Goal: Obtain resource: Download file/media

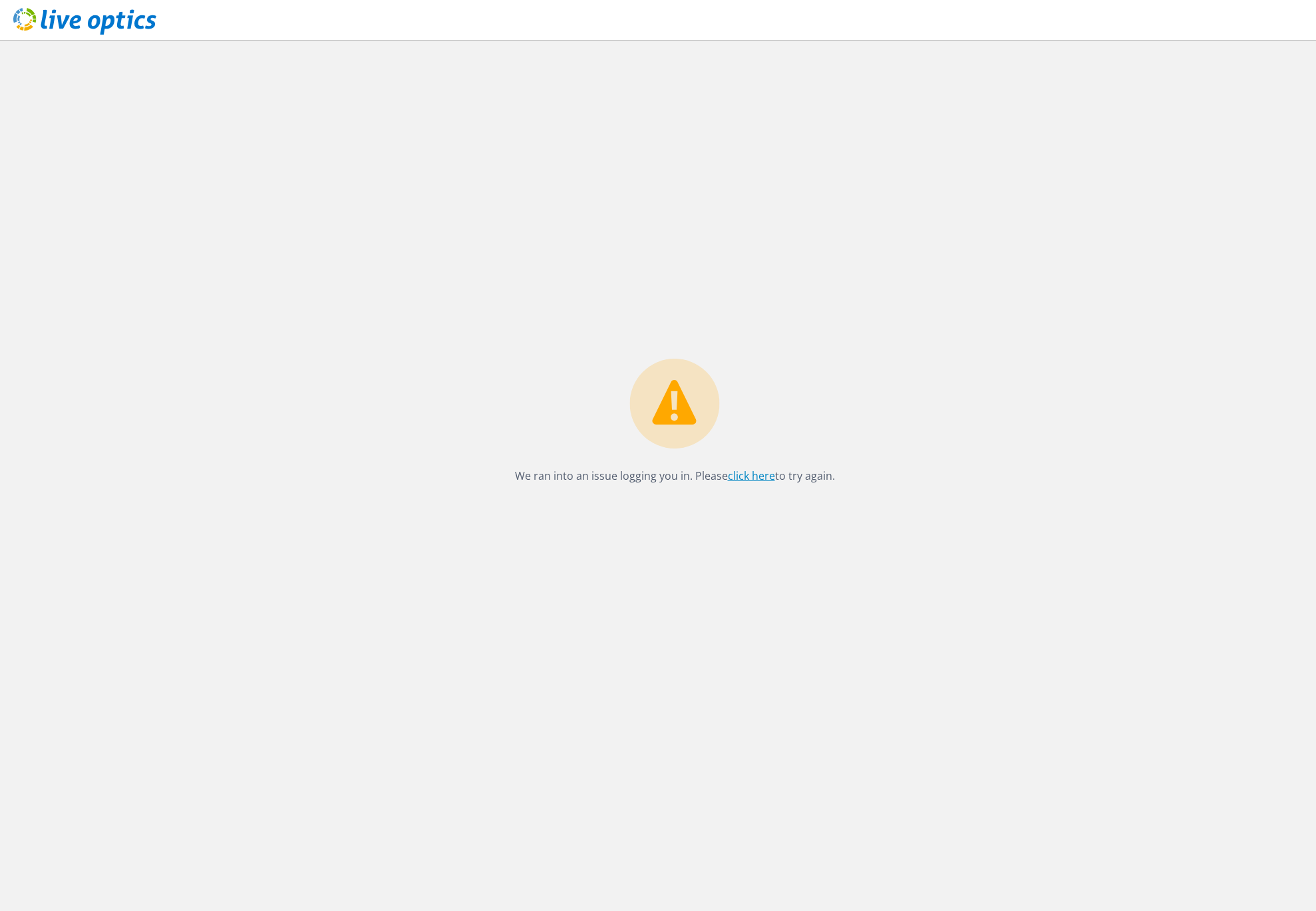
click at [755, 480] on link "click here" at bounding box center [752, 476] width 47 height 15
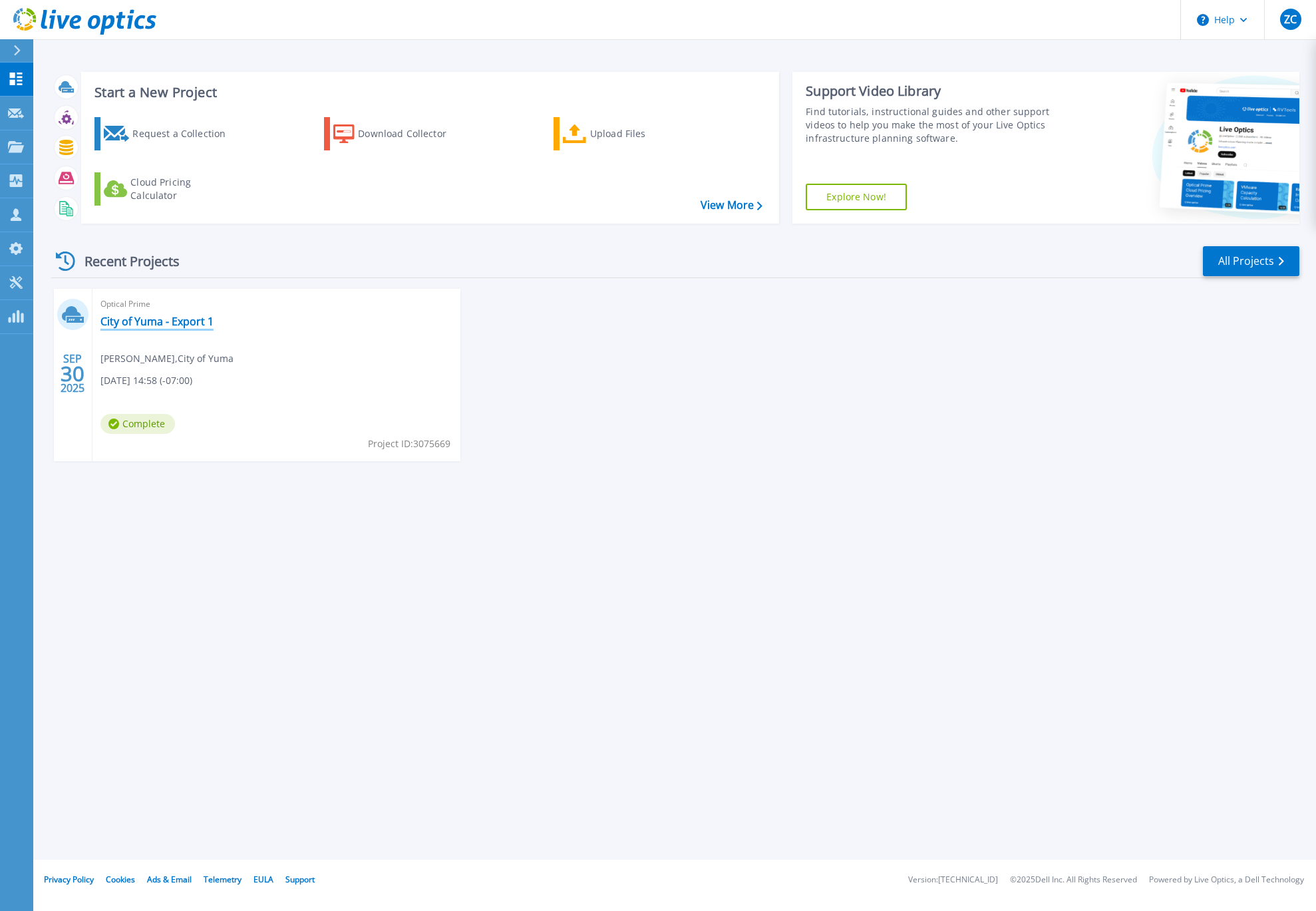
click at [136, 320] on link "City of Yuma - Export 1" at bounding box center [157, 321] width 113 height 13
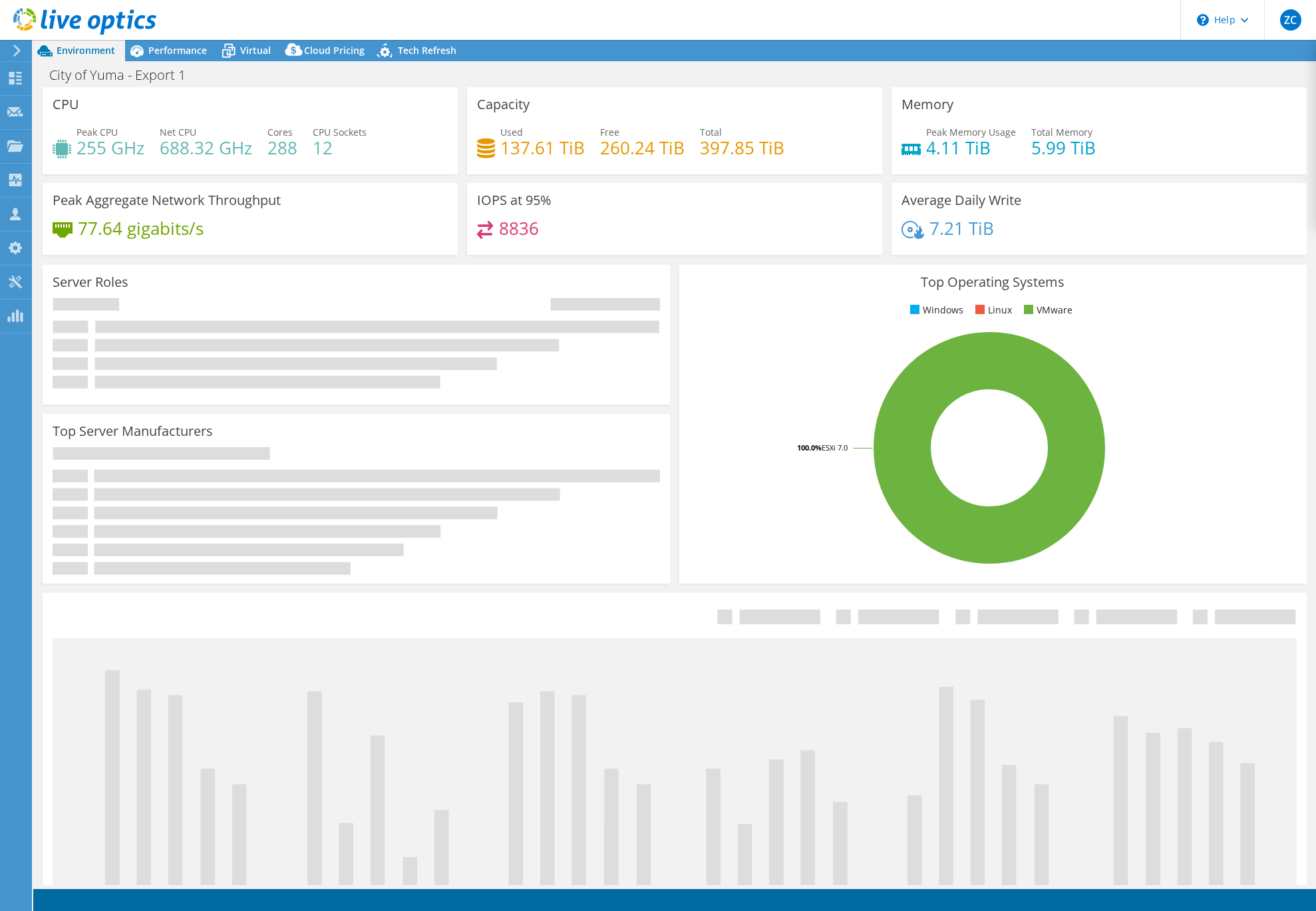
select select "USD"
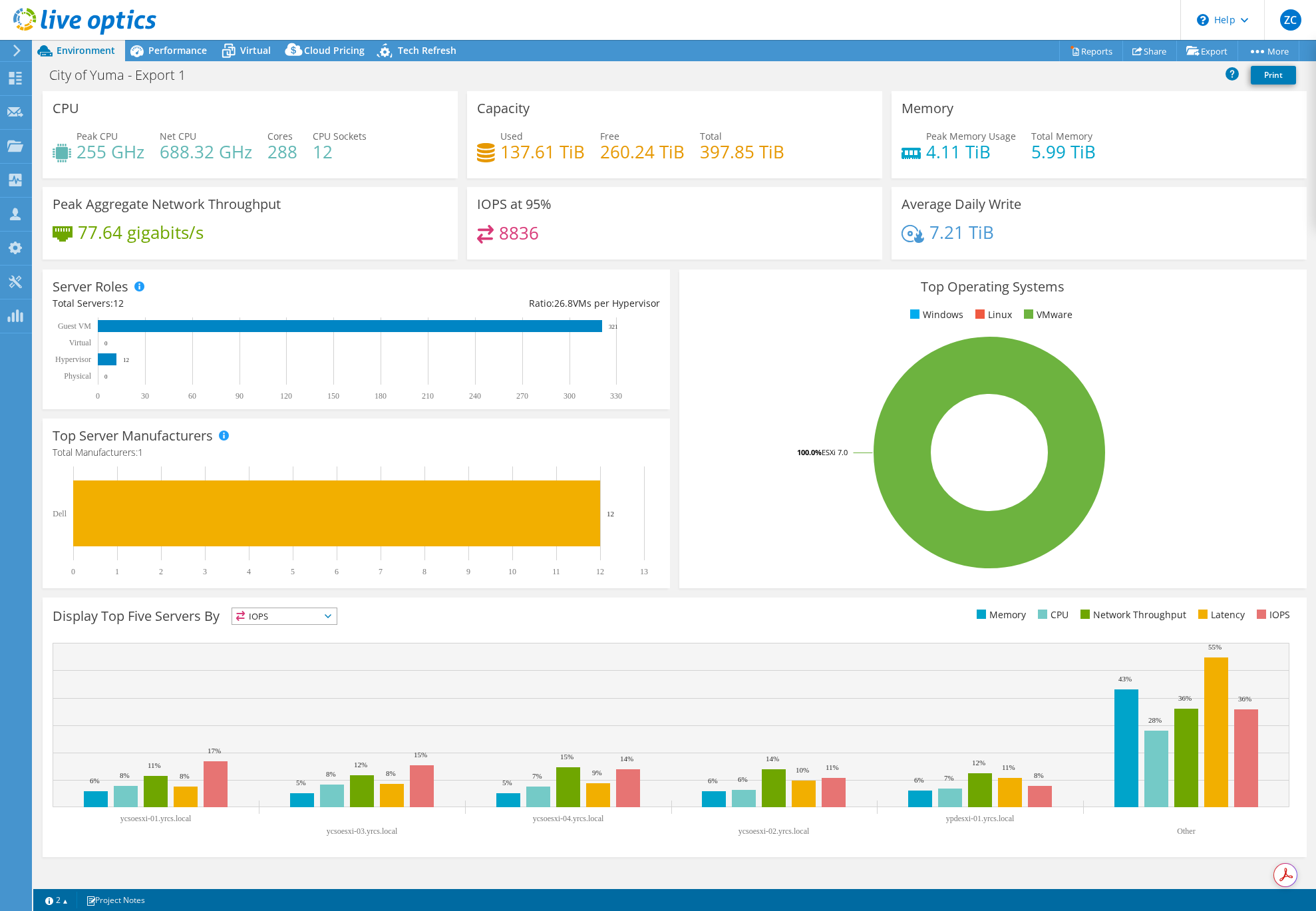
click at [330, 617] on icon at bounding box center [328, 616] width 6 height 4
click at [583, 588] on div "Top Server Manufacturers Manufacturers are shown for physical servers and hyper…" at bounding box center [356, 503] width 637 height 179
click at [170, 57] on div "Performance" at bounding box center [171, 50] width 92 height 21
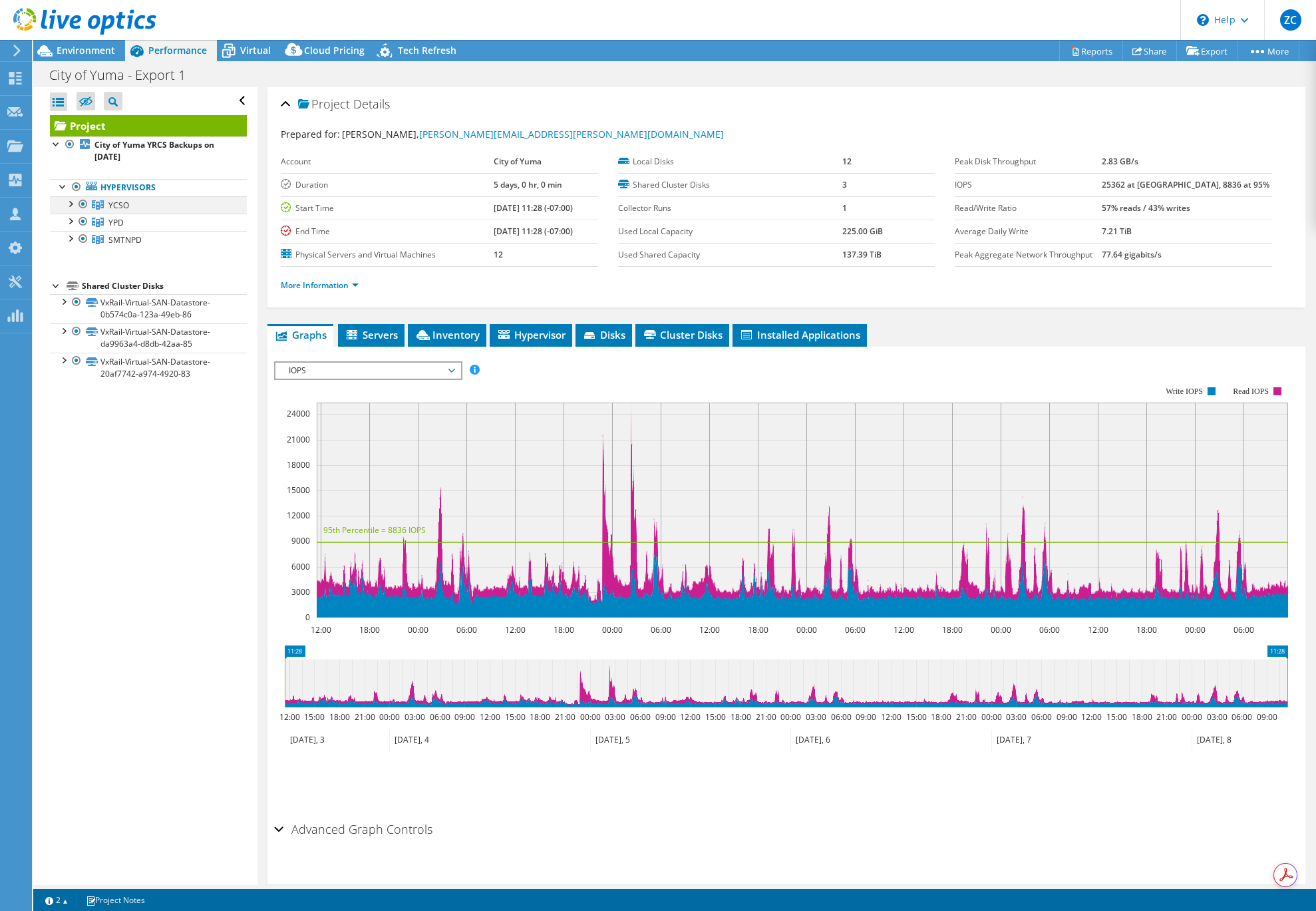
click at [72, 203] on div at bounding box center [69, 202] width 13 height 13
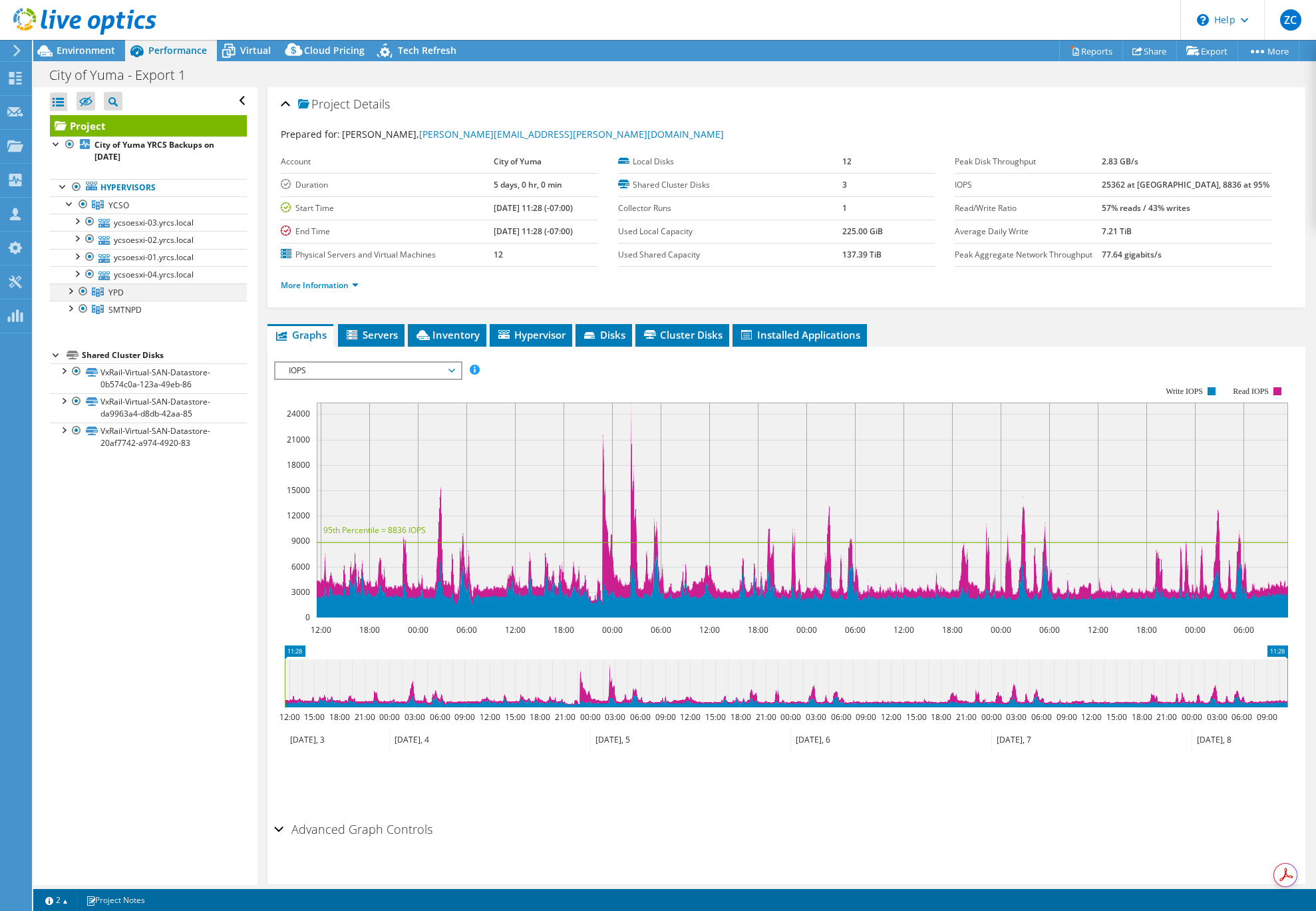
click at [70, 291] on div at bounding box center [69, 290] width 13 height 13
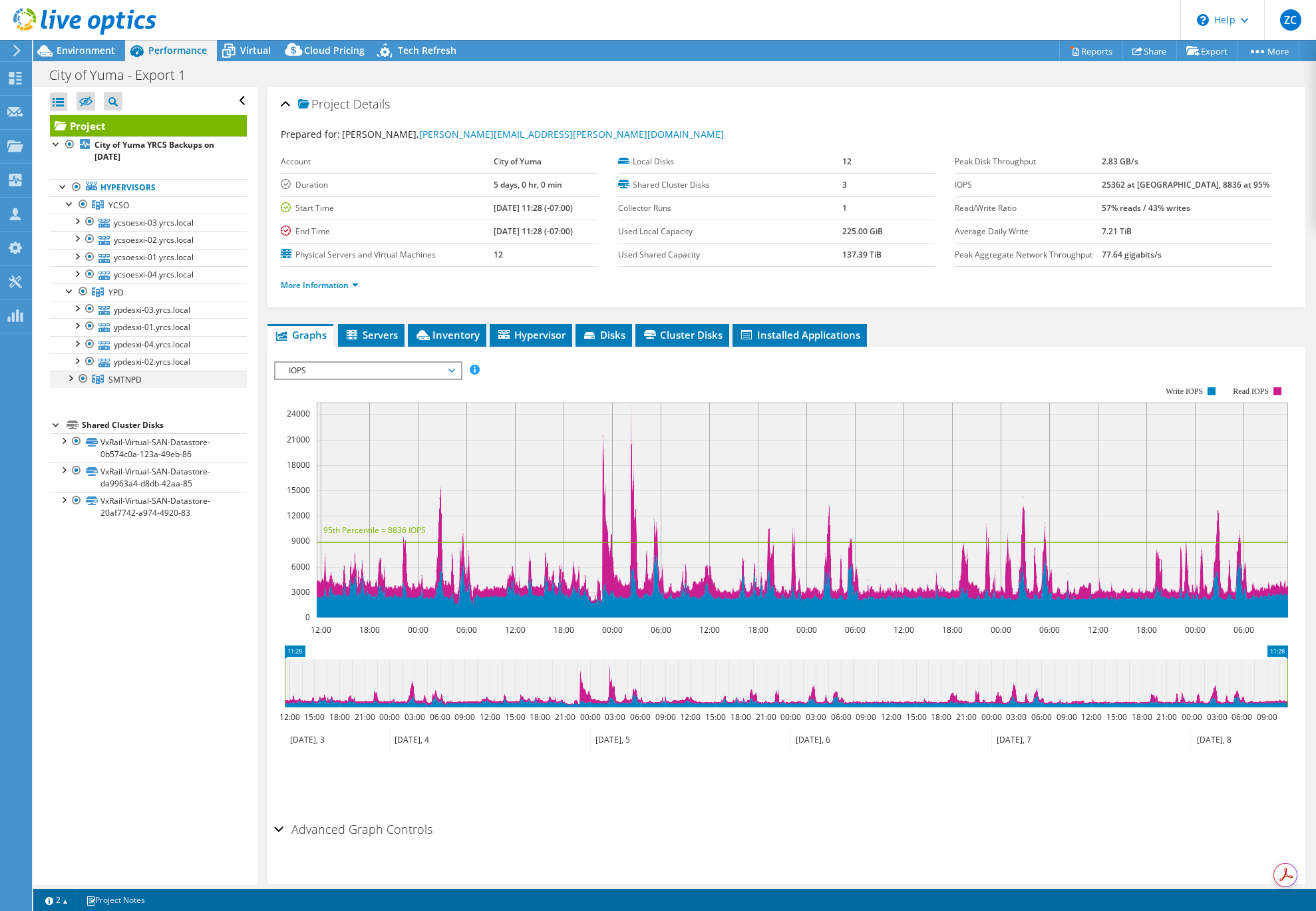
click at [71, 375] on div at bounding box center [69, 377] width 13 height 13
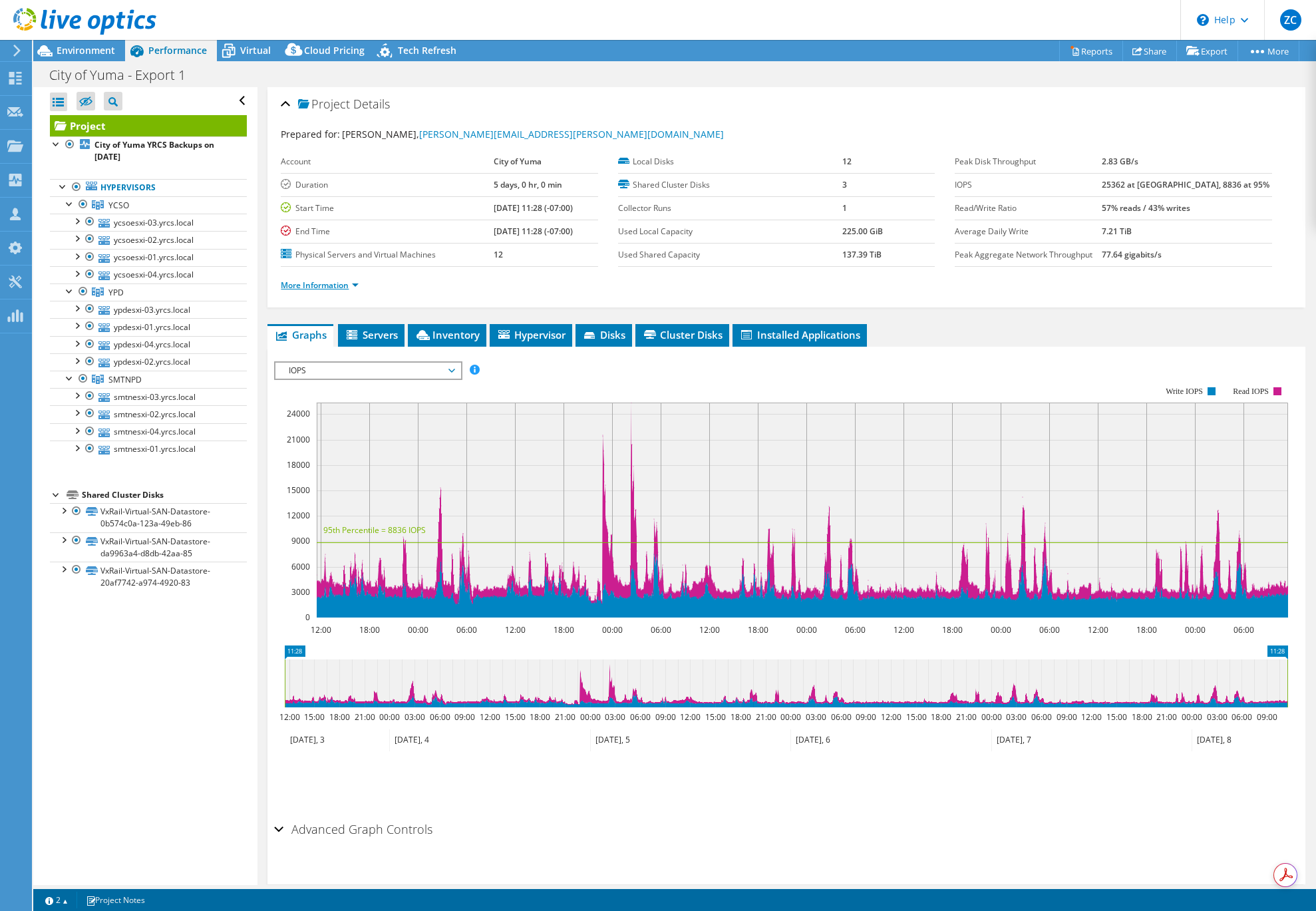
click at [355, 285] on link "More Information" at bounding box center [320, 285] width 78 height 11
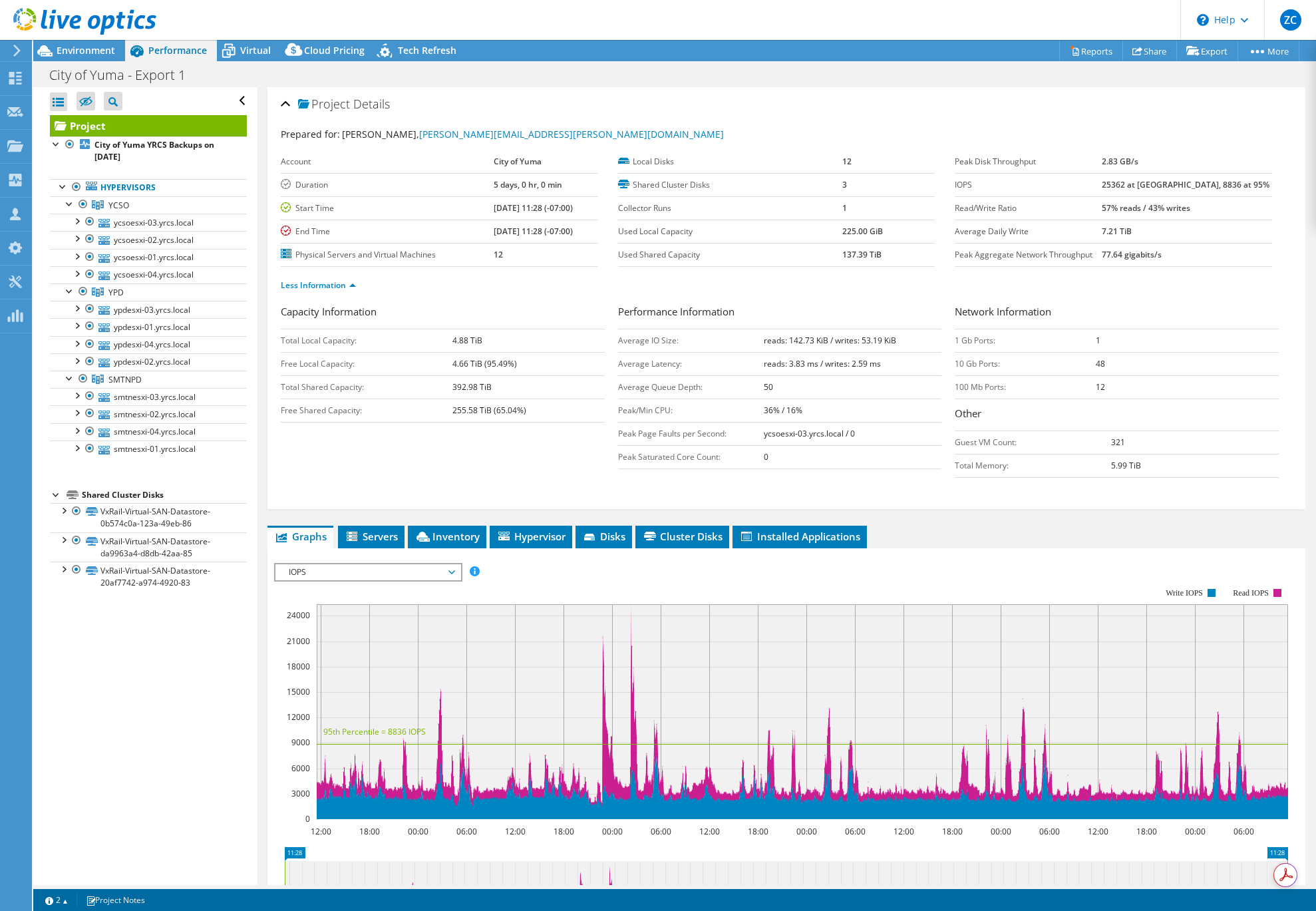
click at [97, 128] on link "Project" at bounding box center [148, 125] width 197 height 21
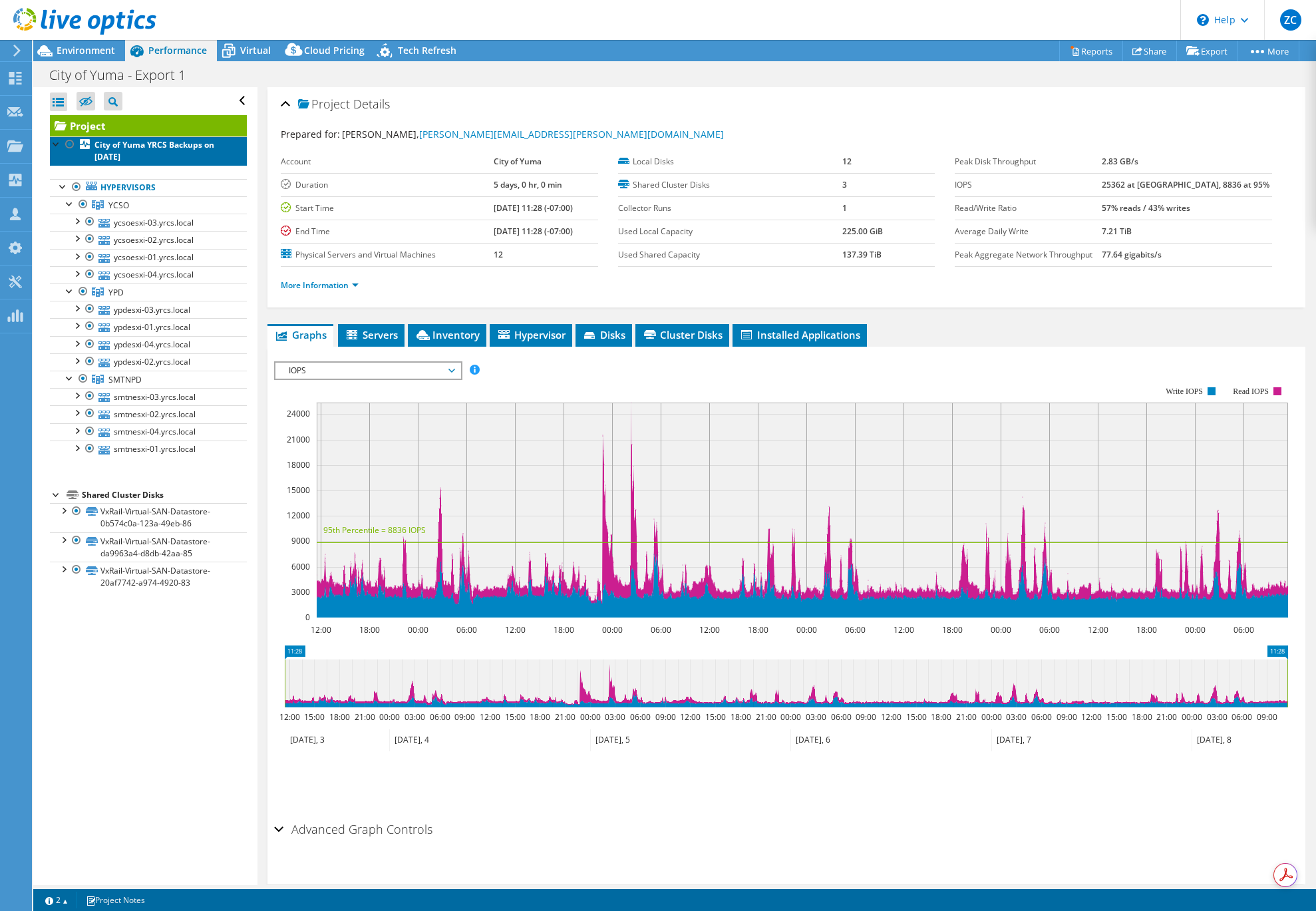
click at [100, 144] on b "City of Yuma YRCS Backups on [DATE]" at bounding box center [154, 151] width 120 height 24
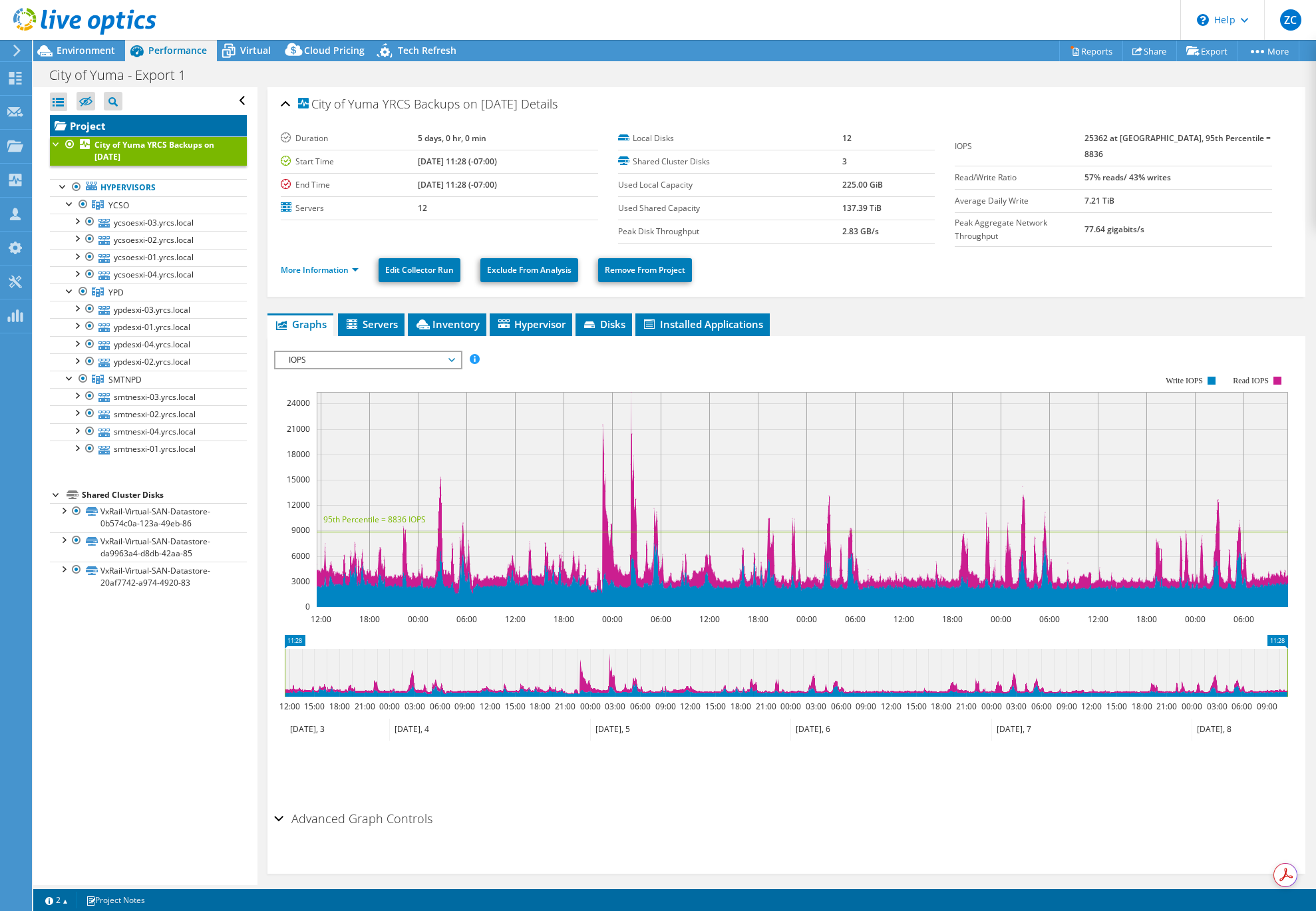
click at [84, 123] on link "Project" at bounding box center [148, 125] width 197 height 21
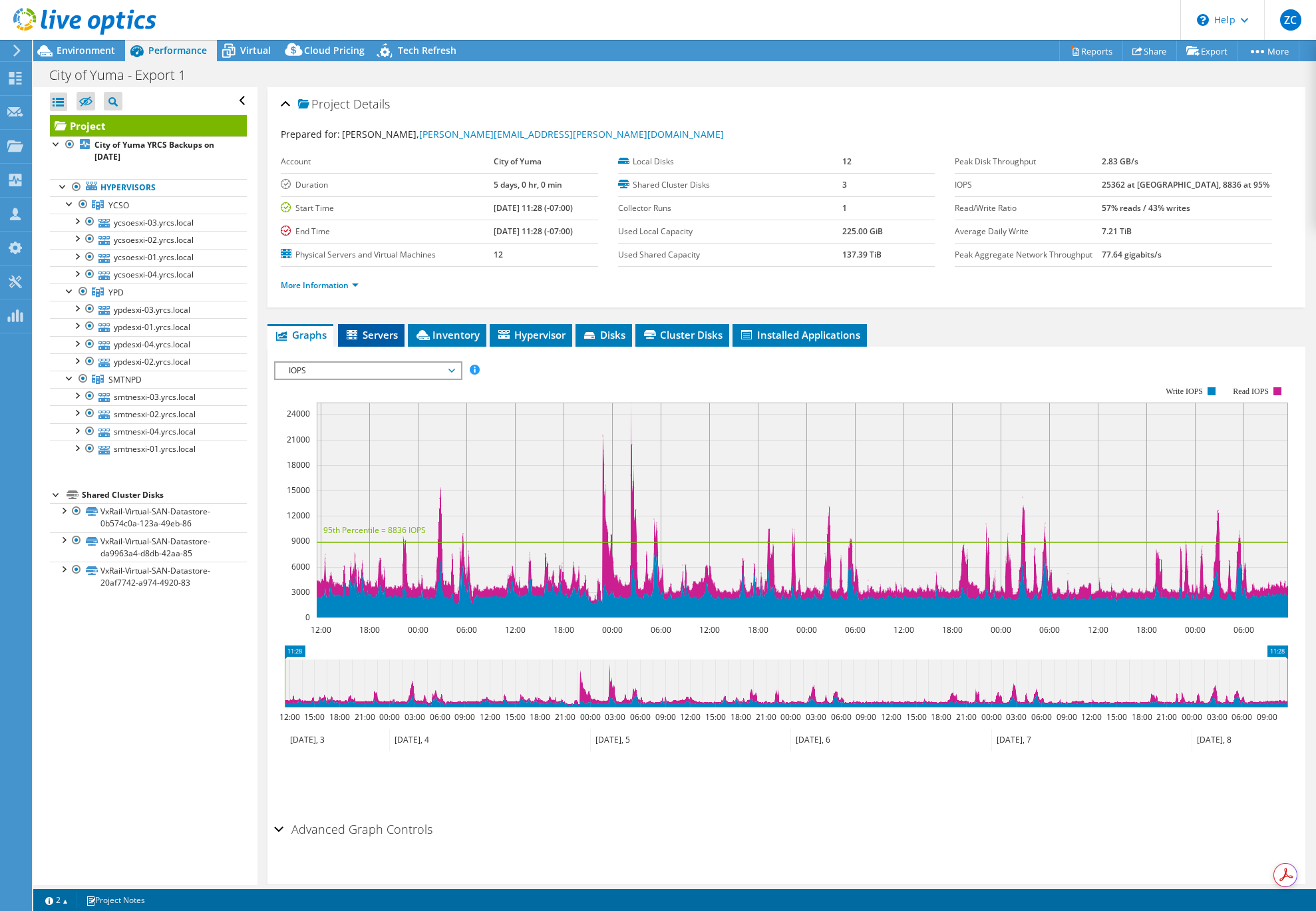
click at [378, 338] on span "Servers" at bounding box center [372, 335] width 54 height 13
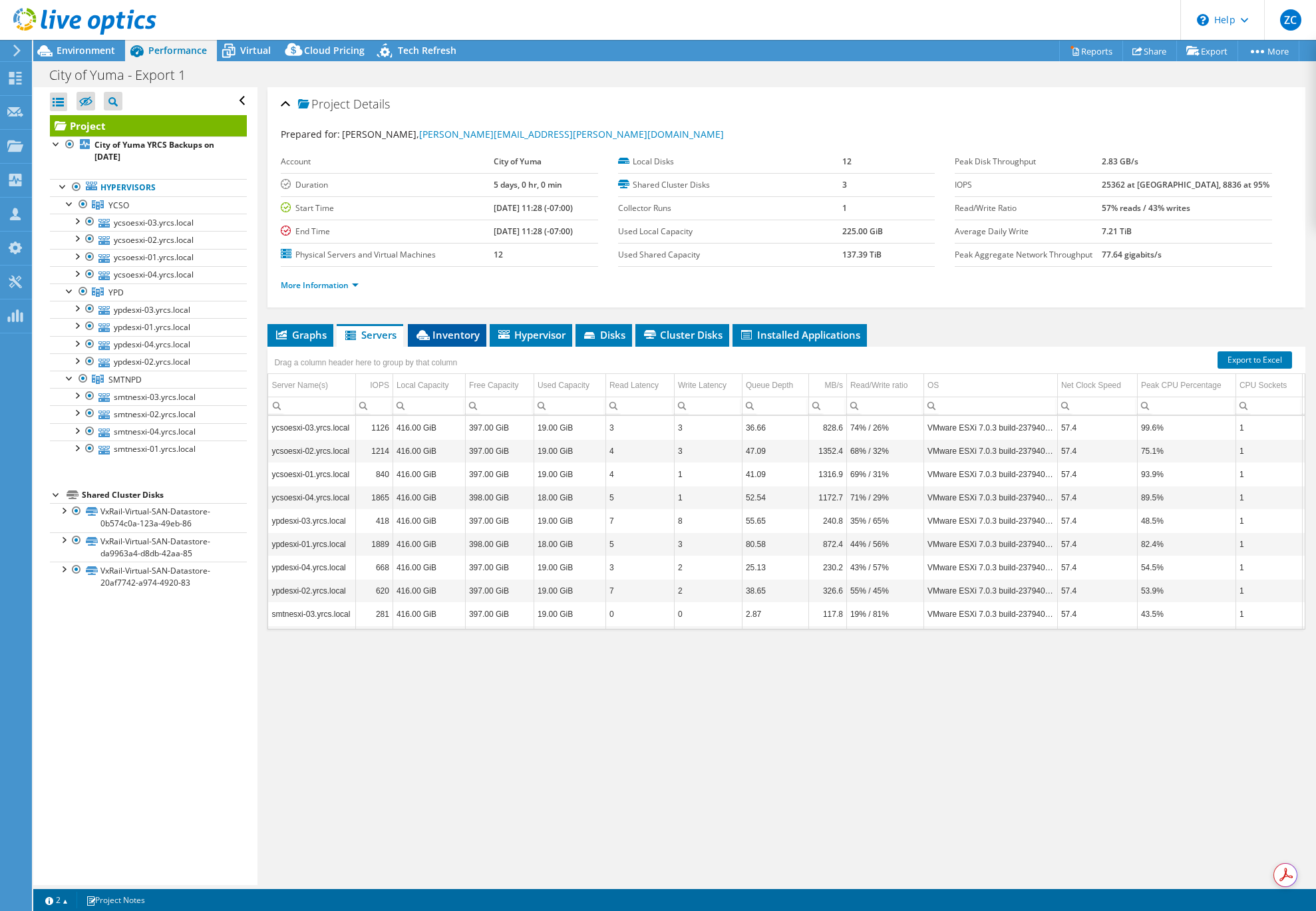
click at [449, 333] on span "Inventory" at bounding box center [447, 335] width 65 height 13
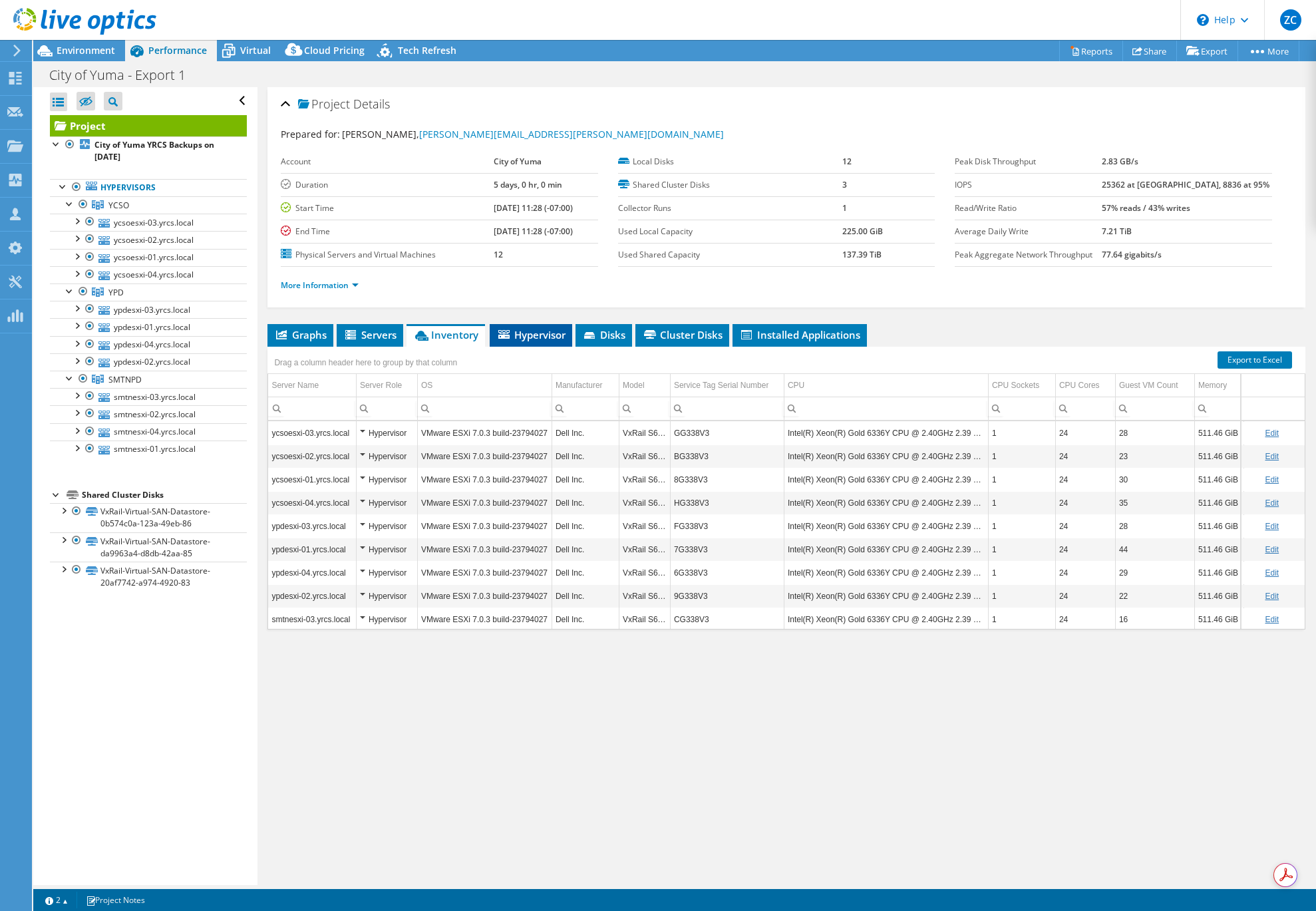
click at [529, 334] on span "Hypervisor" at bounding box center [531, 335] width 69 height 13
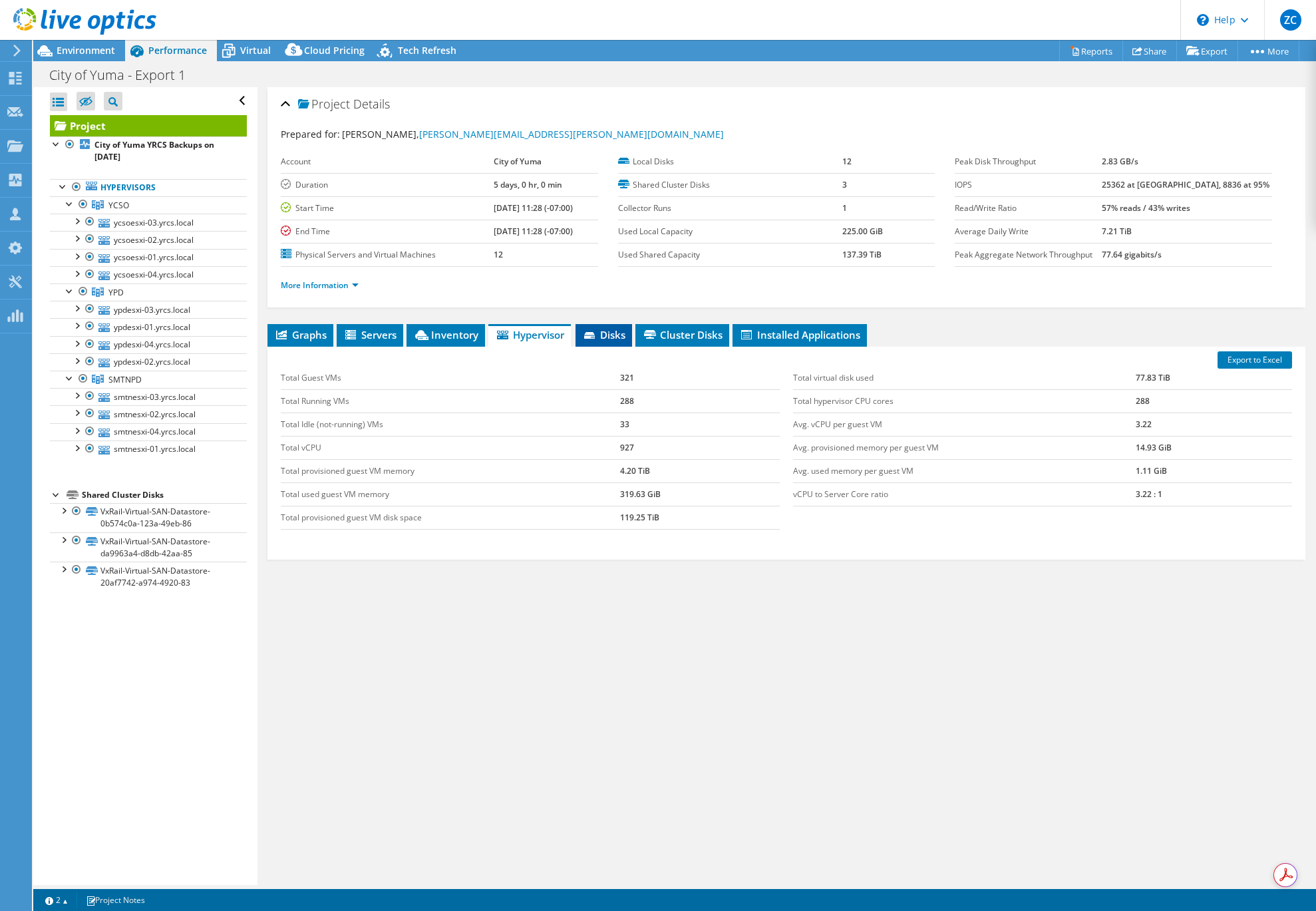
click at [612, 328] on span "Disks" at bounding box center [604, 335] width 43 height 13
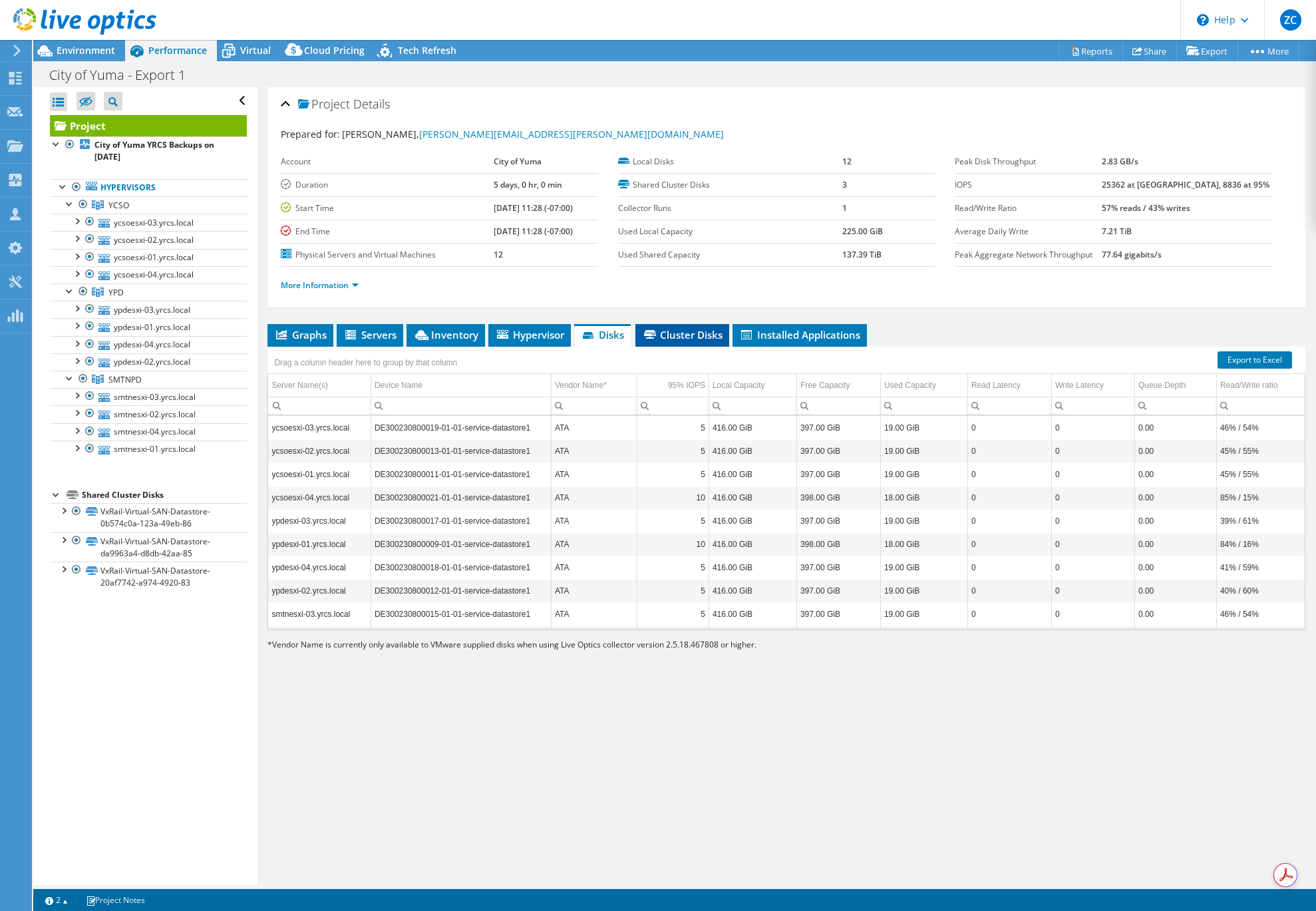
click at [694, 338] on span "Cluster Disks" at bounding box center [682, 335] width 80 height 13
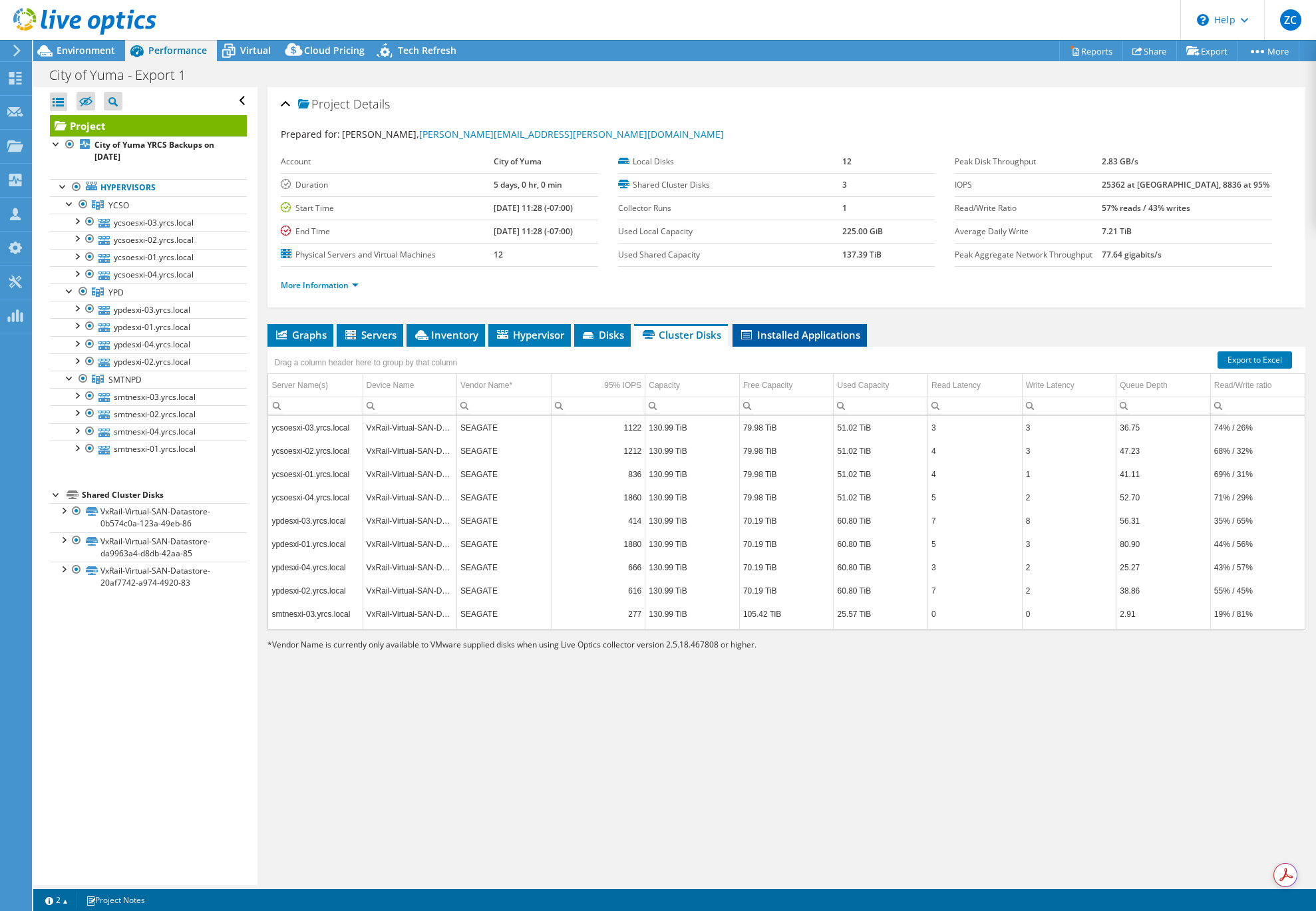
click at [789, 335] on span "Installed Applications" at bounding box center [800, 335] width 121 height 13
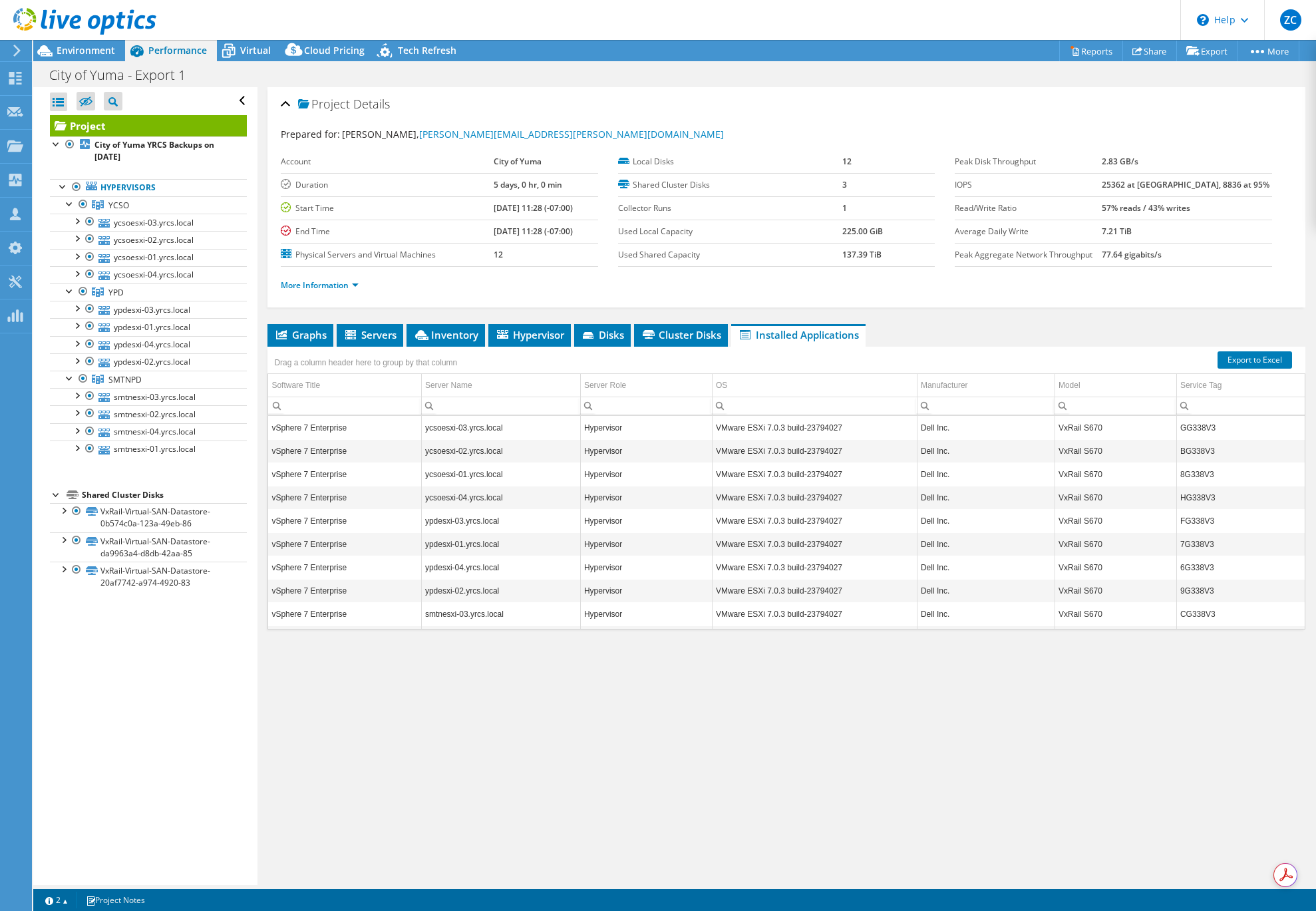
click at [899, 651] on div "Graphs Servers Inventory Hypervisor Disks Cluster Disks Installed Applications …" at bounding box center [786, 491] width 1038 height 333
click at [73, 395] on div at bounding box center [76, 394] width 13 height 13
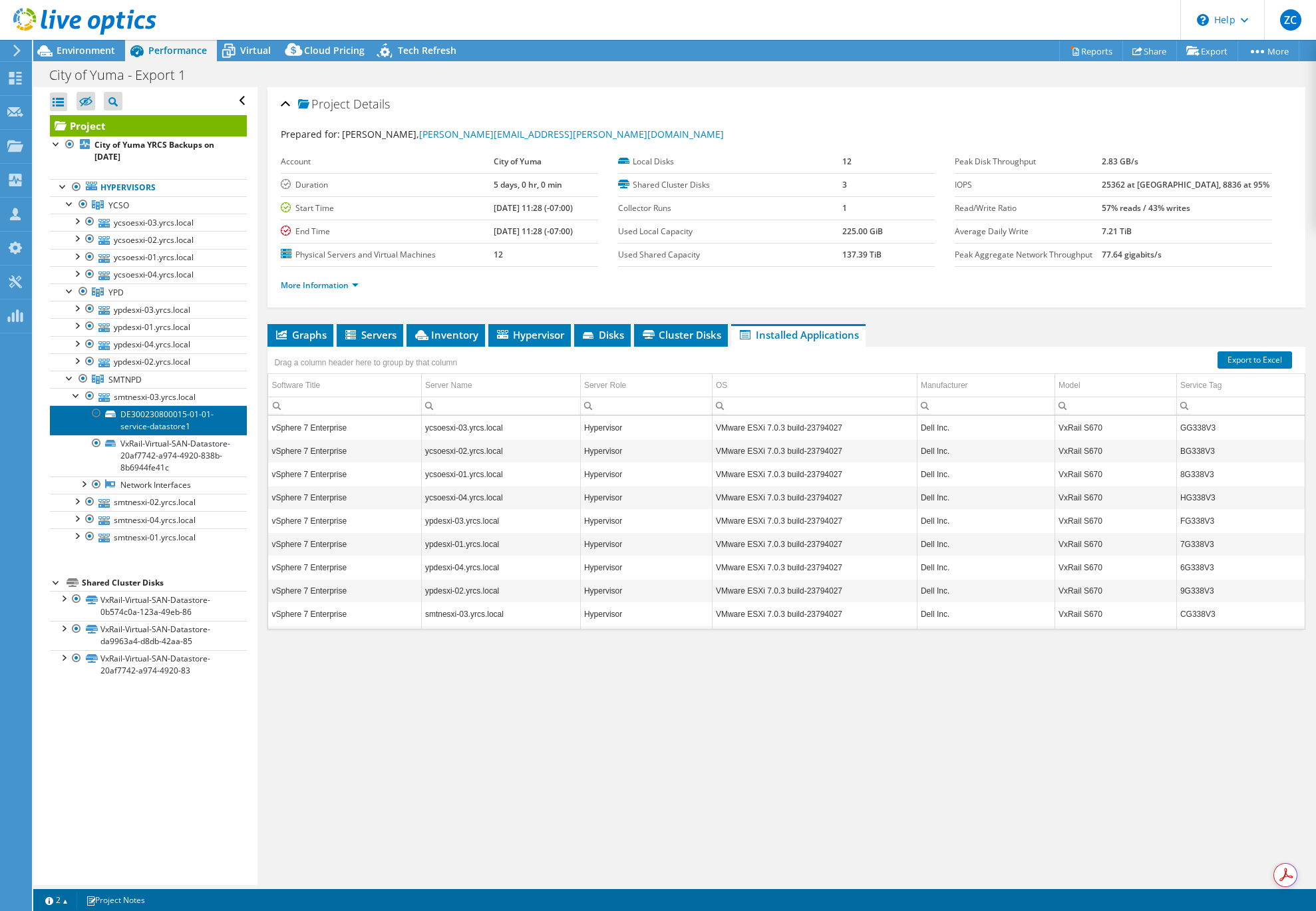
click at [154, 417] on link "DE300230800015-01-01-service-datastore1" at bounding box center [148, 420] width 197 height 29
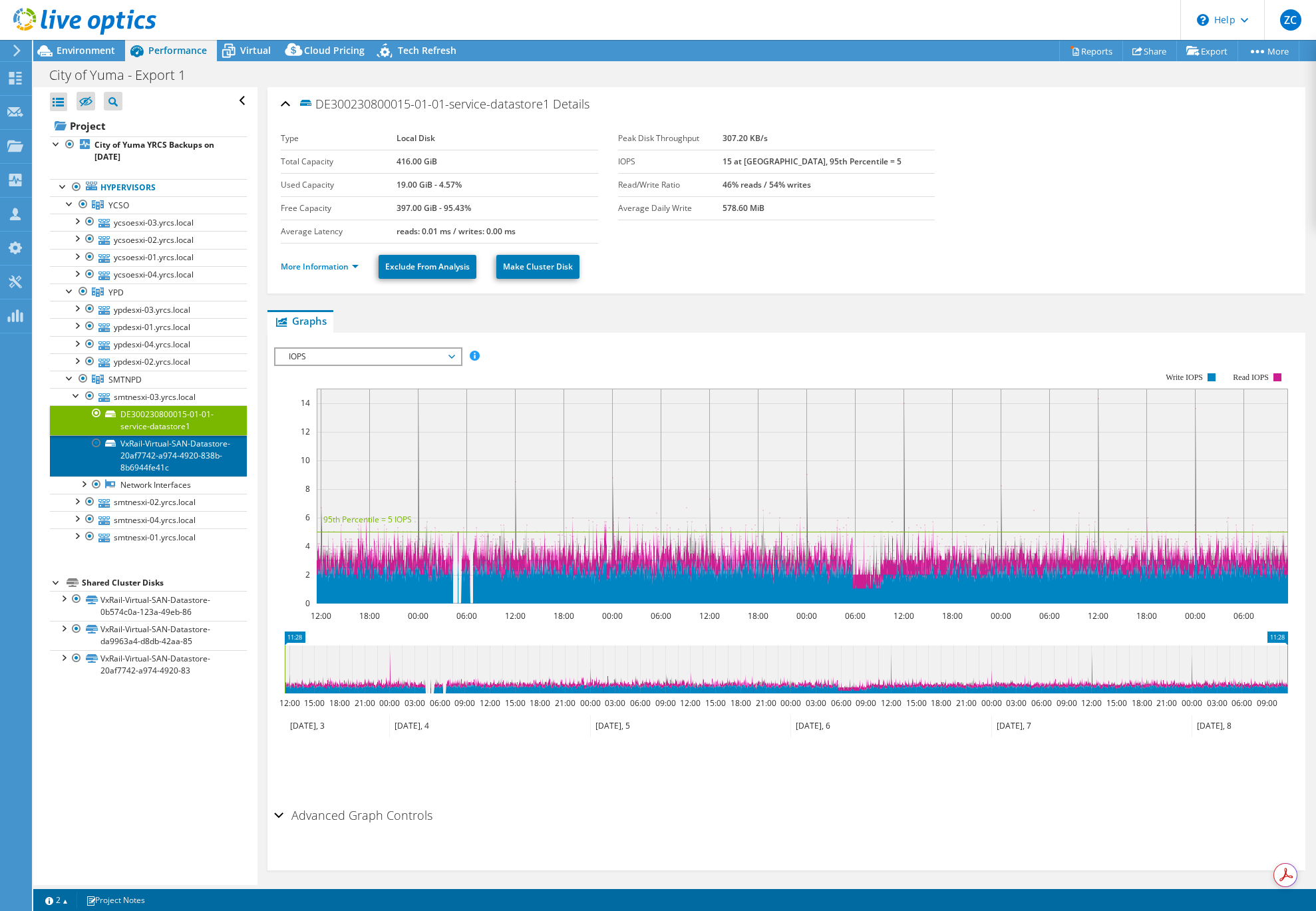
click at [177, 450] on link "VxRail-Virtual-SAN-Datastore-20af7742-a974-4920-838b-8b6944fe41c" at bounding box center [148, 456] width 197 height 41
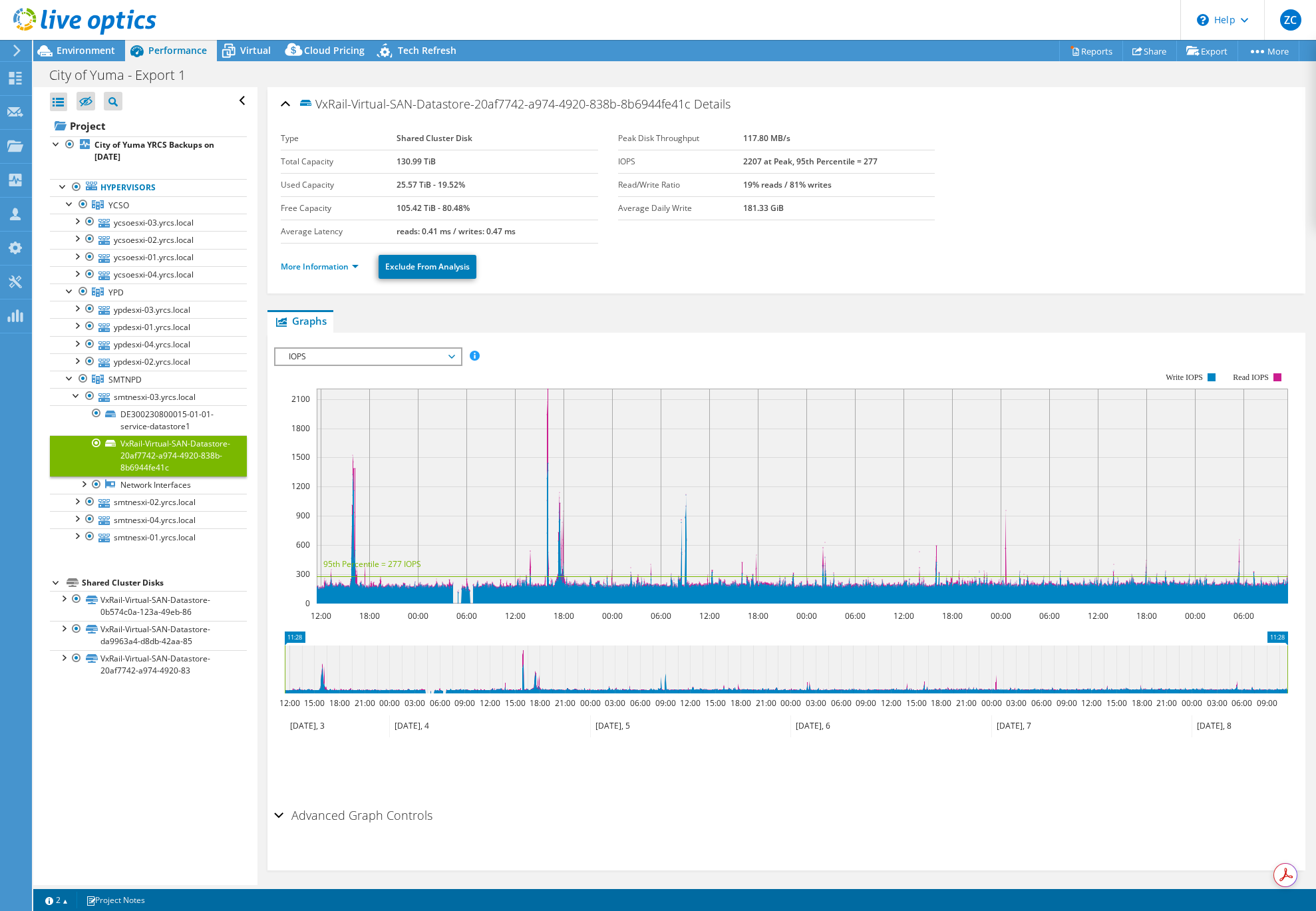
click at [437, 360] on span "IOPS" at bounding box center [367, 357] width 171 height 16
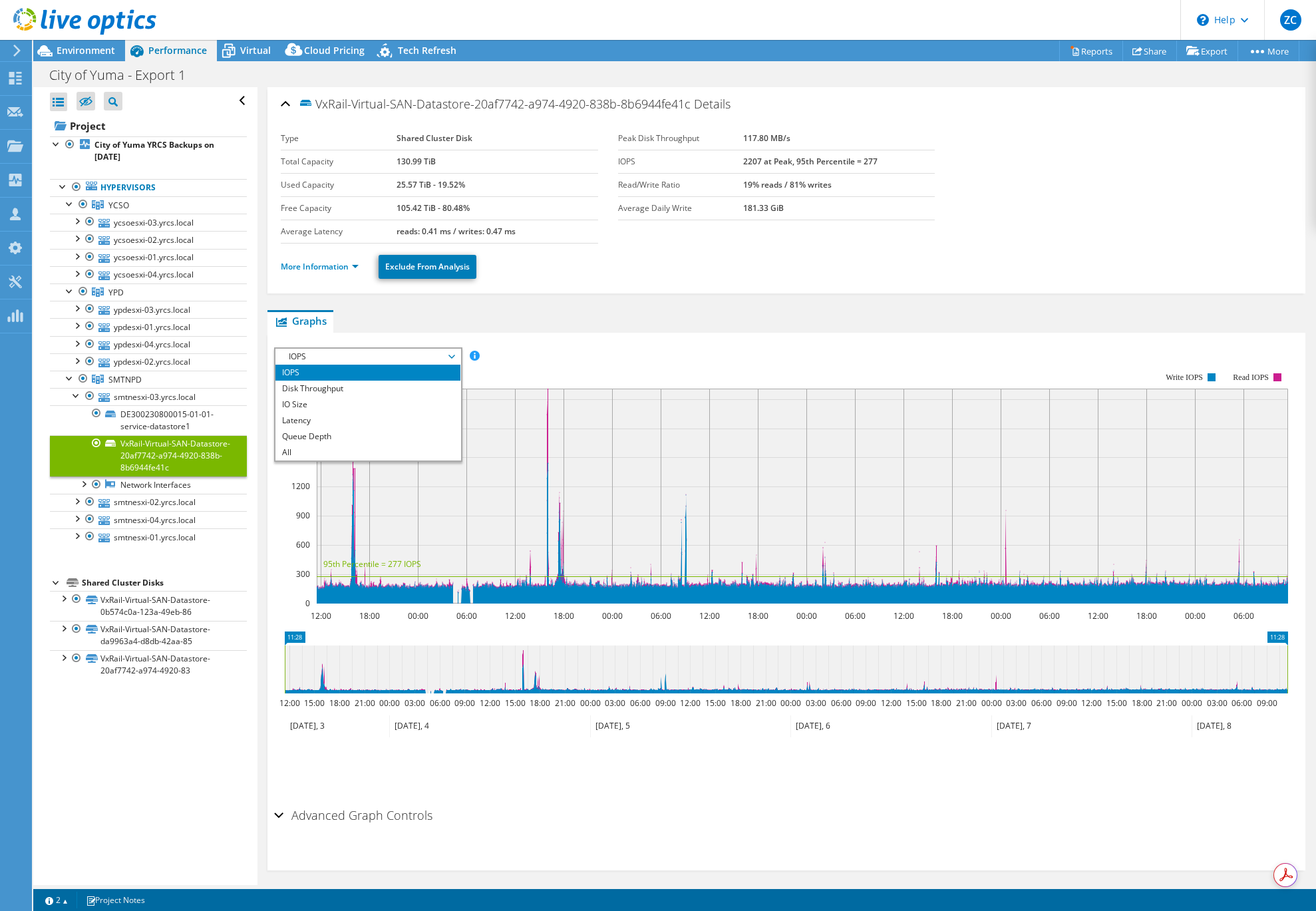
click at [621, 312] on ul "Graphs Servers Inventory Hypervisor Disks Cluster Disks Installed Applications" at bounding box center [786, 321] width 1038 height 23
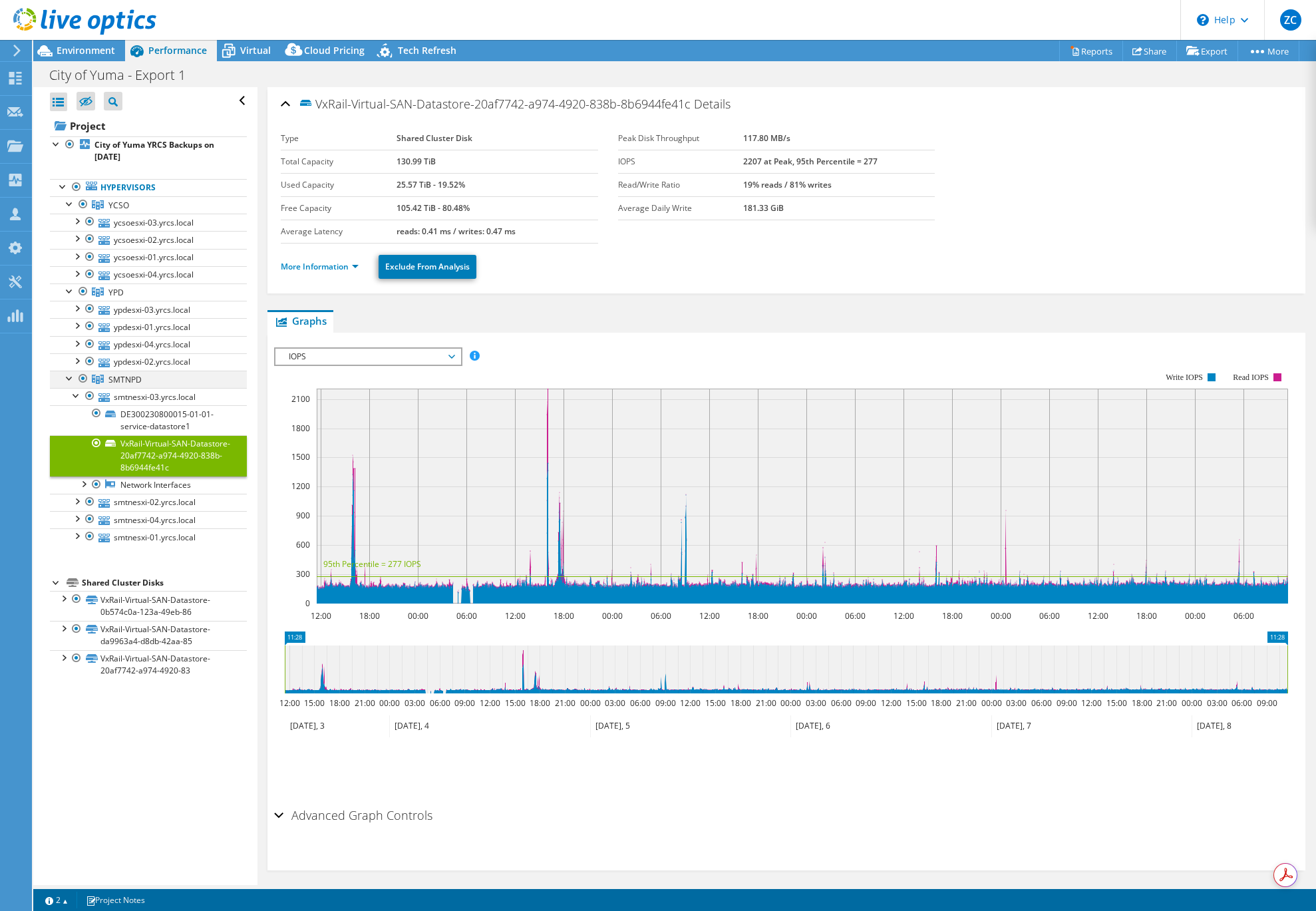
click at [69, 379] on div at bounding box center [69, 377] width 13 height 13
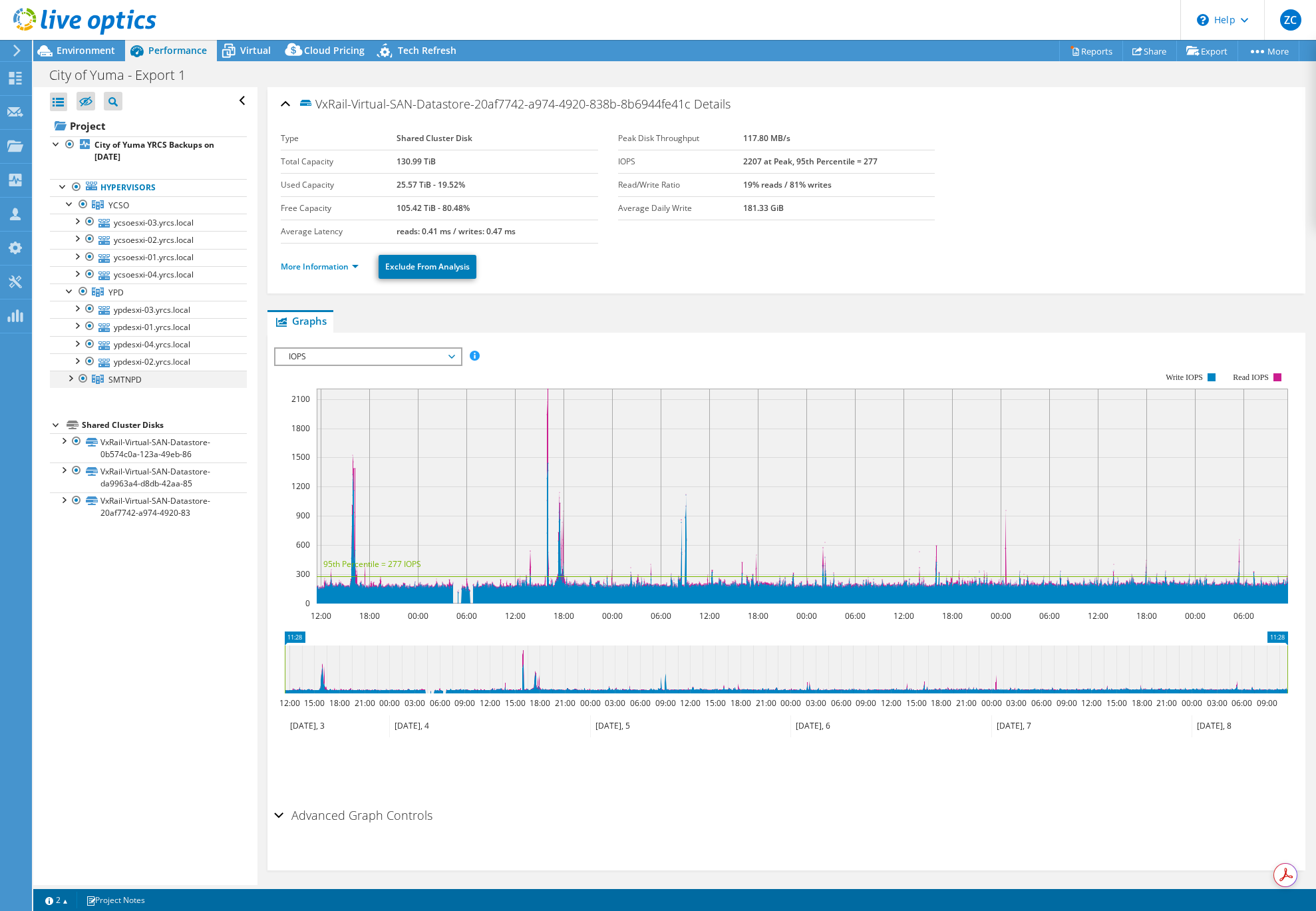
click at [68, 381] on div at bounding box center [69, 377] width 13 height 13
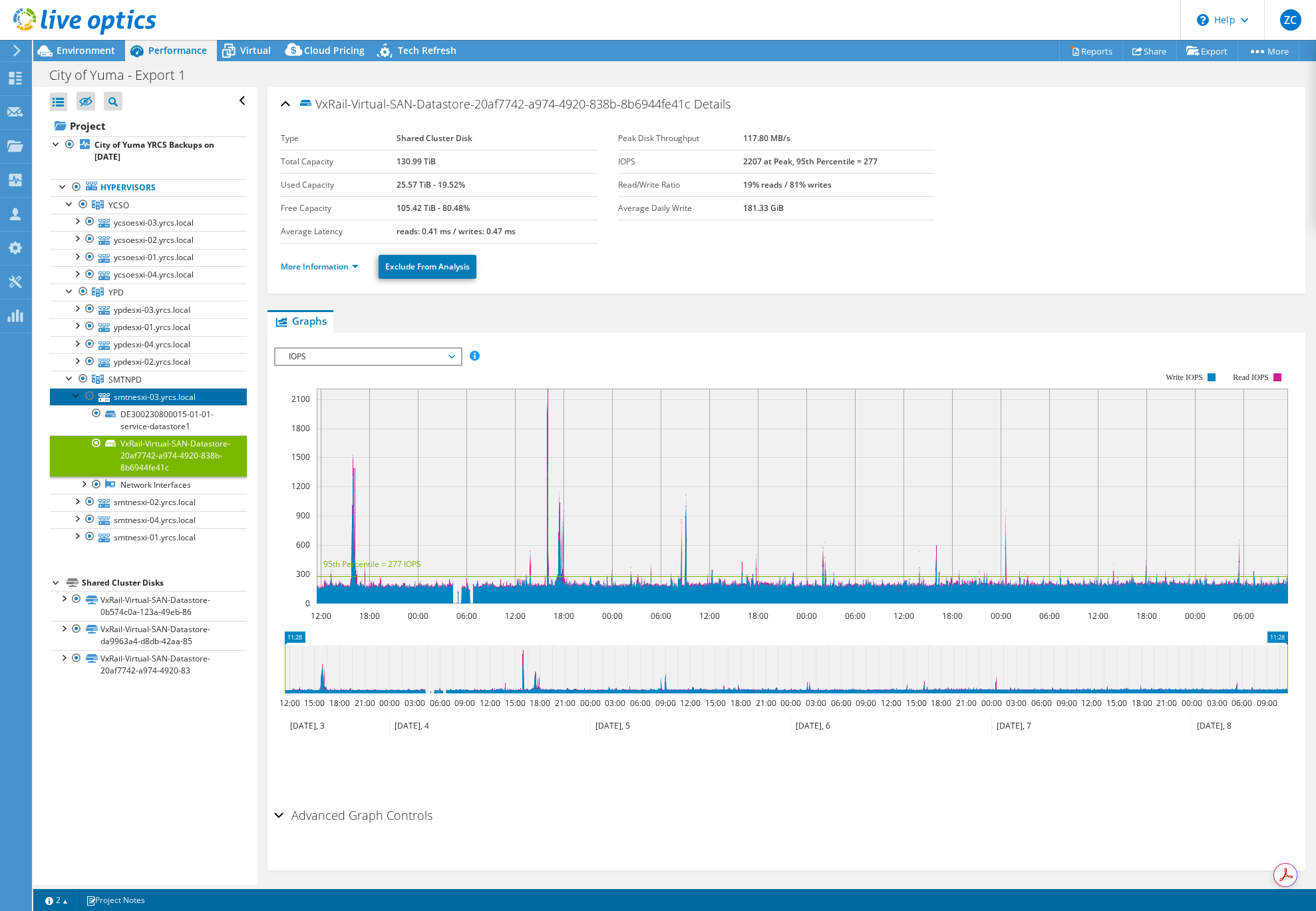
click at [68, 394] on link "smtnesxi-03.yrcs.local" at bounding box center [148, 397] width 197 height 17
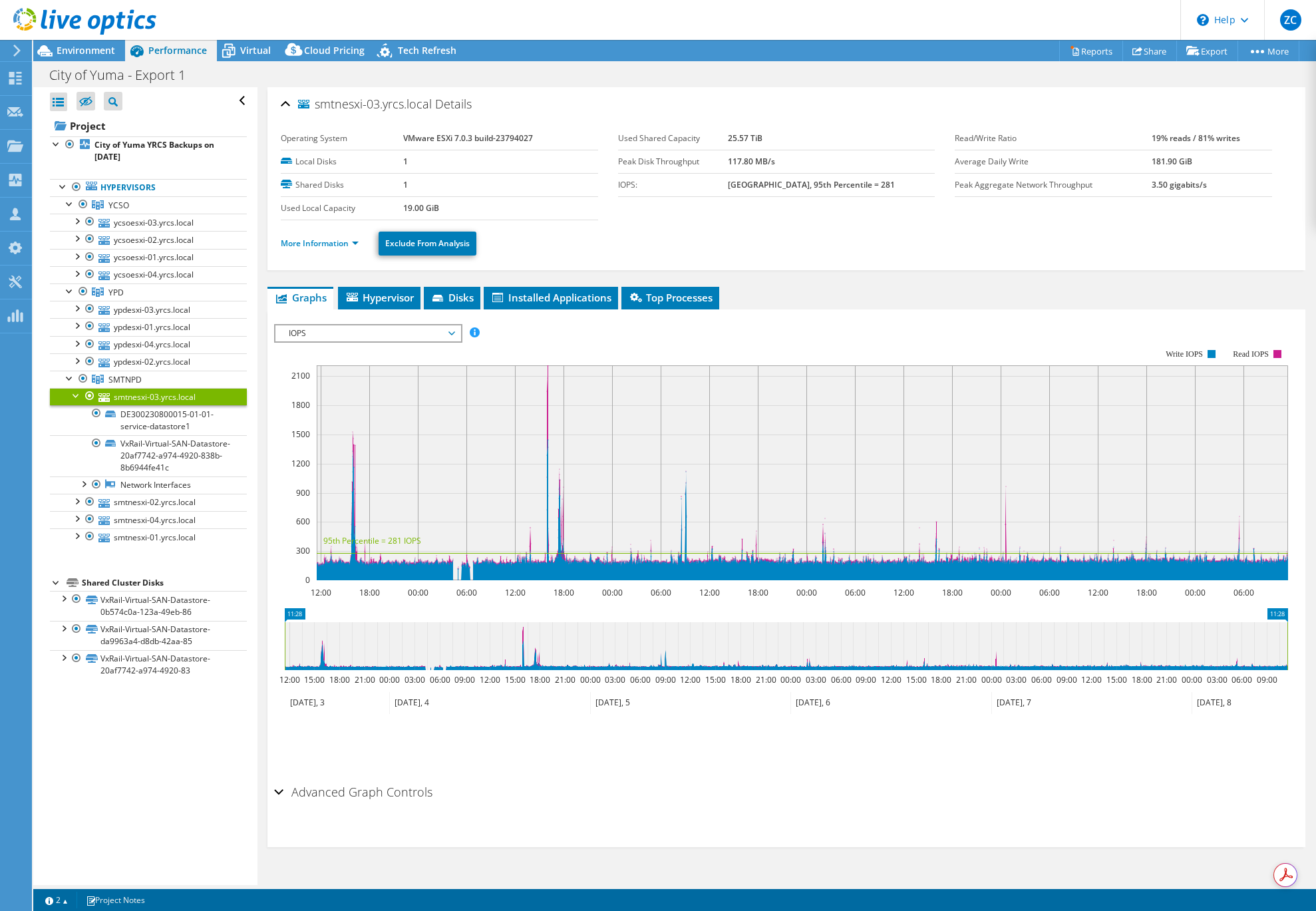
click at [72, 394] on div at bounding box center [76, 394] width 13 height 13
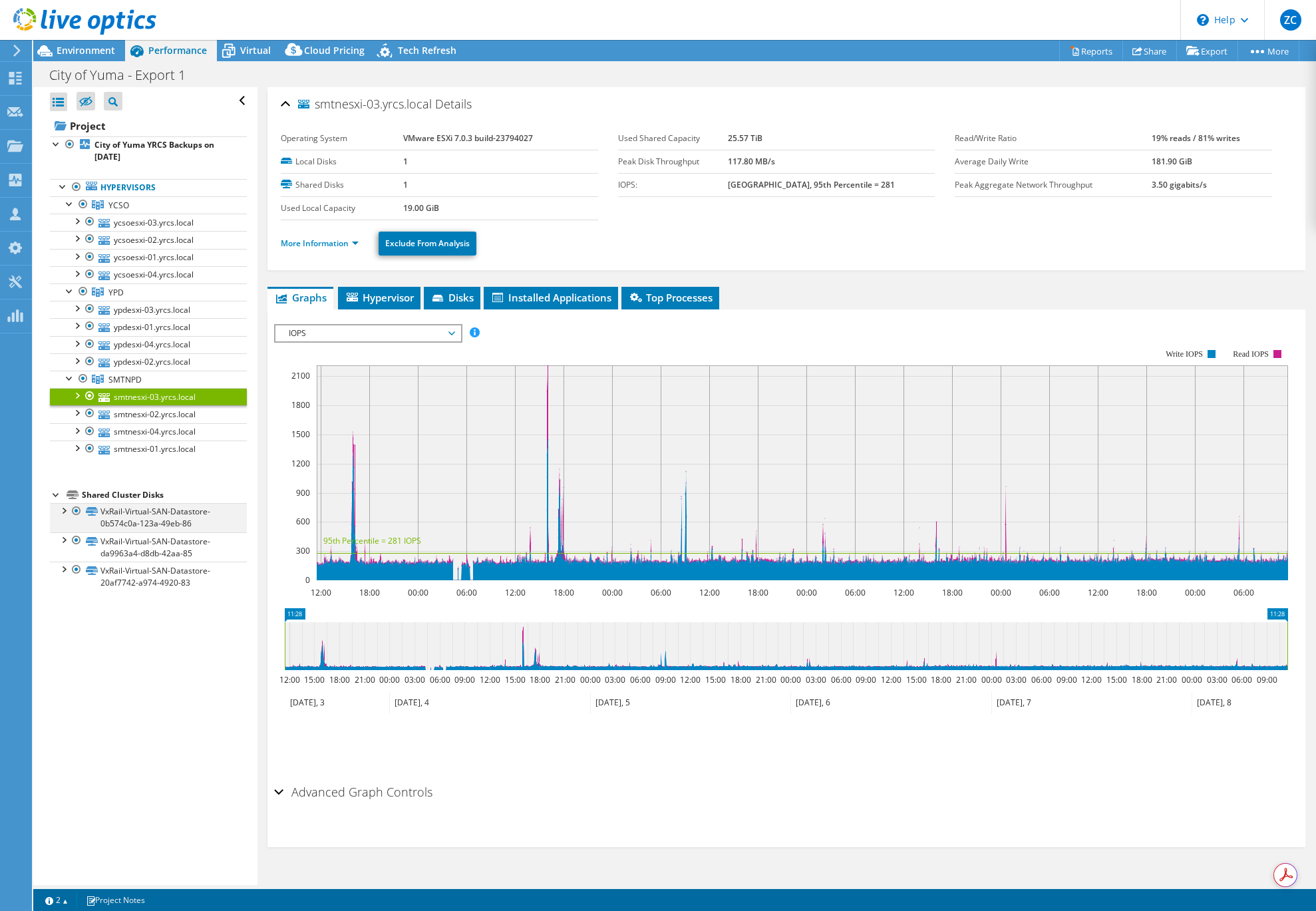
click at [64, 512] on div at bounding box center [63, 509] width 13 height 13
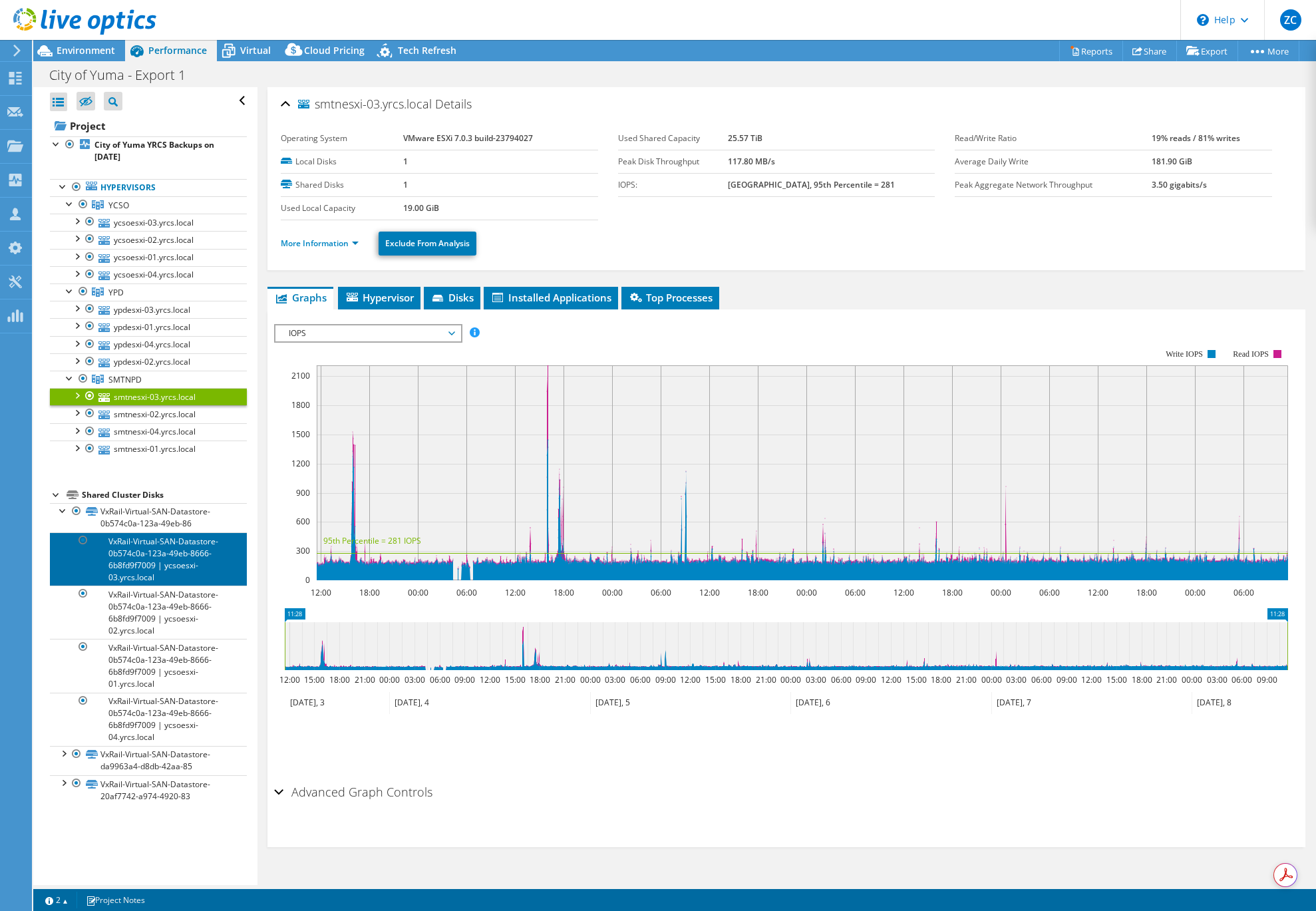
click at [164, 564] on link "VxRail-Virtual-SAN-Datastore-0b574c0a-123a-49eb-8666-6b8fd9f7009 | ycsoesxi-03.…" at bounding box center [148, 559] width 197 height 54
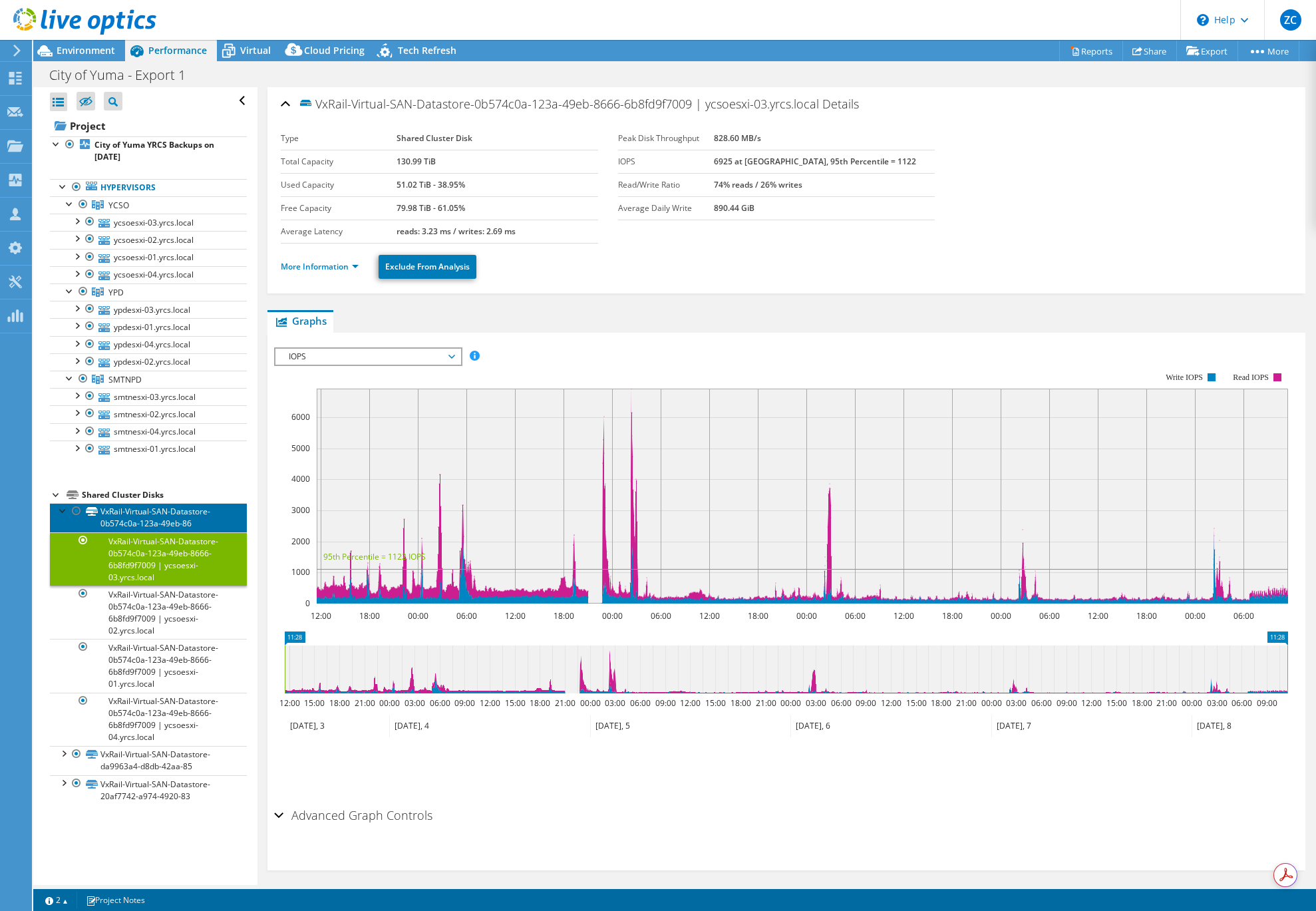
click at [174, 512] on link "VxRail-Virtual-SAN-Datastore-0b574c0a-123a-49eb-86" at bounding box center [148, 517] width 197 height 29
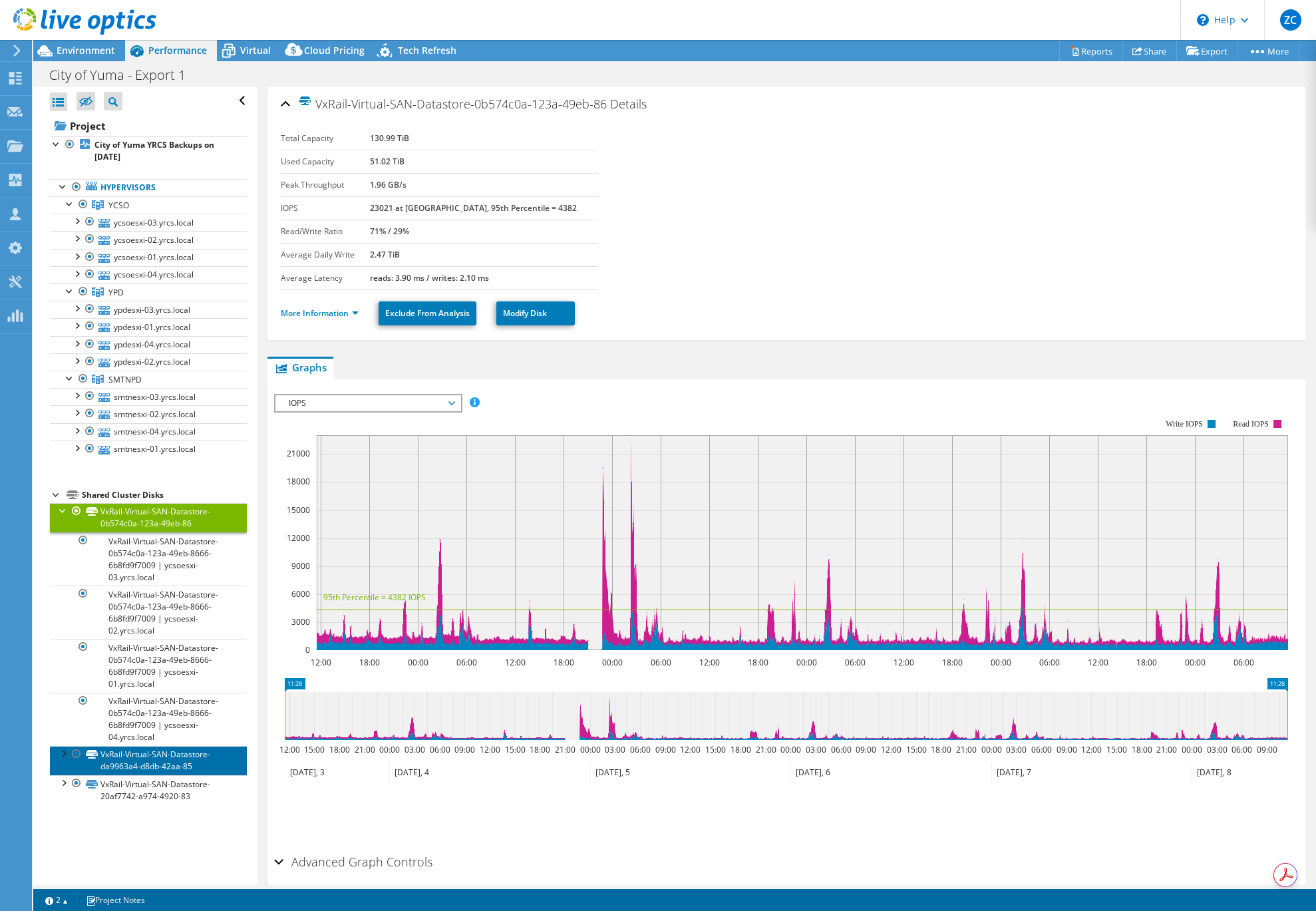
click at [135, 762] on link "VxRail-Virtual-SAN-Datastore-da9963a4-d8db-42aa-85" at bounding box center [148, 761] width 197 height 29
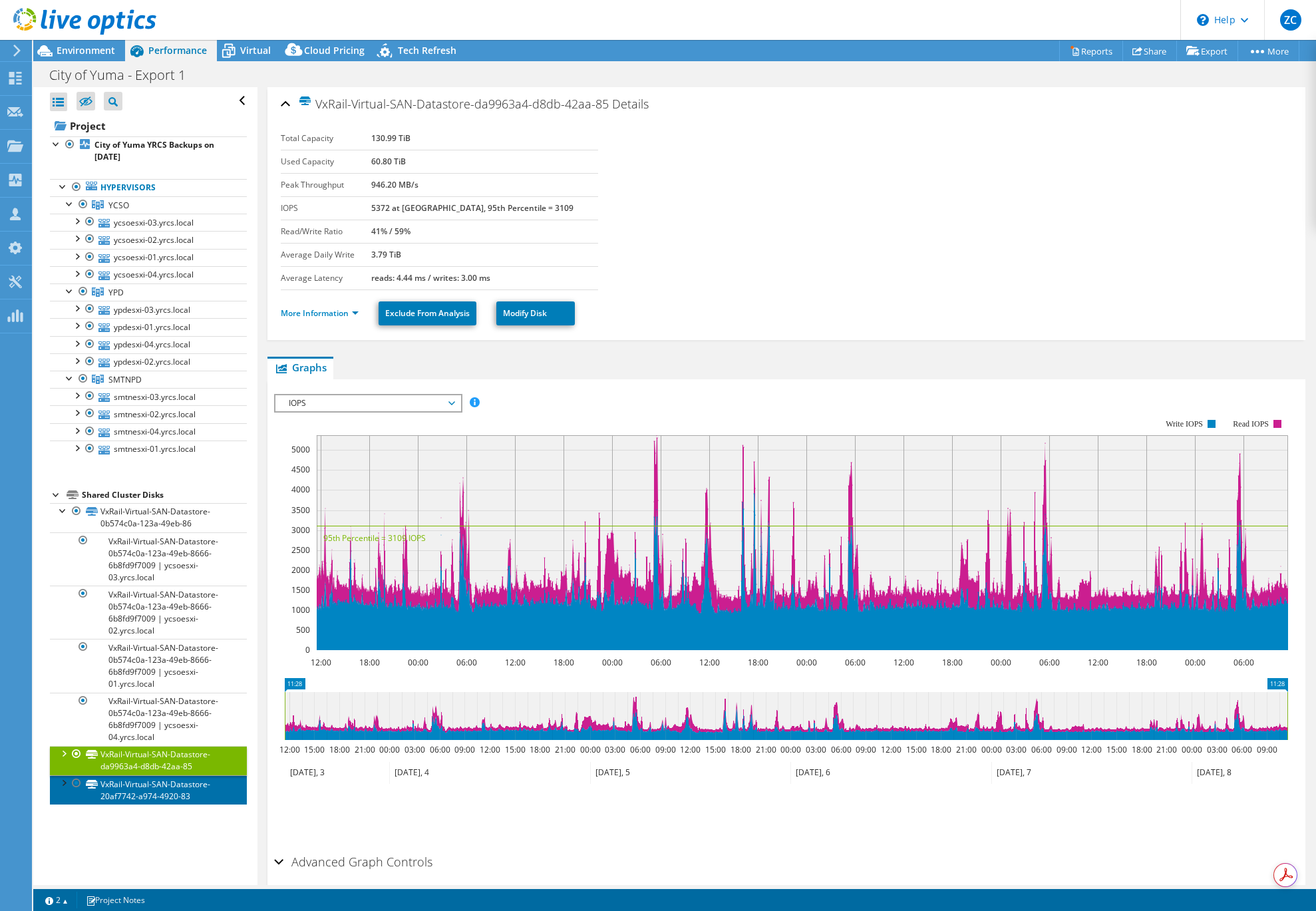
click at [136, 798] on link "VxRail-Virtual-SAN-Datastore-20af7742-a974-4920-83" at bounding box center [148, 790] width 197 height 29
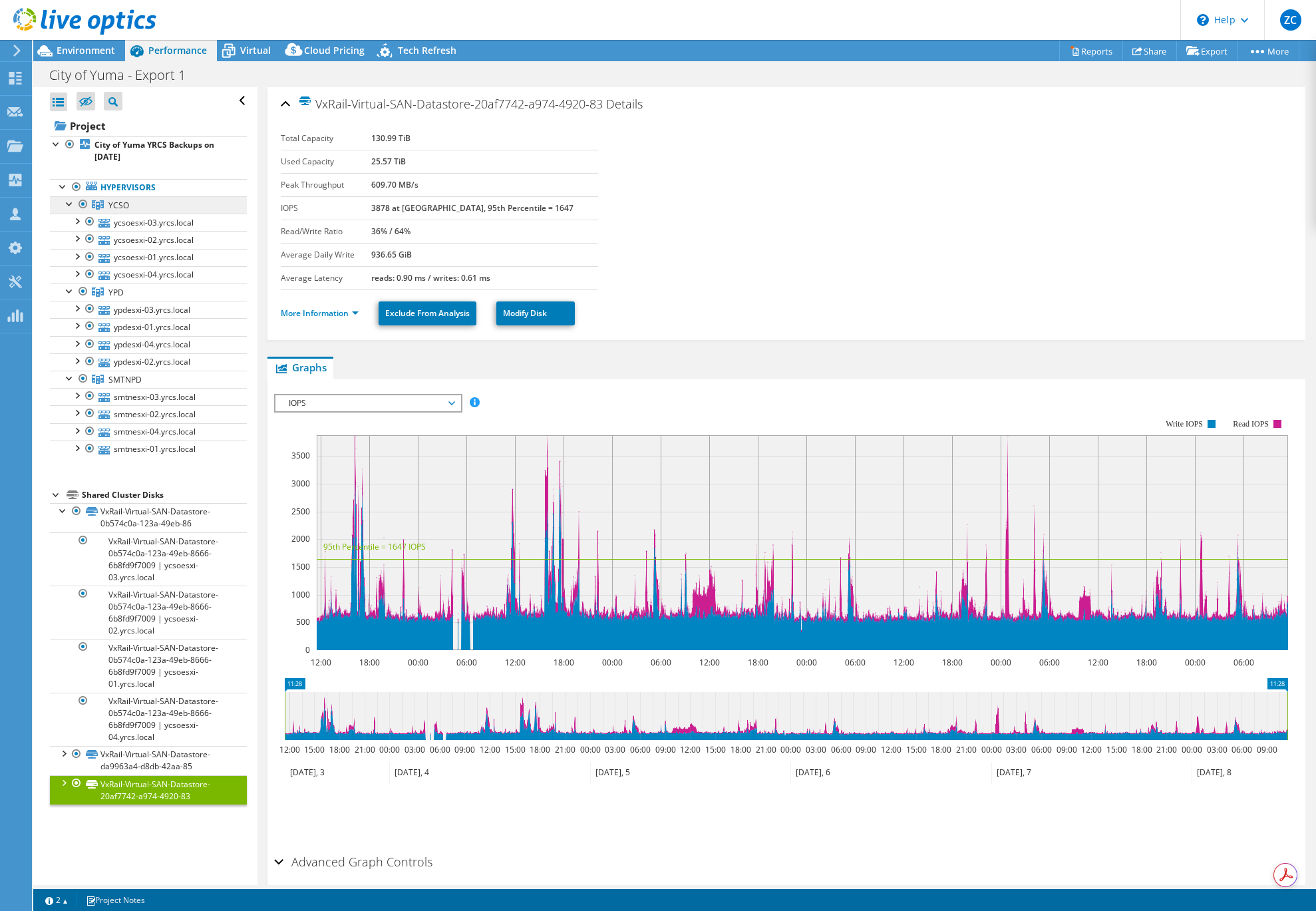
click at [117, 206] on span "YCSO" at bounding box center [119, 206] width 20 height 11
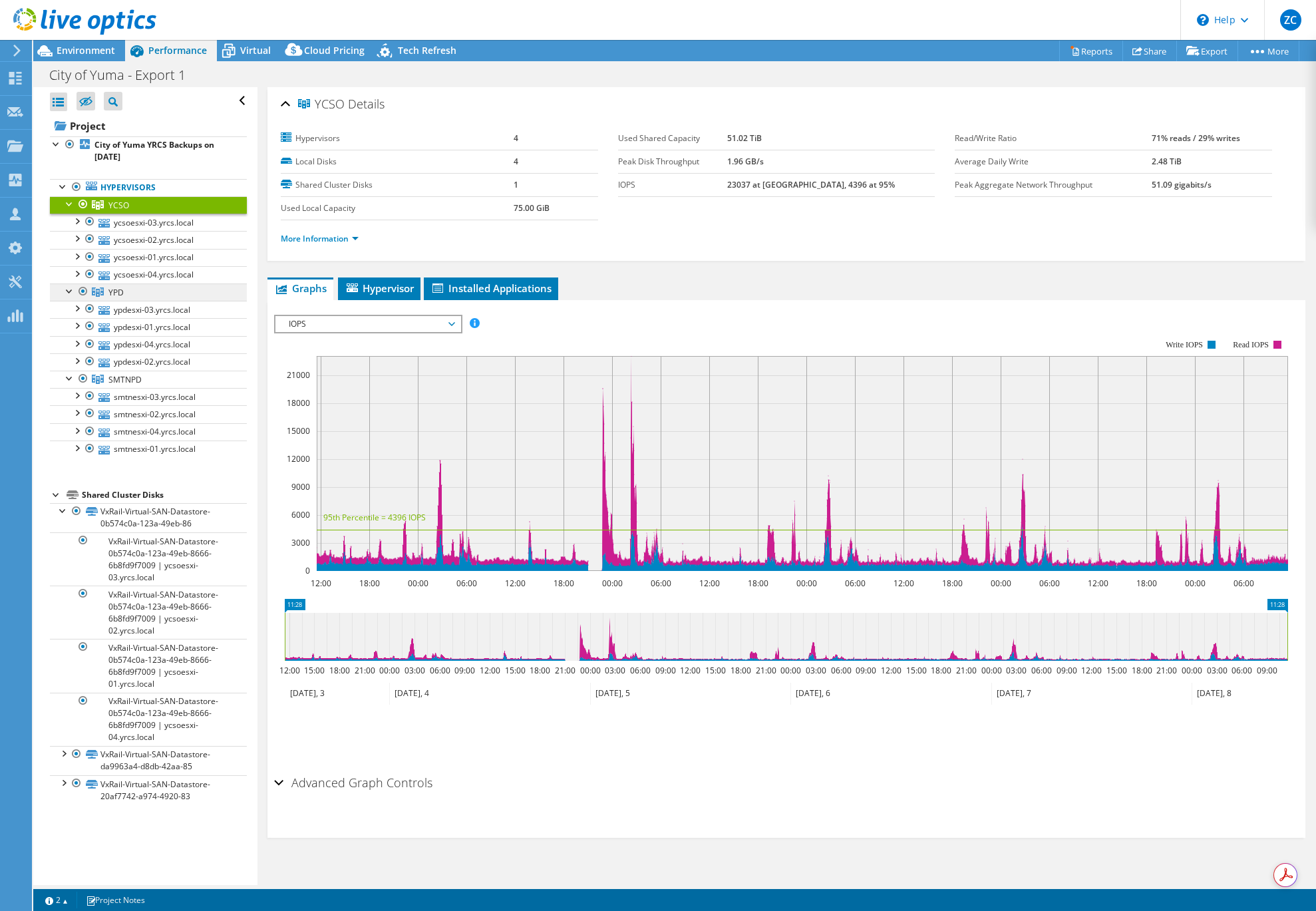
click at [116, 294] on span "YPD" at bounding box center [116, 292] width 15 height 11
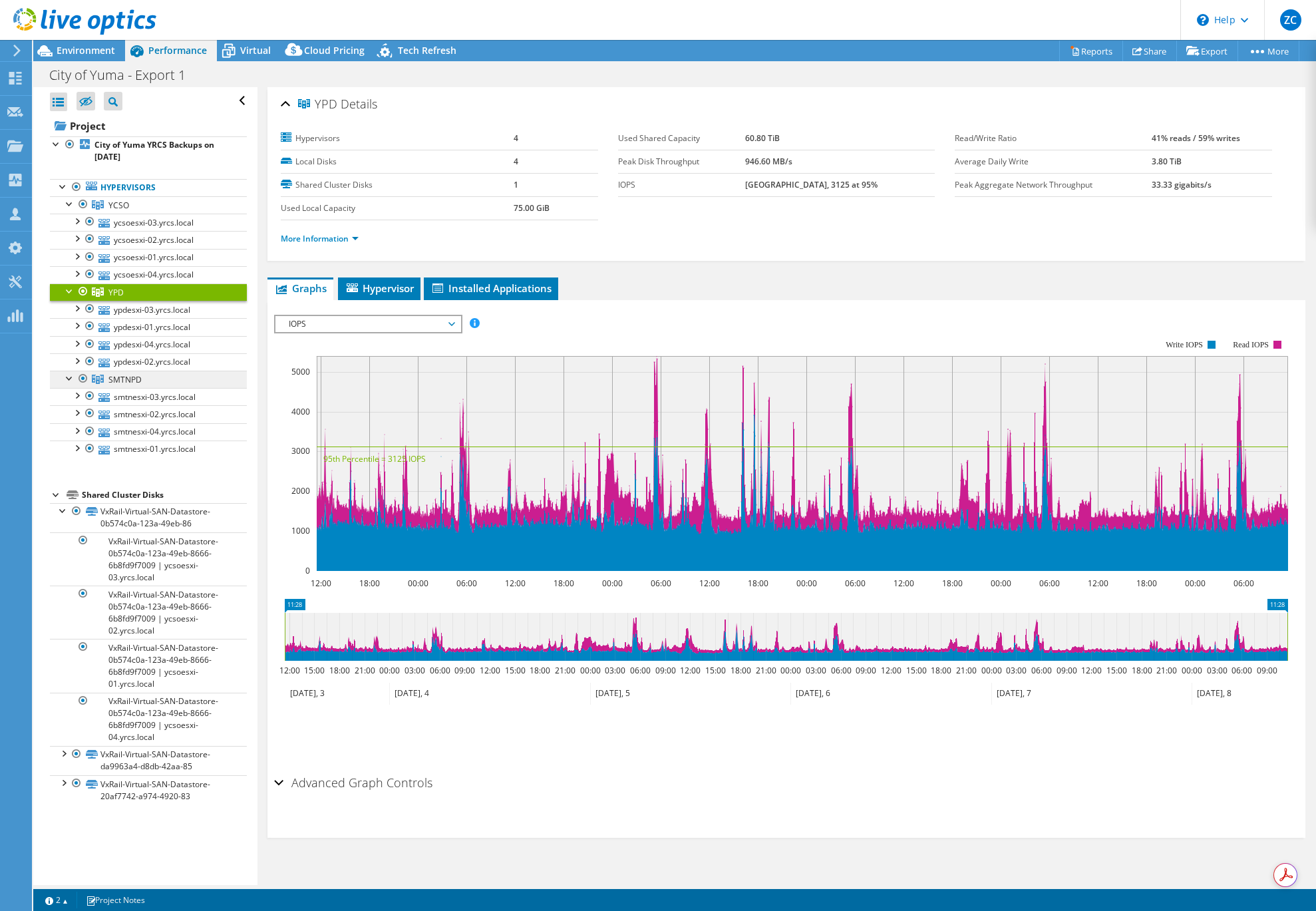
click at [129, 376] on span "SMTNPD" at bounding box center [125, 380] width 33 height 11
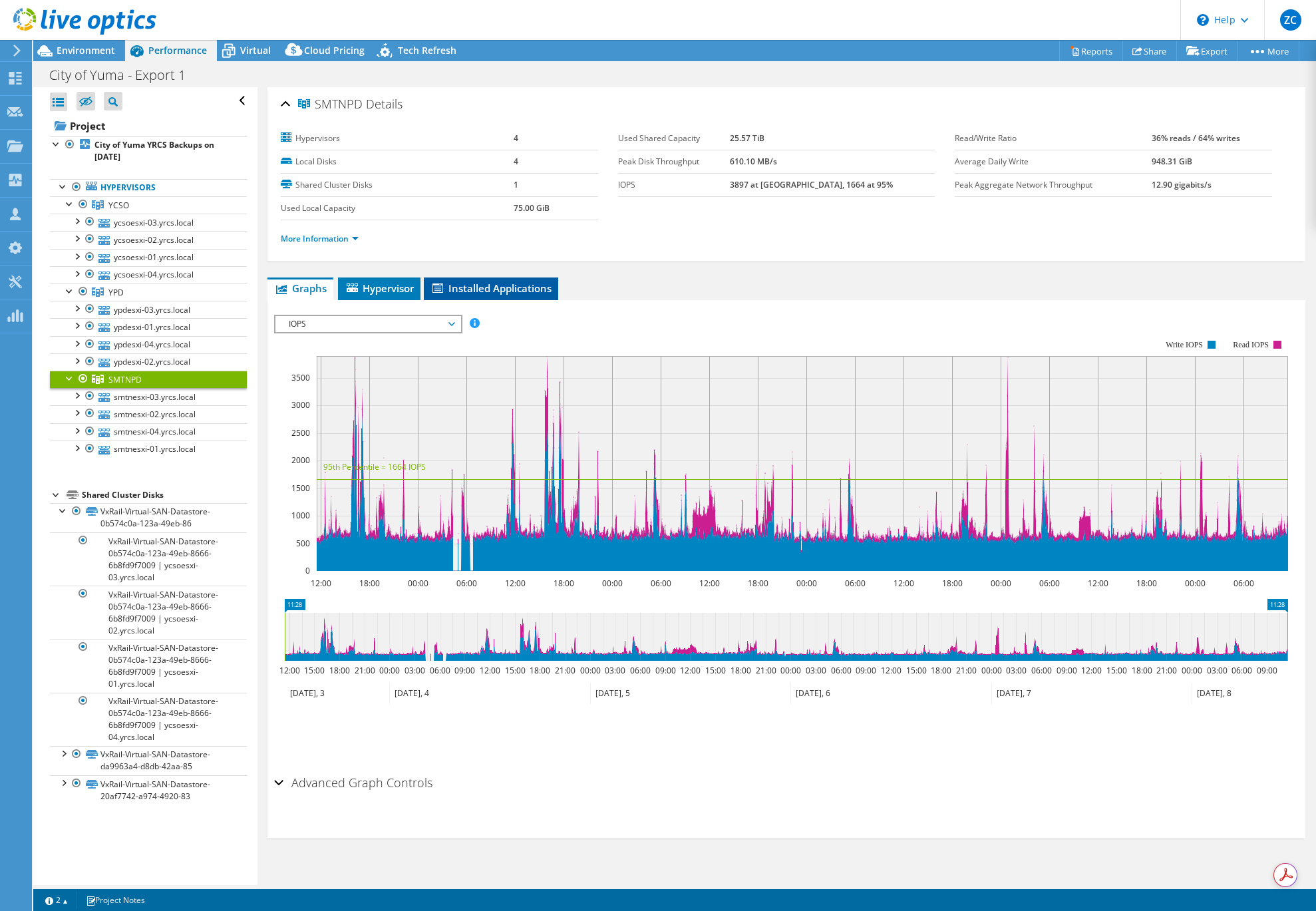
click at [469, 283] on span "Installed Applications" at bounding box center [491, 288] width 121 height 13
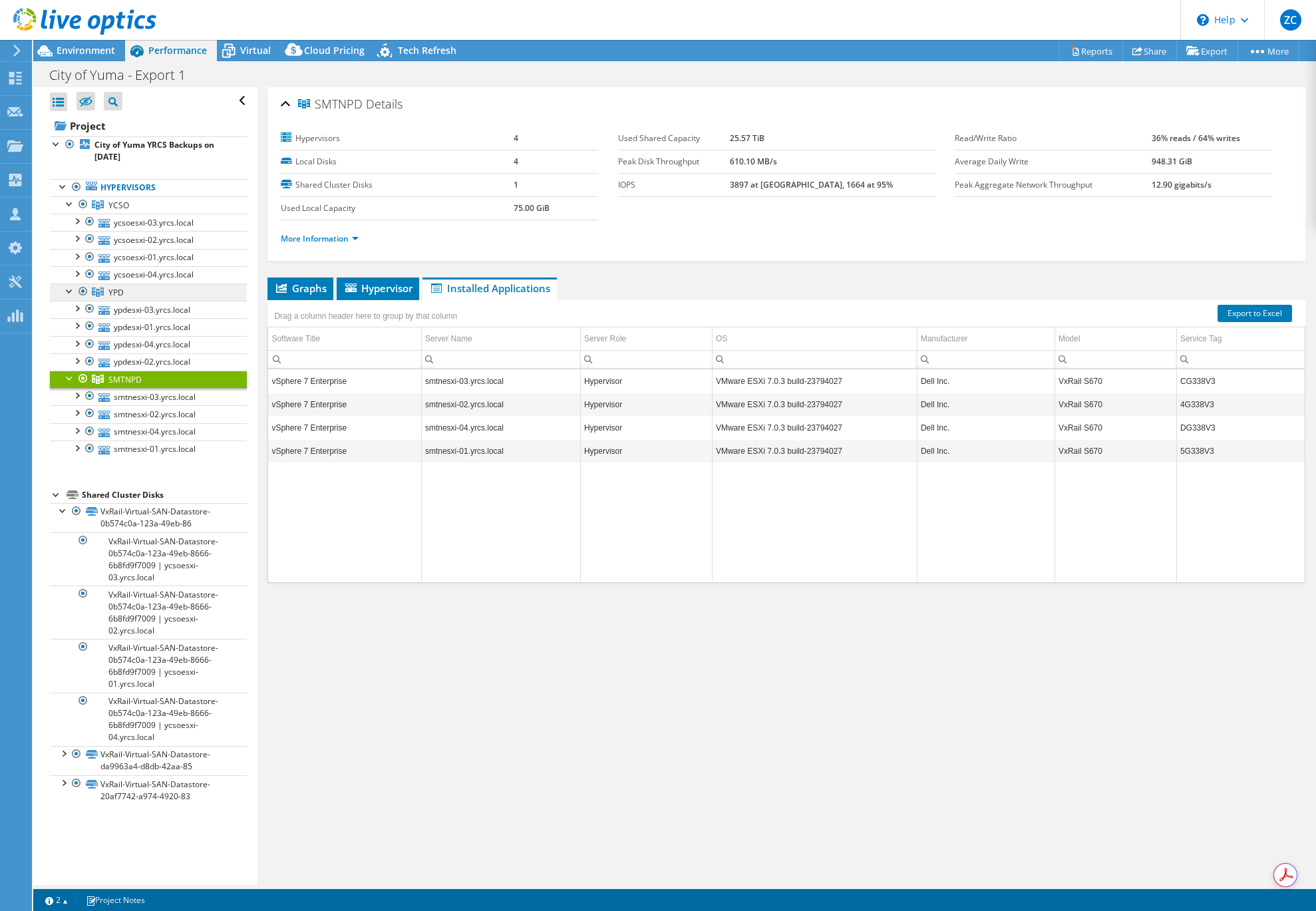
click at [131, 291] on link "YPD" at bounding box center [148, 292] width 197 height 17
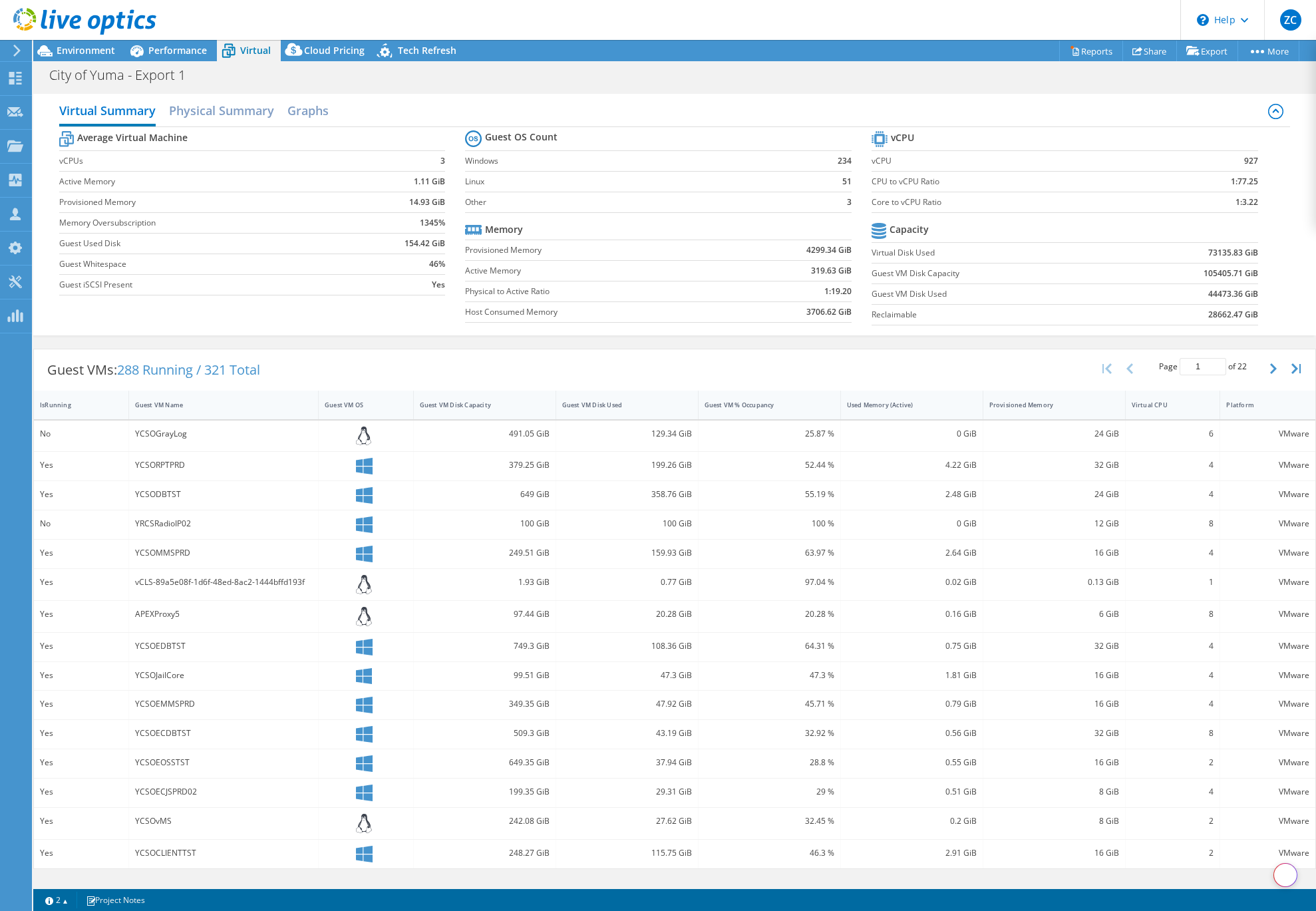
select select "USD"
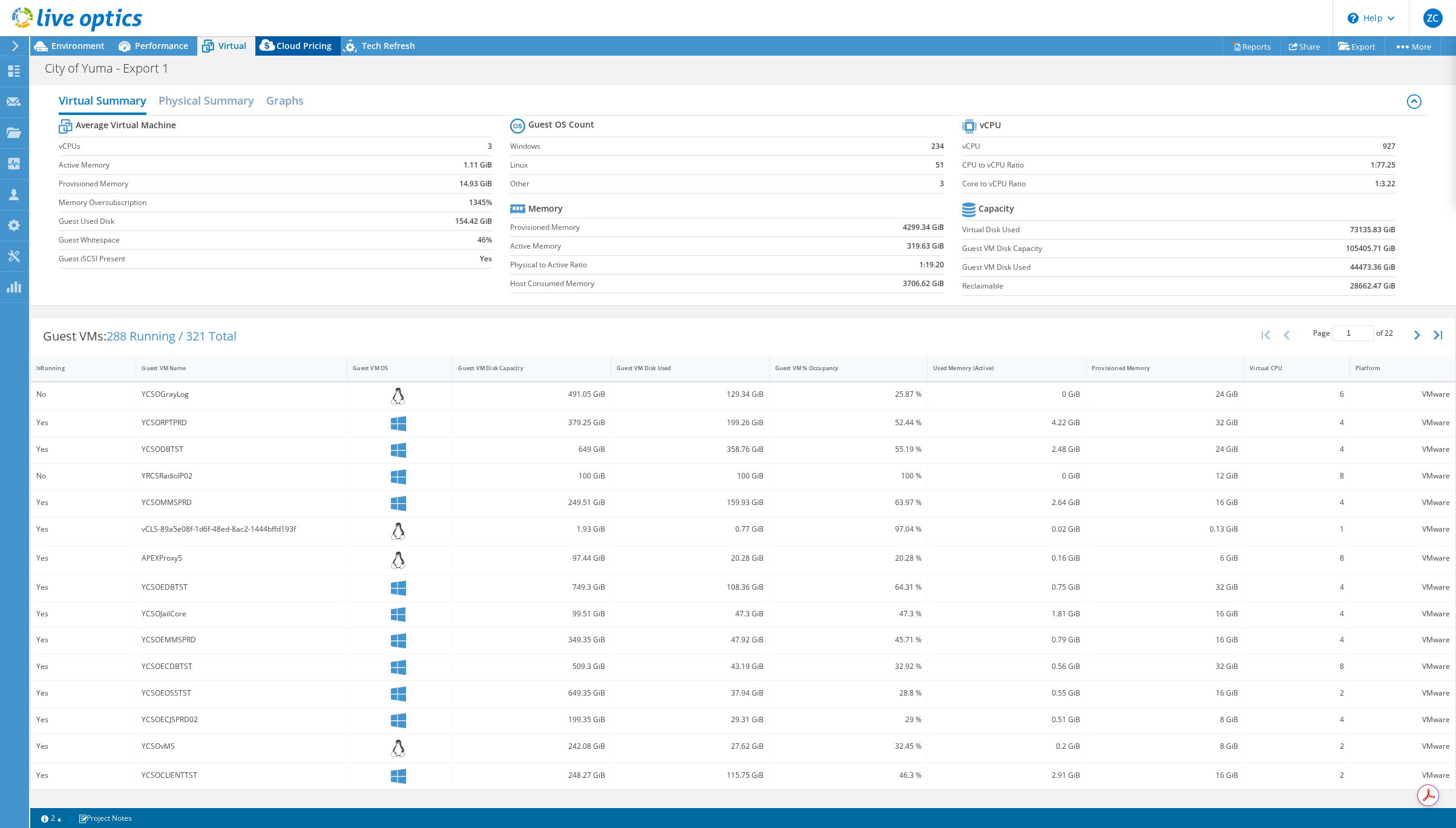
click at [290, 41] on span "Cloud Pricing" at bounding box center [304, 46] width 55 height 11
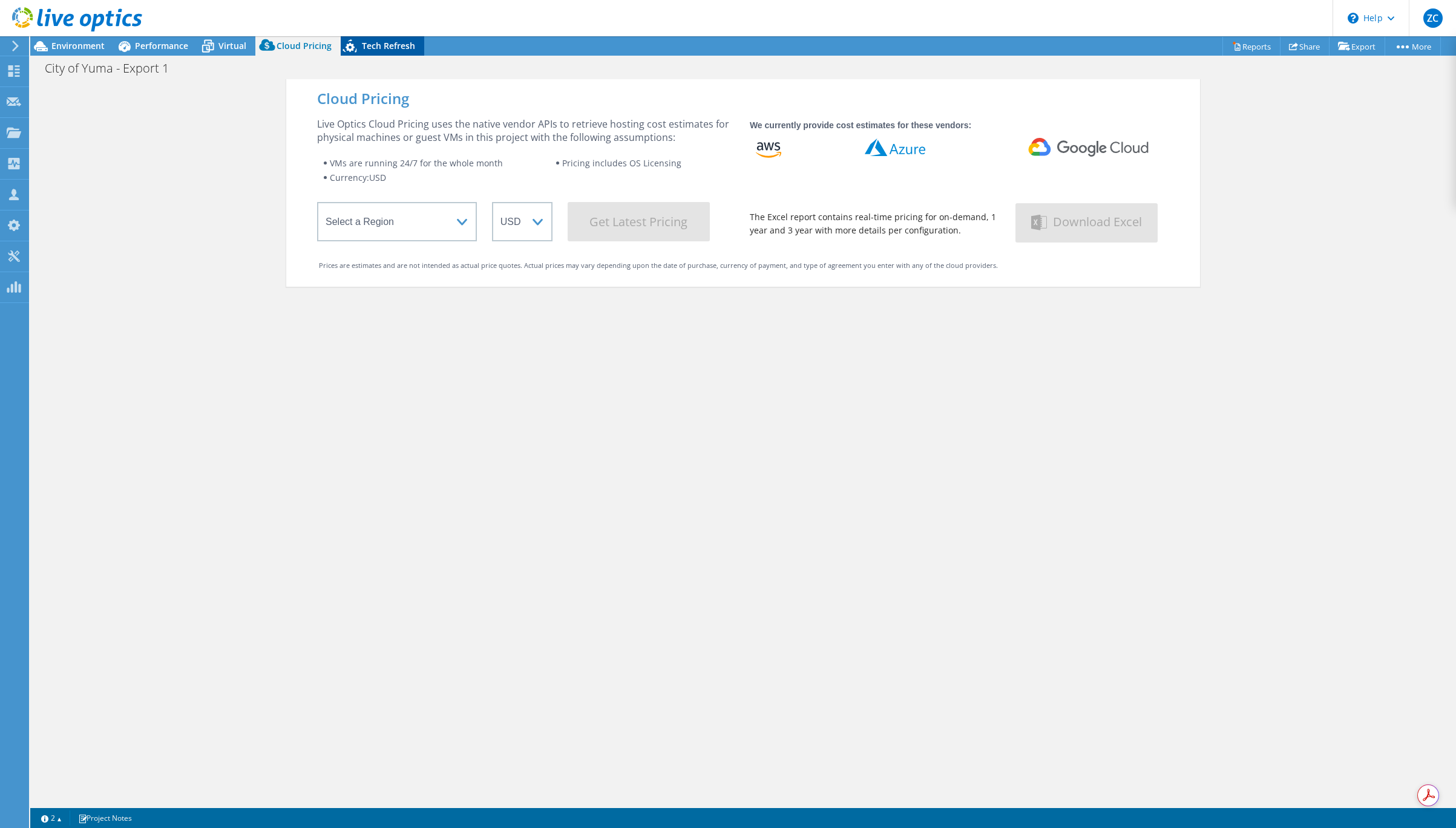
click at [378, 41] on span "Tech Refresh" at bounding box center [389, 46] width 53 height 11
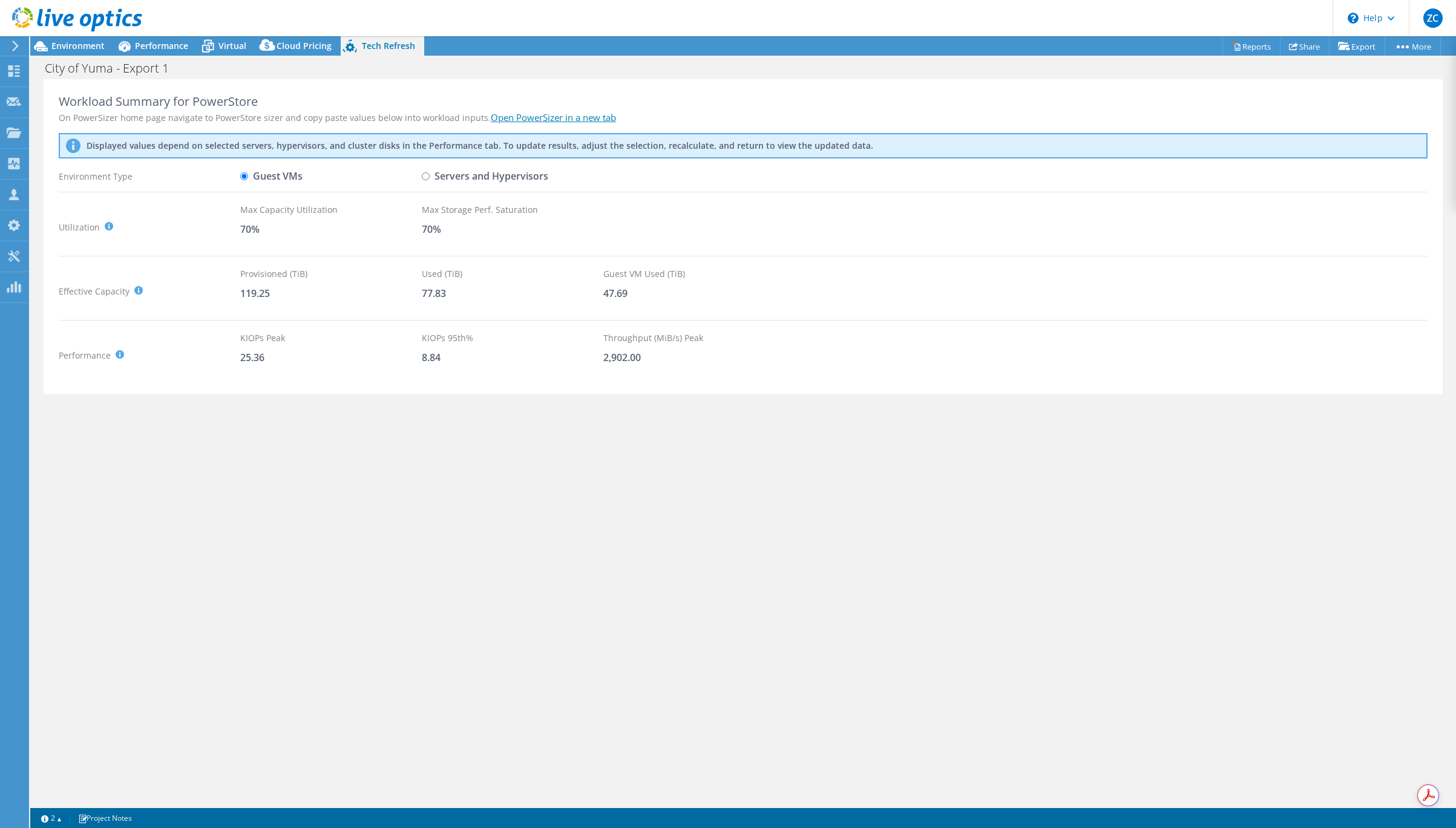
click at [424, 177] on input "Servers and Hypervisors" at bounding box center [425, 176] width 8 height 8
radio input "true"
click at [253, 175] on label "Guest VMs" at bounding box center [271, 177] width 62 height 21
click at [248, 175] on input "Guest VMs" at bounding box center [244, 176] width 8 height 8
radio input "true"
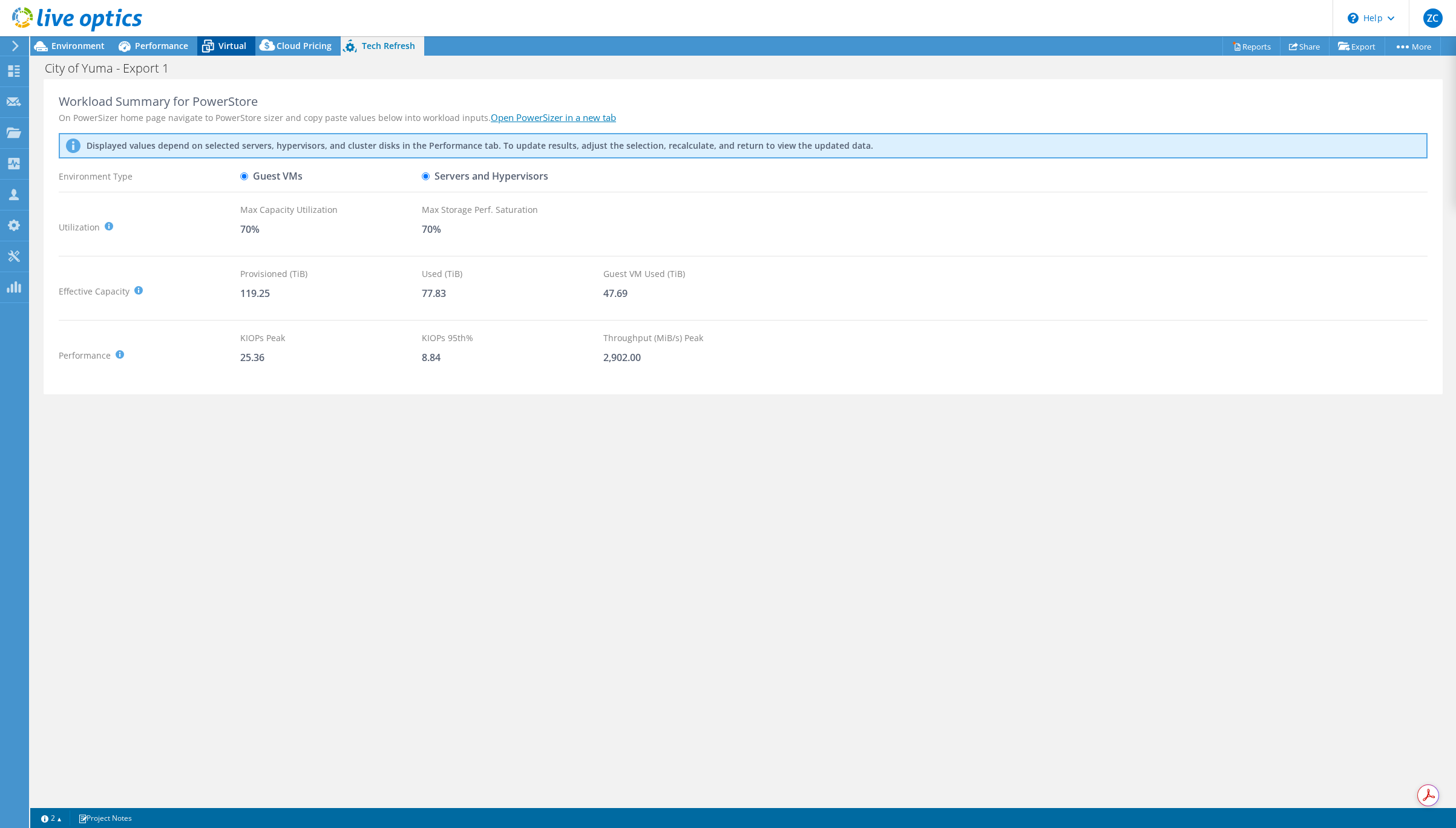
click at [218, 42] on span "Virtual" at bounding box center [232, 46] width 28 height 11
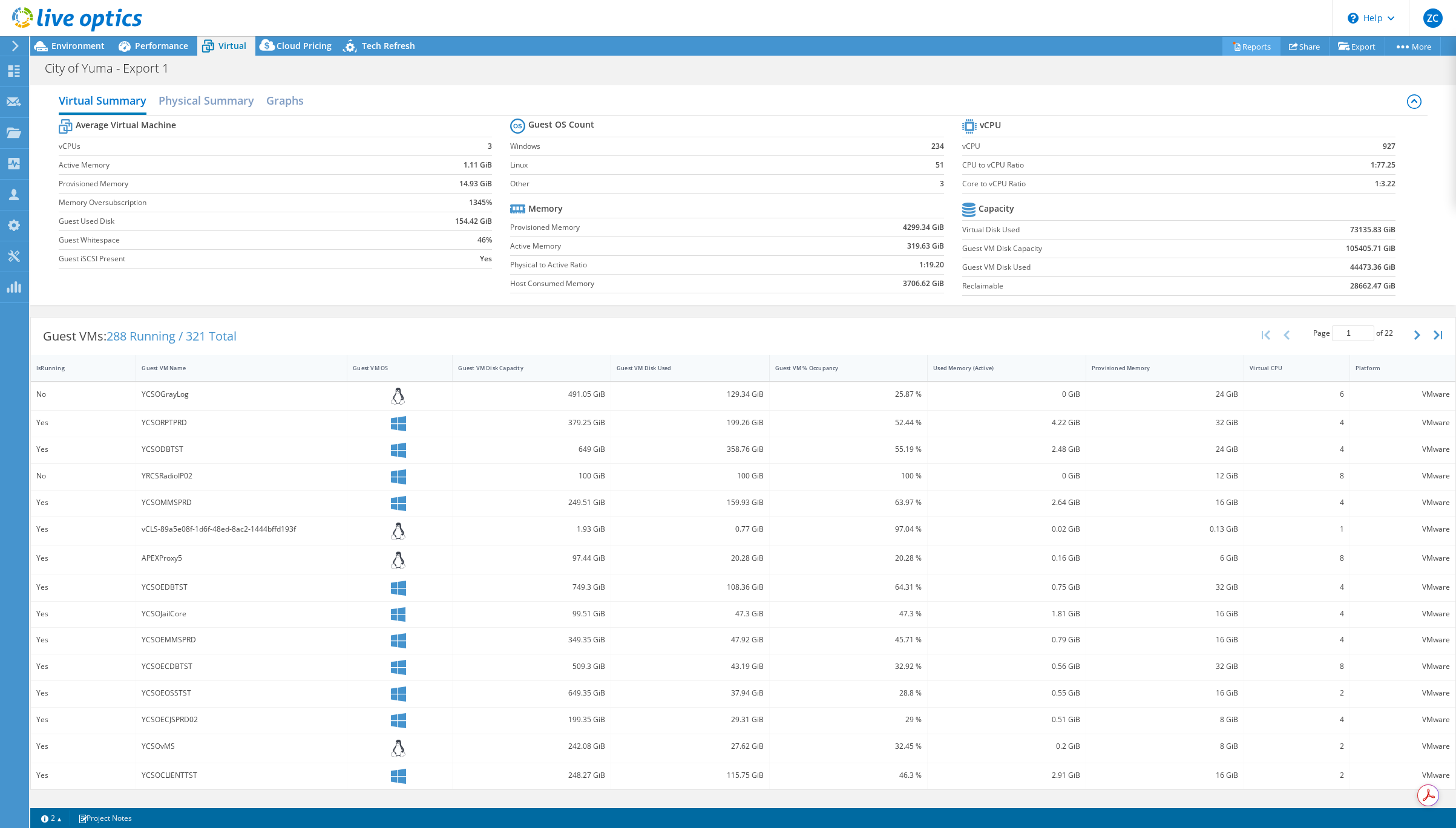
click at [1196, 45] on link "Reports" at bounding box center [1251, 47] width 58 height 19
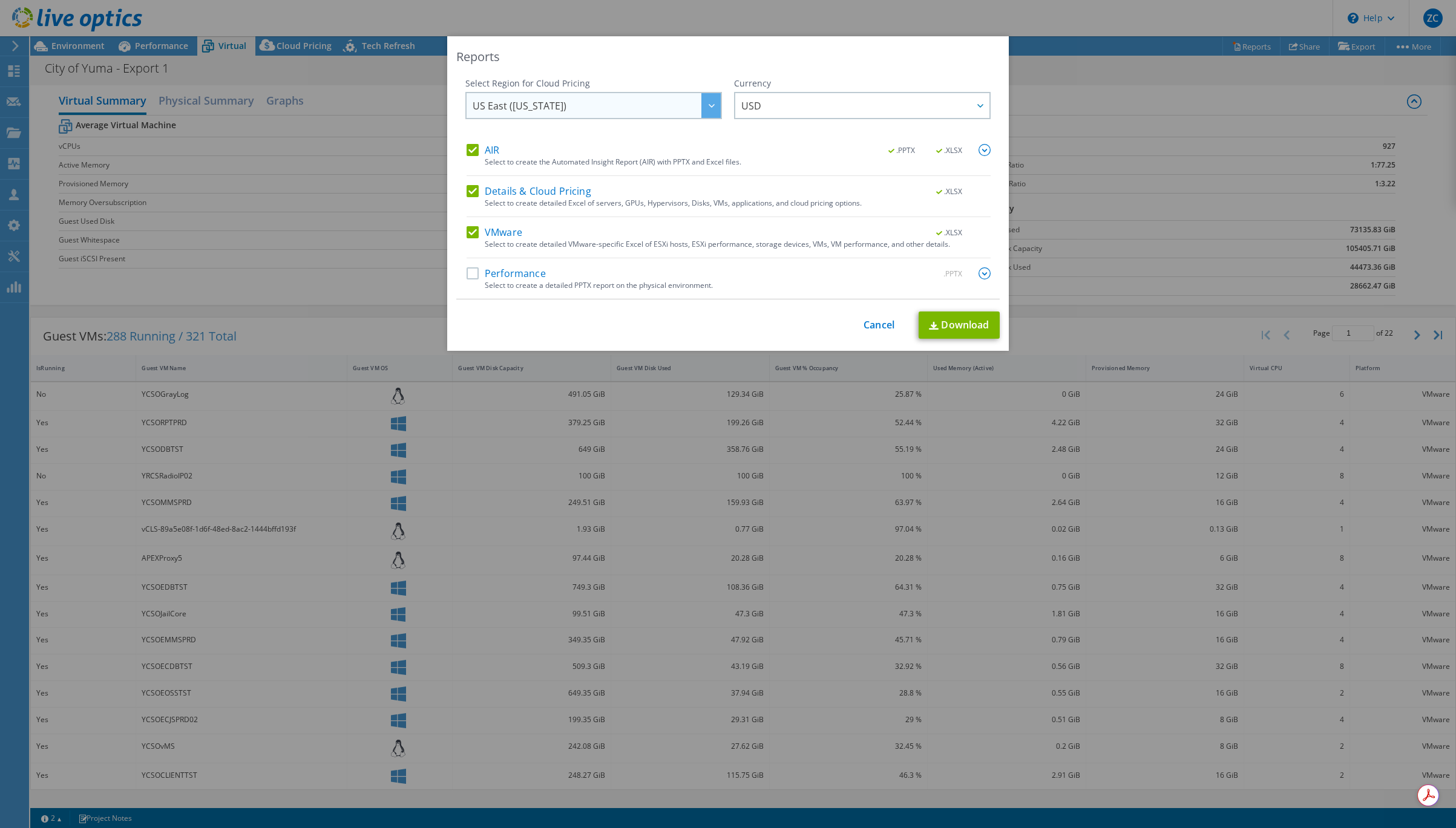
click at [707, 104] on div at bounding box center [711, 105] width 19 height 25
click at [703, 57] on div "Reports" at bounding box center [727, 57] width 543 height 17
click at [875, 326] on link "Cancel" at bounding box center [878, 325] width 31 height 11
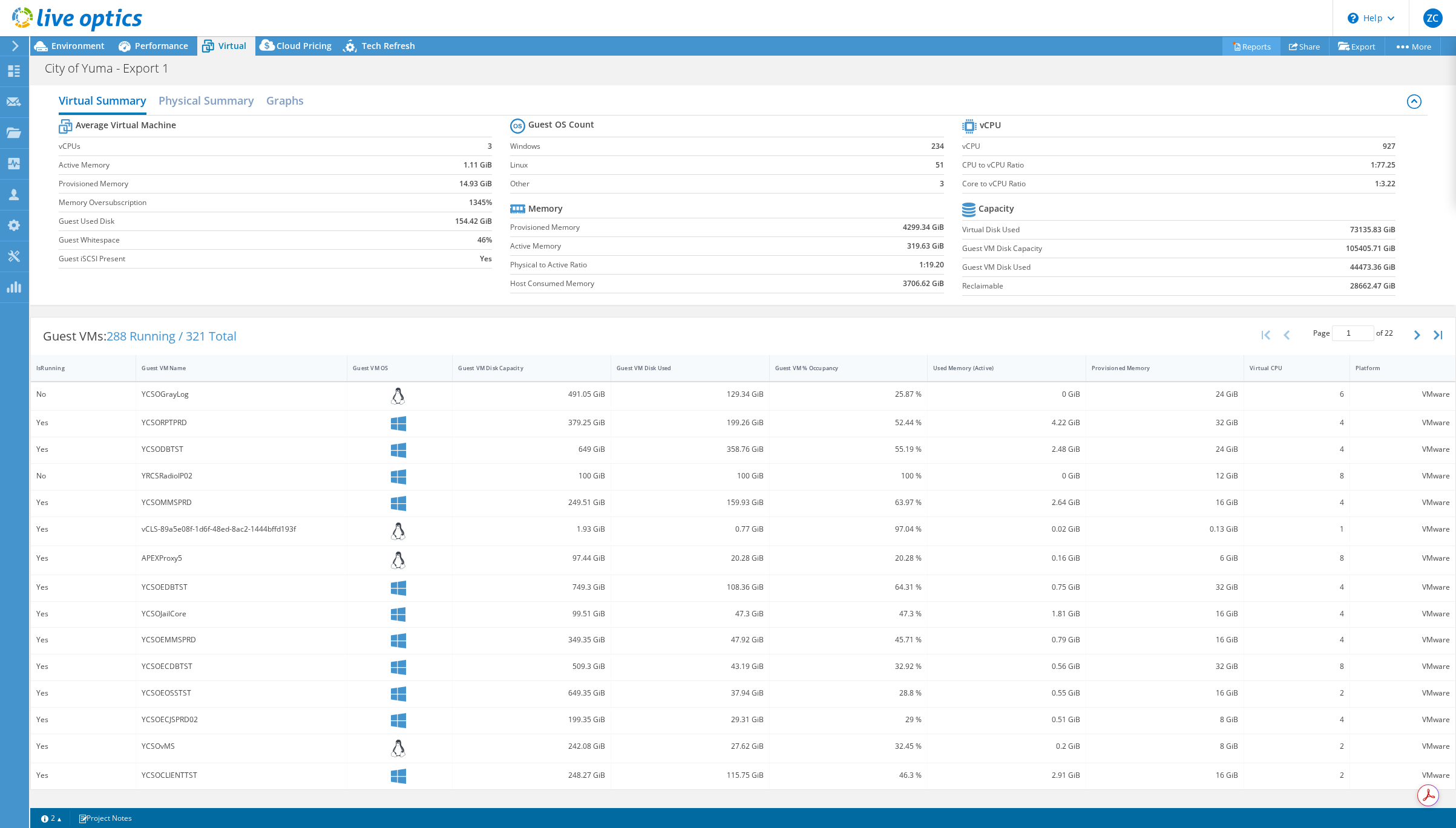
click at [1196, 39] on link "Reports" at bounding box center [1251, 47] width 58 height 19
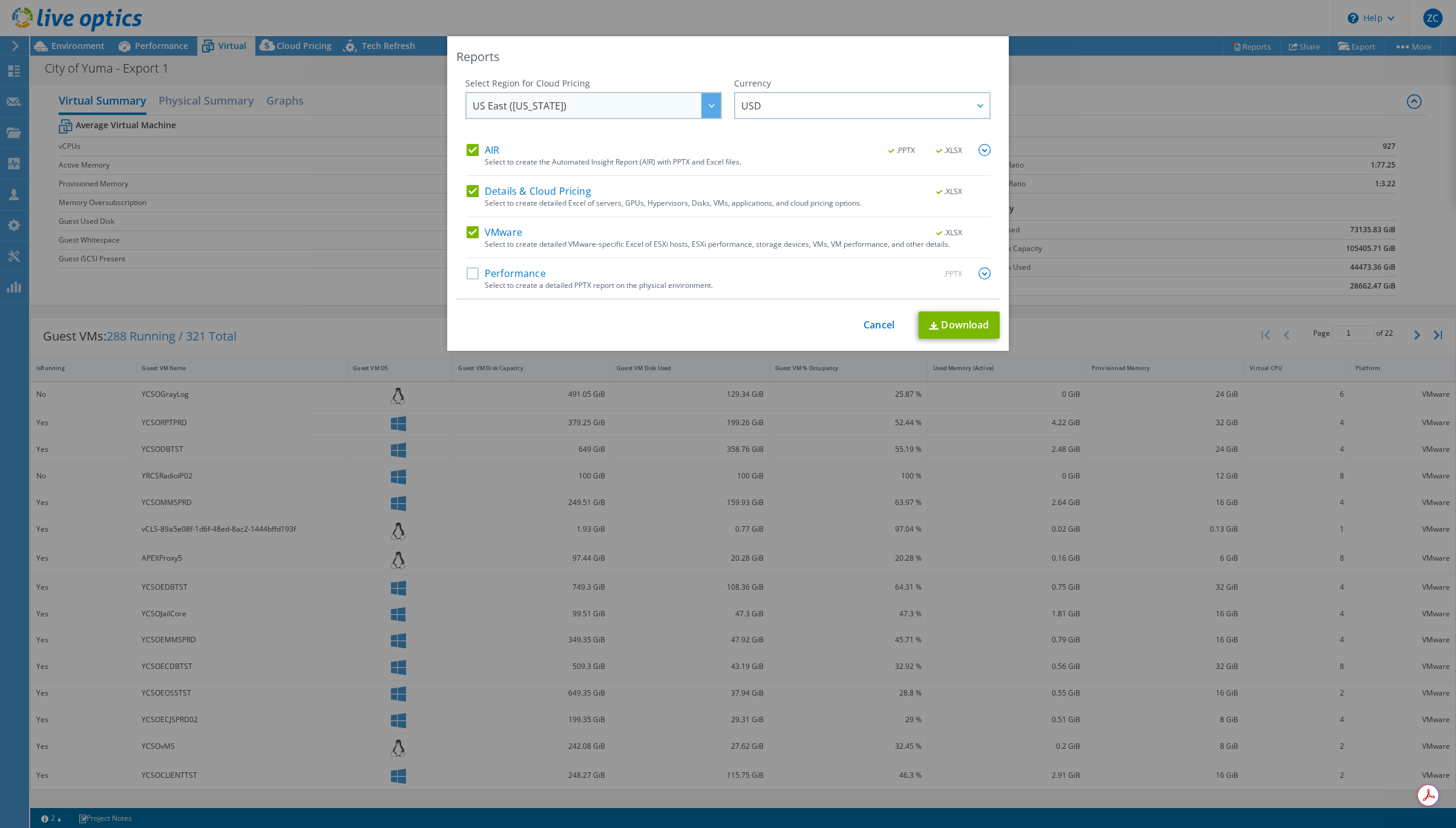
click at [576, 107] on span "US East ([US_STATE])" at bounding box center [596, 105] width 248 height 25
click at [638, 51] on div "Reports" at bounding box center [727, 57] width 543 height 17
click at [472, 145] on label "AIR" at bounding box center [483, 150] width 33 height 12
click at [0, 0] on input "AIR" at bounding box center [0, 0] width 0 height 0
click at [471, 187] on label "Details & Cloud Pricing" at bounding box center [529, 191] width 125 height 12
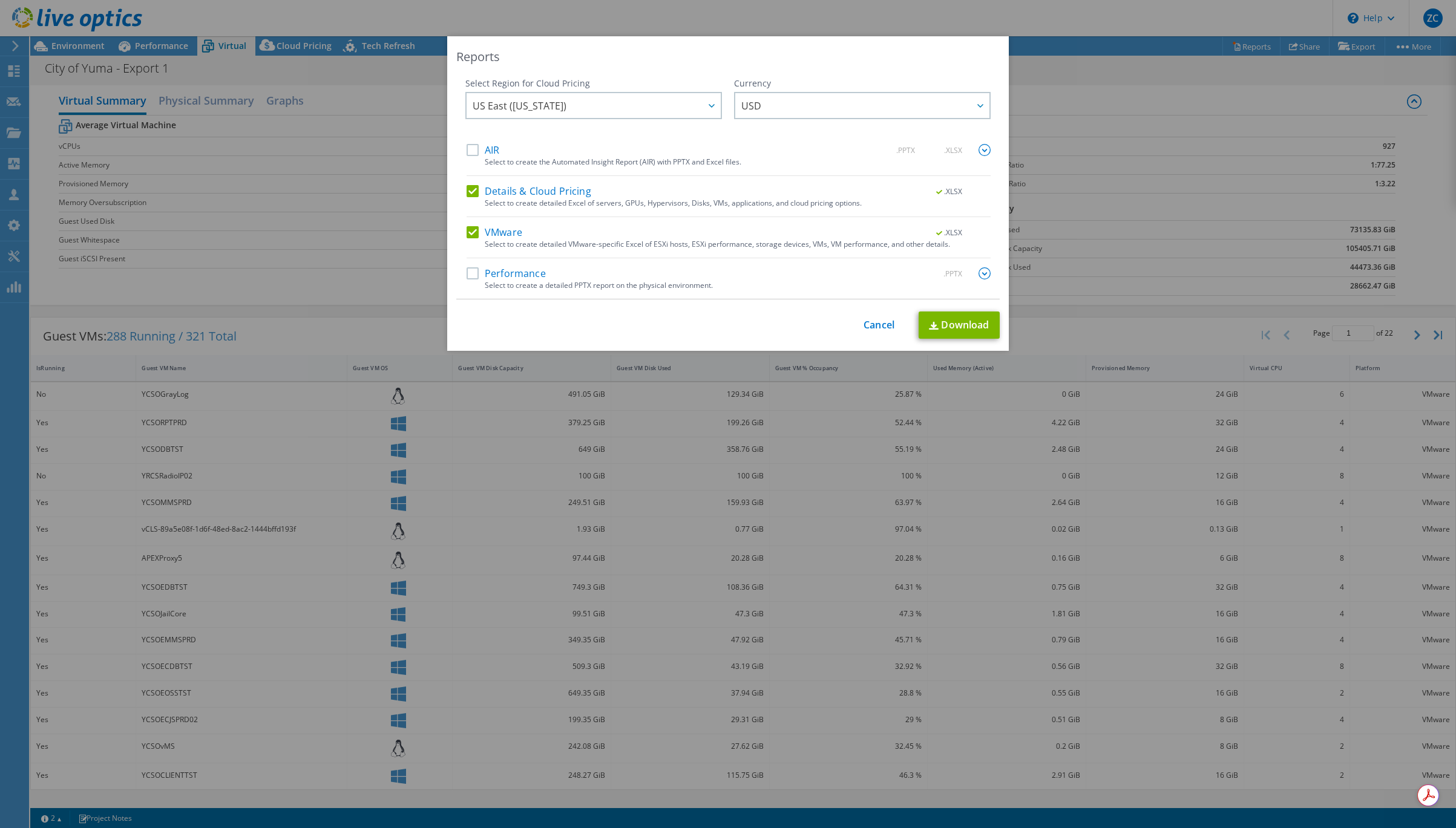
click at [0, 0] on input "Details & Cloud Pricing" at bounding box center [0, 0] width 0 height 0
click at [510, 276] on label "Performance" at bounding box center [506, 273] width 79 height 12
click at [0, 0] on input "Performance" at bounding box center [0, 0] width 0 height 0
click at [957, 328] on link "Download" at bounding box center [958, 325] width 81 height 27
click at [986, 275] on img at bounding box center [984, 273] width 12 height 12
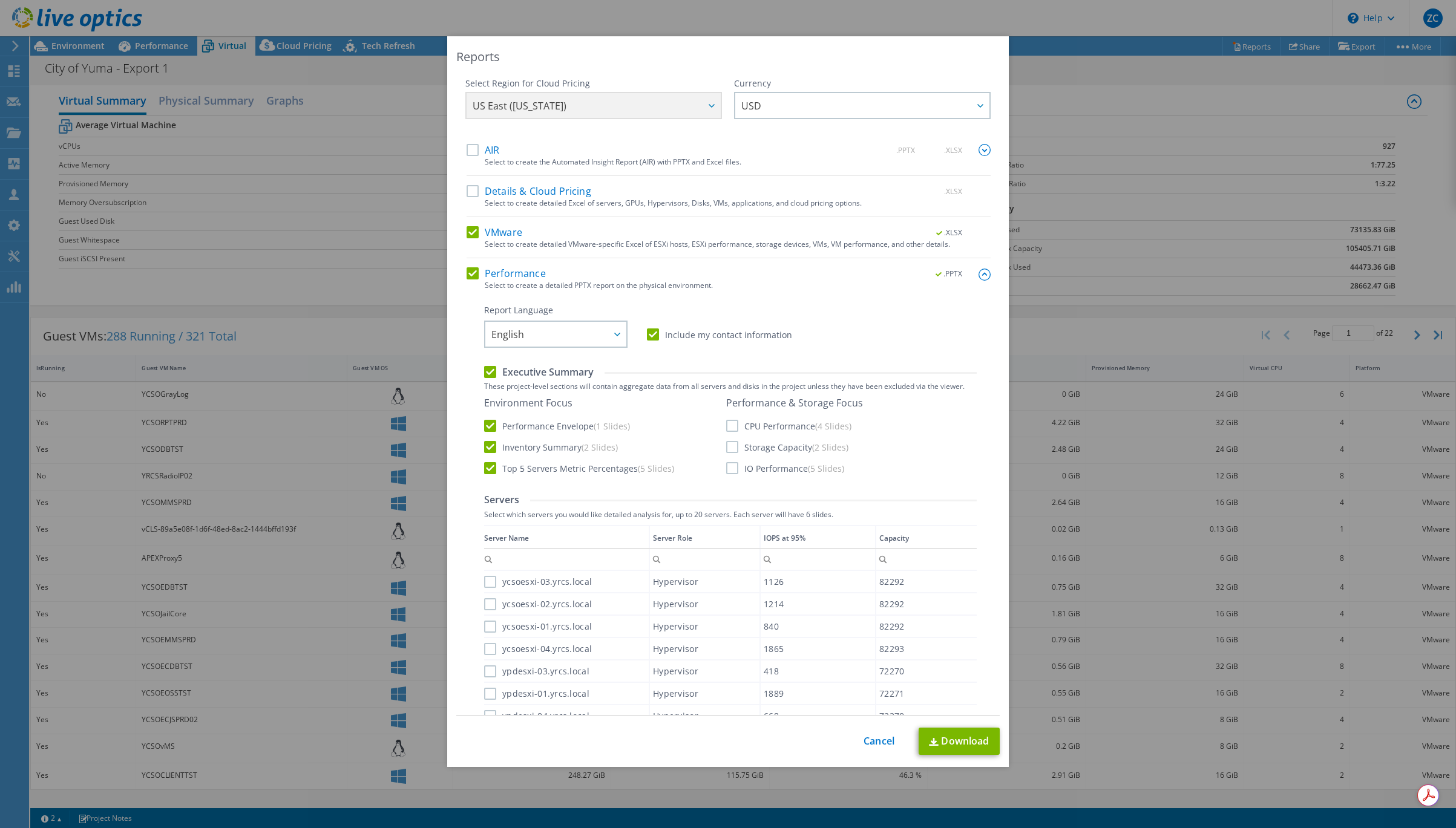
click at [1078, 0] on div "Reports Select Region for Cloud Pricing Asia Pacific (Hong Kong) Asia Pacific (…" at bounding box center [728, 414] width 1456 height 828
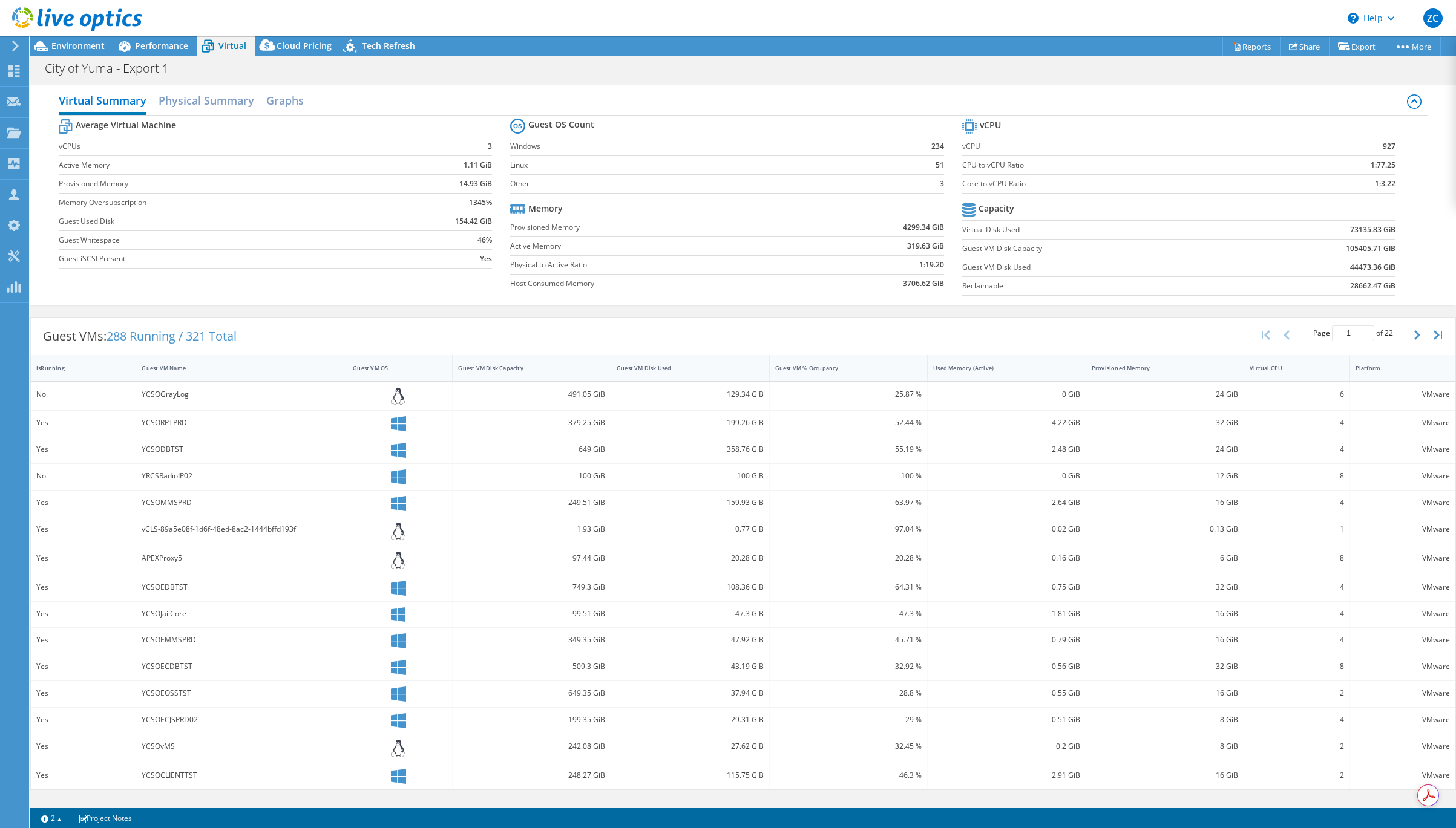
click at [76, 223] on label "Guest Used Disk" at bounding box center [223, 221] width 330 height 12
drag, startPoint x: 969, startPoint y: 231, endPoint x: 1031, endPoint y: 228, distance: 62.1
click at [1030, 228] on label "Virtual Disk Used" at bounding box center [1100, 230] width 275 height 12
click at [1027, 228] on label "Virtual Disk Used" at bounding box center [1100, 230] width 275 height 12
click at [984, 264] on label "Guest VM Disk Used" at bounding box center [1100, 267] width 275 height 12
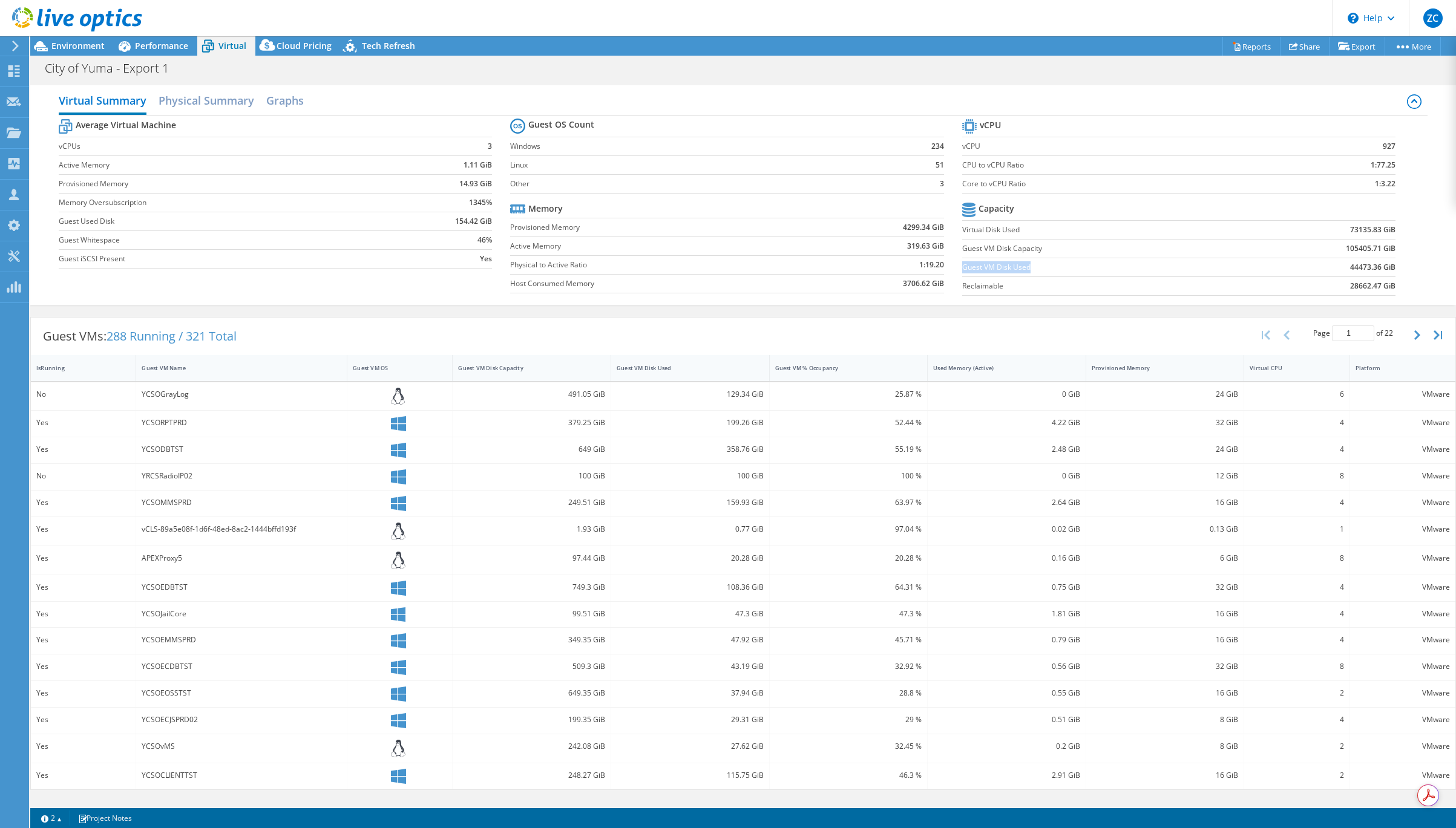
drag, startPoint x: 966, startPoint y: 270, endPoint x: 1052, endPoint y: 271, distance: 86.0
click at [1052, 271] on label "Guest VM Disk Used" at bounding box center [1100, 267] width 275 height 12
click at [1196, 282] on b "28662.47 GiB" at bounding box center [1372, 286] width 45 height 12
click at [77, 53] on div "Environment" at bounding box center [72, 46] width 84 height 19
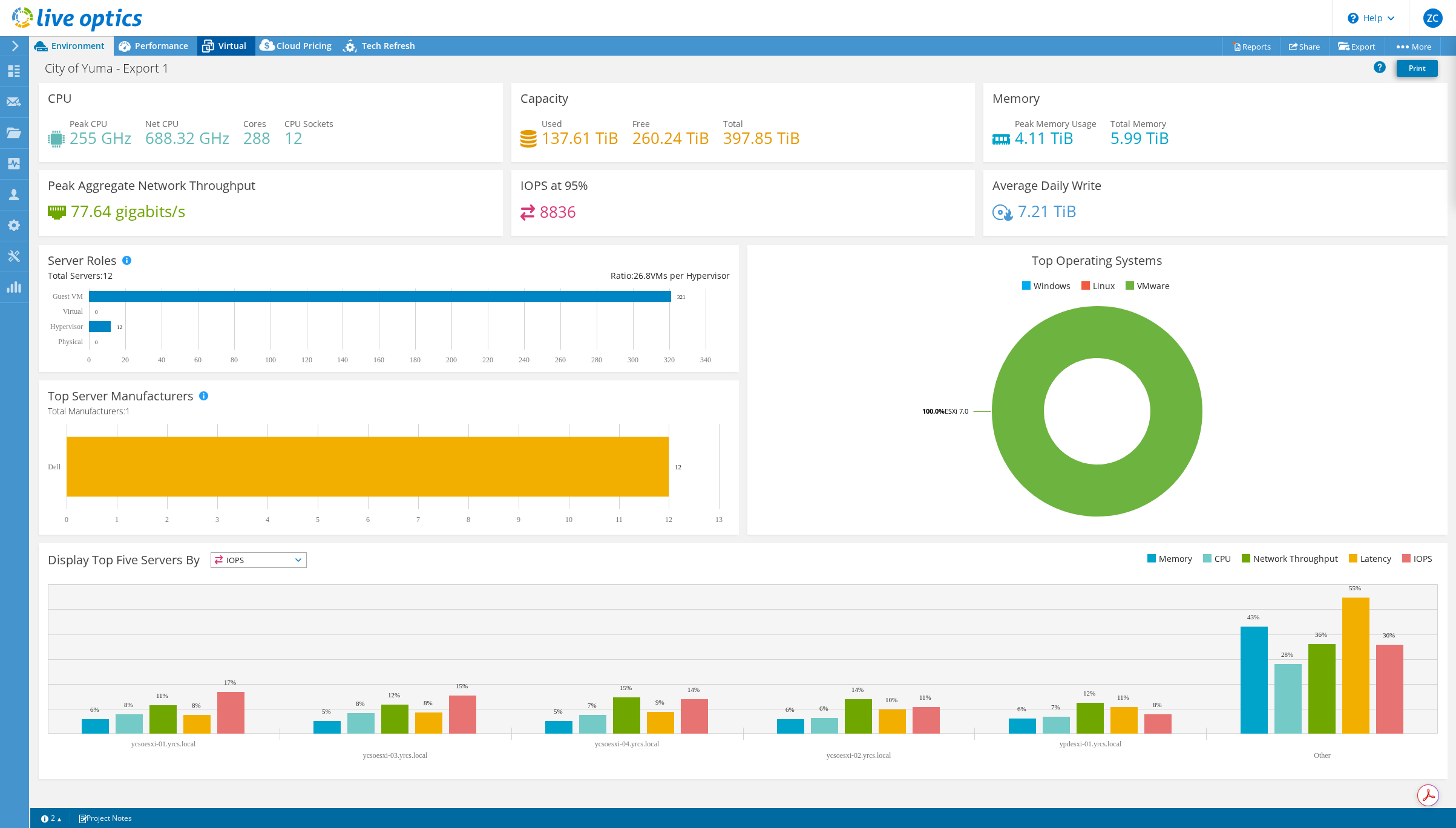
click at [228, 46] on span "Virtual" at bounding box center [232, 46] width 28 height 11
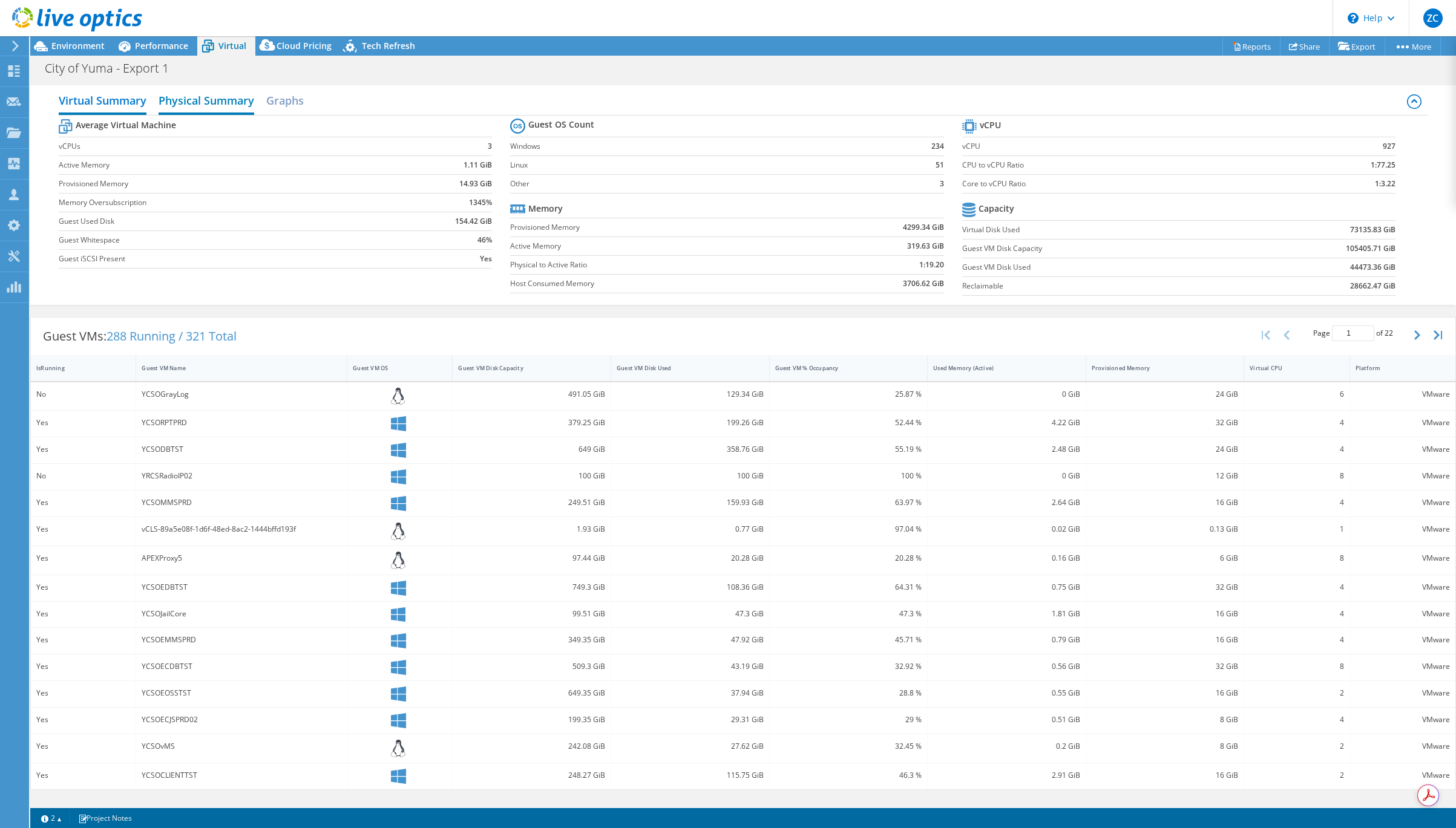
click at [220, 97] on h2 "Physical Summary" at bounding box center [206, 101] width 96 height 26
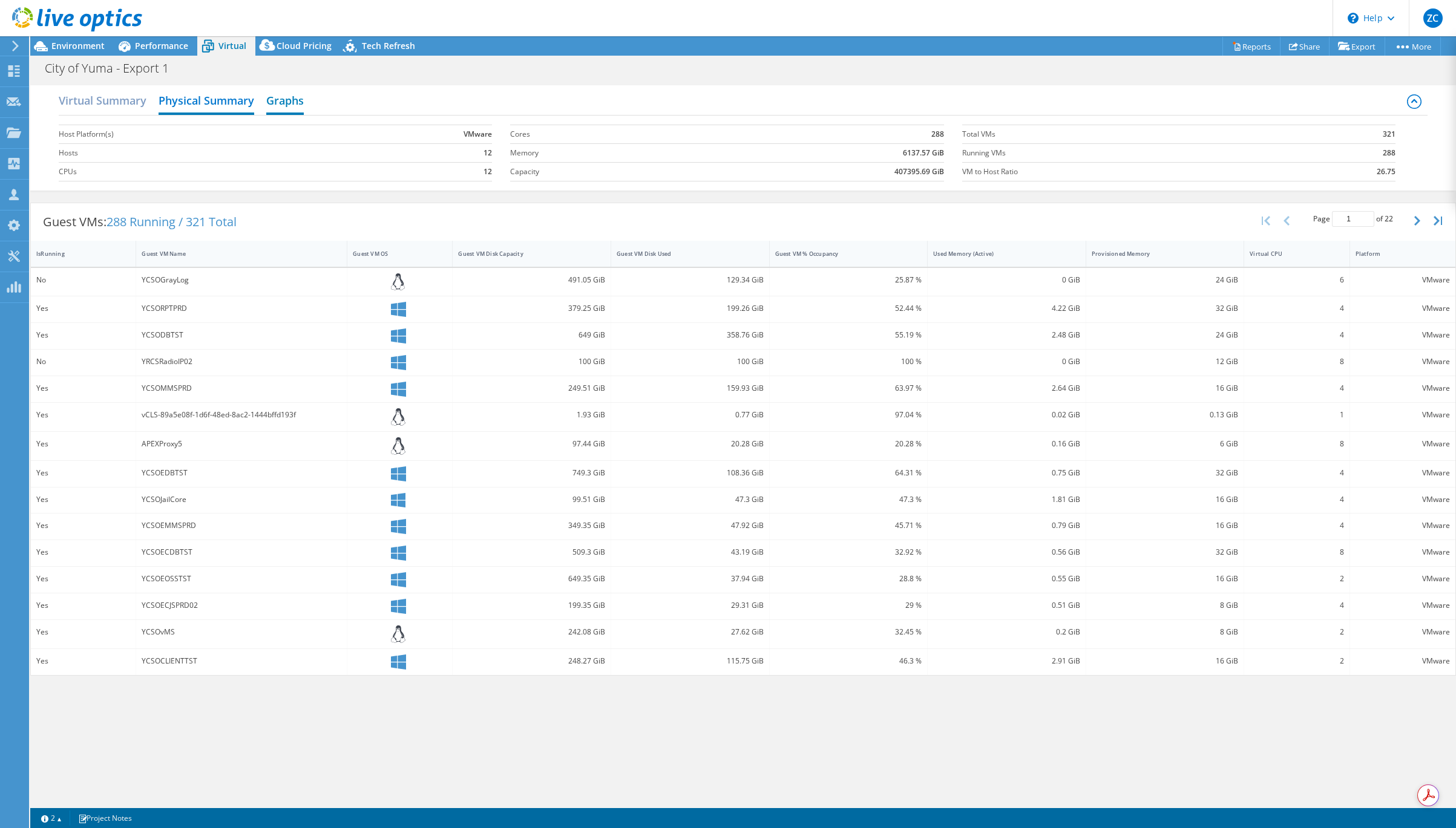
click at [285, 99] on h2 "Graphs" at bounding box center [285, 101] width 37 height 26
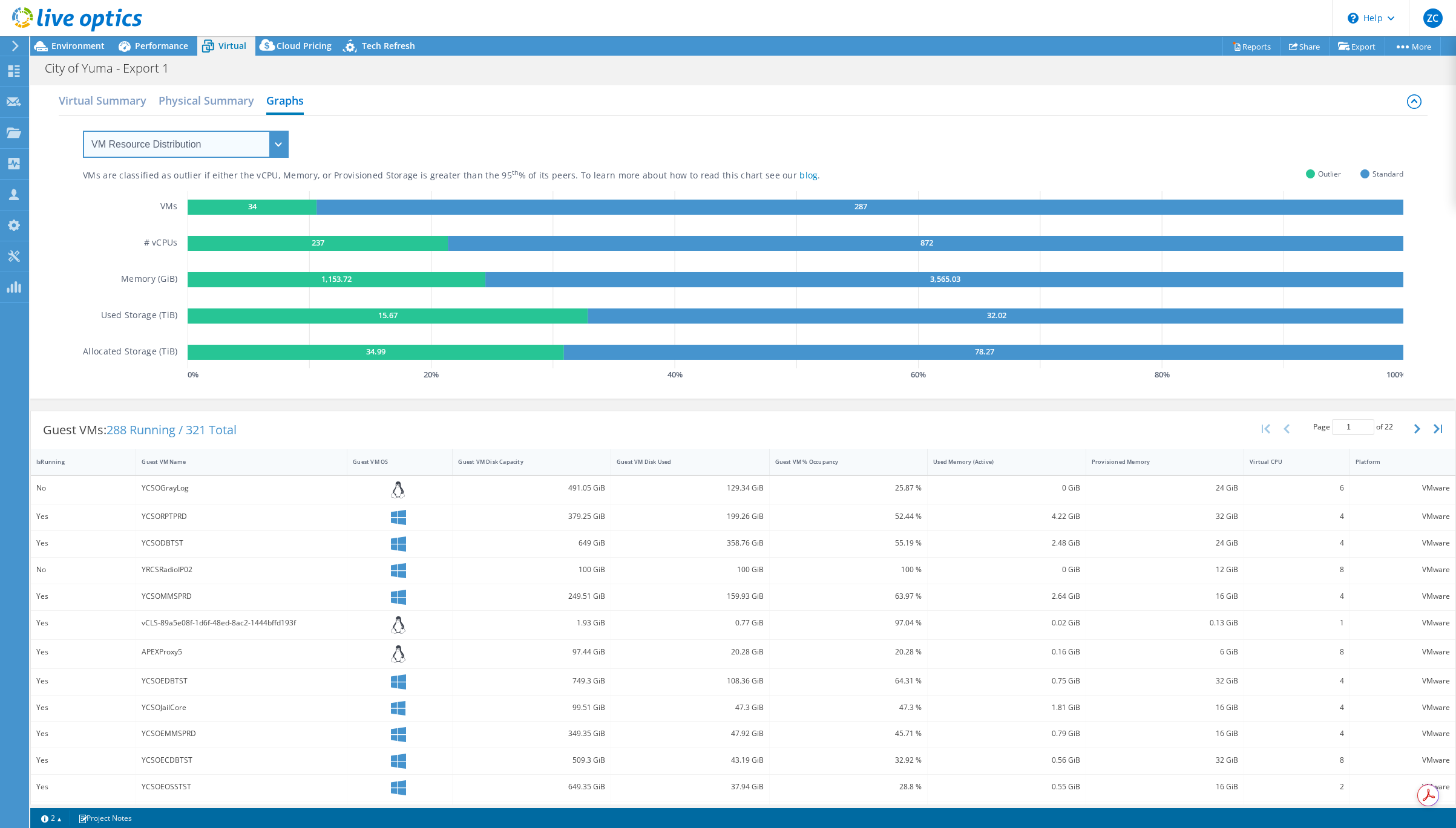
click at [241, 141] on select "VM Resource Distribution Provisioning Contrast Over Provisioning" at bounding box center [185, 145] width 205 height 27
click at [236, 105] on h2 "Physical Summary" at bounding box center [206, 101] width 96 height 26
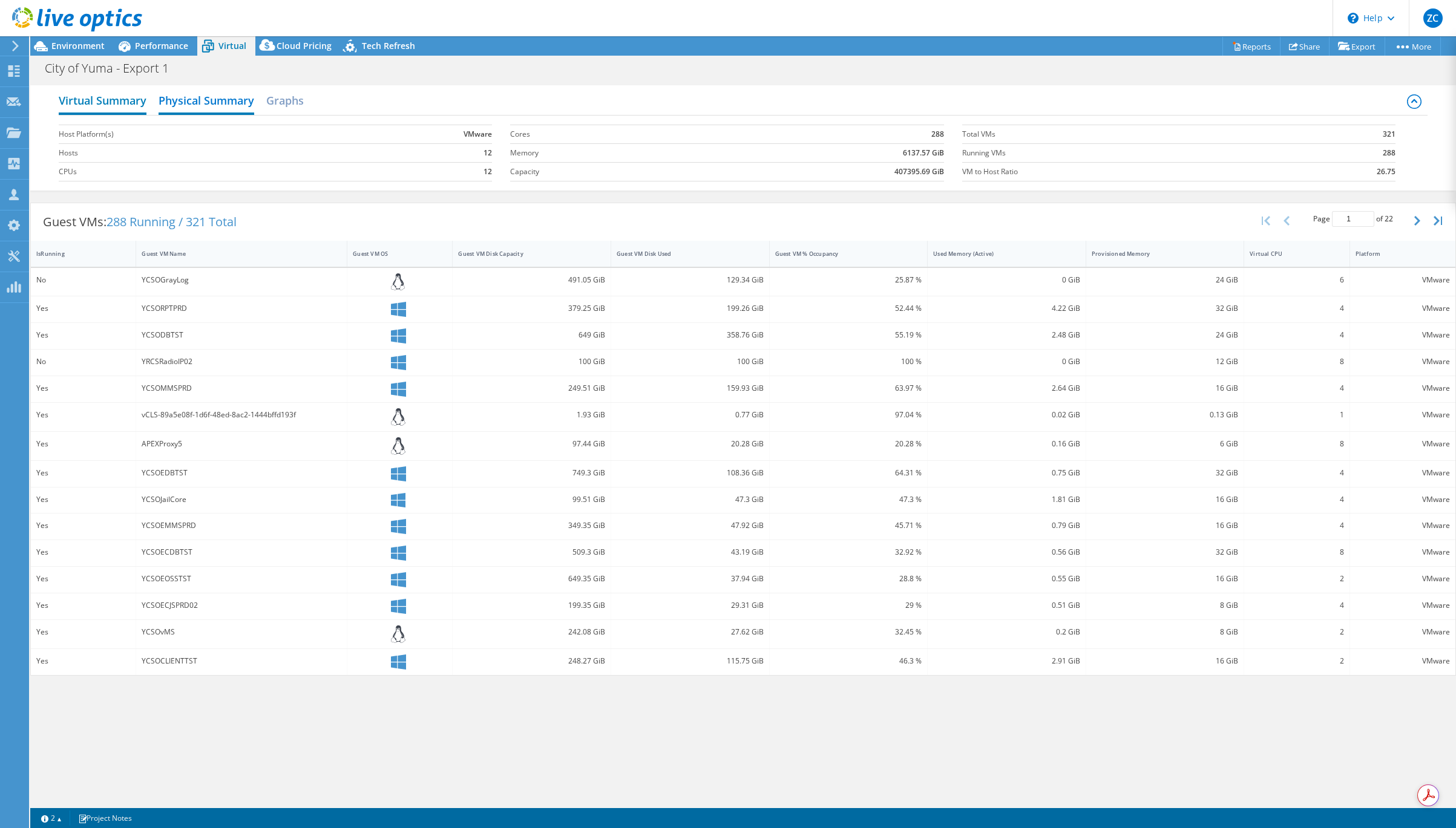
click at [107, 99] on h2 "Virtual Summary" at bounding box center [102, 101] width 88 height 26
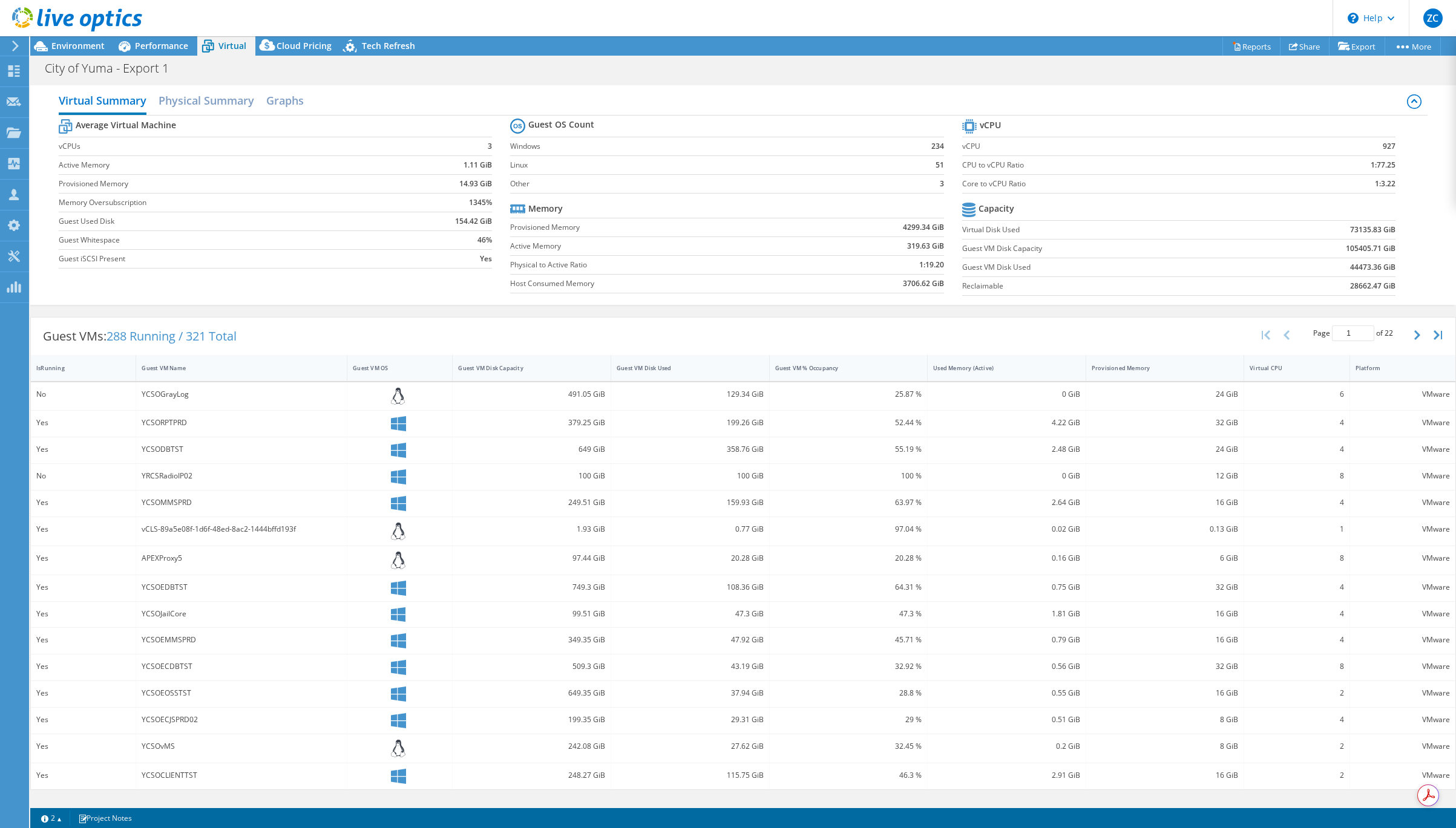
click at [1196, 229] on td "73135.83 GiB" at bounding box center [1316, 230] width 158 height 19
drag, startPoint x: 1354, startPoint y: 230, endPoint x: 1379, endPoint y: 231, distance: 25.0
click at [1196, 230] on td "73135.83 GiB" at bounding box center [1316, 230] width 158 height 19
copy b "73135.83"
click at [89, 50] on span "Environment" at bounding box center [78, 46] width 53 height 11
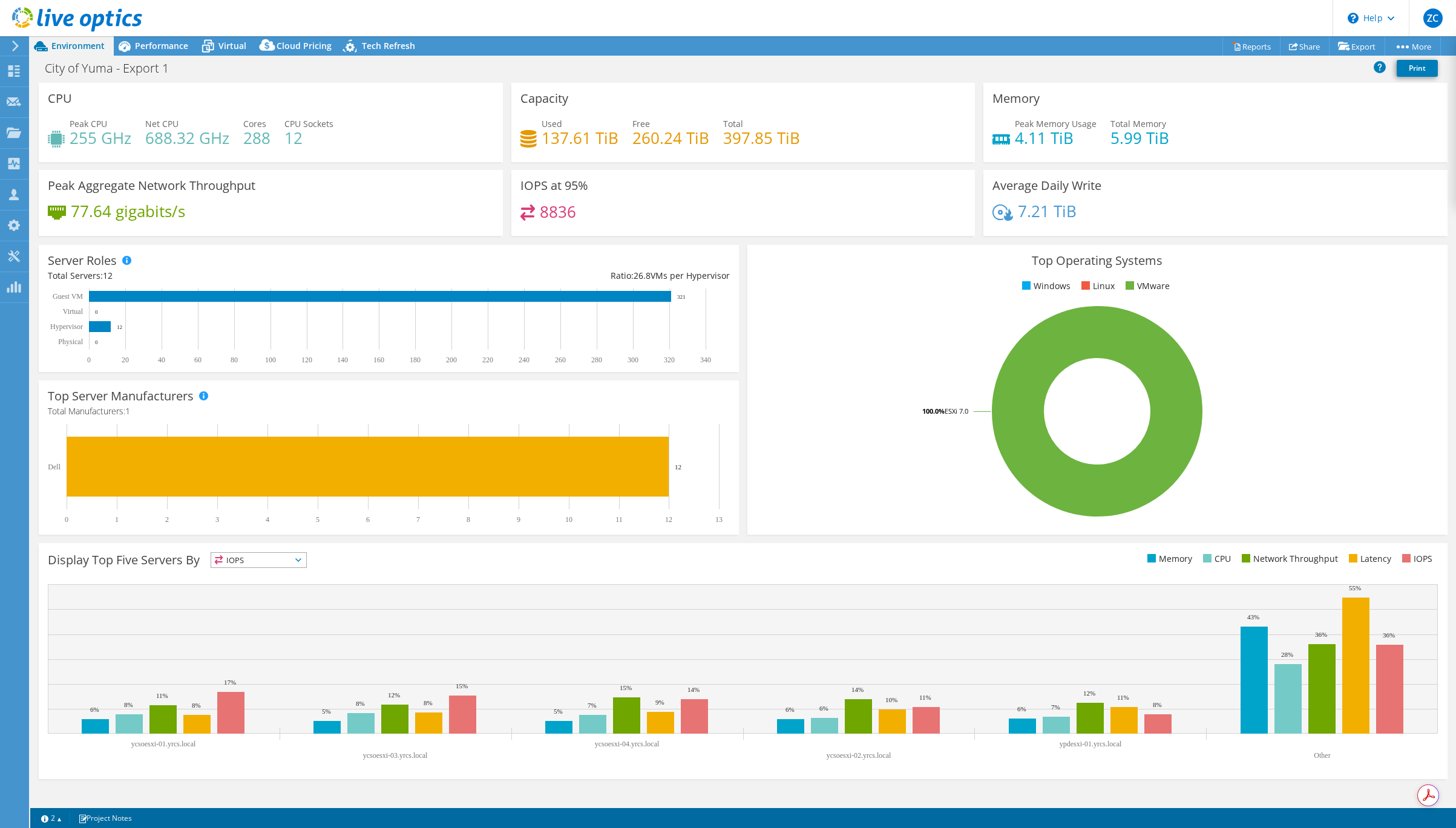
click at [546, 143] on h4 "137.61 TiB" at bounding box center [580, 137] width 77 height 14
click at [548, 123] on span "Used" at bounding box center [552, 124] width 21 height 11
click at [569, 144] on h4 "137.61 TiB" at bounding box center [580, 137] width 77 height 14
click at [545, 99] on h3 "Capacity" at bounding box center [544, 98] width 48 height 14
drag, startPoint x: 546, startPoint y: 150, endPoint x: 577, endPoint y: 140, distance: 32.6
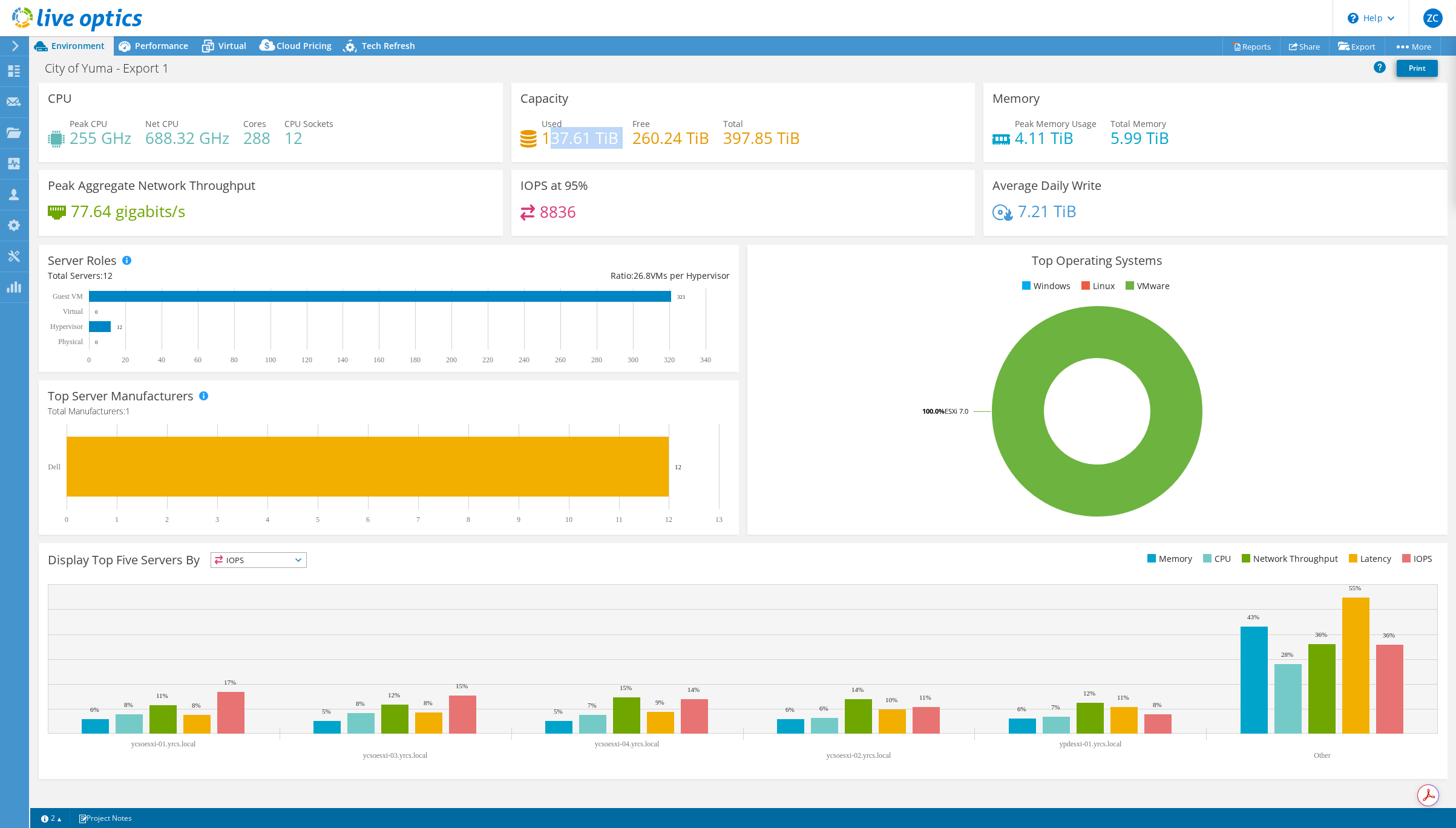
click at [547, 146] on div "Used 137.61 TiB Free 260.24 TiB Total 397.85 TiB" at bounding box center [743, 137] width 446 height 39
drag, startPoint x: 679, startPoint y: 137, endPoint x: 696, endPoint y: 135, distance: 17.1
click at [681, 137] on h4 "260.24 TiB" at bounding box center [670, 137] width 77 height 14
click at [808, 130] on div "Used 137.61 TiB Free 260.24 TiB Total 397.85 TiB" at bounding box center [743, 137] width 446 height 39
click at [1196, 38] on link "Reports" at bounding box center [1251, 47] width 58 height 19
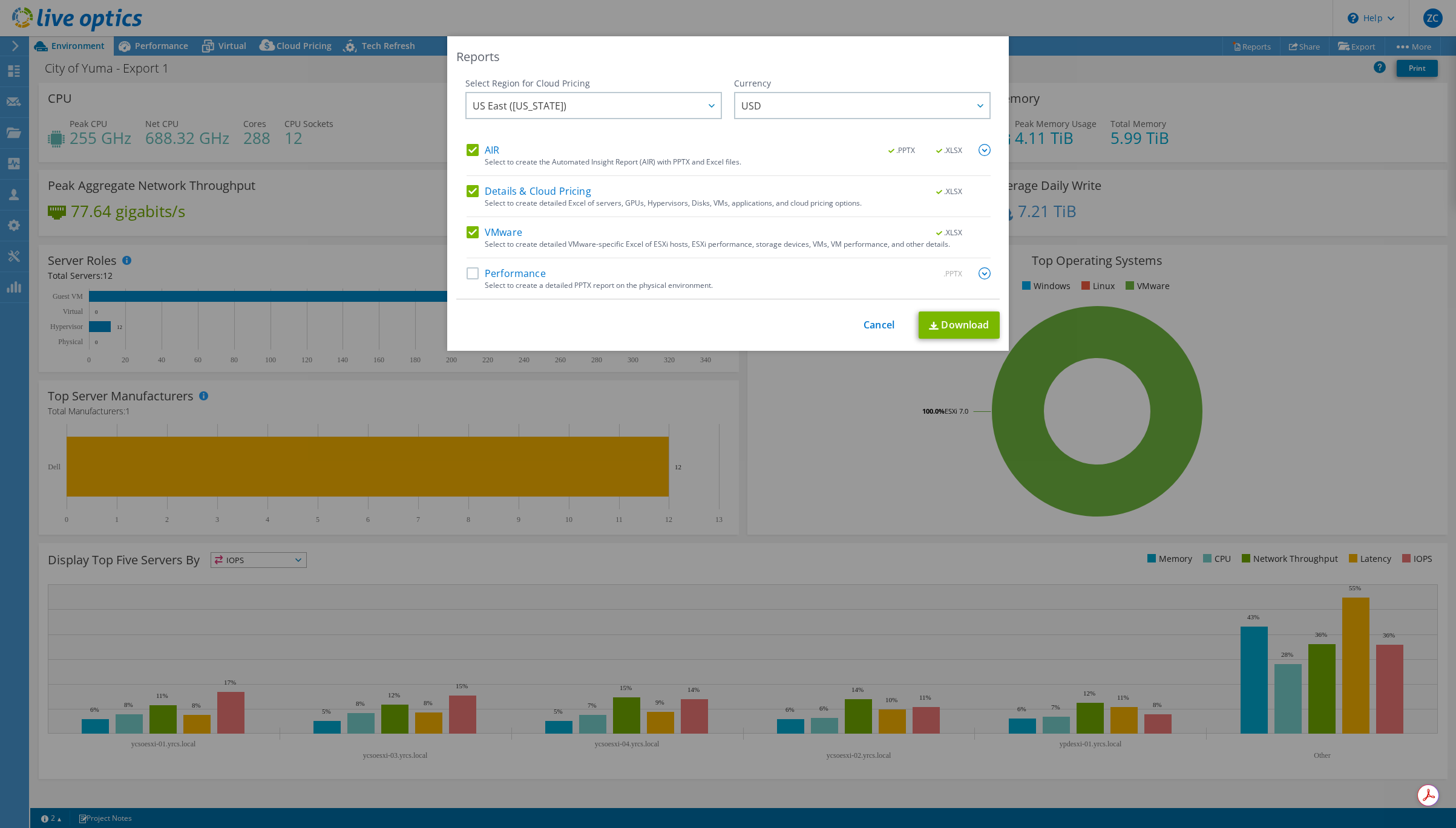
click at [988, 275] on img at bounding box center [984, 273] width 12 height 12
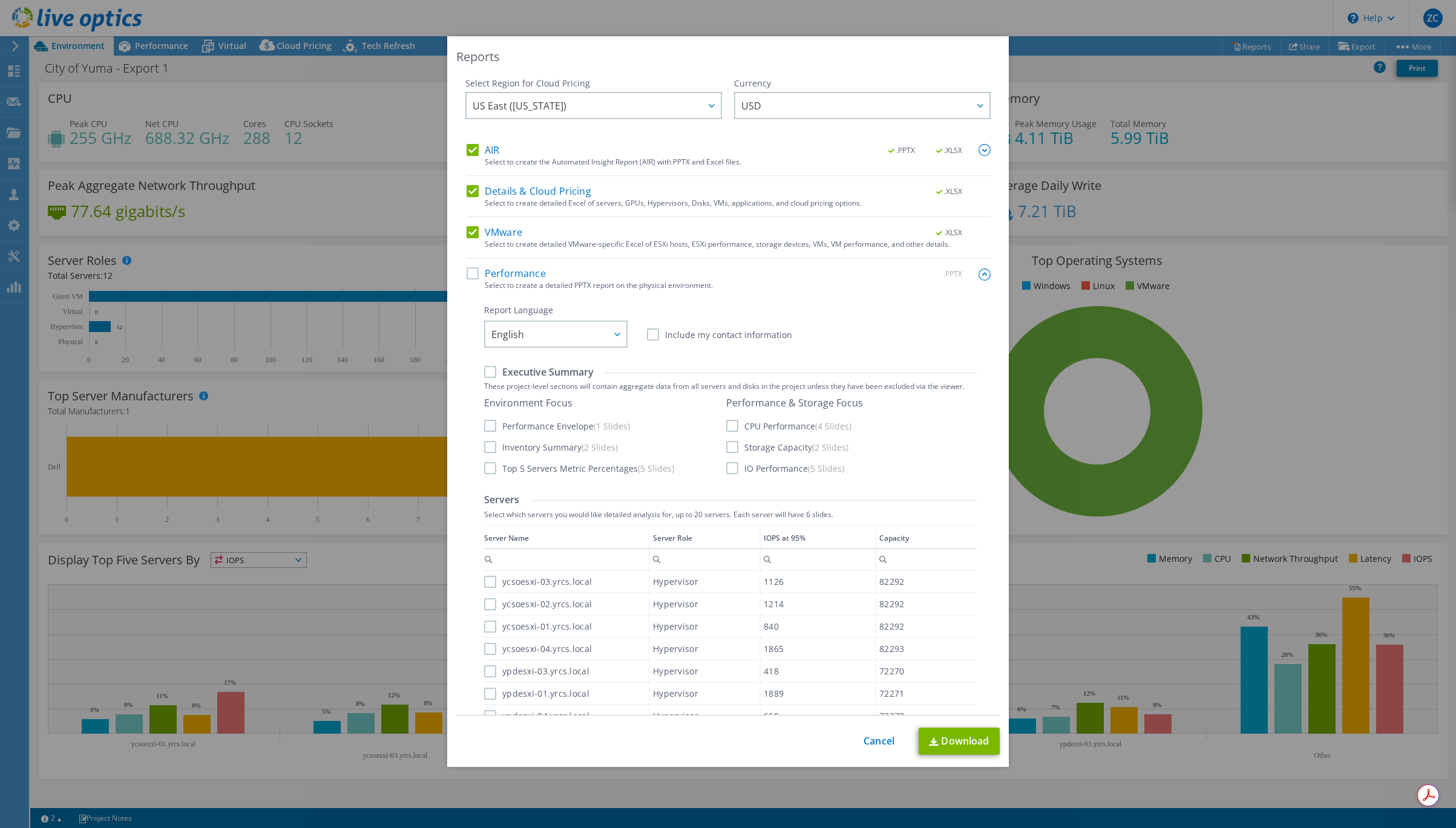
drag, startPoint x: 477, startPoint y: 229, endPoint x: 475, endPoint y: 208, distance: 21.1
click at [478, 228] on label "VMware" at bounding box center [495, 232] width 56 height 12
click at [0, 0] on input "VMware" at bounding box center [0, 0] width 0 height 0
drag, startPoint x: 472, startPoint y: 193, endPoint x: 474, endPoint y: 185, distance: 8.2
click at [472, 192] on label "Details & Cloud Pricing" at bounding box center [529, 191] width 125 height 12
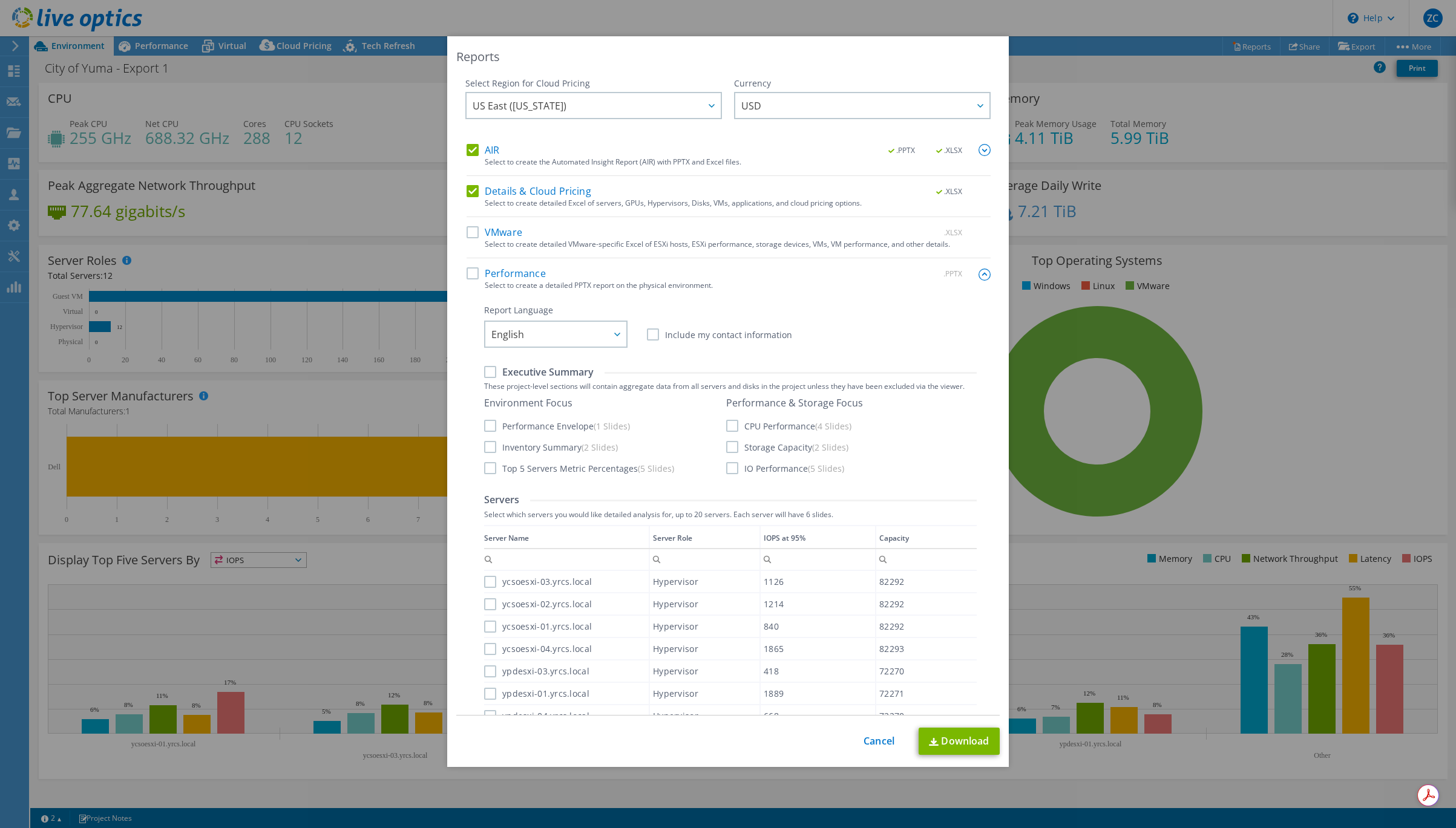
click at [0, 0] on input "Details & Cloud Pricing" at bounding box center [0, 0] width 0 height 0
click at [473, 144] on label "AIR" at bounding box center [483, 150] width 33 height 12
click at [0, 0] on input "AIR" at bounding box center [0, 0] width 0 height 0
click at [474, 270] on label "Performance" at bounding box center [506, 273] width 79 height 12
click at [0, 0] on input "Performance" at bounding box center [0, 0] width 0 height 0
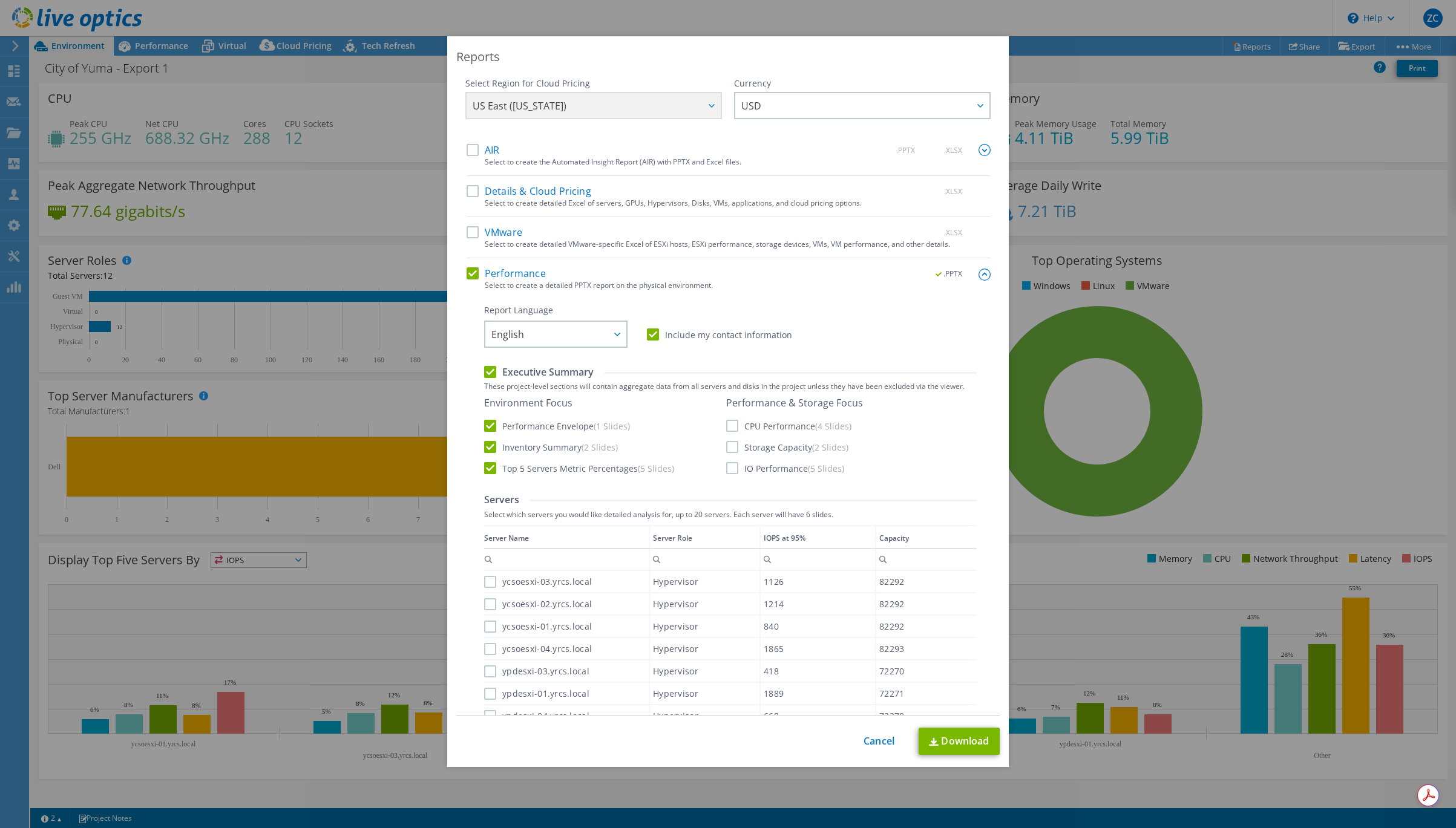
click at [729, 444] on label "Storage Capacity (2 Slides)" at bounding box center [787, 447] width 122 height 12
click at [0, 0] on input "Storage Capacity (2 Slides)" at bounding box center [0, 0] width 0 height 0
click at [953, 734] on link "Download" at bounding box center [958, 741] width 81 height 27
click at [1109, 158] on div "Reports Select Region for Cloud Pricing Asia Pacific (Hong Kong) Asia Pacific (…" at bounding box center [728, 414] width 1456 height 756
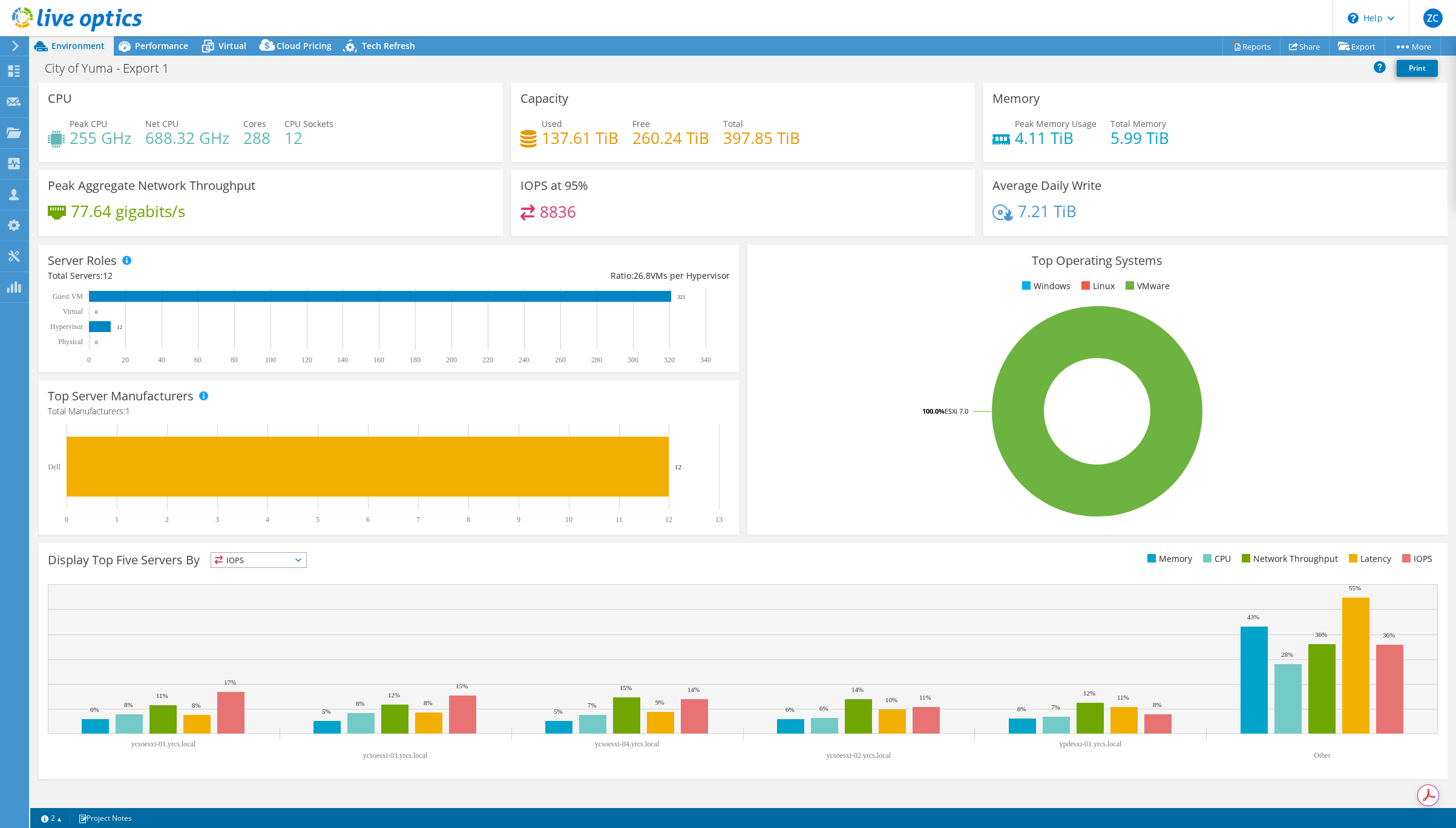
drag, startPoint x: 542, startPoint y: 133, endPoint x: 554, endPoint y: 138, distance: 13.0
click at [550, 136] on h4 "137.61 TiB" at bounding box center [580, 137] width 77 height 14
click at [218, 44] on span "Virtual" at bounding box center [232, 46] width 28 height 11
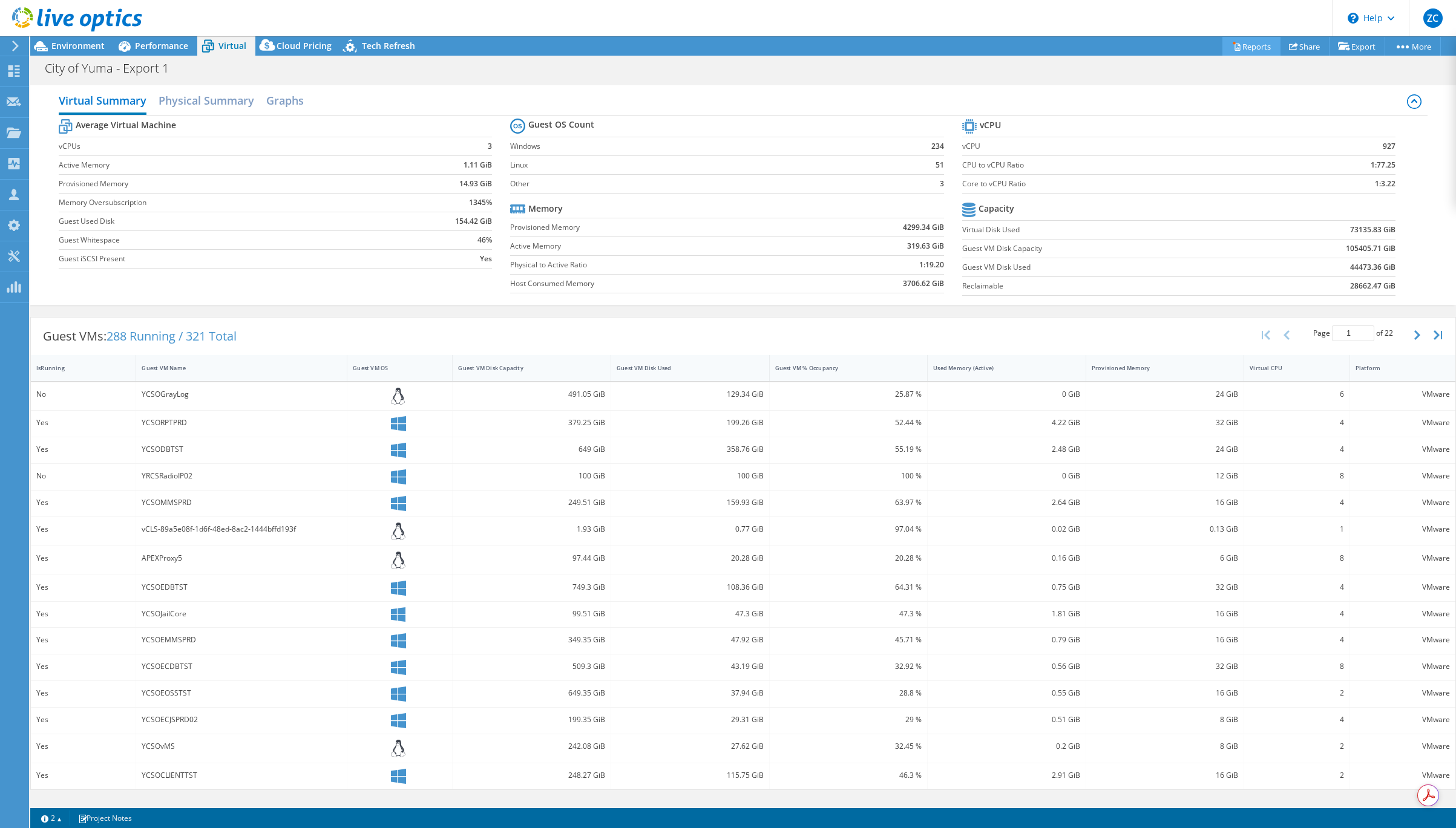
click at [1196, 46] on link "Reports" at bounding box center [1251, 47] width 58 height 19
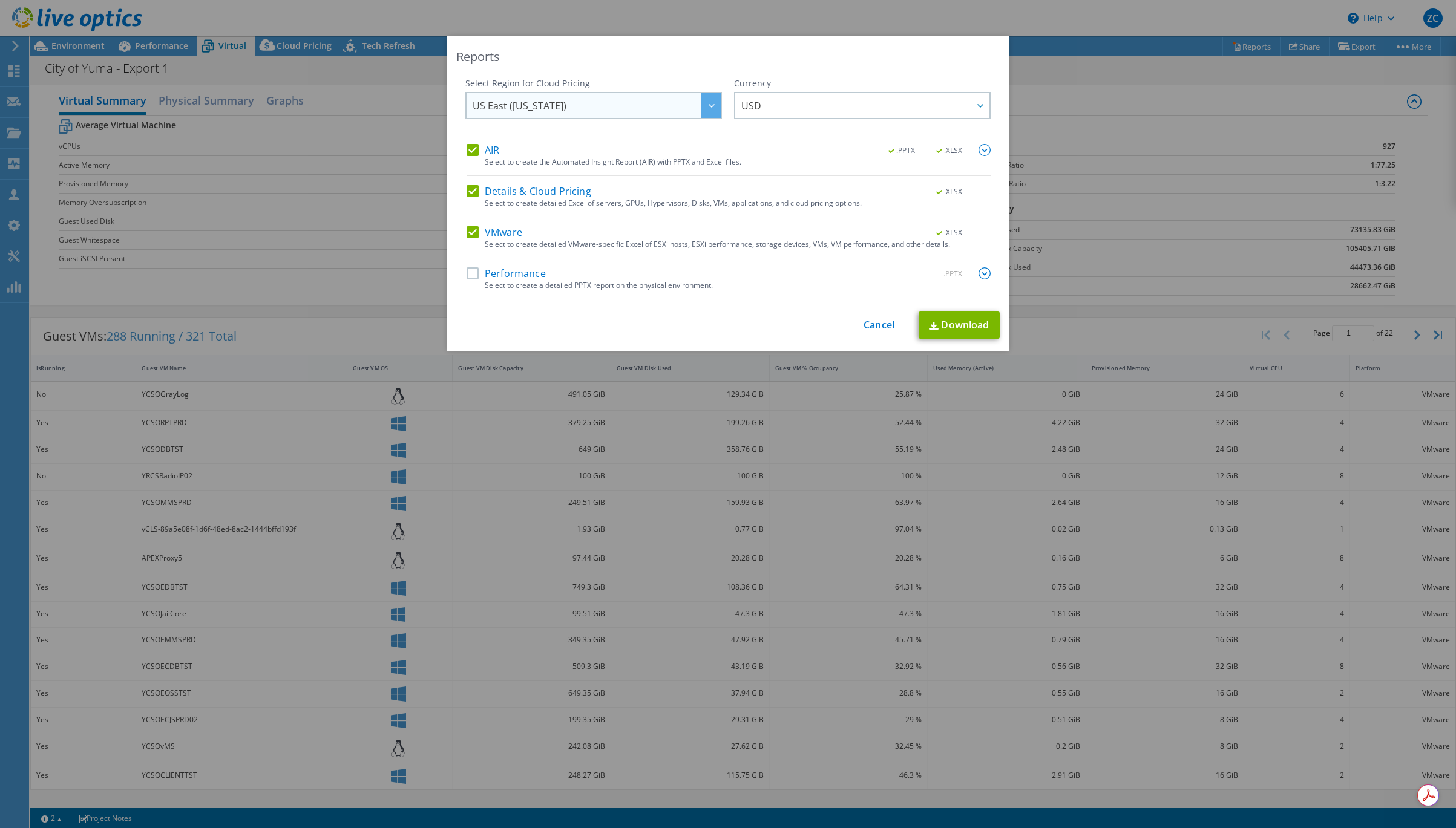
click at [686, 107] on span "US East ([US_STATE])" at bounding box center [596, 105] width 248 height 25
click at [685, 52] on div "Reports" at bounding box center [727, 57] width 543 height 17
click at [979, 150] on img at bounding box center [984, 150] width 12 height 12
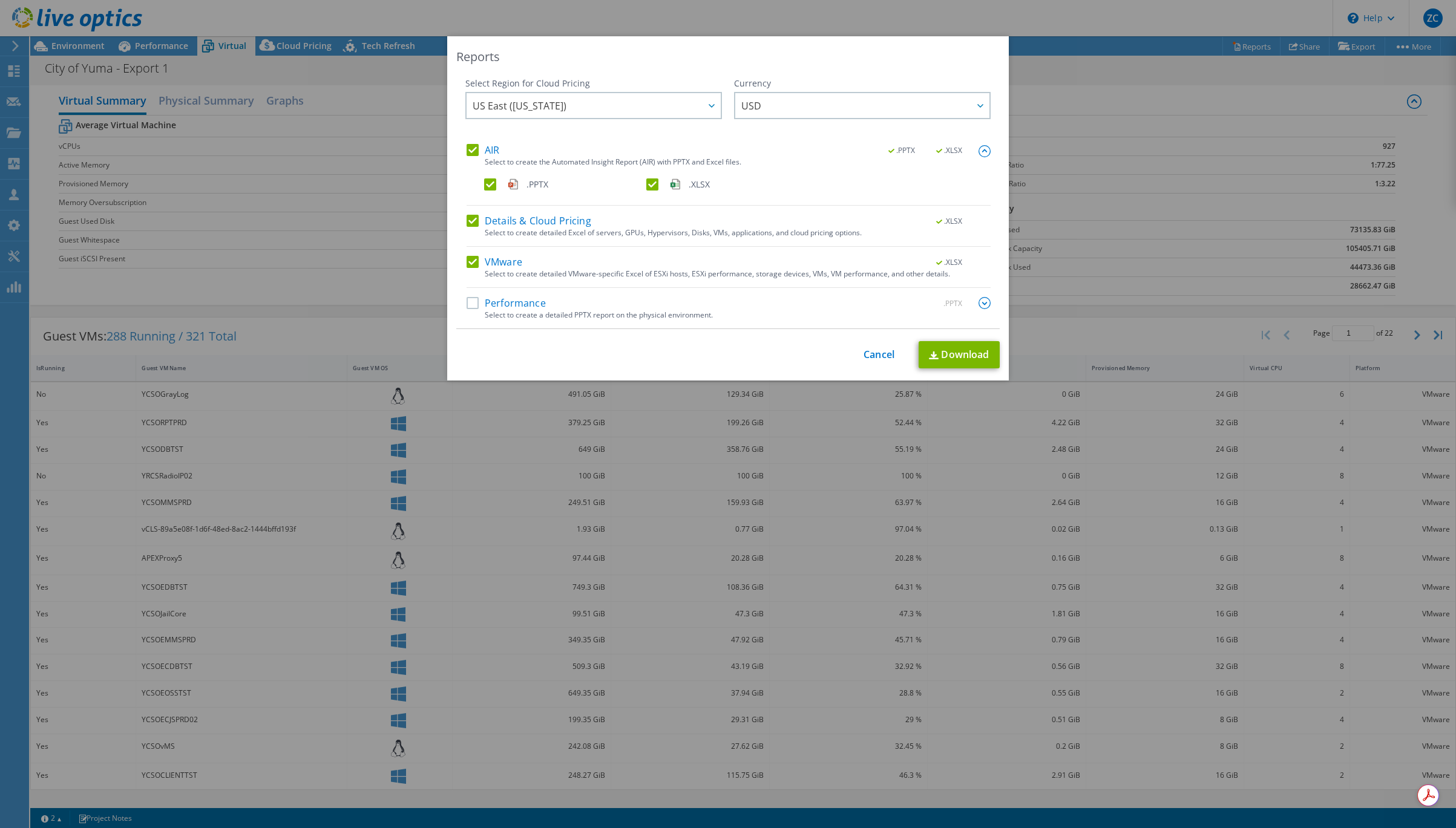
click at [979, 150] on img at bounding box center [984, 151] width 12 height 12
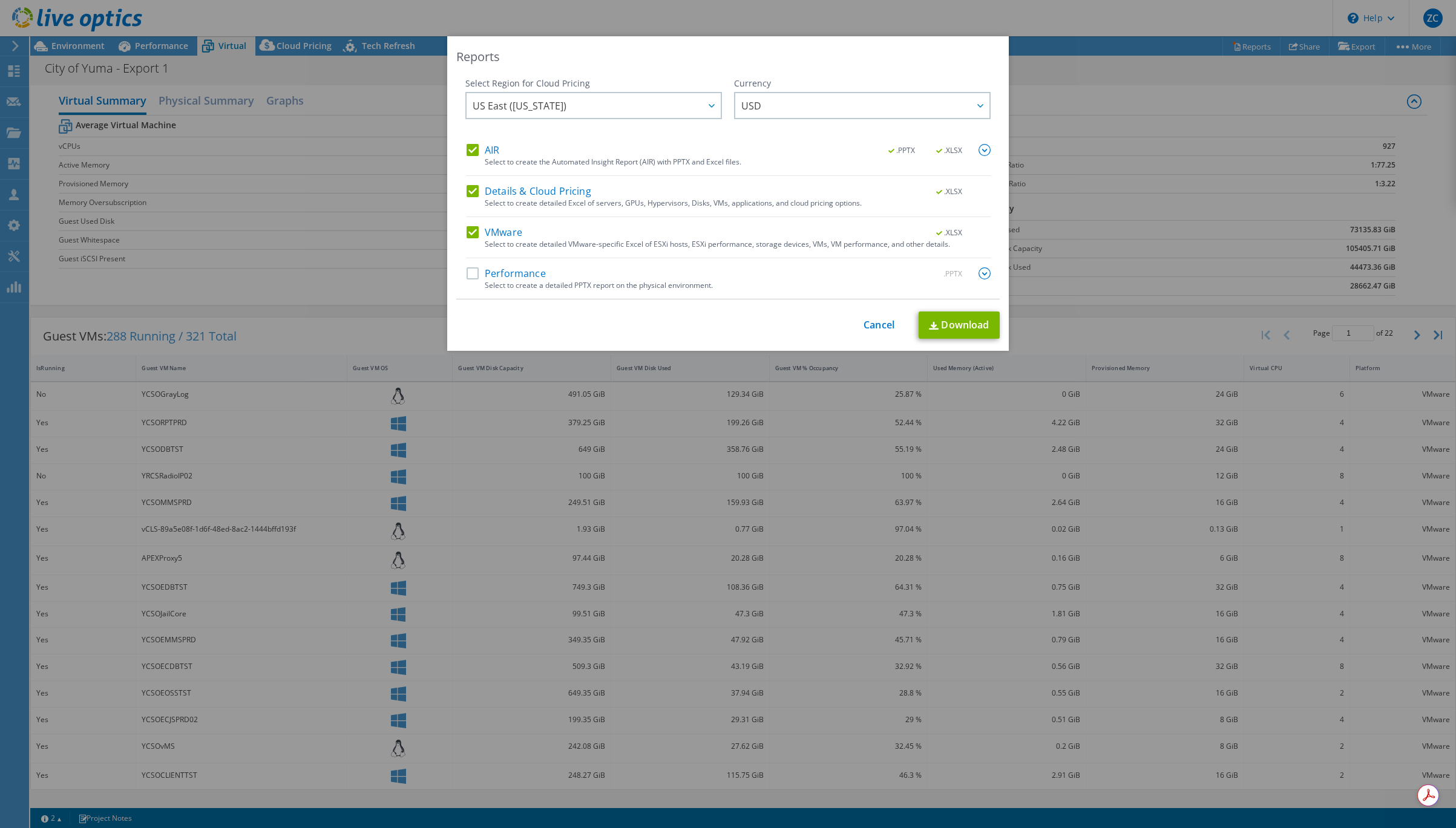
click at [471, 231] on label "VMware" at bounding box center [495, 232] width 56 height 12
click at [0, 0] on input "VMware" at bounding box center [0, 0] width 0 height 0
drag, startPoint x: 472, startPoint y: 194, endPoint x: 480, endPoint y: 195, distance: 8.1
click at [472, 194] on label "Details & Cloud Pricing" at bounding box center [529, 191] width 125 height 12
click at [0, 0] on input "Details & Cloud Pricing" at bounding box center [0, 0] width 0 height 0
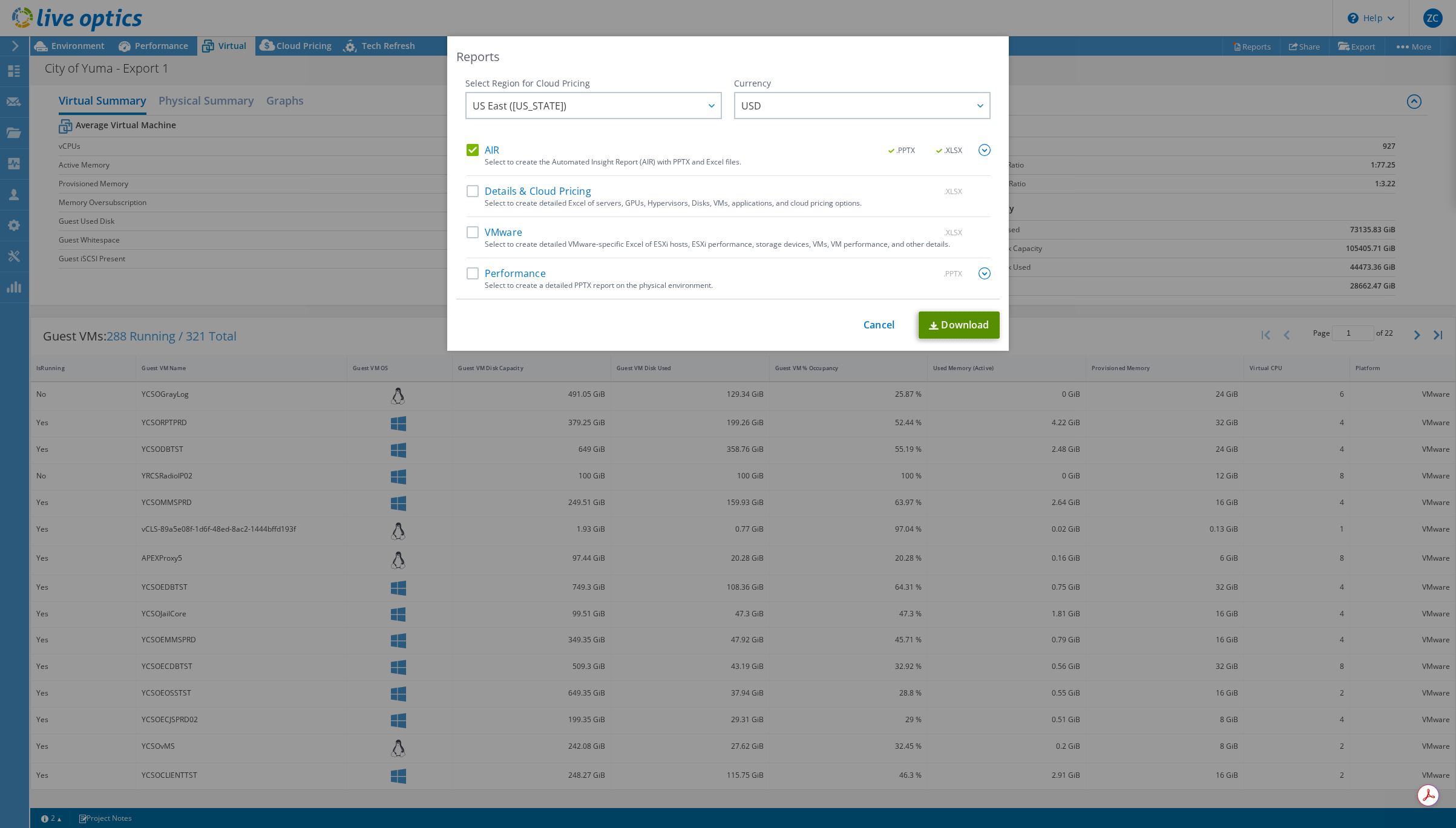
click at [962, 326] on link "Download" at bounding box center [958, 325] width 81 height 27
click at [879, 327] on link "Cancel" at bounding box center [878, 325] width 31 height 11
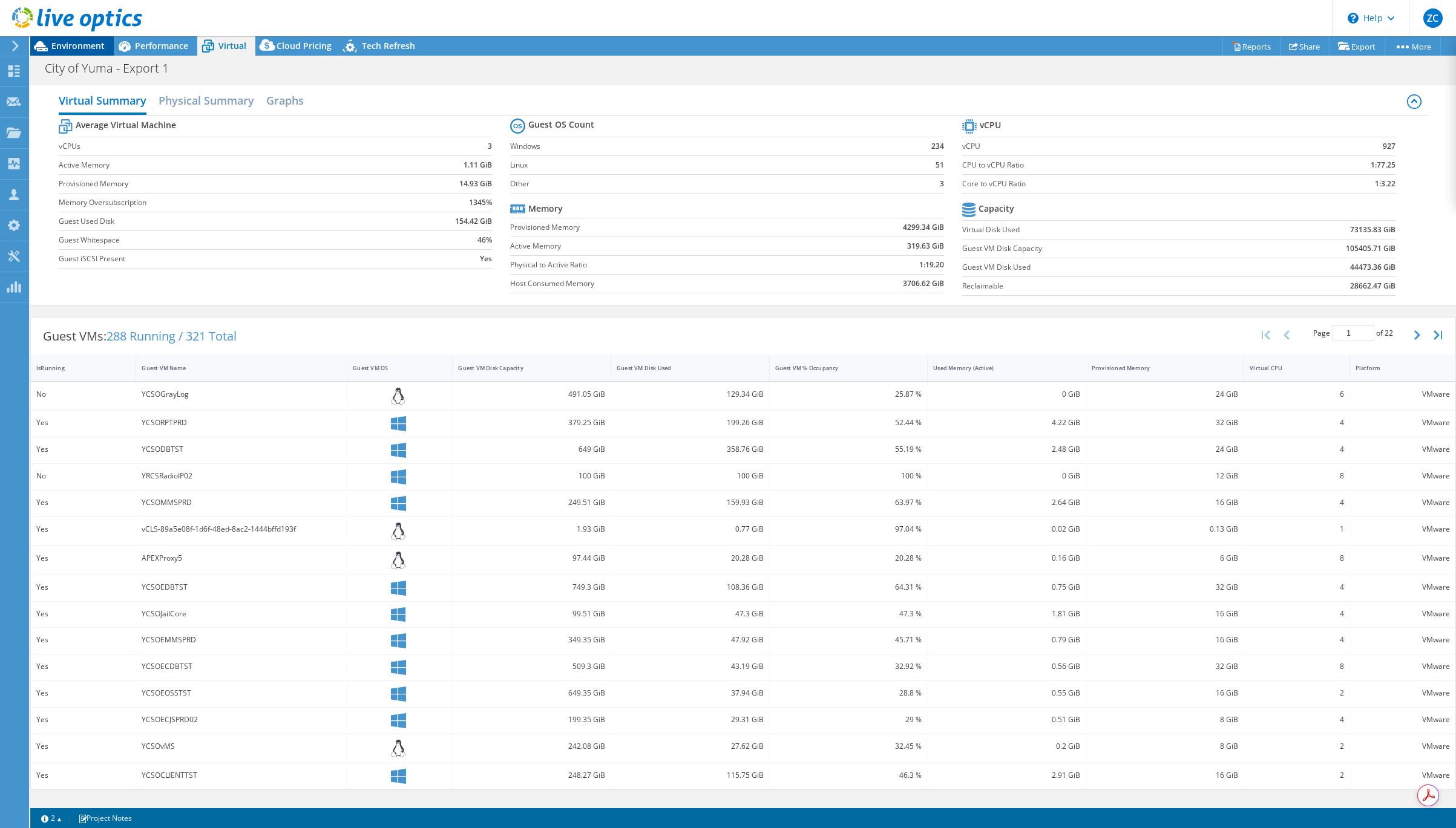
click at [76, 43] on span "Environment" at bounding box center [78, 46] width 53 height 11
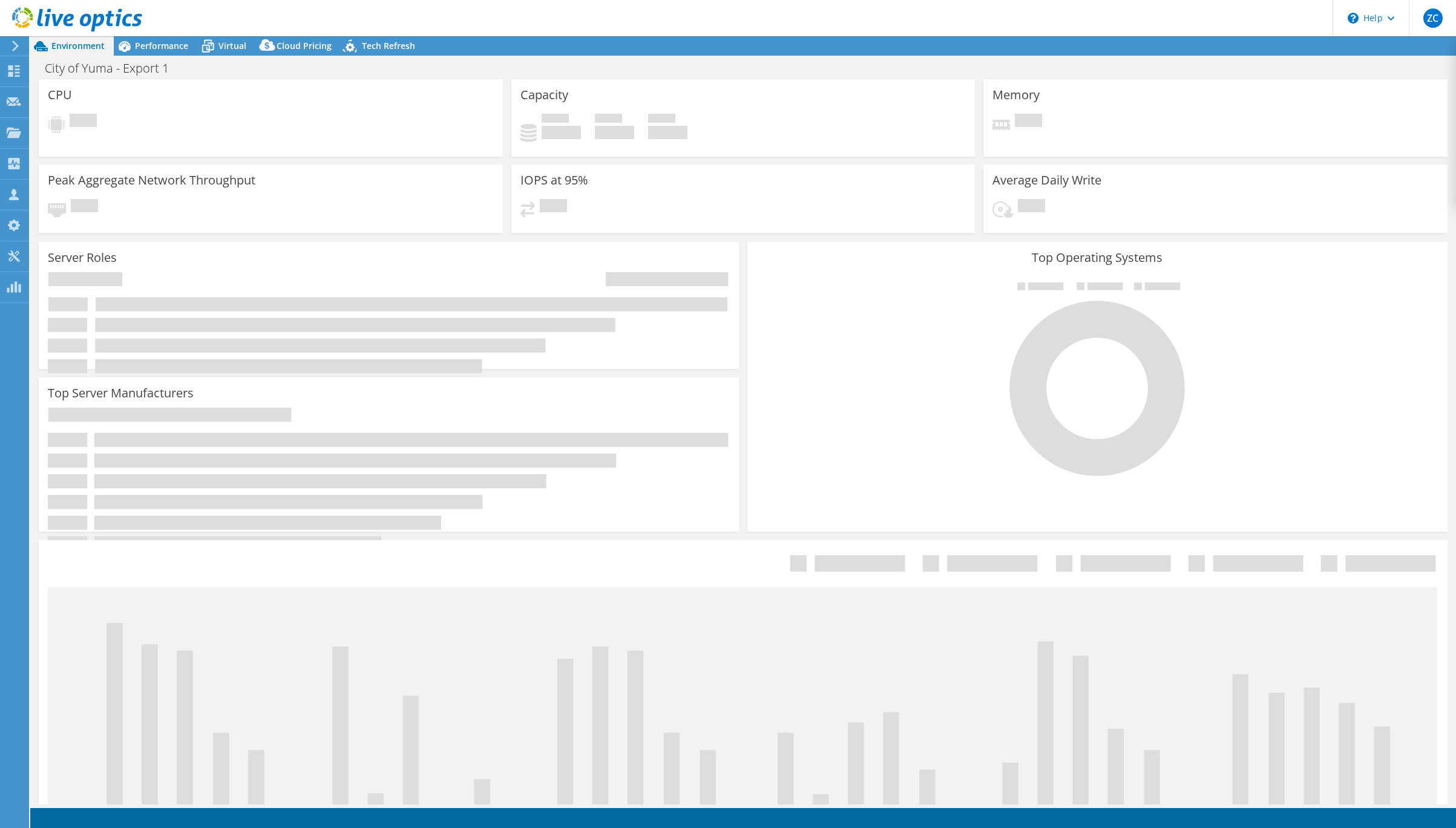
select select "USD"
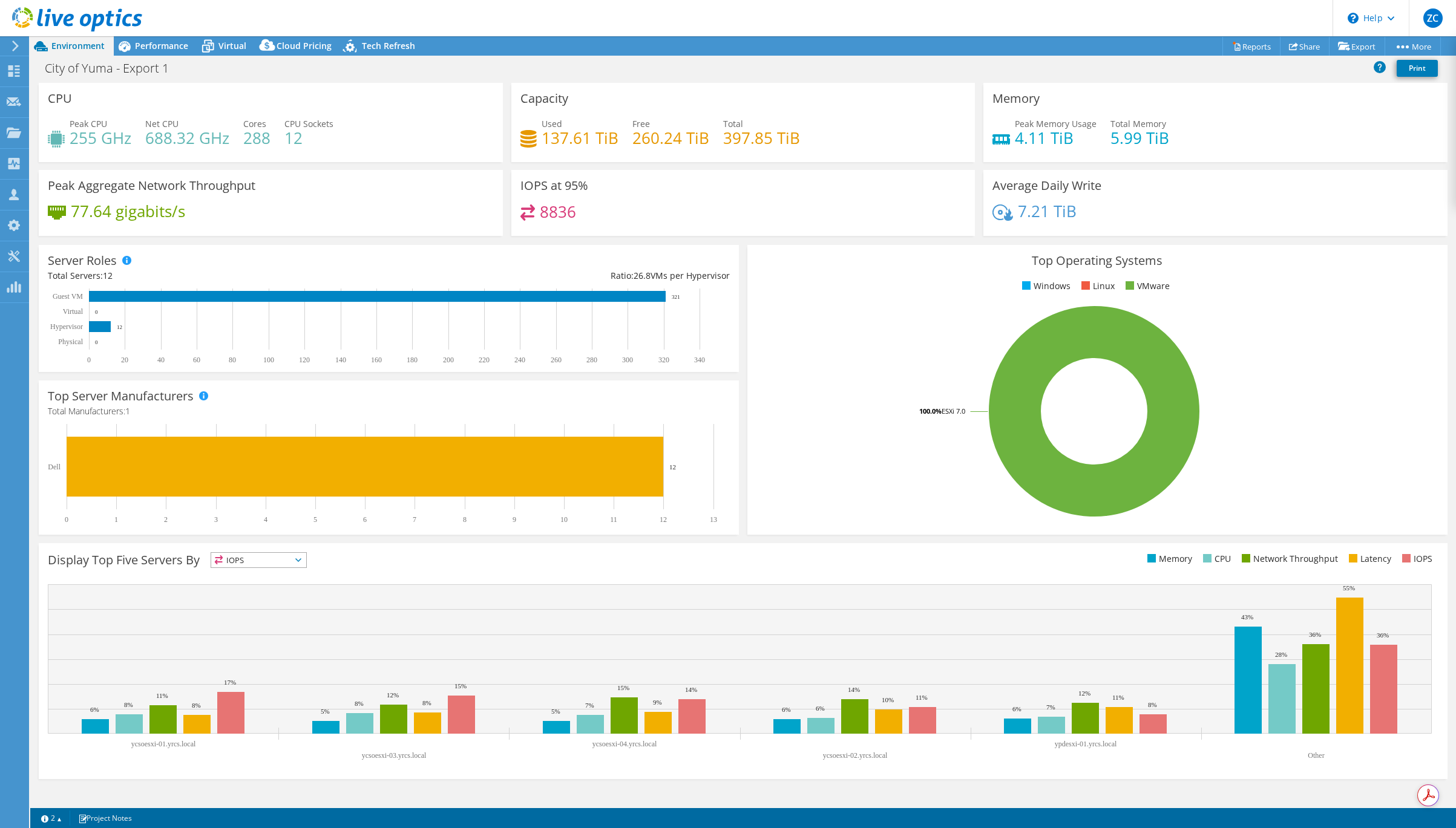
click at [919, 64] on div "City of Yuma - Export 1 Print" at bounding box center [743, 67] width 1426 height 22
click at [516, 135] on div "Capacity Used 137.61 TiB Free 260.24 TiB Total 397.85 TiB" at bounding box center [743, 122] width 464 height 79
click at [143, 42] on span "Performance" at bounding box center [162, 46] width 53 height 11
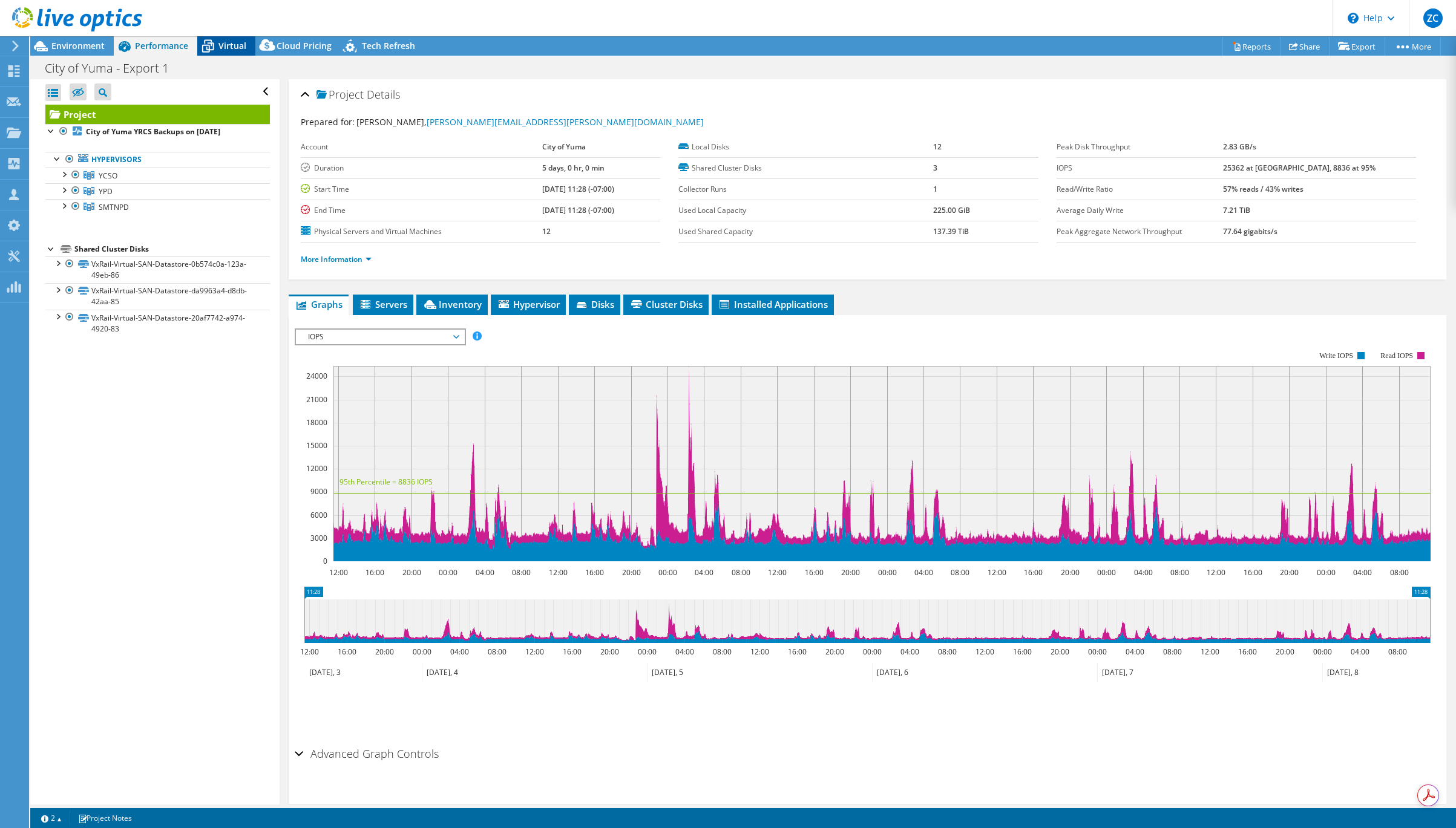
click at [227, 46] on span "Virtual" at bounding box center [232, 46] width 28 height 11
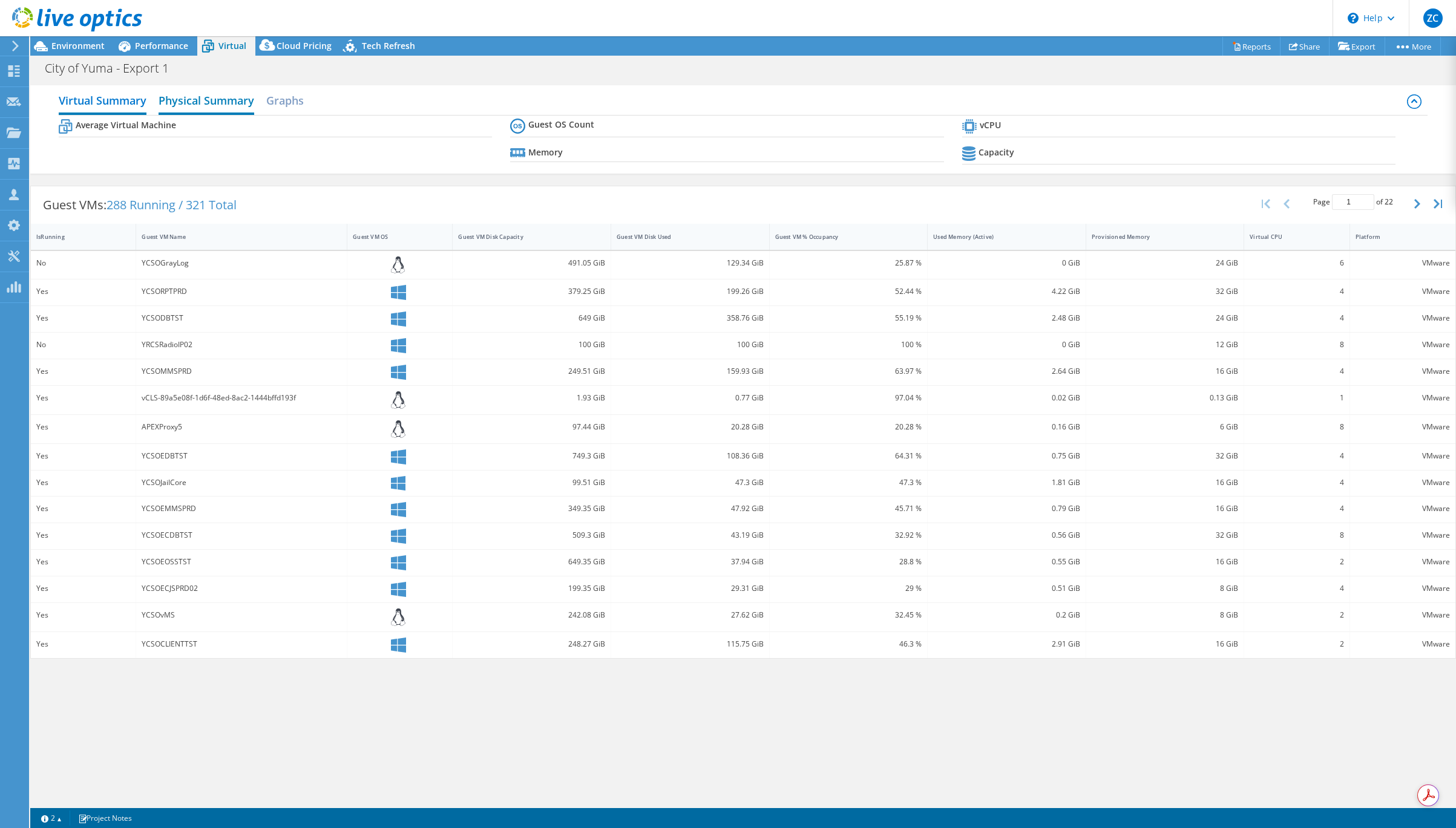
click at [217, 99] on h2 "Physical Summary" at bounding box center [206, 101] width 96 height 26
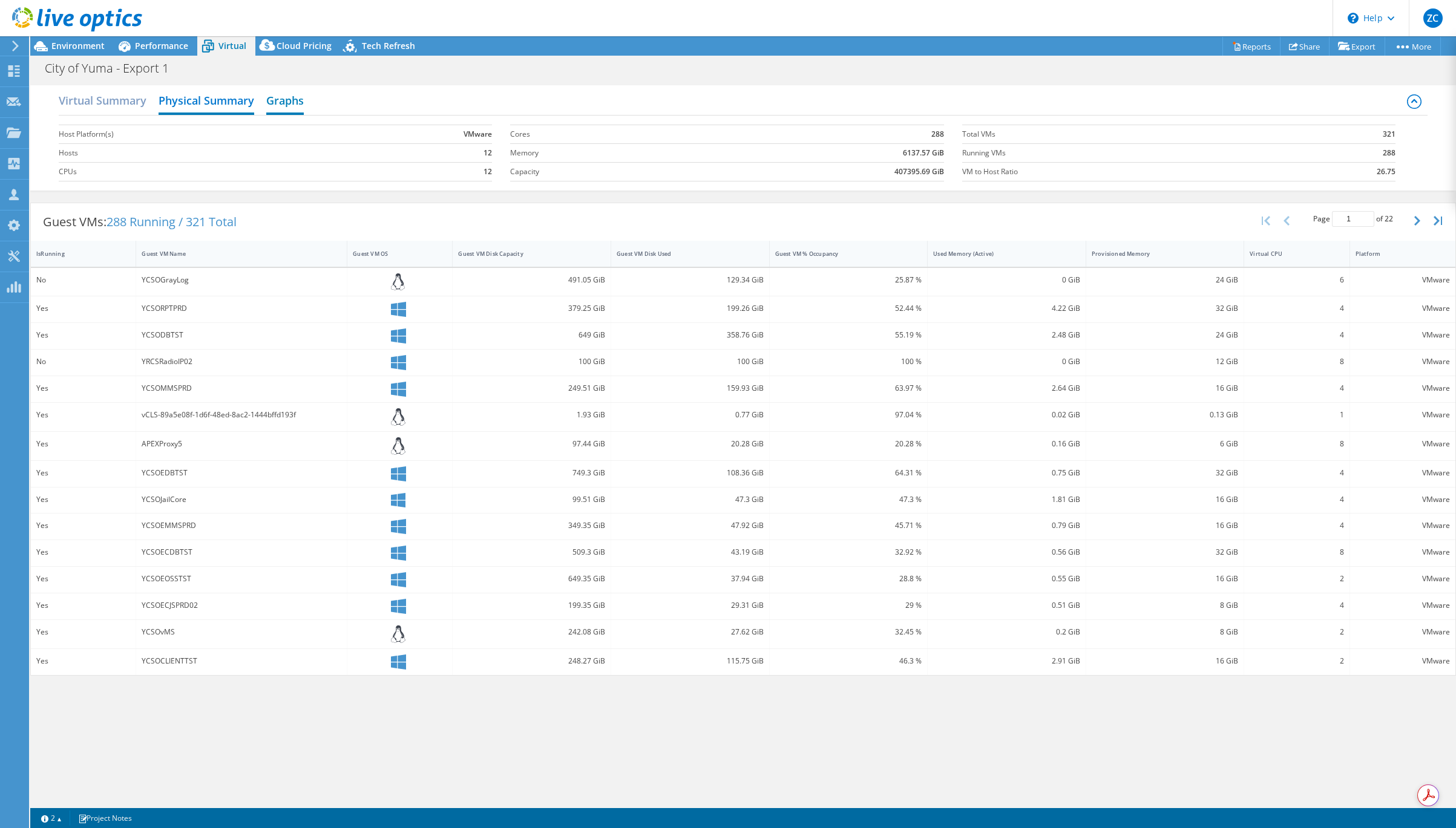
click at [278, 98] on h2 "Graphs" at bounding box center [285, 101] width 37 height 26
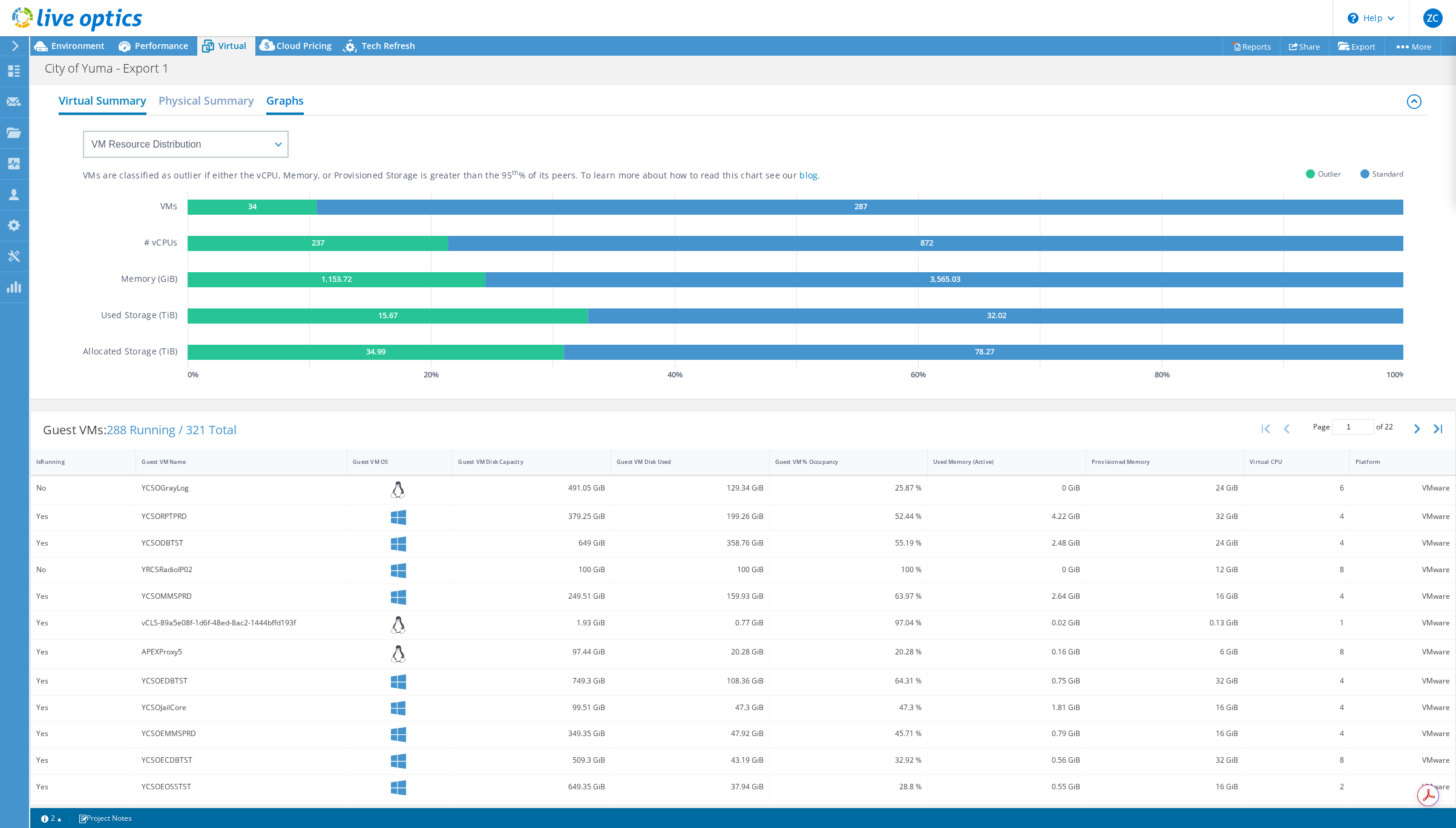
click at [106, 101] on h2 "Virtual Summary" at bounding box center [102, 101] width 88 height 26
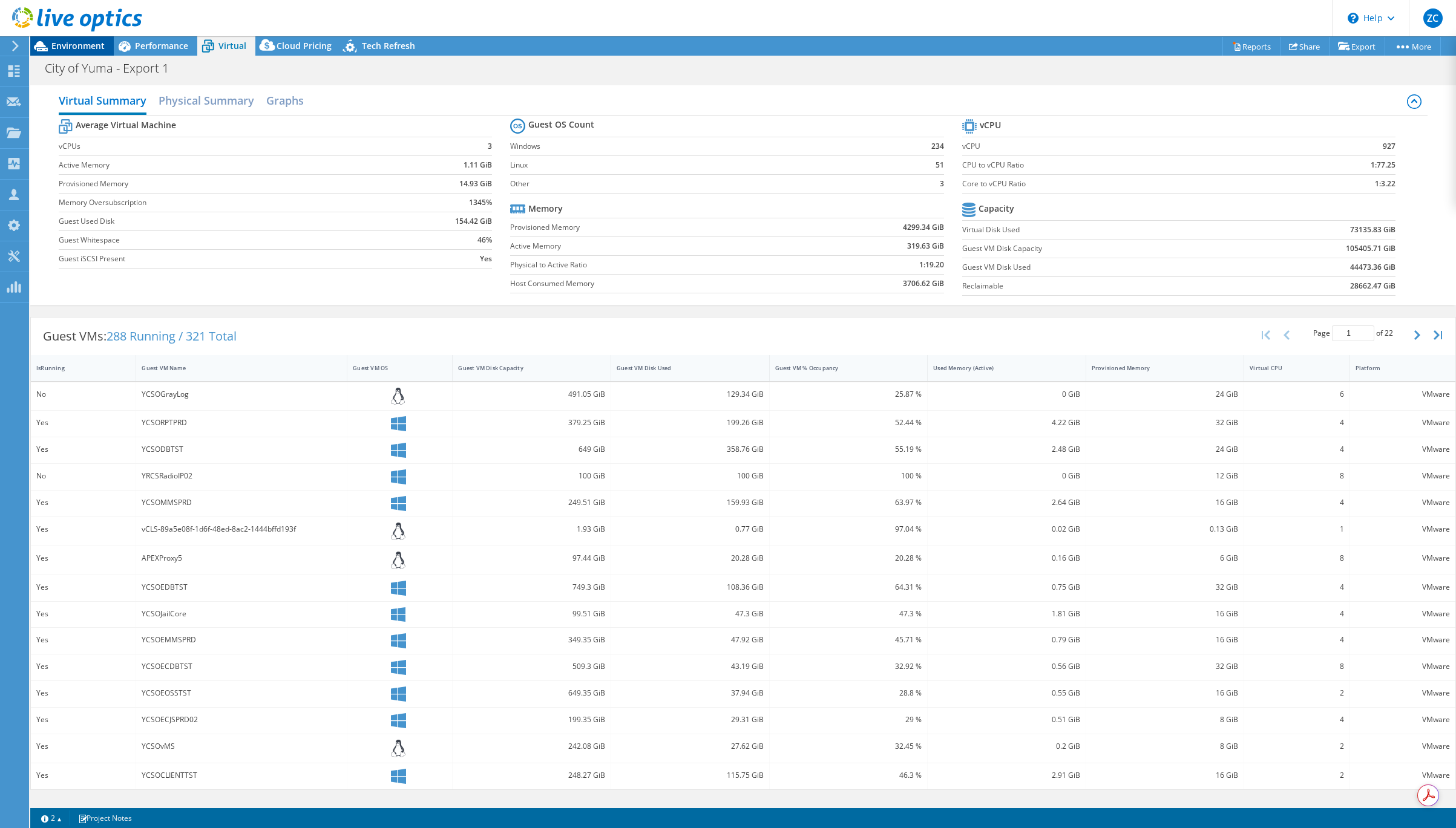
click at [87, 41] on span "Environment" at bounding box center [78, 46] width 53 height 11
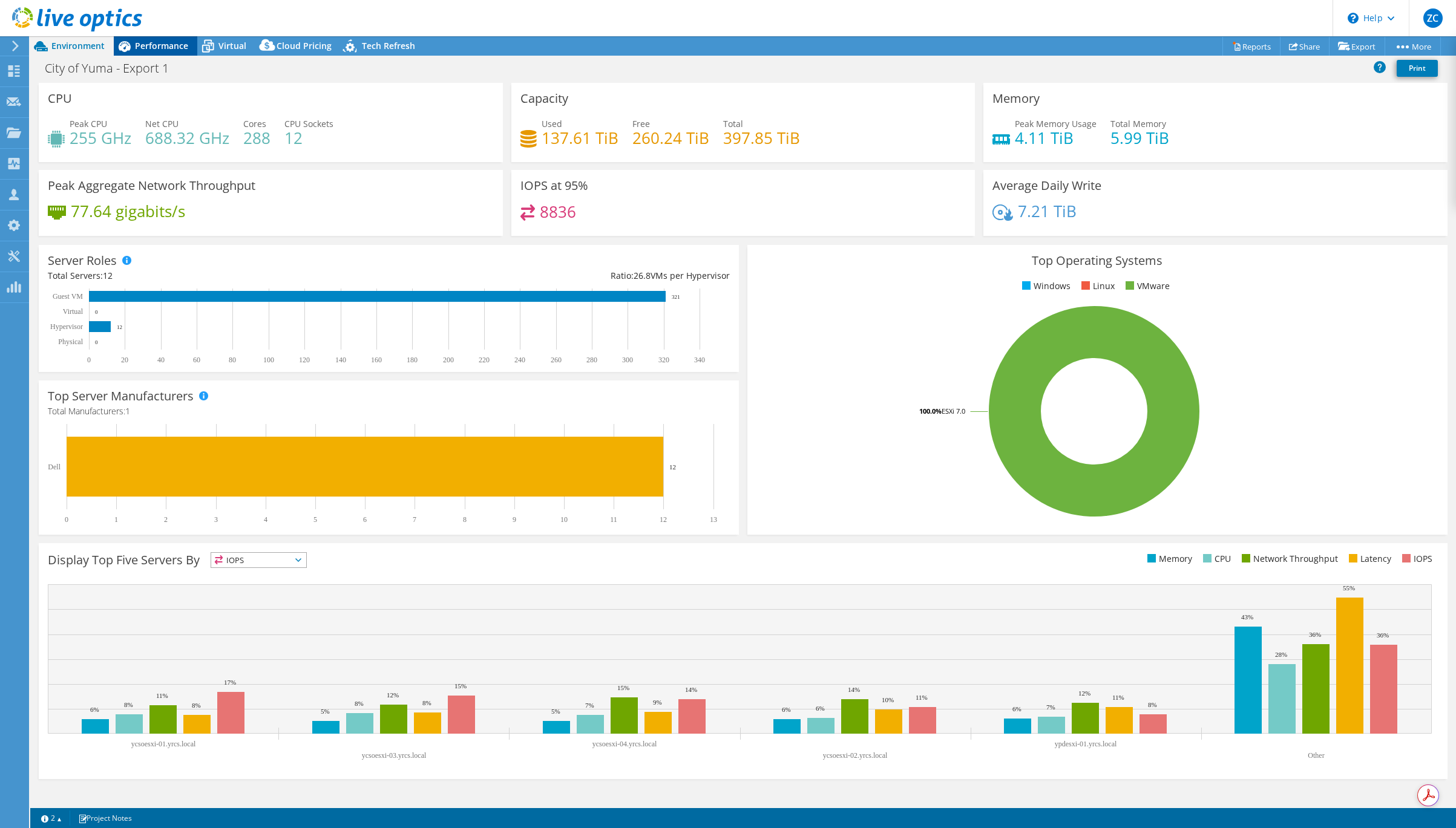
click at [170, 44] on span "Performance" at bounding box center [162, 46] width 53 height 11
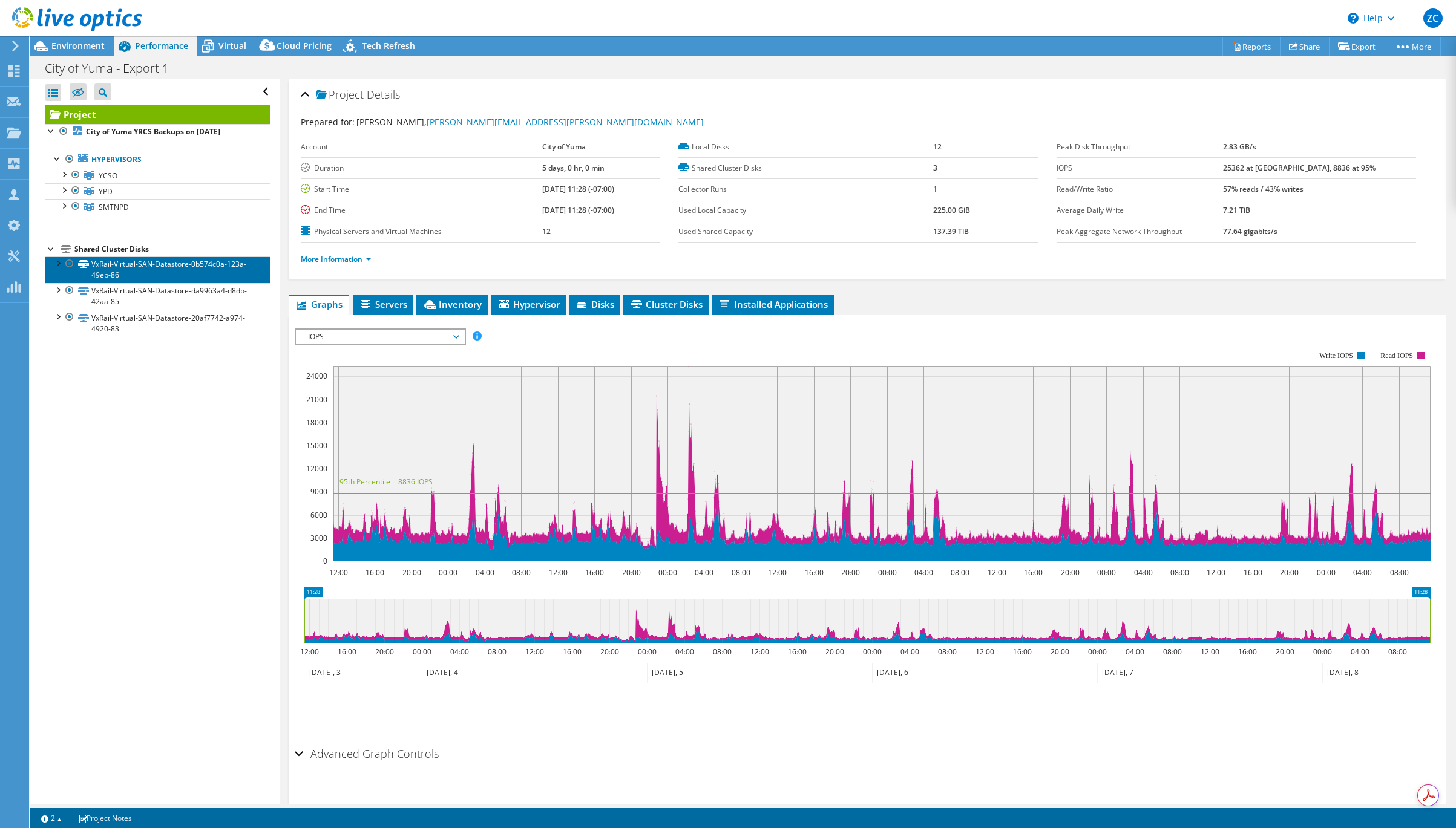
click at [123, 265] on link "VxRail-Virtual-SAN-Datastore-0b574c0a-123a-49eb-86" at bounding box center [157, 269] width 225 height 26
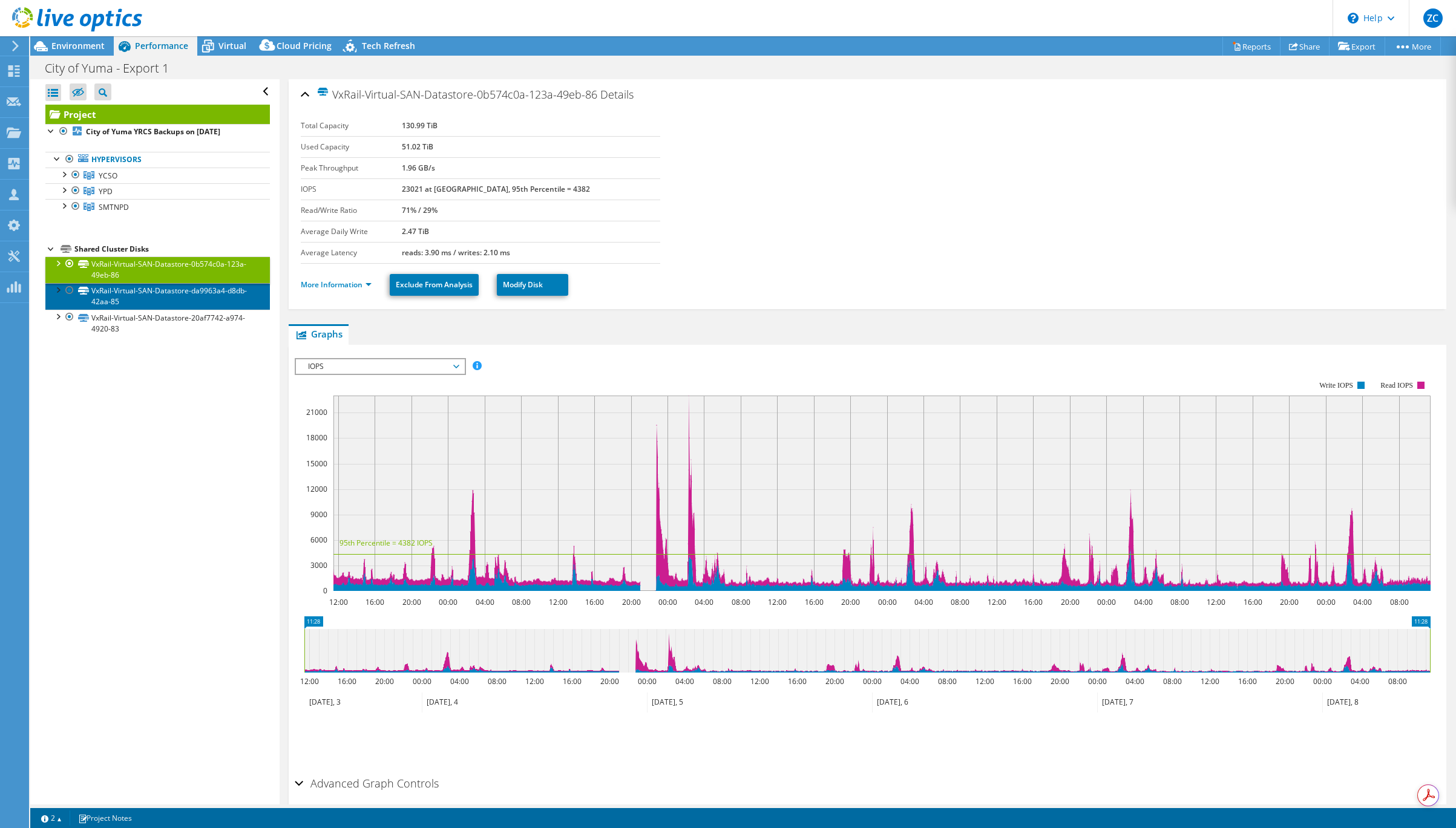
click at [111, 293] on link "VxRail-Virtual-SAN-Datastore-da9963a4-d8db-42aa-85" at bounding box center [157, 296] width 225 height 26
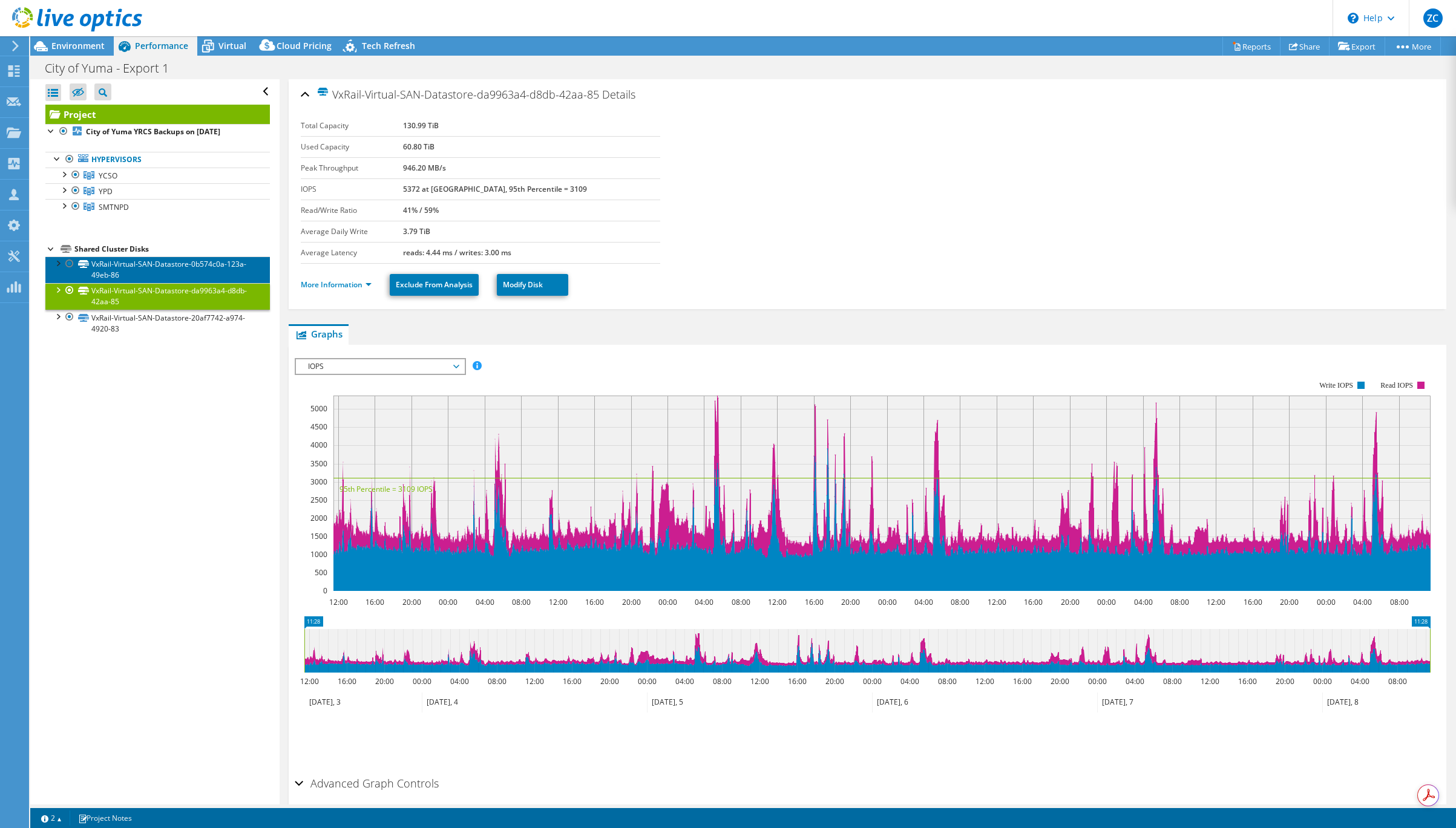
click at [116, 268] on link "VxRail-Virtual-SAN-Datastore-0b574c0a-123a-49eb-86" at bounding box center [157, 269] width 225 height 26
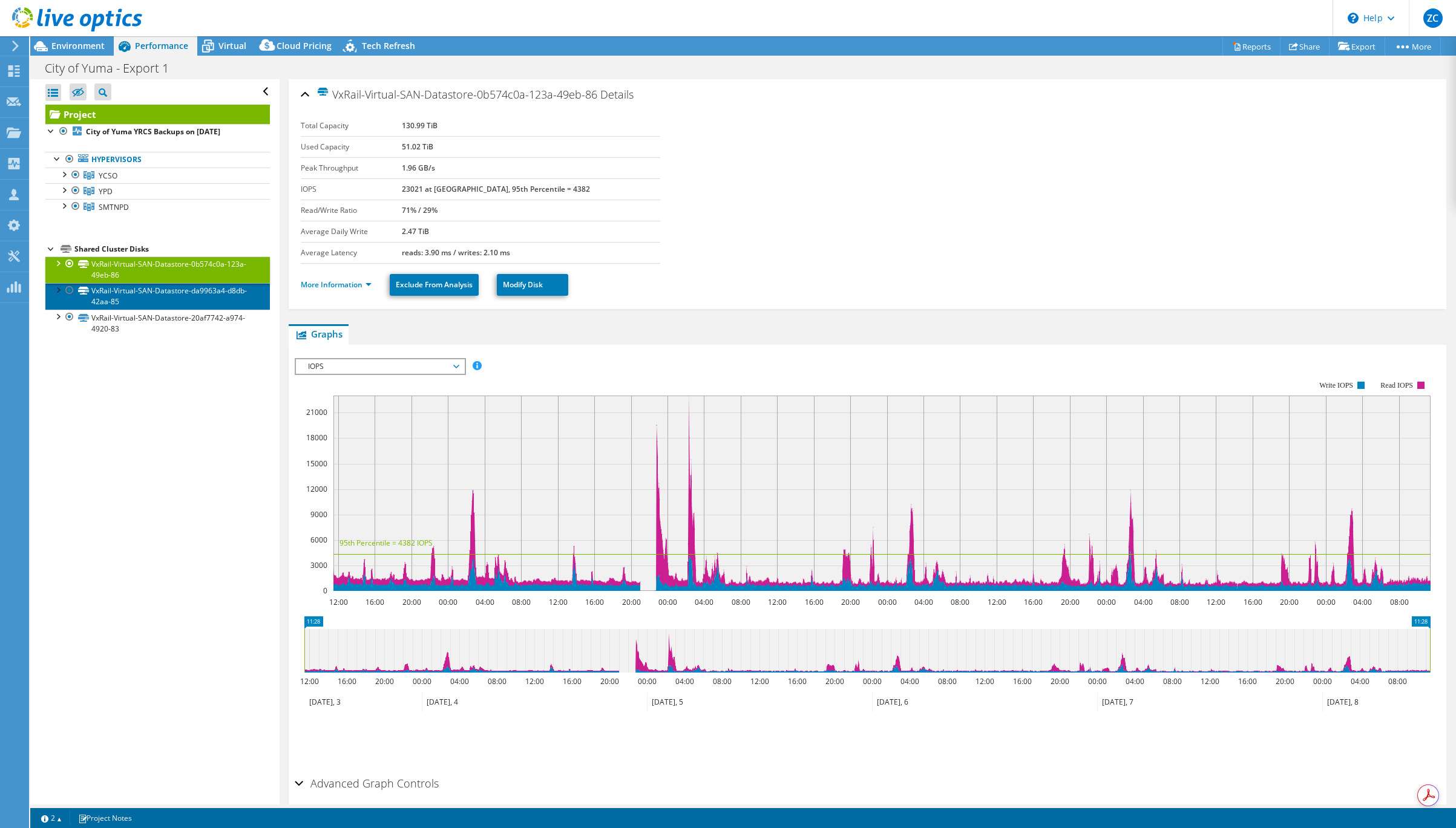
click at [120, 293] on link "VxRail-Virtual-SAN-Datastore-da9963a4-d8db-42aa-85" at bounding box center [157, 296] width 225 height 26
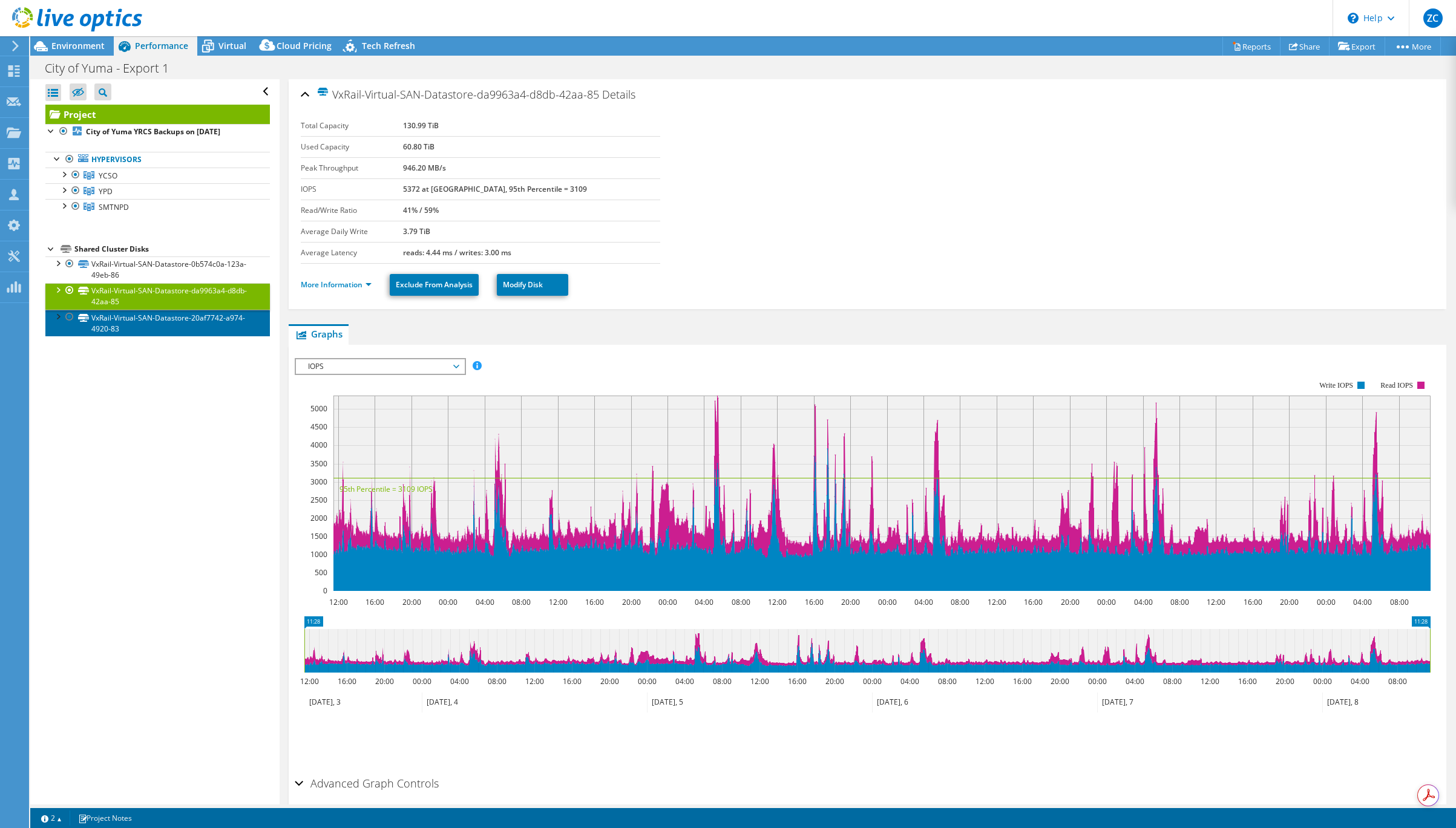
click at [130, 327] on link "VxRail-Virtual-SAN-Datastore-20af7742-a974-4920-83" at bounding box center [157, 323] width 225 height 26
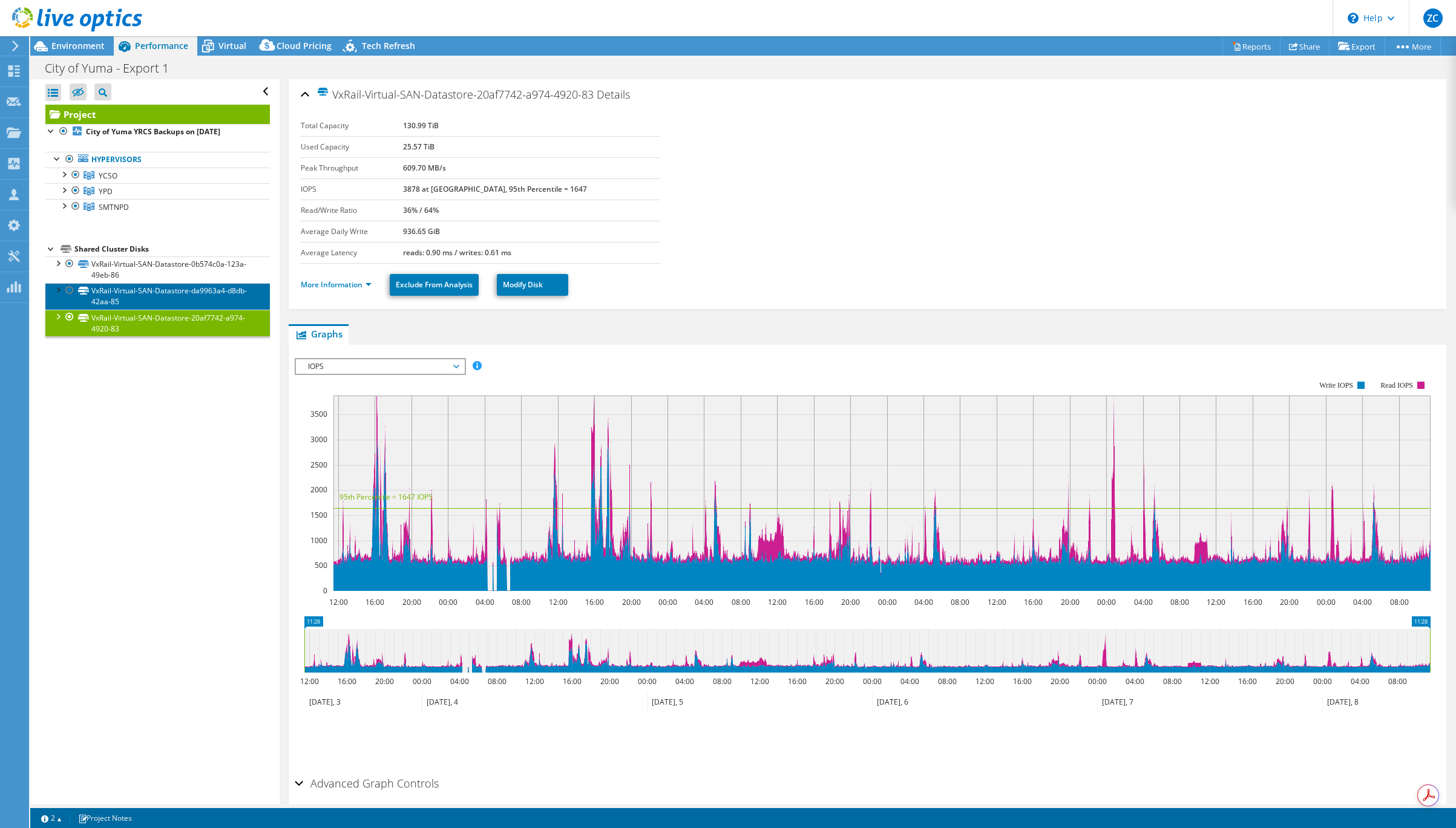
click at [131, 284] on link "VxRail-Virtual-SAN-Datastore-da9963a4-d8db-42aa-85" at bounding box center [157, 296] width 225 height 26
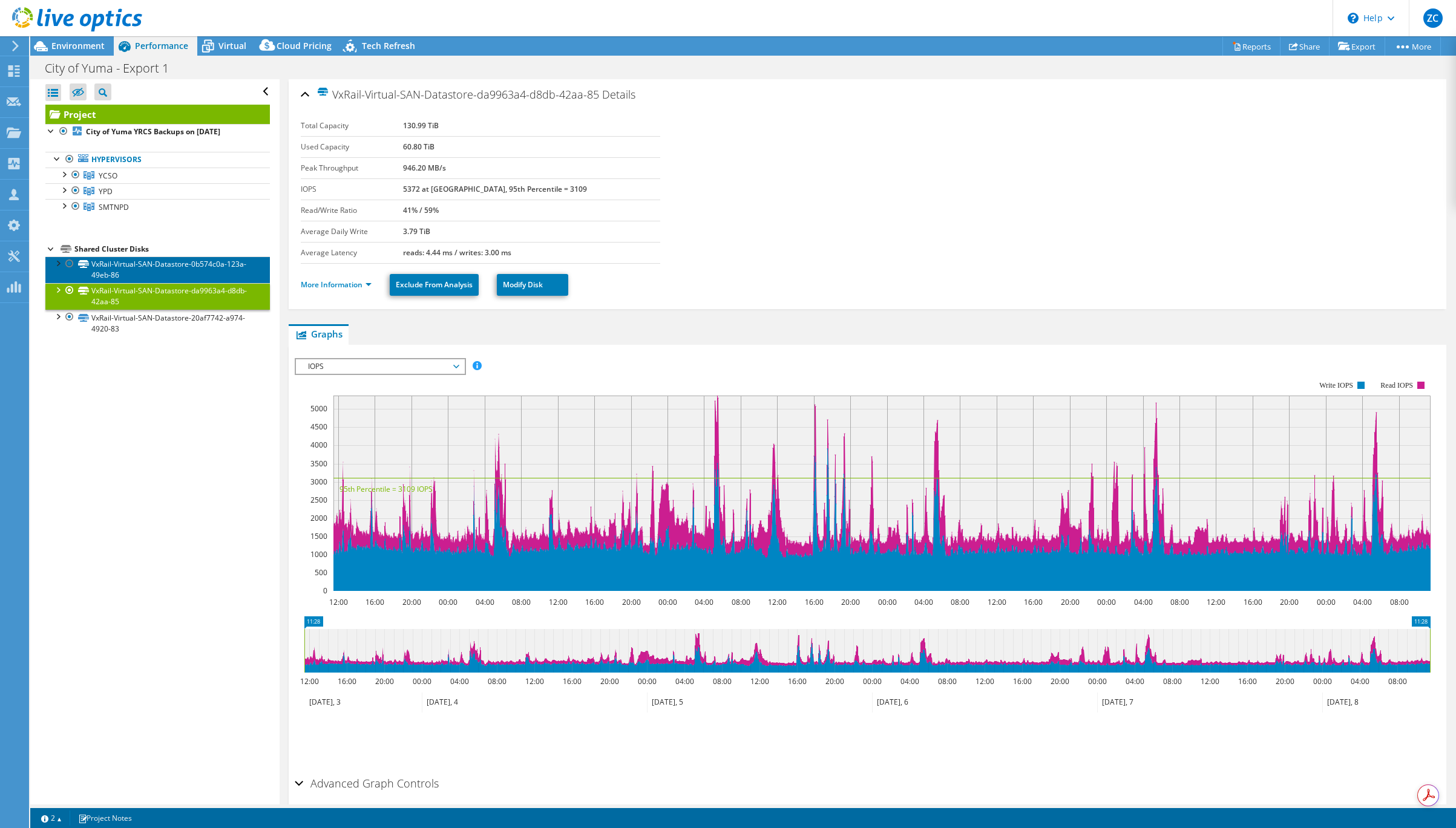
click at [132, 264] on link "VxRail-Virtual-SAN-Datastore-0b574c0a-123a-49eb-86" at bounding box center [157, 269] width 225 height 26
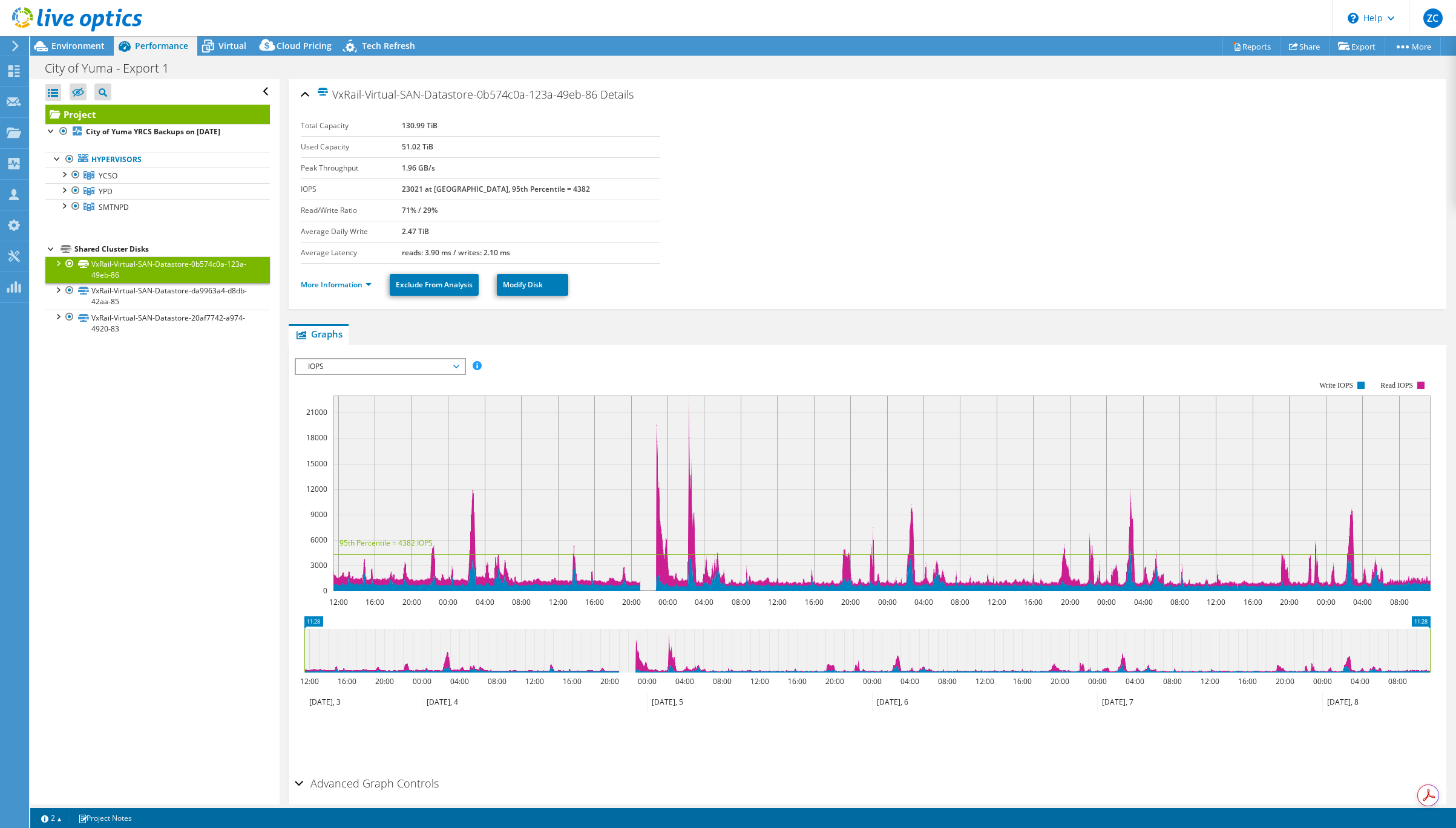
click at [62, 262] on div at bounding box center [57, 262] width 12 height 12
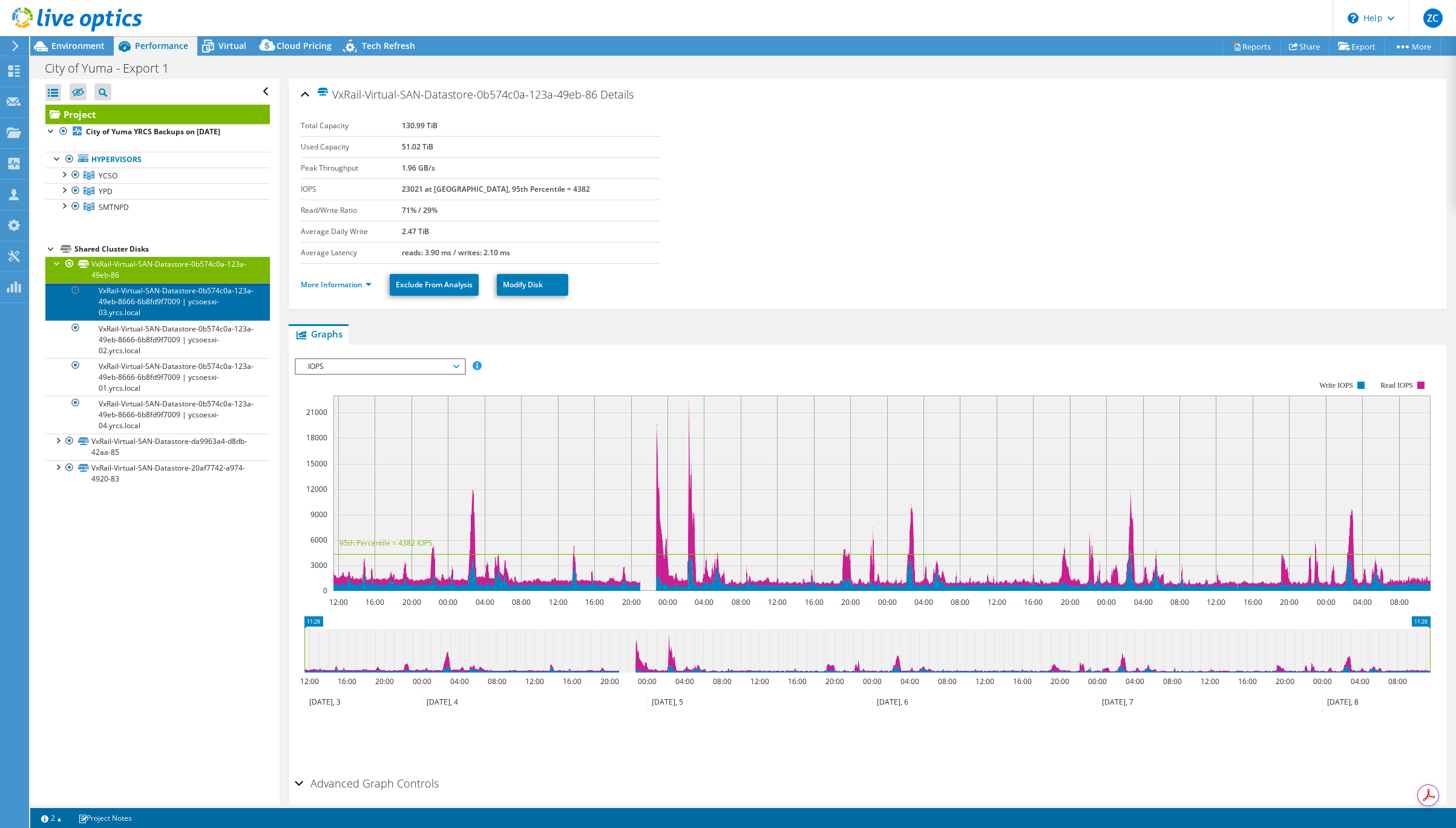
click at [182, 299] on link "VxRail-Virtual-SAN-Datastore-0b574c0a-123a-49eb-8666-6b8fd9f7009 | ycsoesxi-03.…" at bounding box center [157, 302] width 225 height 37
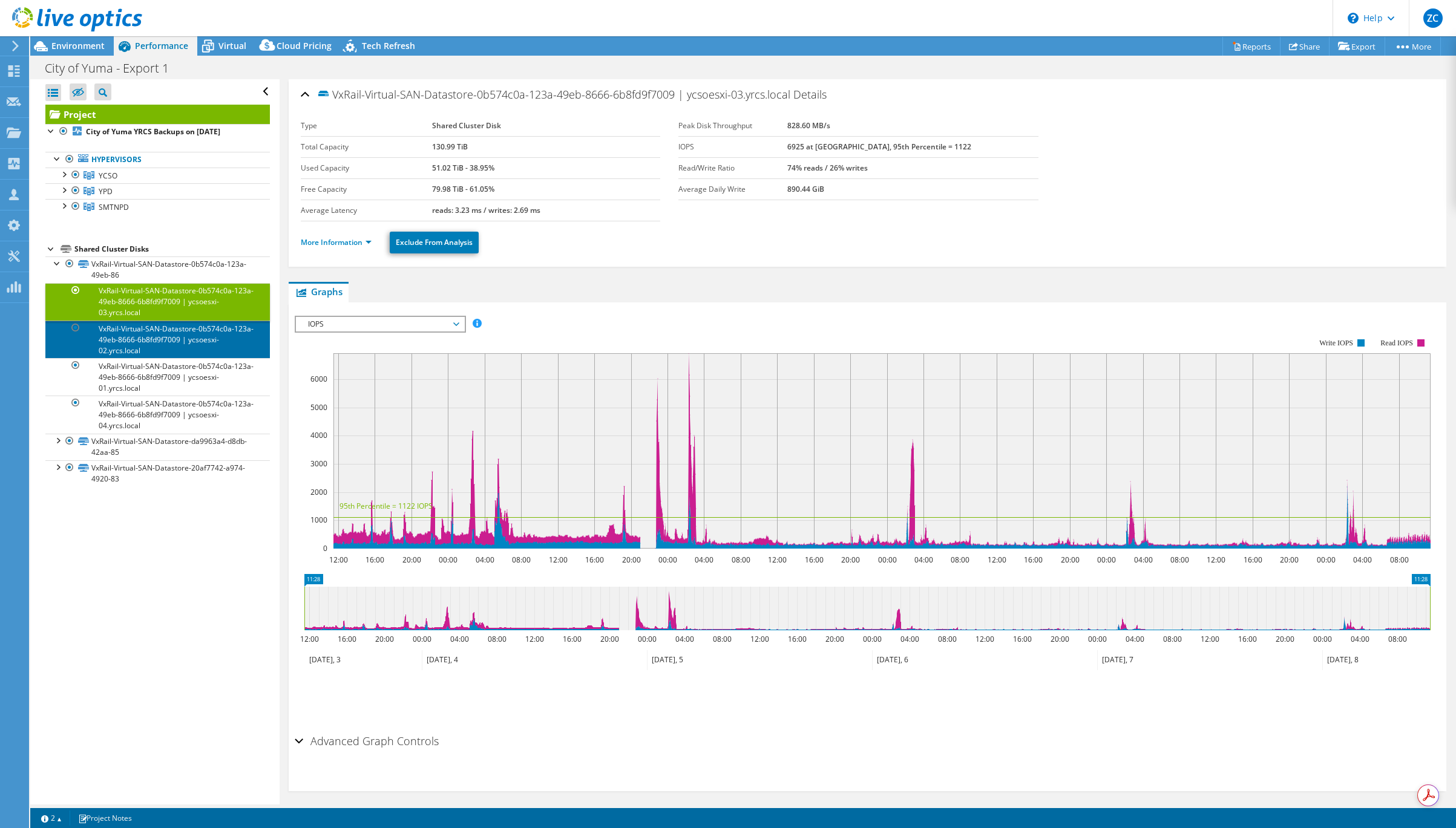
click at [157, 333] on link "VxRail-Virtual-SAN-Datastore-0b574c0a-123a-49eb-8666-6b8fd9f7009 | ycsoesxi-02.…" at bounding box center [157, 339] width 225 height 37
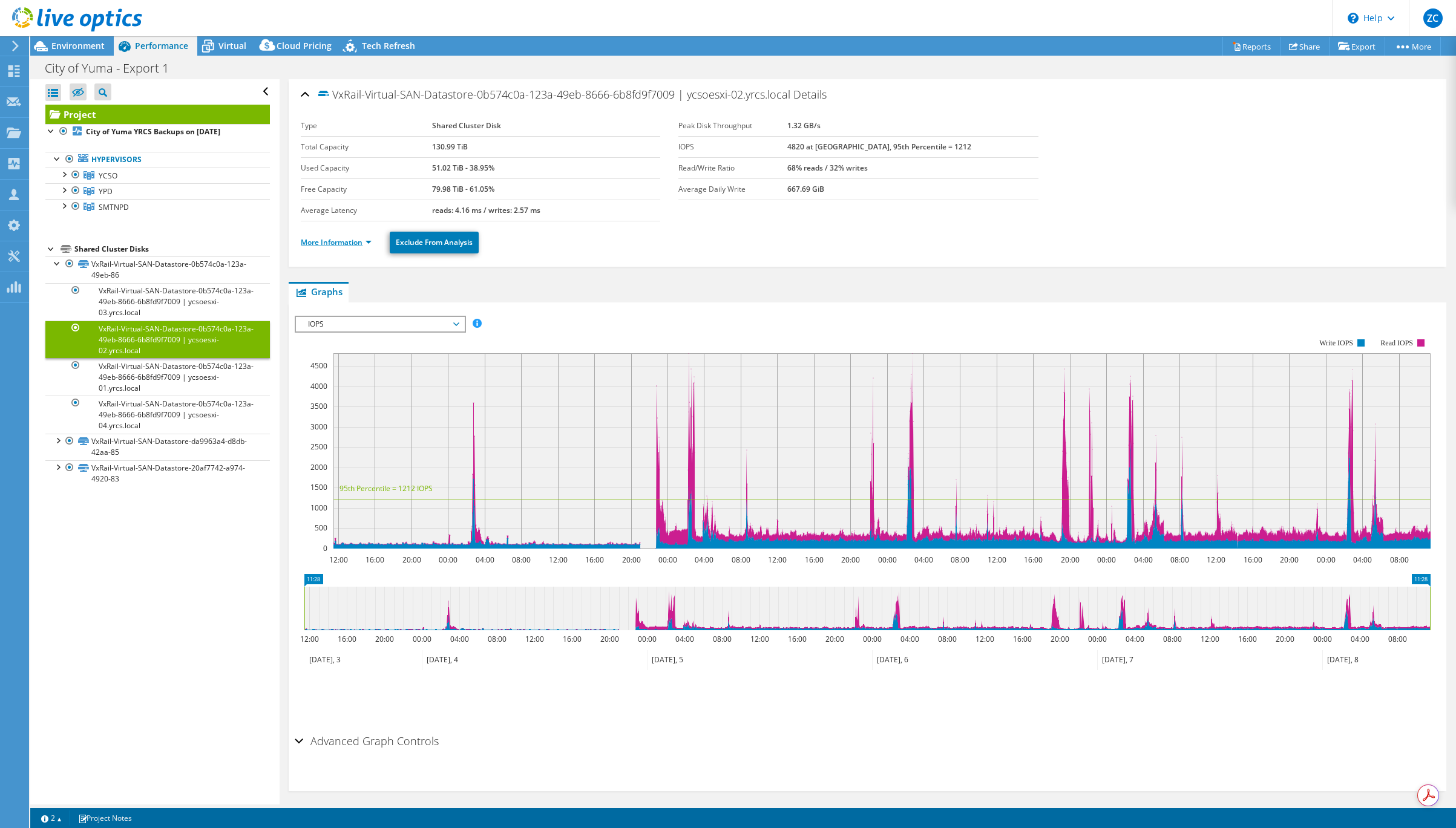
click at [354, 240] on link "More Information" at bounding box center [336, 242] width 71 height 10
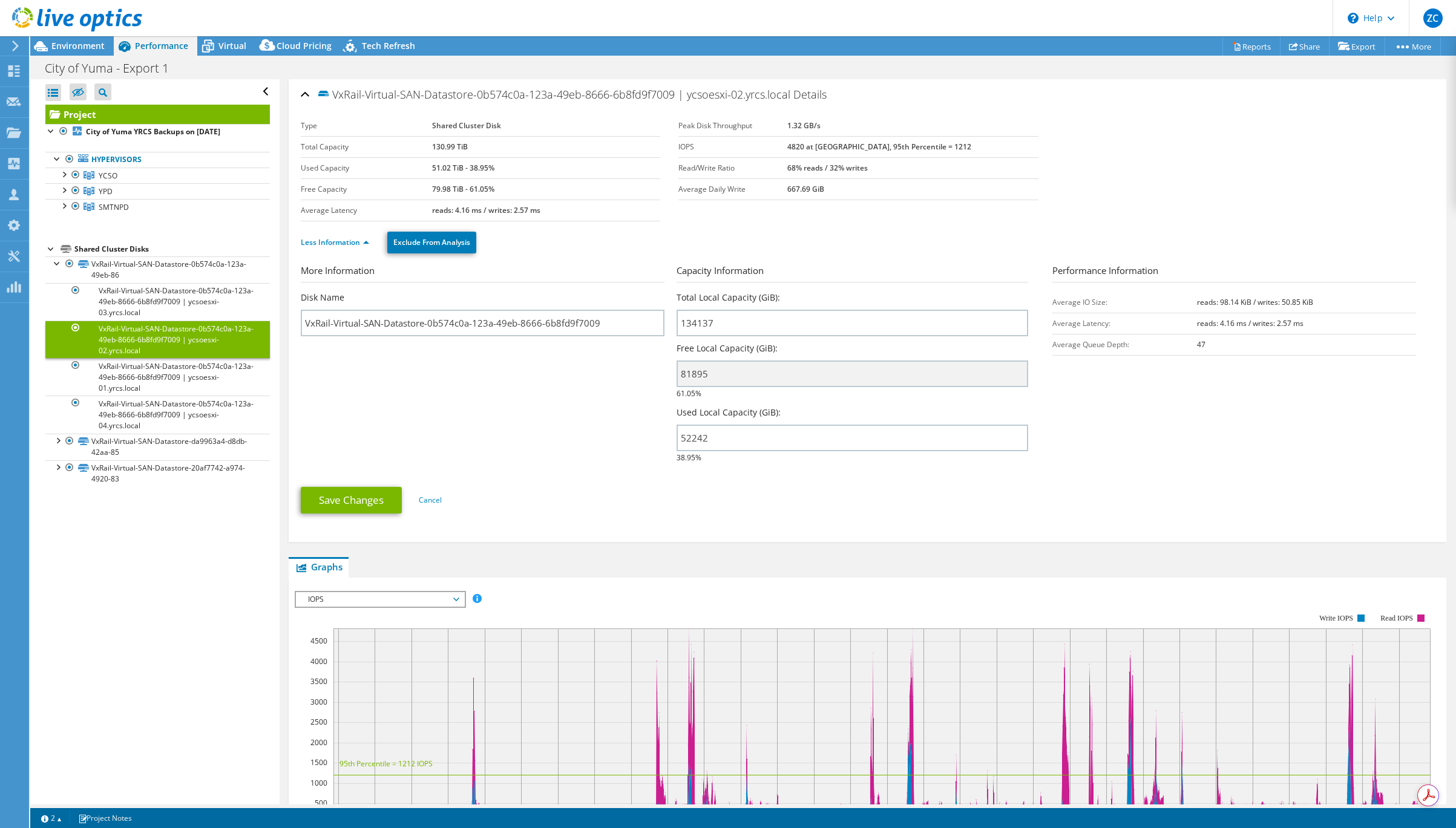
click at [633, 487] on ul "Save Changes Cancel" at bounding box center [867, 498] width 1133 height 29
click at [435, 500] on link "Cancel" at bounding box center [430, 500] width 23 height 10
drag, startPoint x: 447, startPoint y: 502, endPoint x: 430, endPoint y: 500, distance: 17.1
click at [432, 500] on ul "Save Changes Cancel" at bounding box center [867, 498] width 1133 height 29
click at [429, 499] on link "Cancel" at bounding box center [430, 500] width 23 height 10
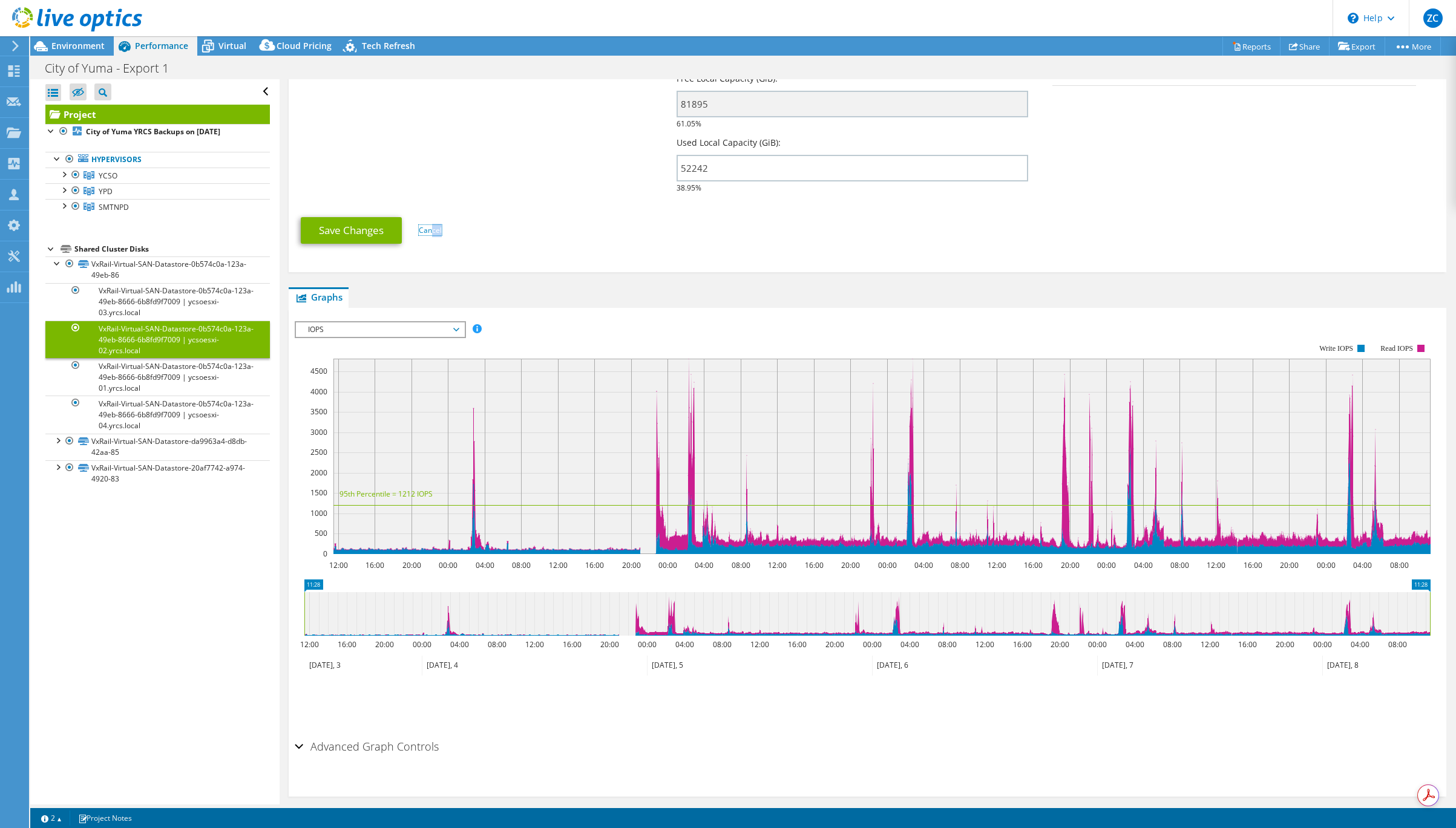
scroll to position [283, 0]
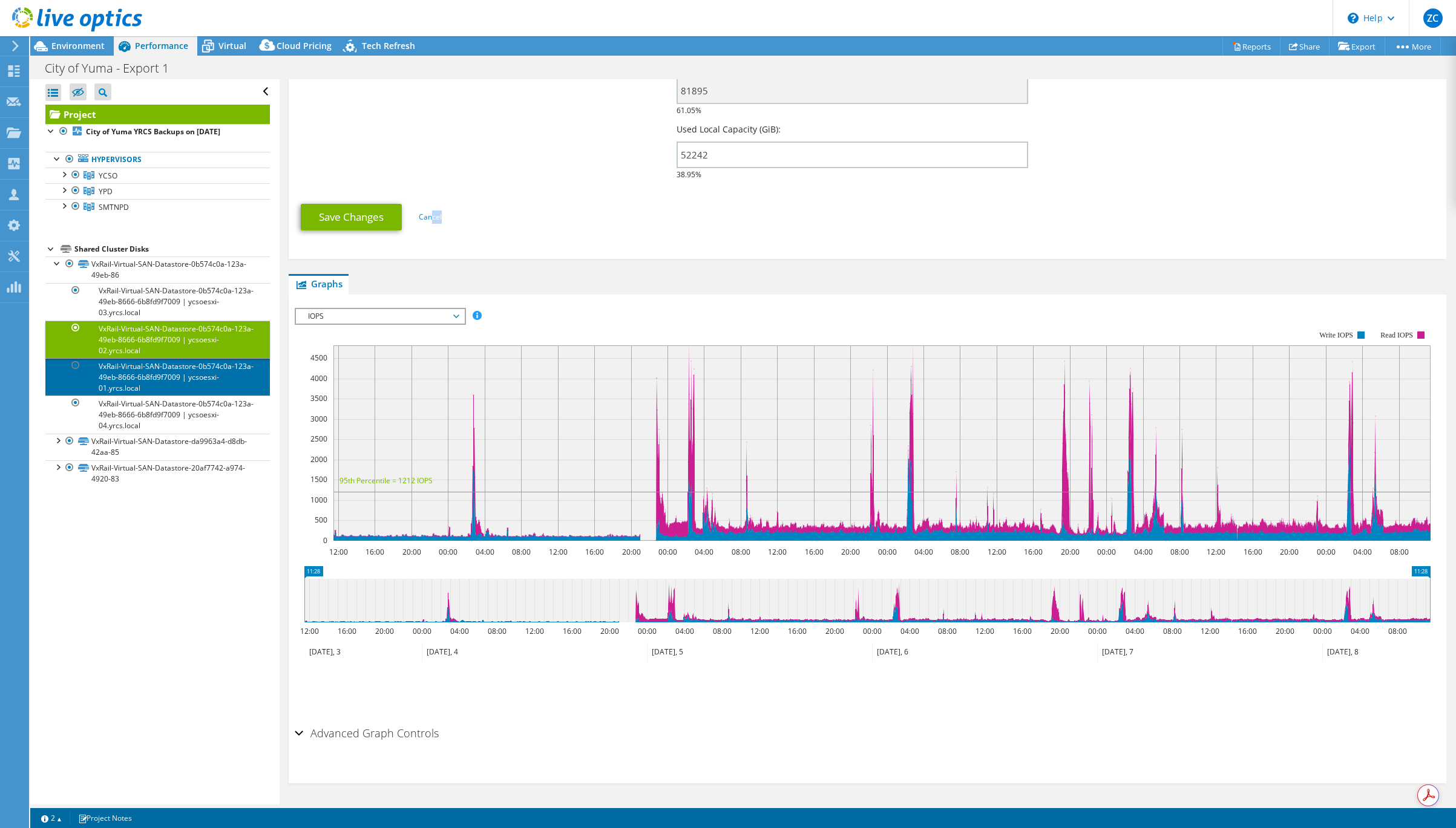
click at [127, 377] on link "VxRail-Virtual-SAN-Datastore-0b574c0a-123a-49eb-8666-6b8fd9f7009 | ycsoesxi-01.…" at bounding box center [157, 376] width 225 height 37
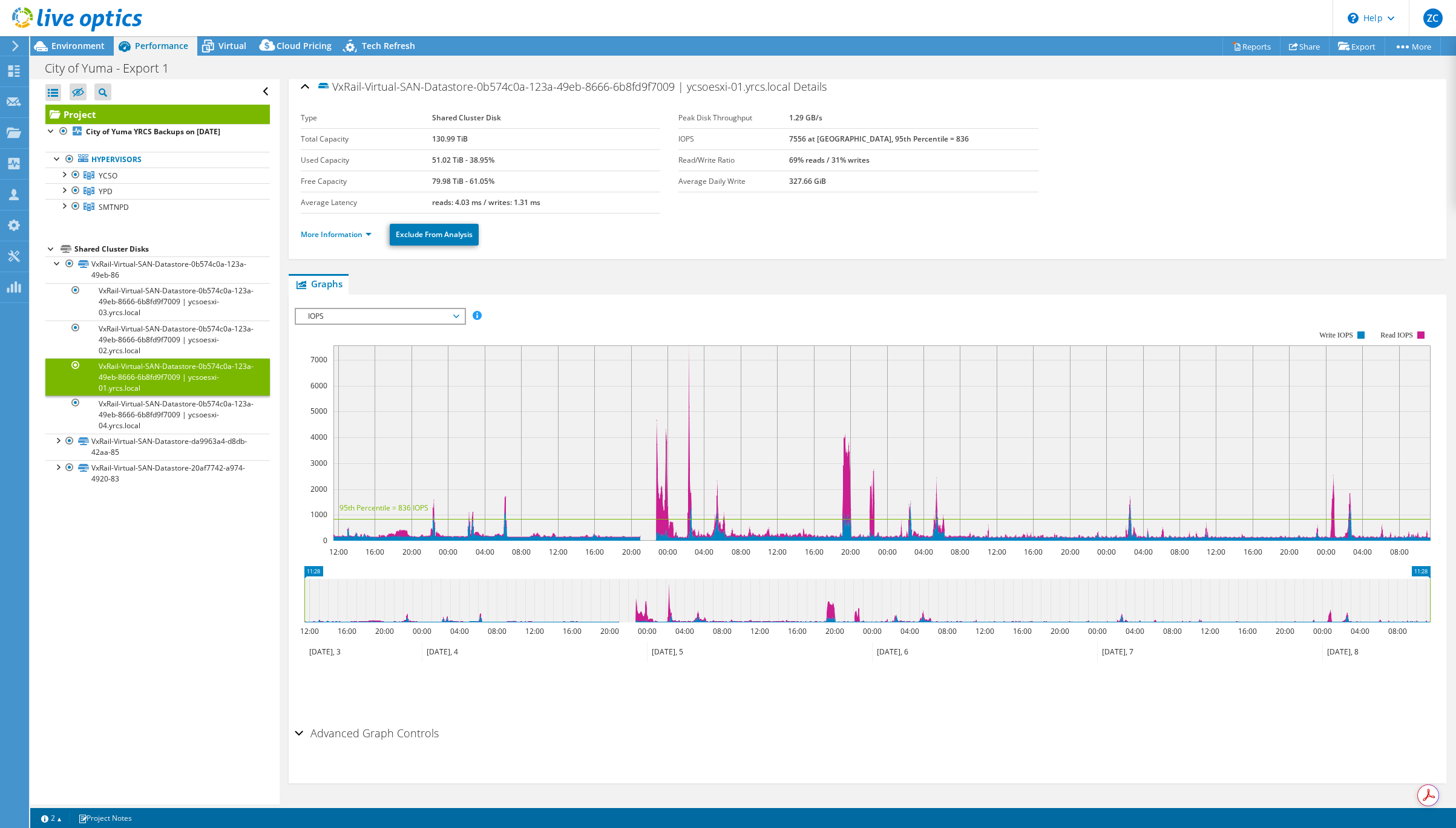
scroll to position [8, 0]
click at [141, 411] on link "VxRail-Virtual-SAN-Datastore-0b574c0a-123a-49eb-8666-6b8fd9f7009 | ycsoesxi-04.…" at bounding box center [157, 414] width 225 height 37
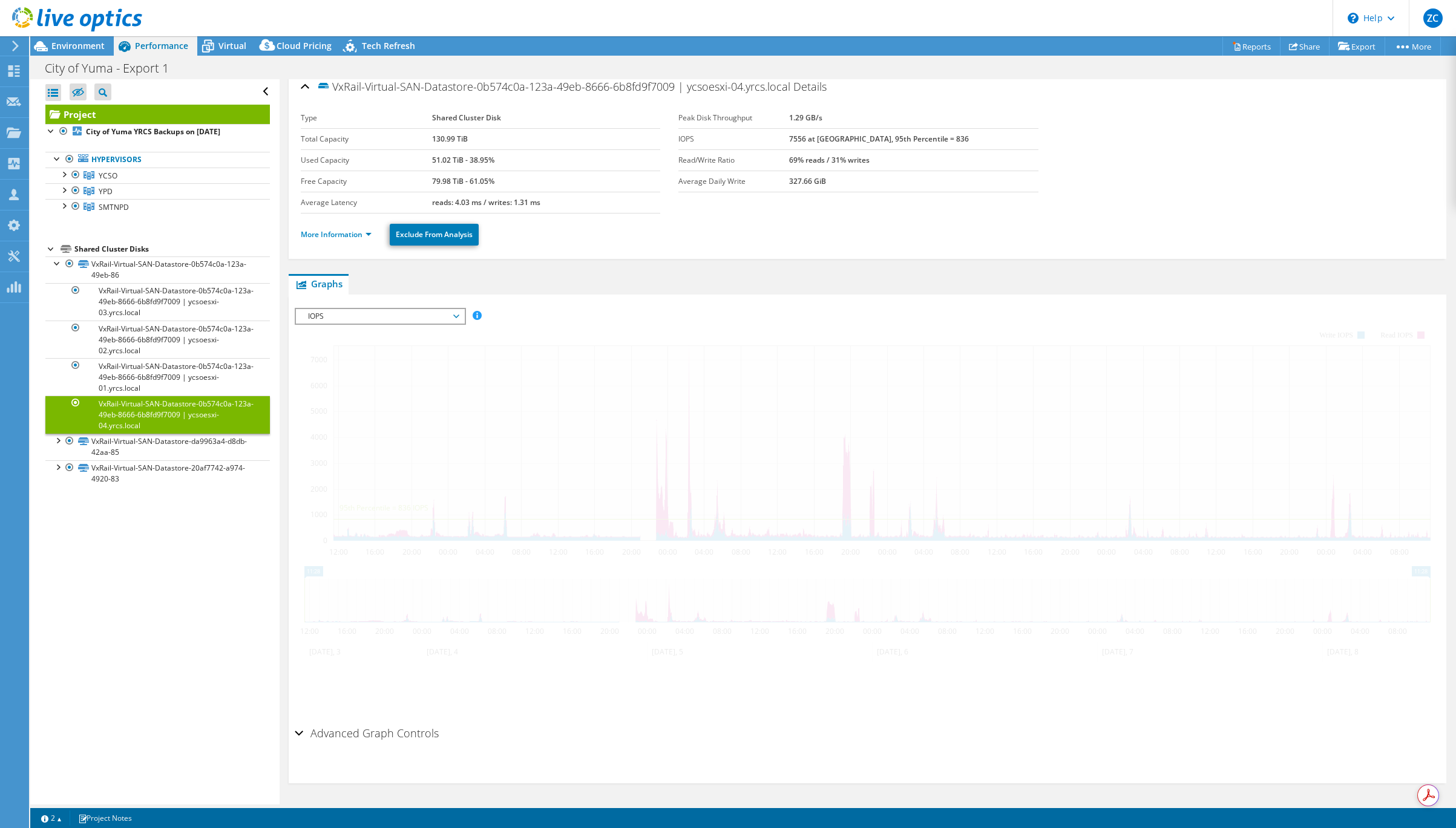
scroll to position [0, 0]
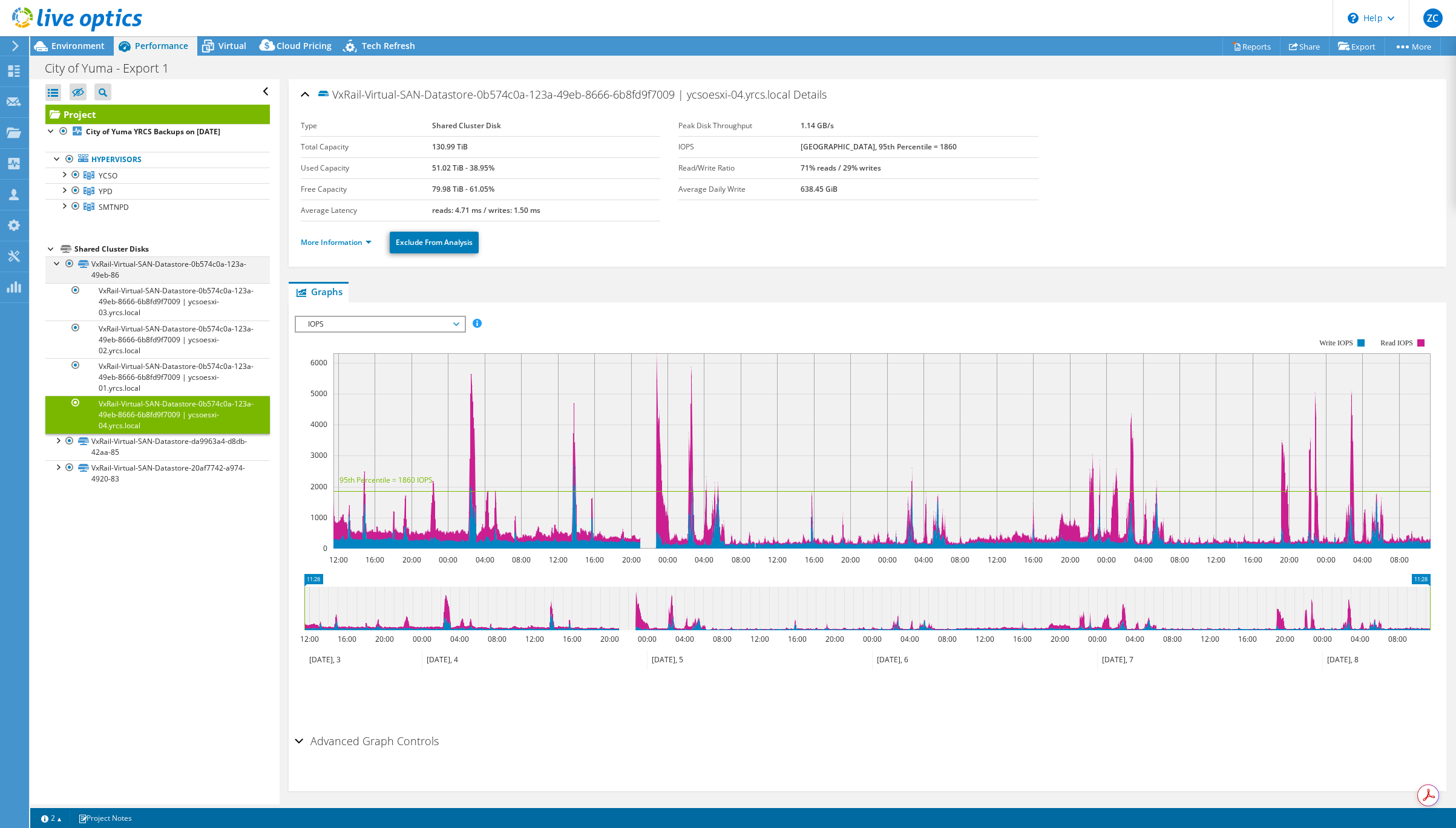
click at [52, 264] on div at bounding box center [57, 262] width 12 height 12
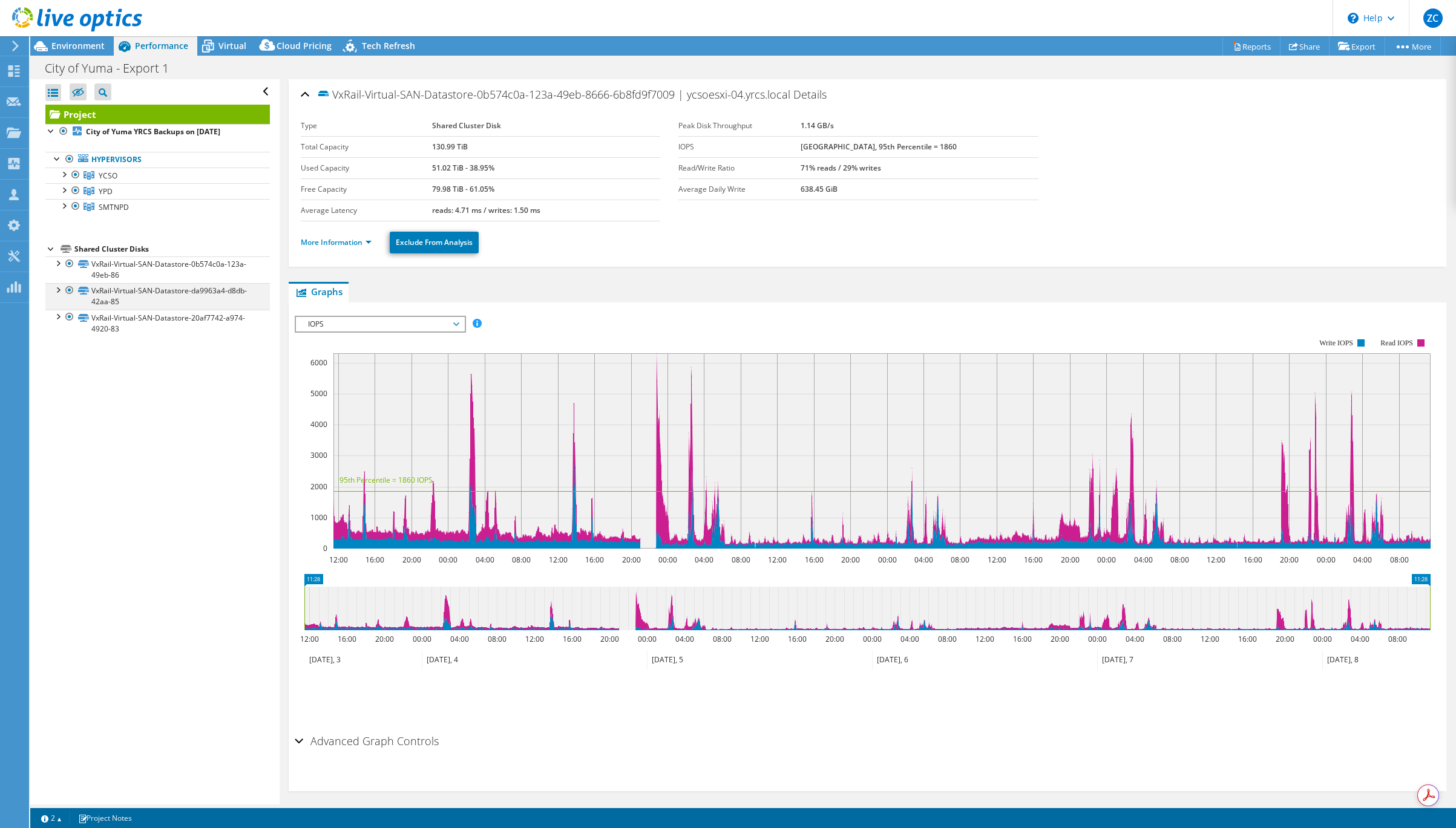
click at [61, 289] on div at bounding box center [57, 289] width 12 height 12
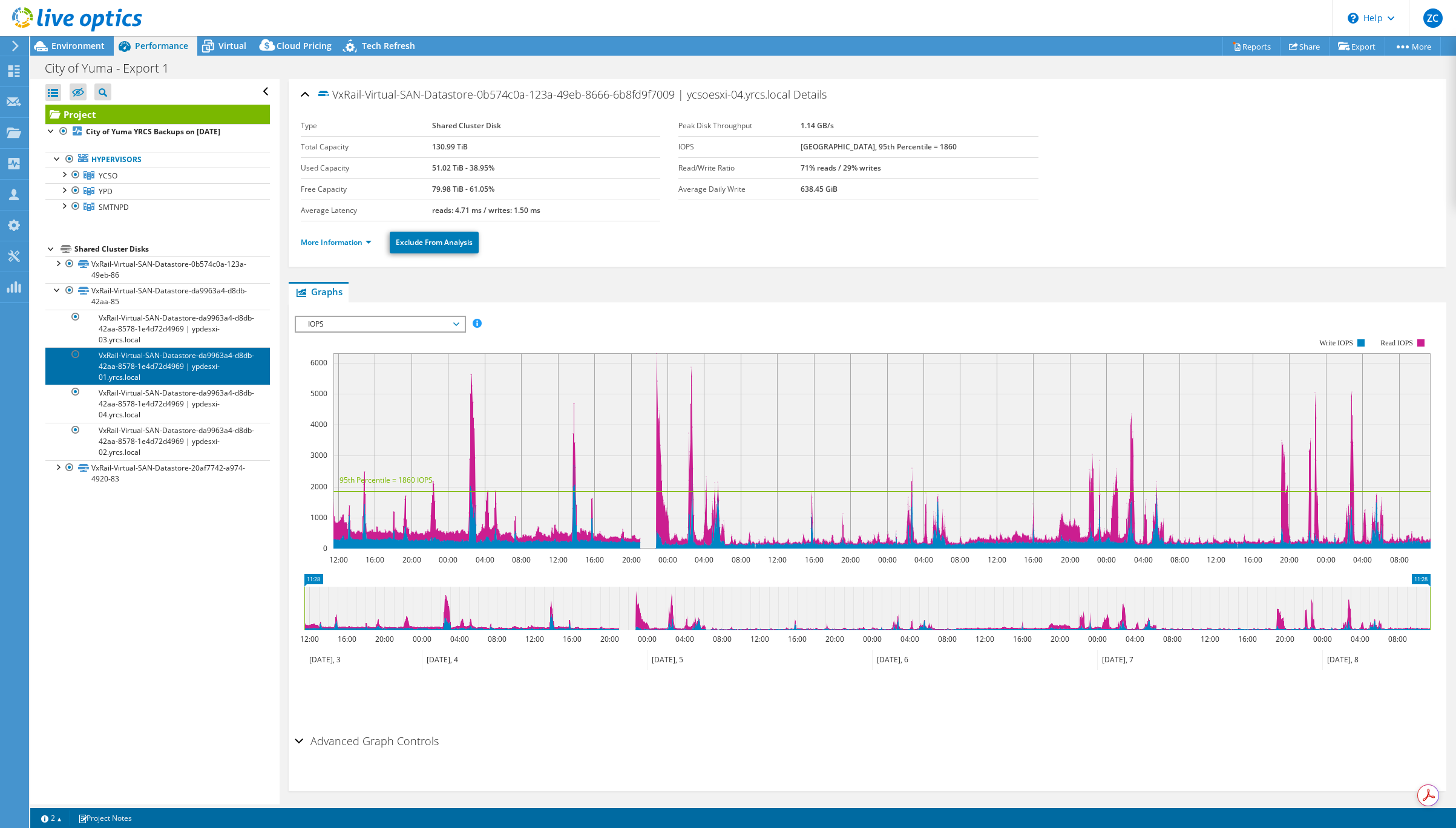
click at [198, 347] on link "VxRail-Virtual-SAN-Datastore-da9963a4-d8db-42aa-8578-1e4d72d4969 | ypdesxi-01.y…" at bounding box center [157, 366] width 225 height 37
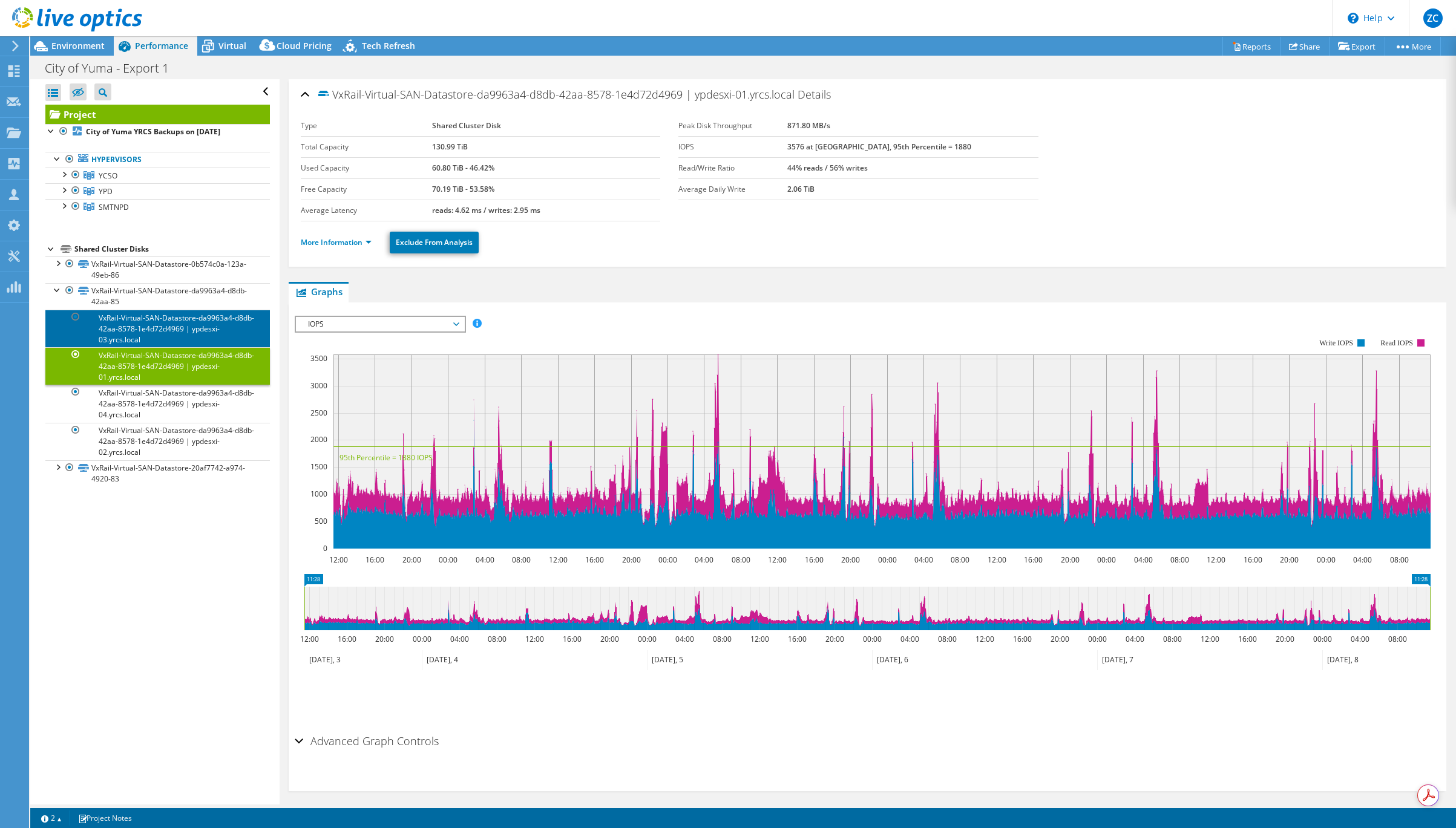
click at [147, 323] on link "VxRail-Virtual-SAN-Datastore-da9963a4-d8db-42aa-8578-1e4d72d4969 | ypdesxi-03.y…" at bounding box center [157, 328] width 225 height 37
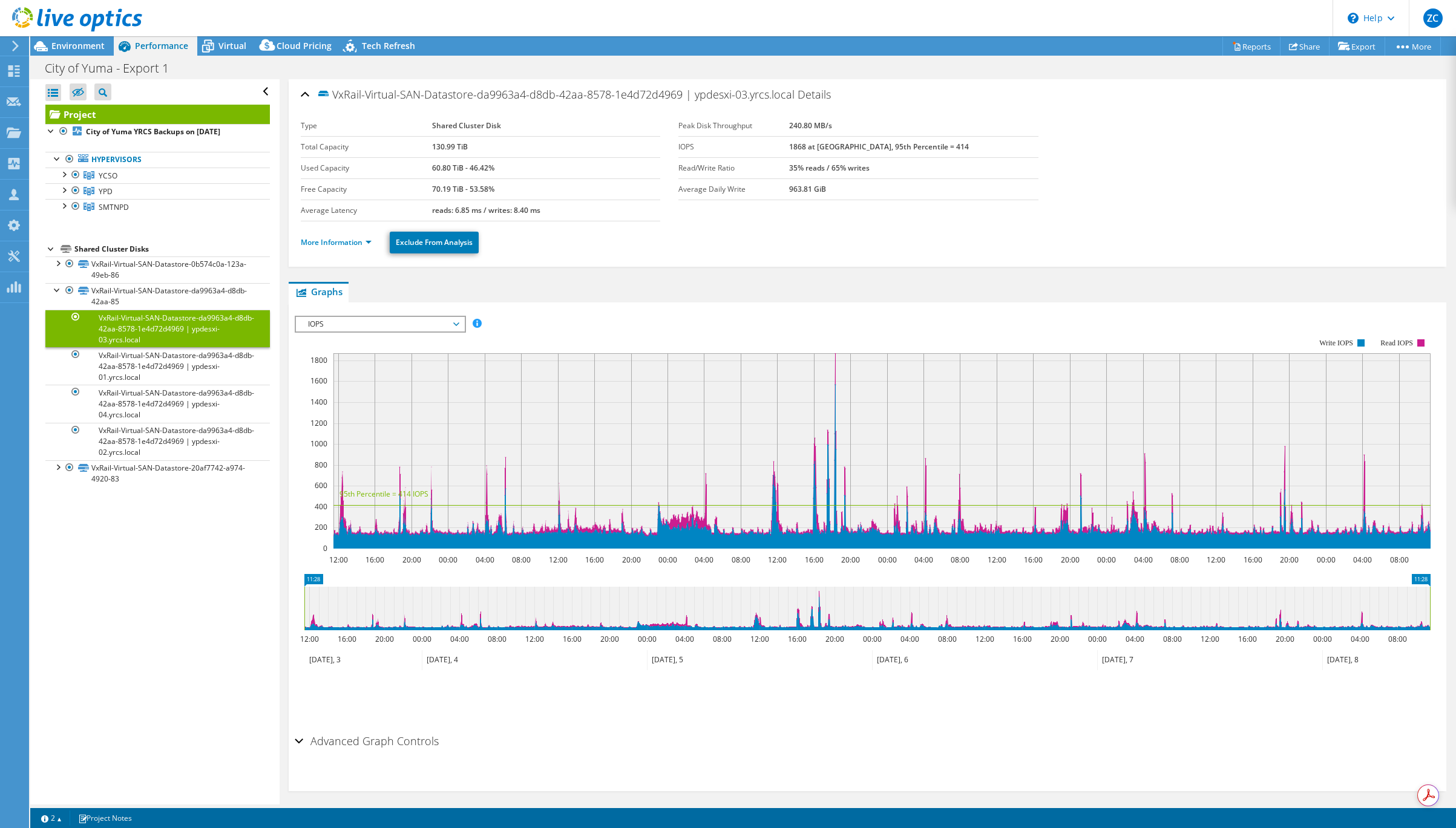
scroll to position [8, 0]
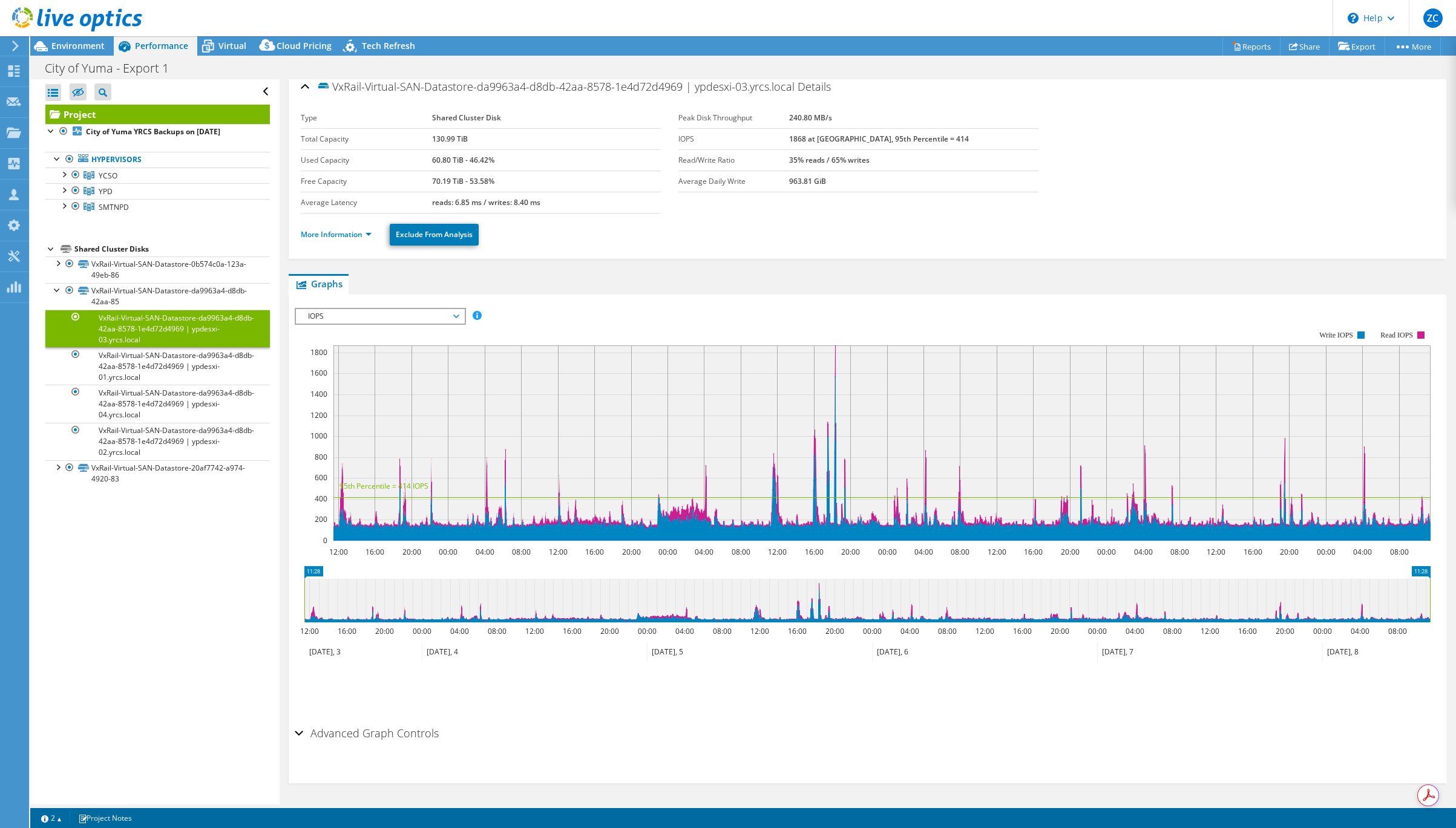
click at [296, 735] on div "Advanced Graph Controls" at bounding box center [868, 734] width 1145 height 26
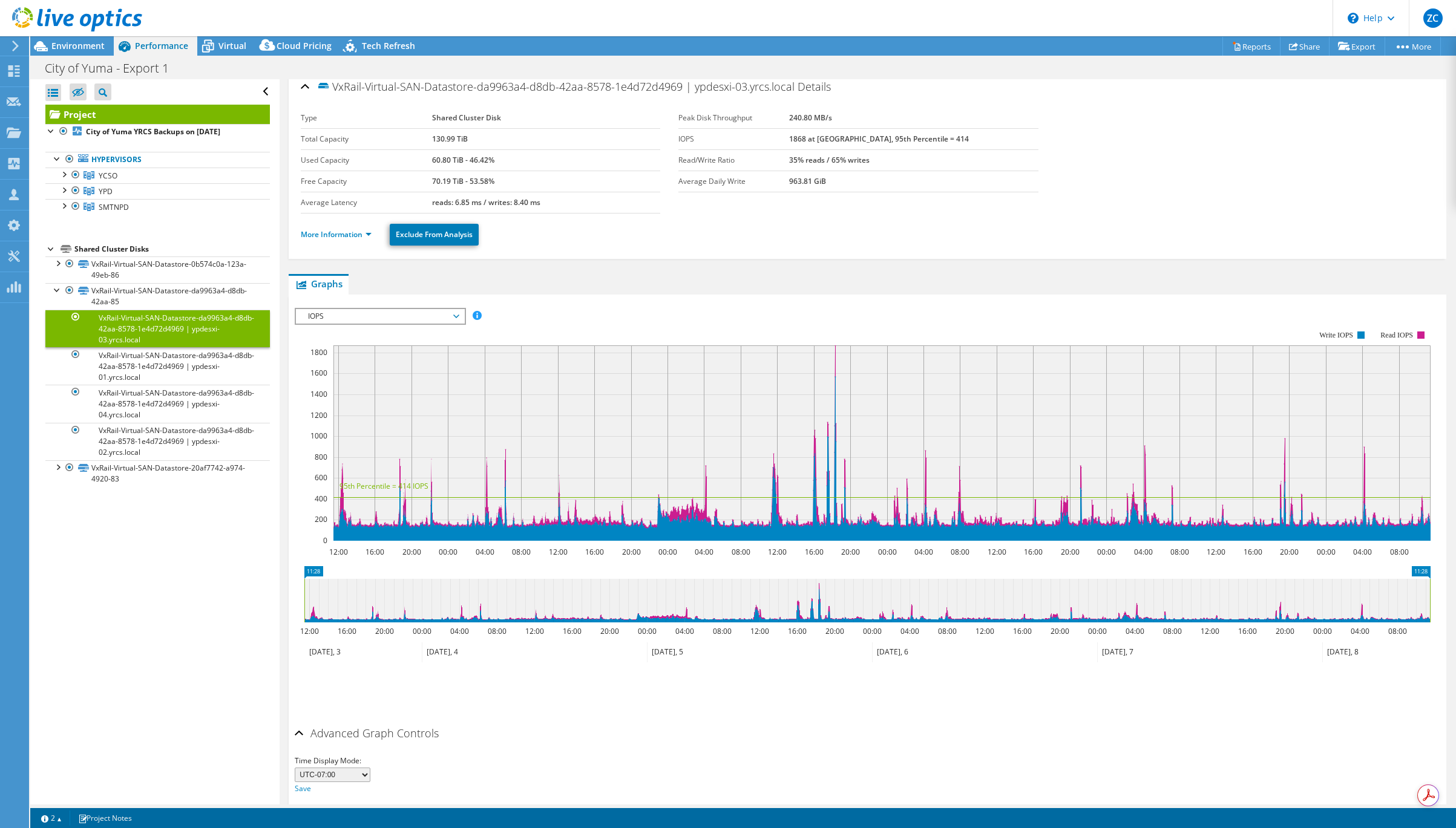
scroll to position [57, 0]
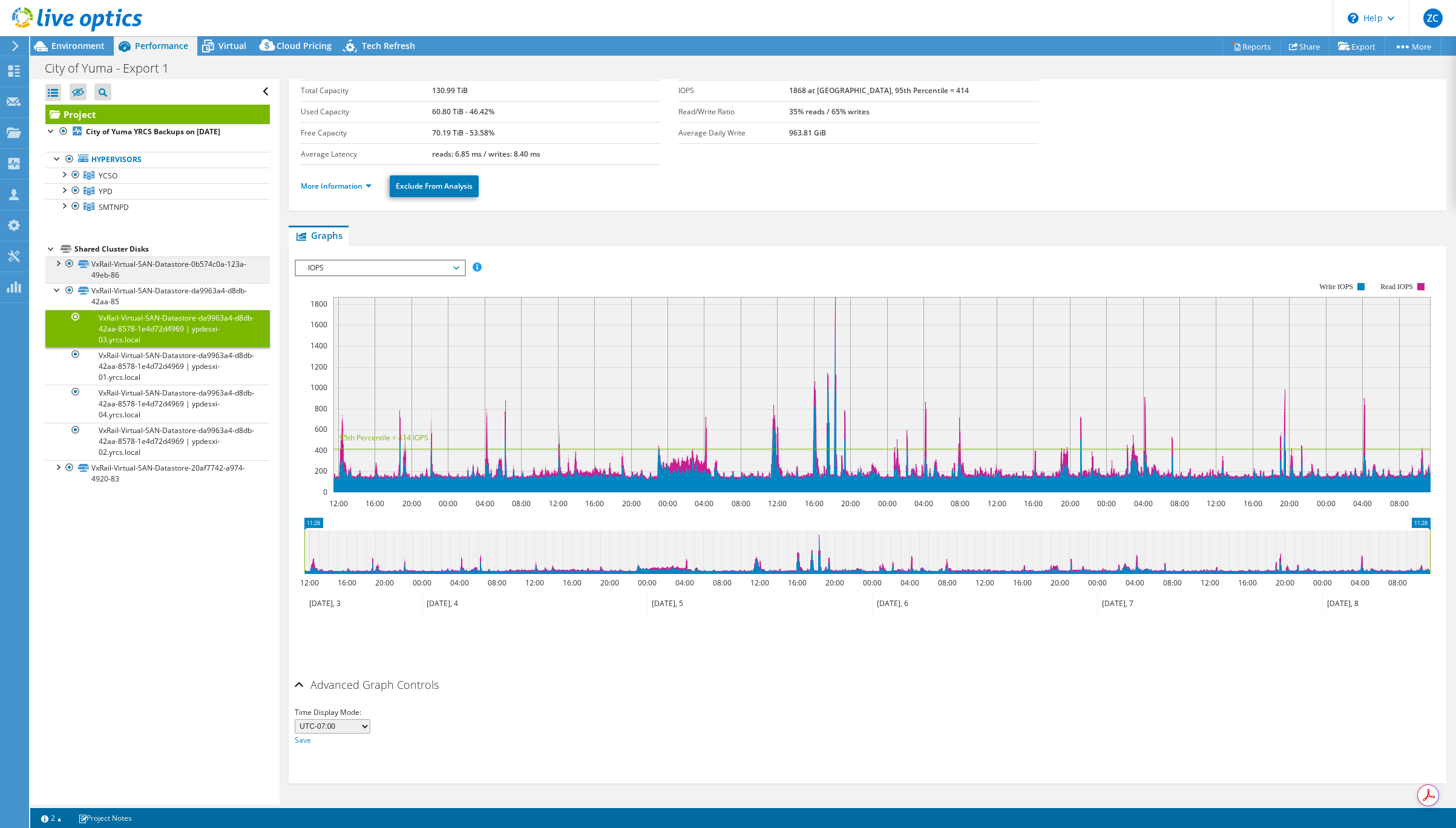
drag, startPoint x: 53, startPoint y: 288, endPoint x: 59, endPoint y: 276, distance: 13.4
click at [54, 286] on div at bounding box center [57, 289] width 12 height 12
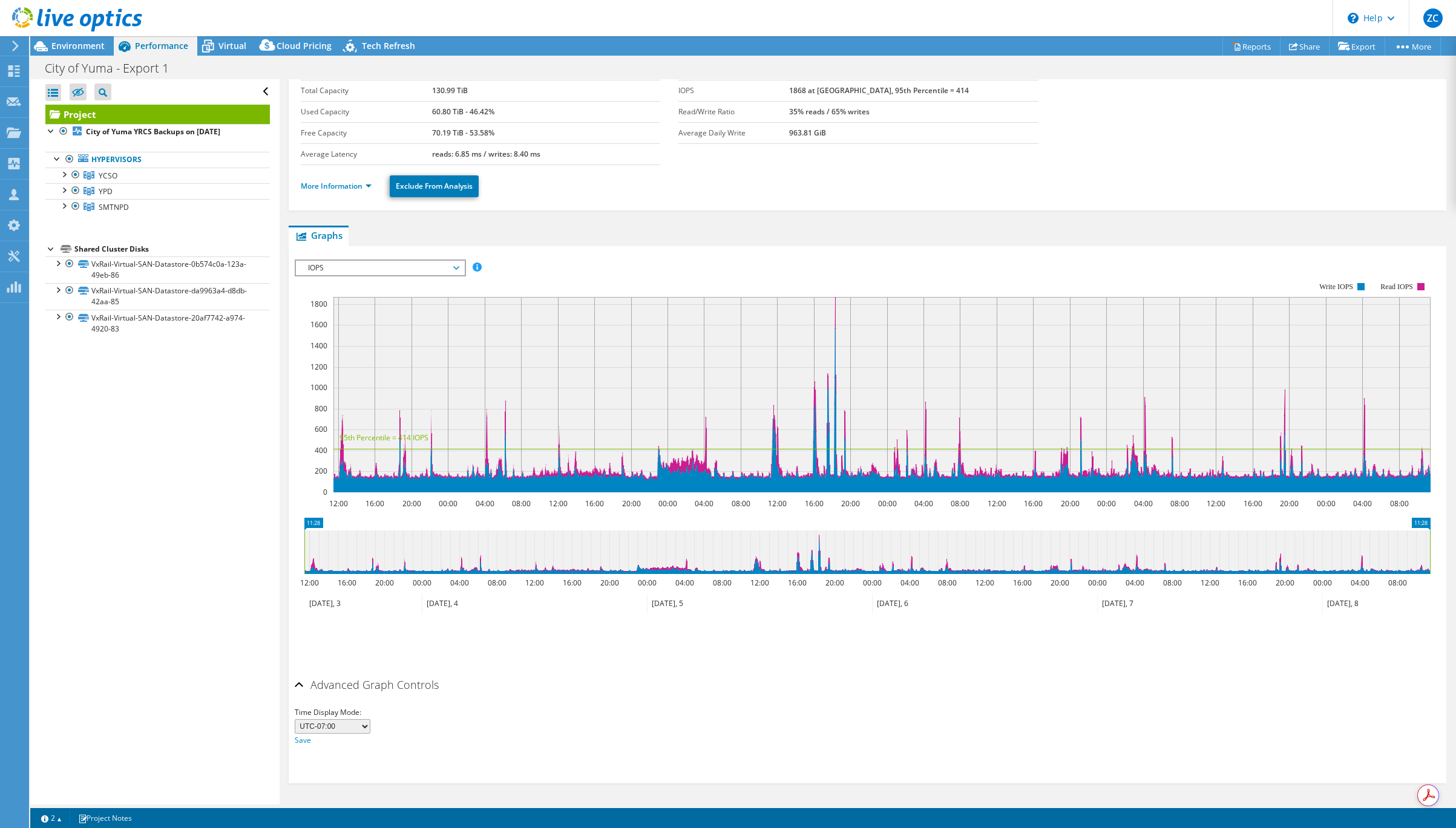
click at [48, 249] on div at bounding box center [51, 248] width 12 height 12
click at [48, 247] on div at bounding box center [51, 248] width 12 height 12
click at [61, 175] on div at bounding box center [63, 173] width 12 height 12
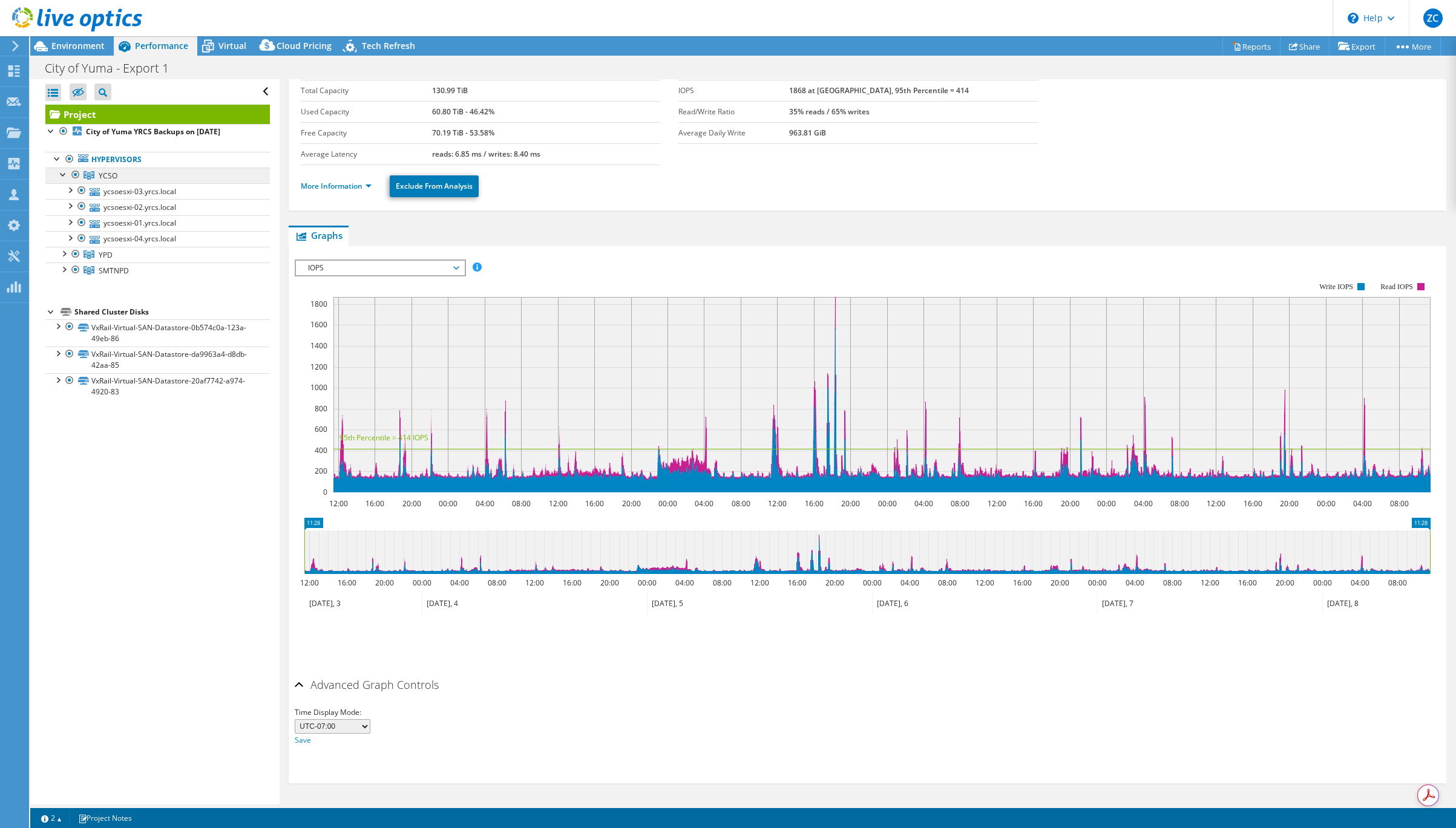
click at [102, 175] on span "YCSO" at bounding box center [108, 175] width 19 height 10
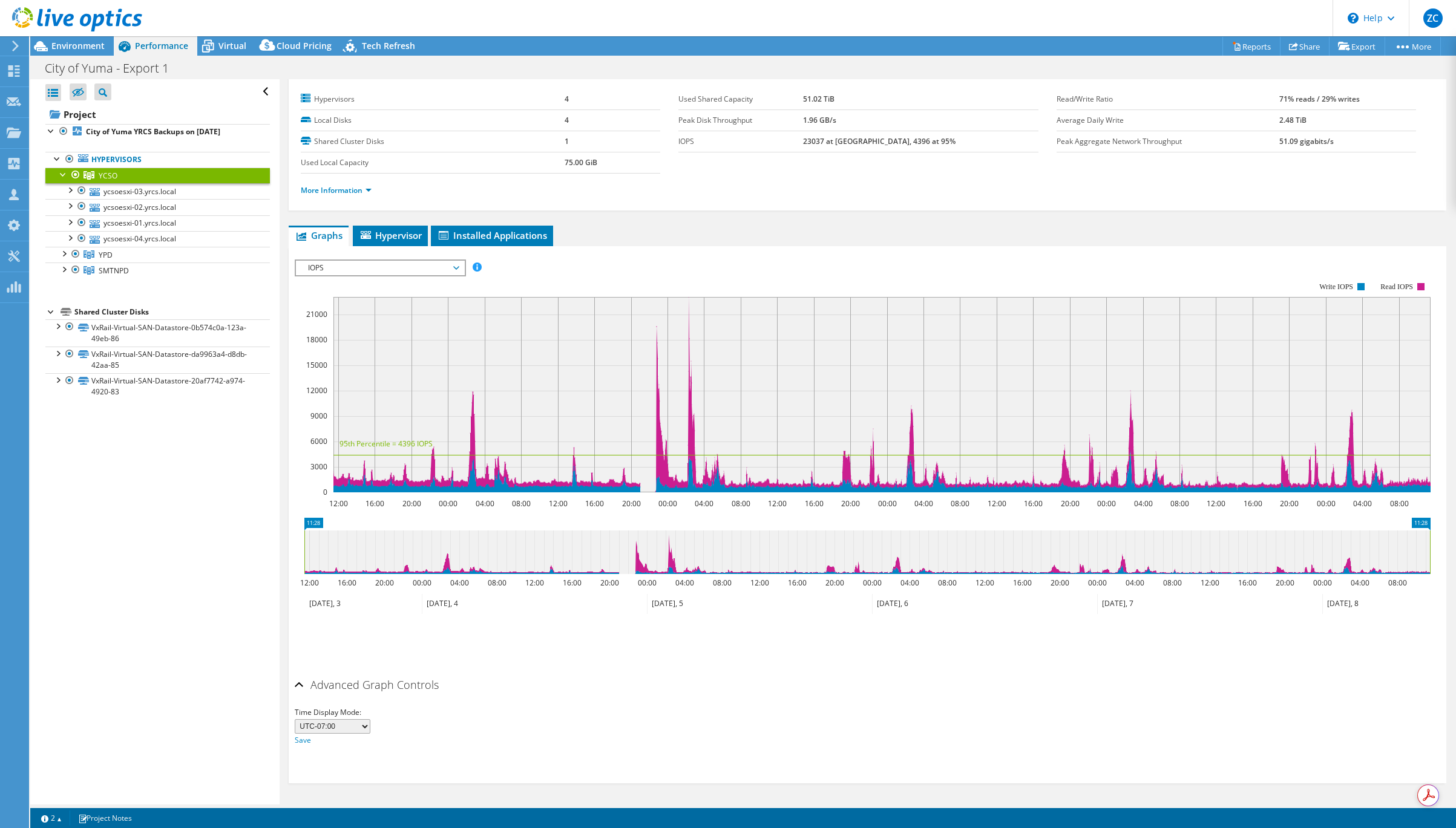
scroll to position [0, 0]
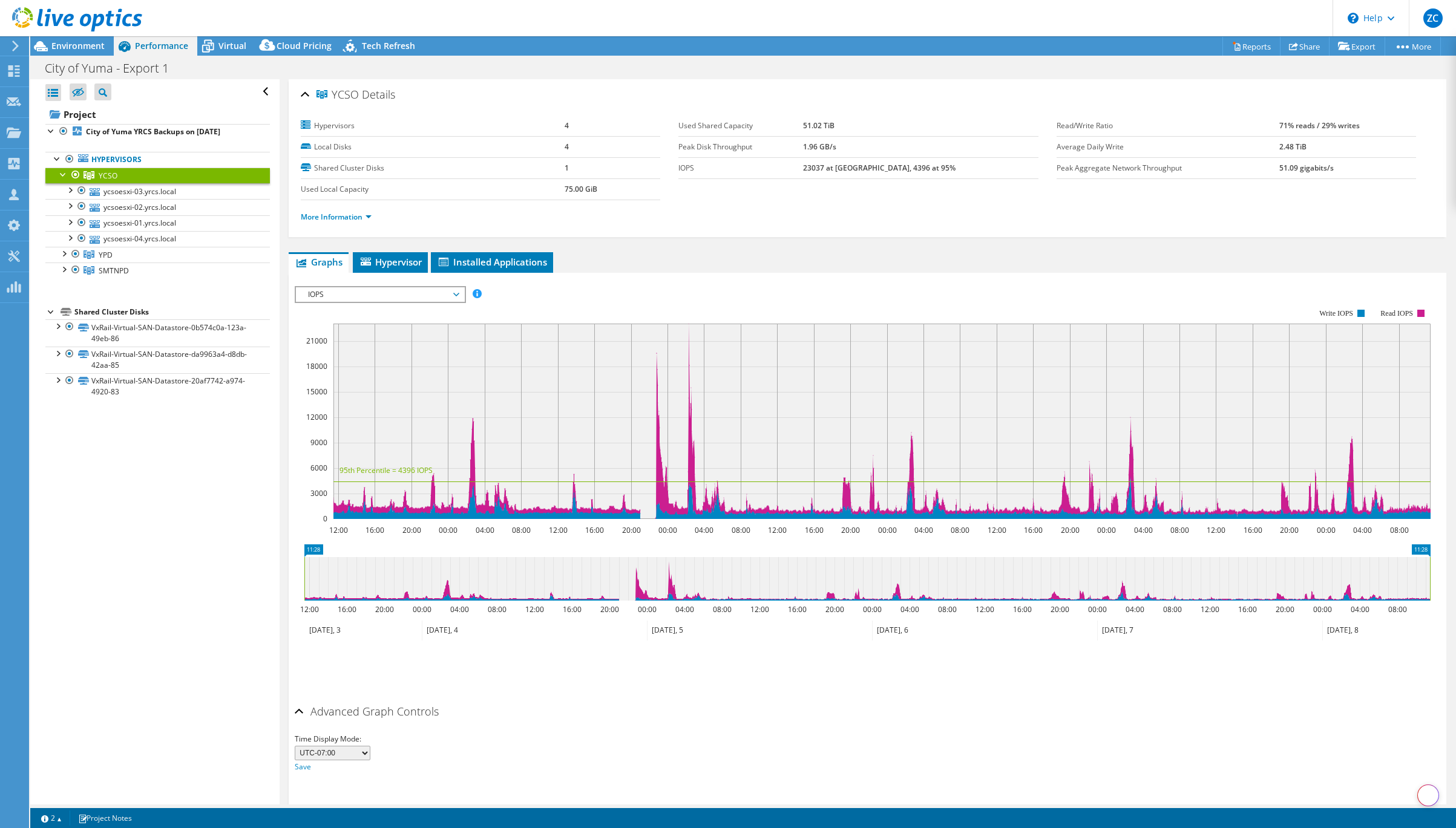
select select "USD"
click at [378, 256] on span "Hypervisor" at bounding box center [390, 262] width 63 height 12
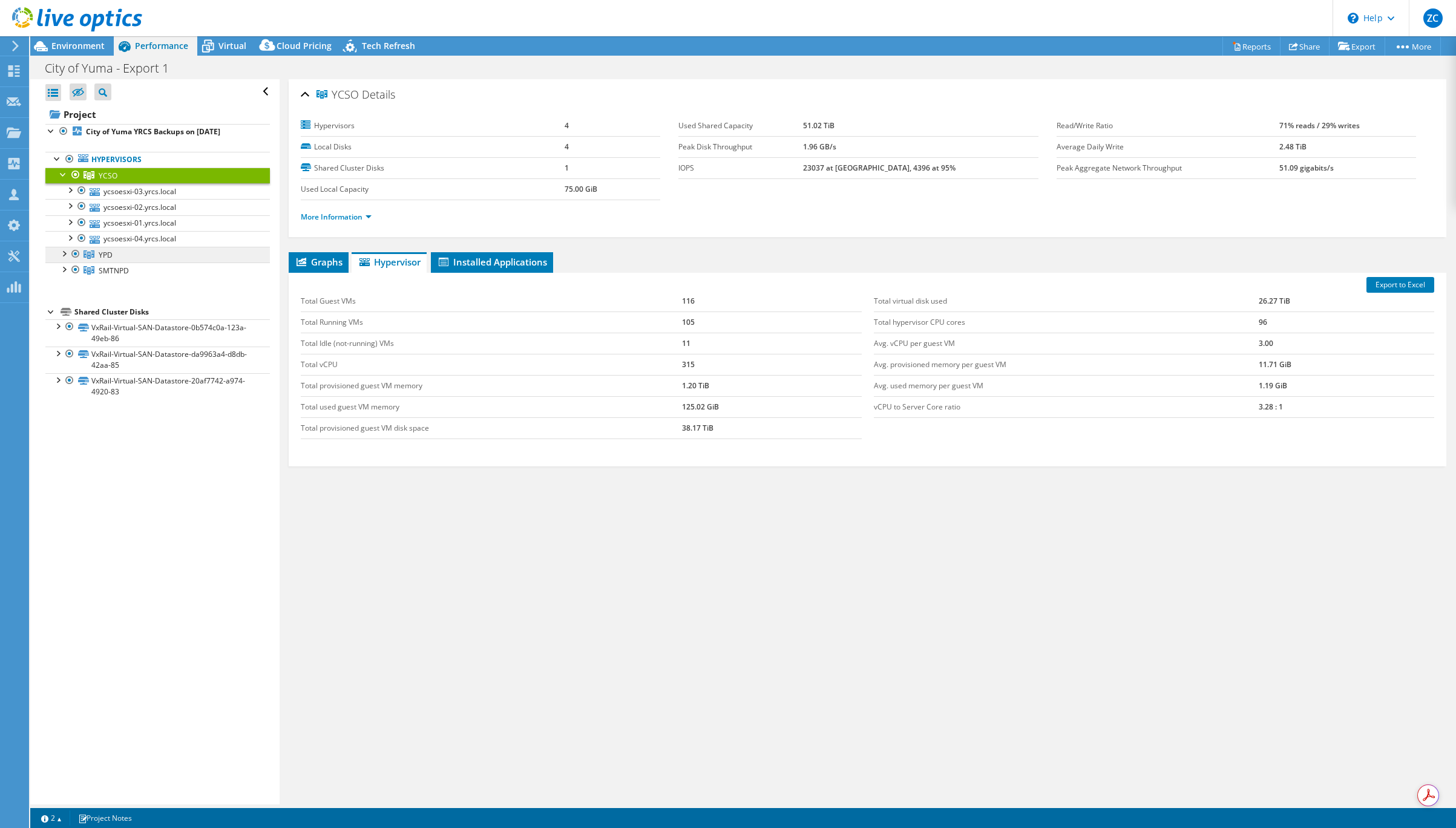
click at [104, 254] on span "YPD" at bounding box center [105, 255] width 14 height 10
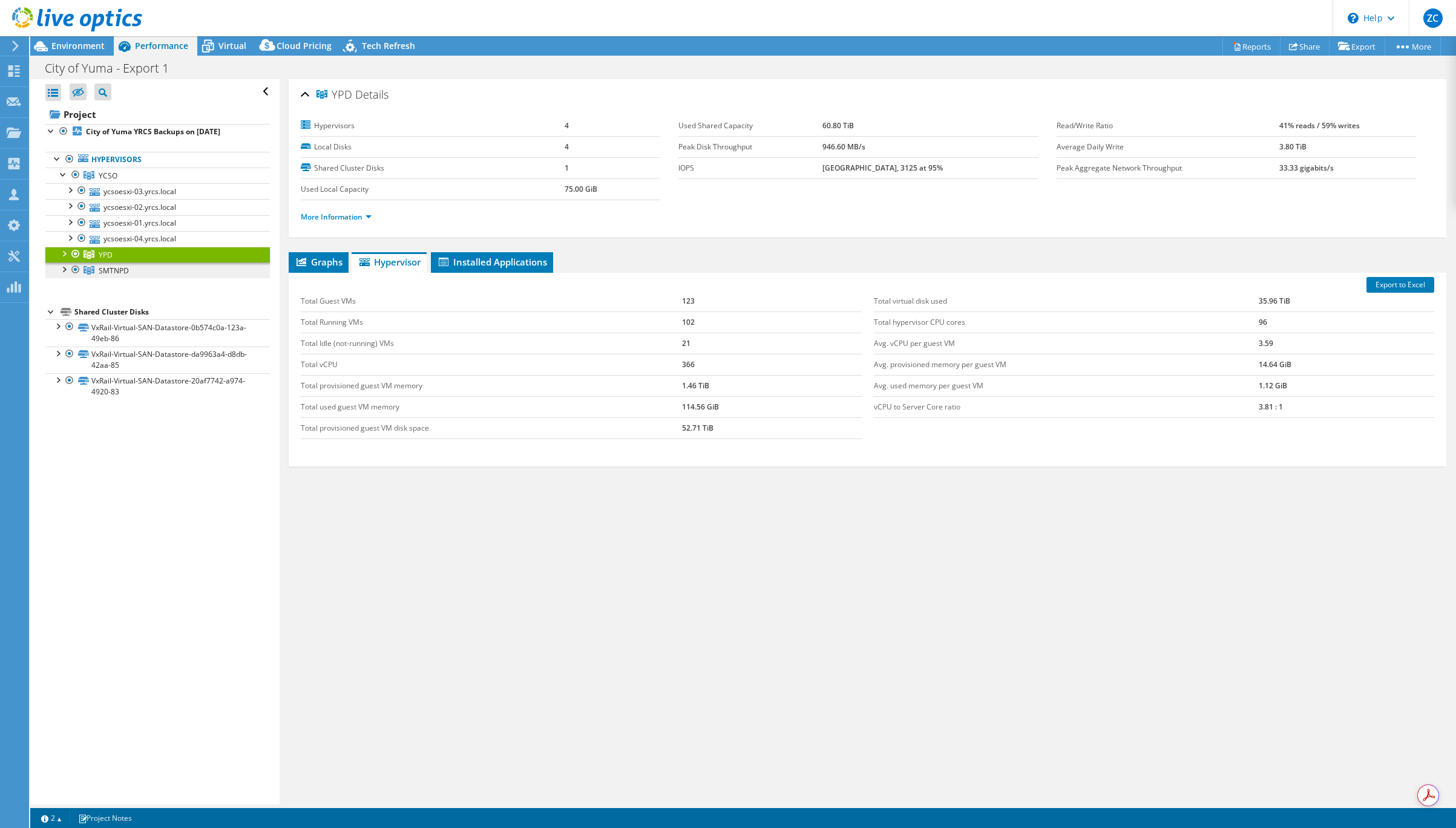
click at [108, 271] on span "SMTNPD" at bounding box center [114, 271] width 30 height 10
click at [99, 254] on span "YPD" at bounding box center [105, 255] width 14 height 10
click at [105, 270] on span "SMTNPD" at bounding box center [114, 271] width 30 height 10
click at [104, 174] on span "YCSO" at bounding box center [108, 175] width 19 height 10
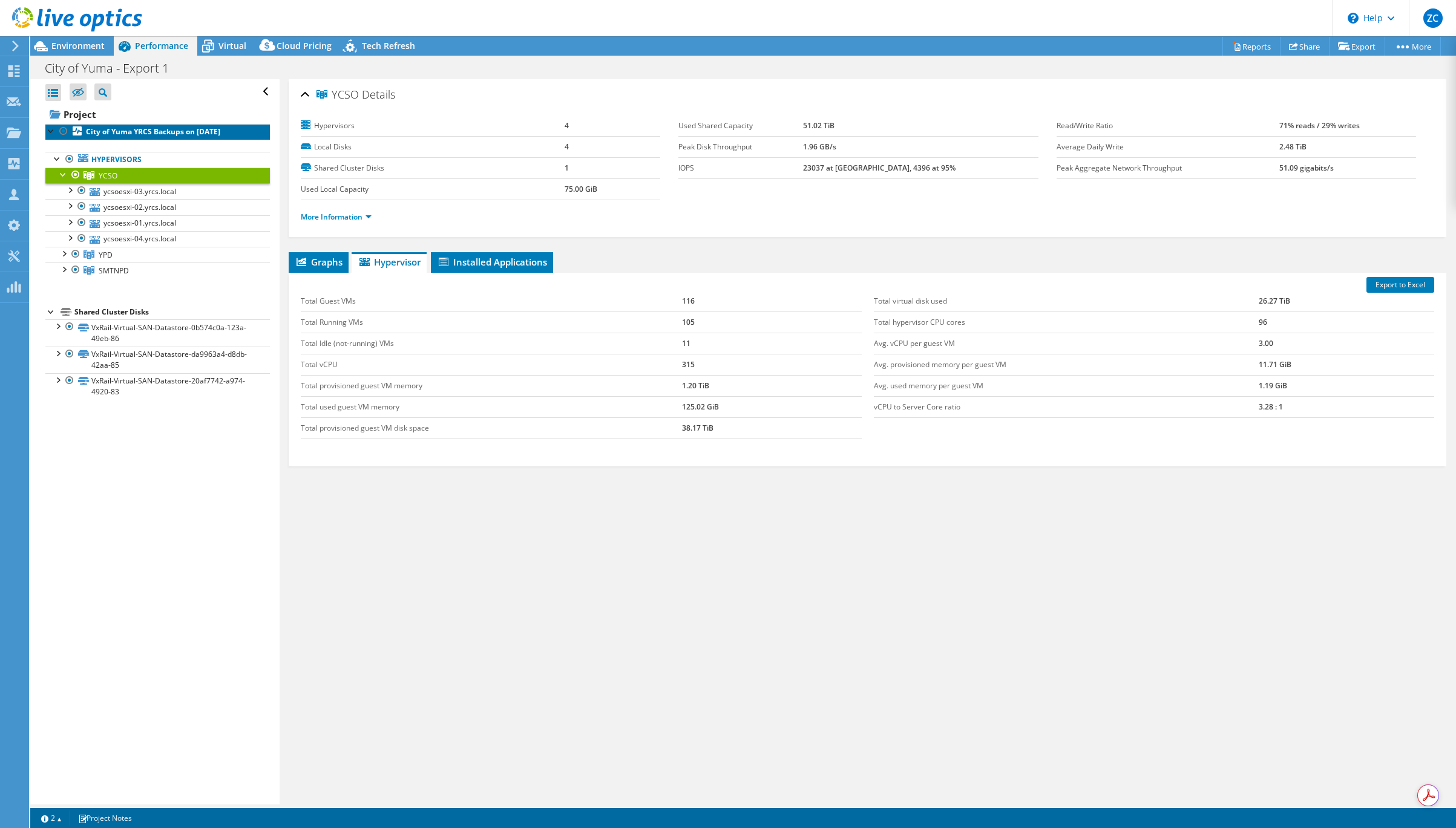
click at [120, 130] on b "City of Yuma YRCS Backups on [DATE]" at bounding box center [153, 132] width 135 height 10
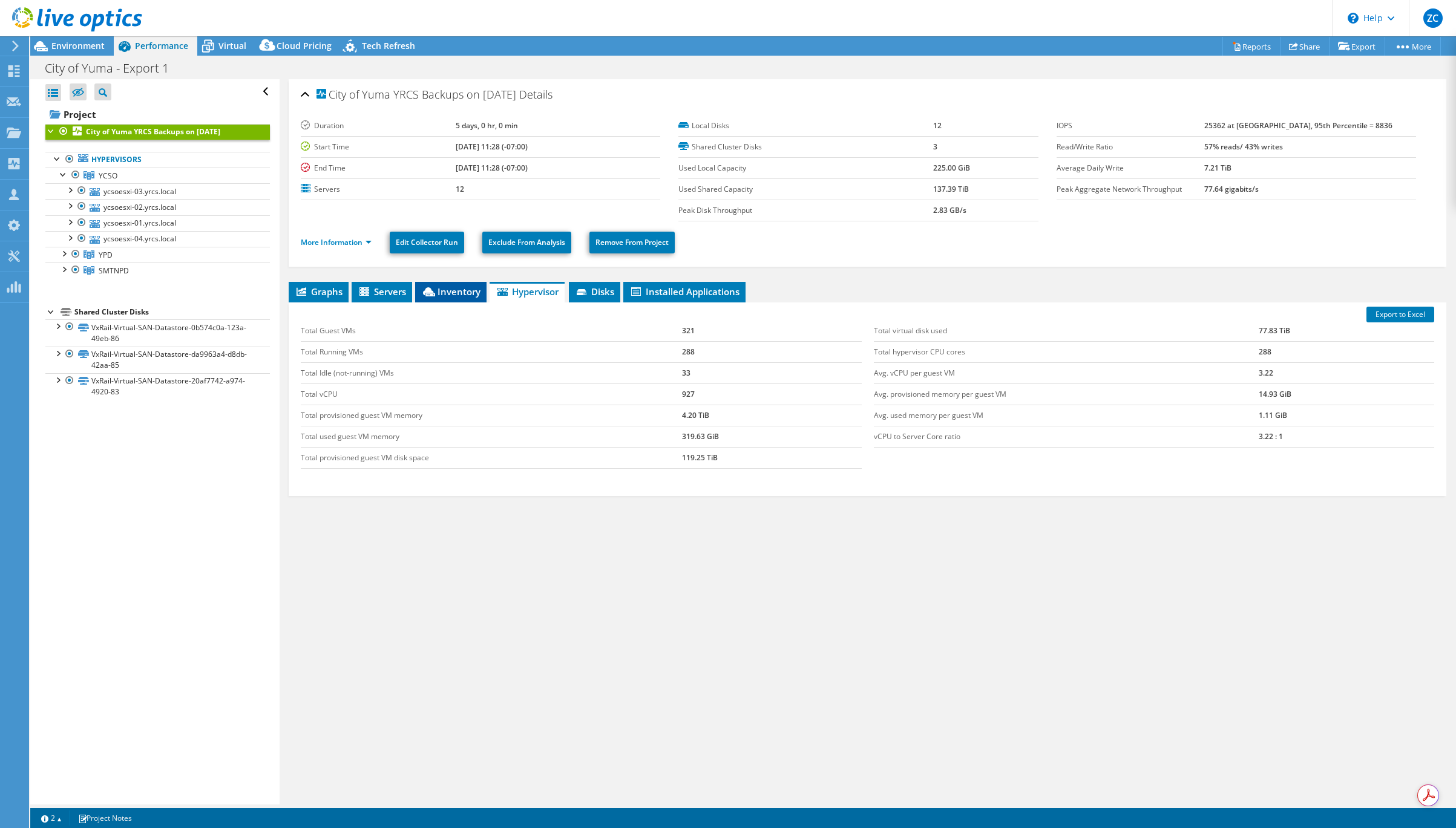
click at [462, 287] on span "Inventory" at bounding box center [450, 291] width 59 height 12
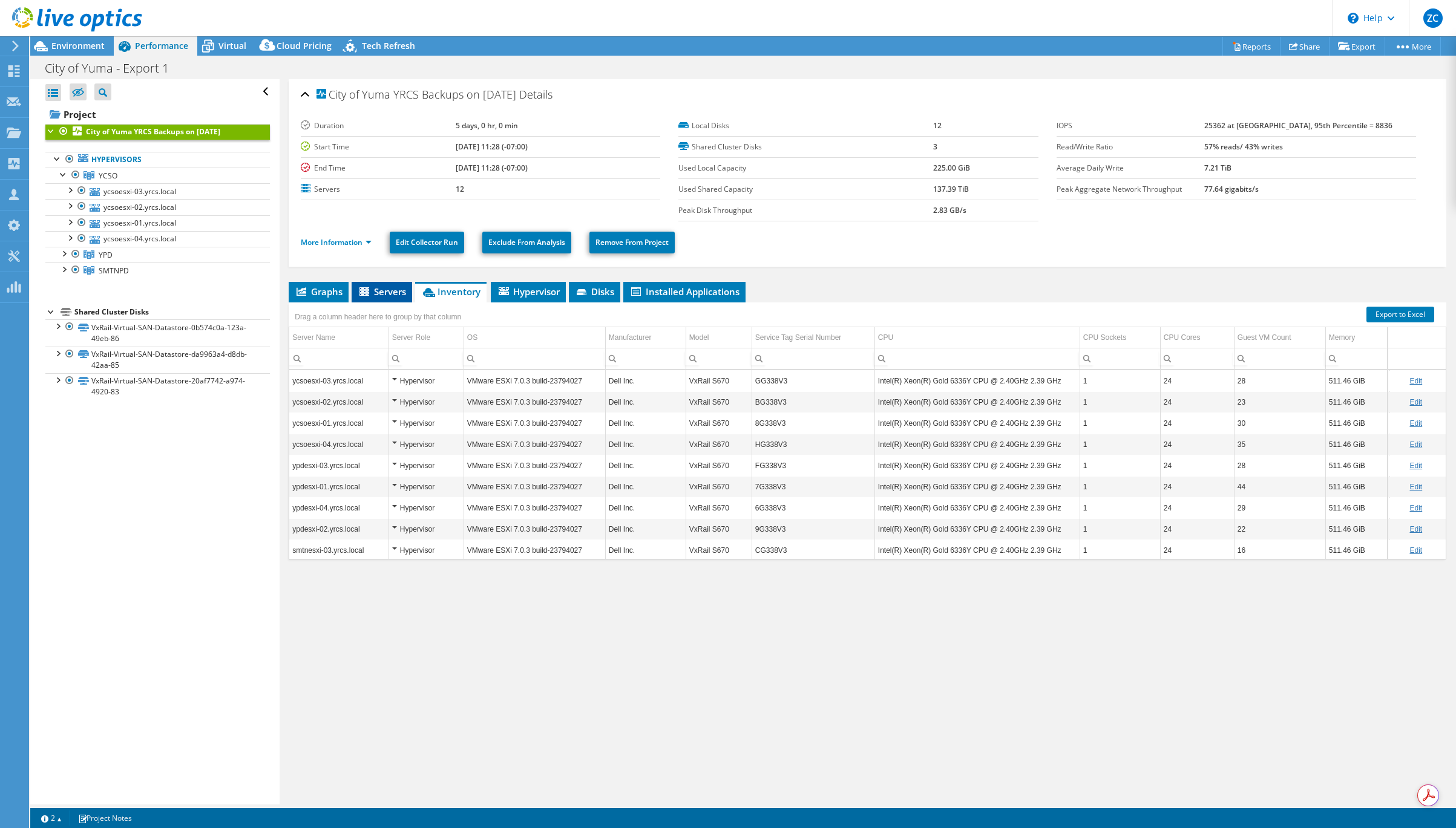
click at [386, 291] on span "Servers" at bounding box center [382, 291] width 49 height 12
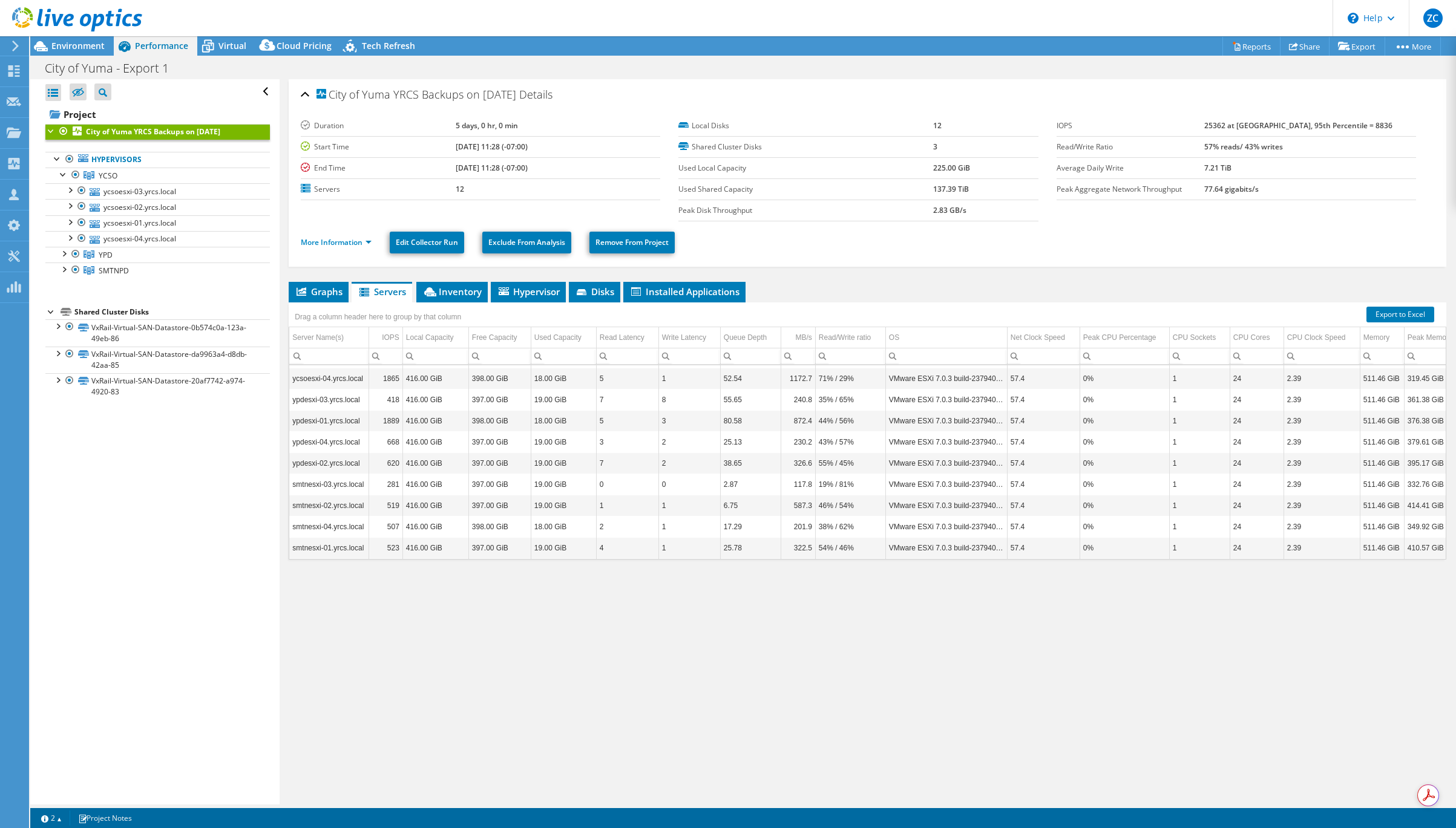
scroll to position [61, 0]
click at [315, 294] on span "Graphs" at bounding box center [319, 291] width 48 height 12
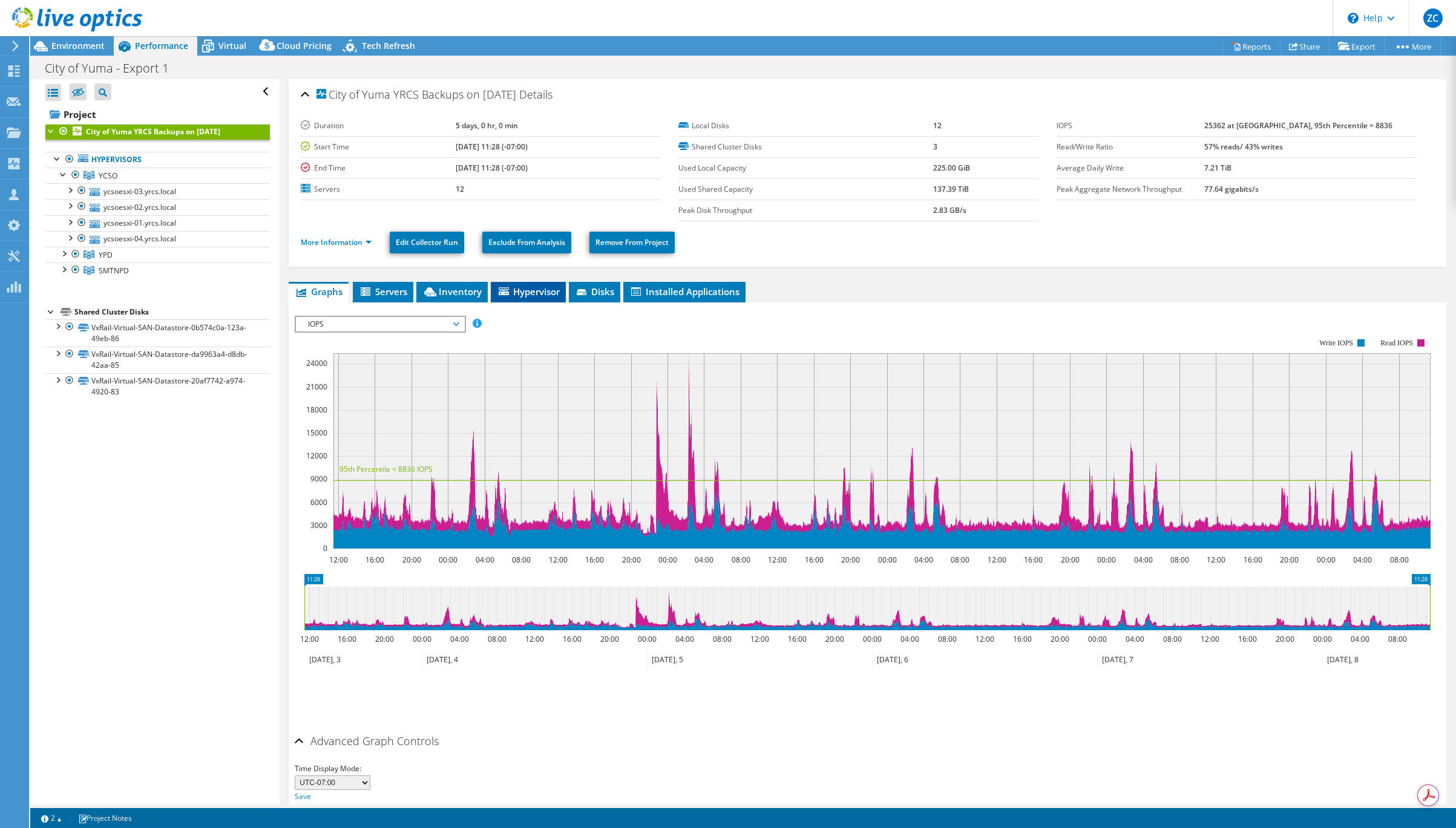
click at [534, 286] on span "Hypervisor" at bounding box center [528, 291] width 63 height 12
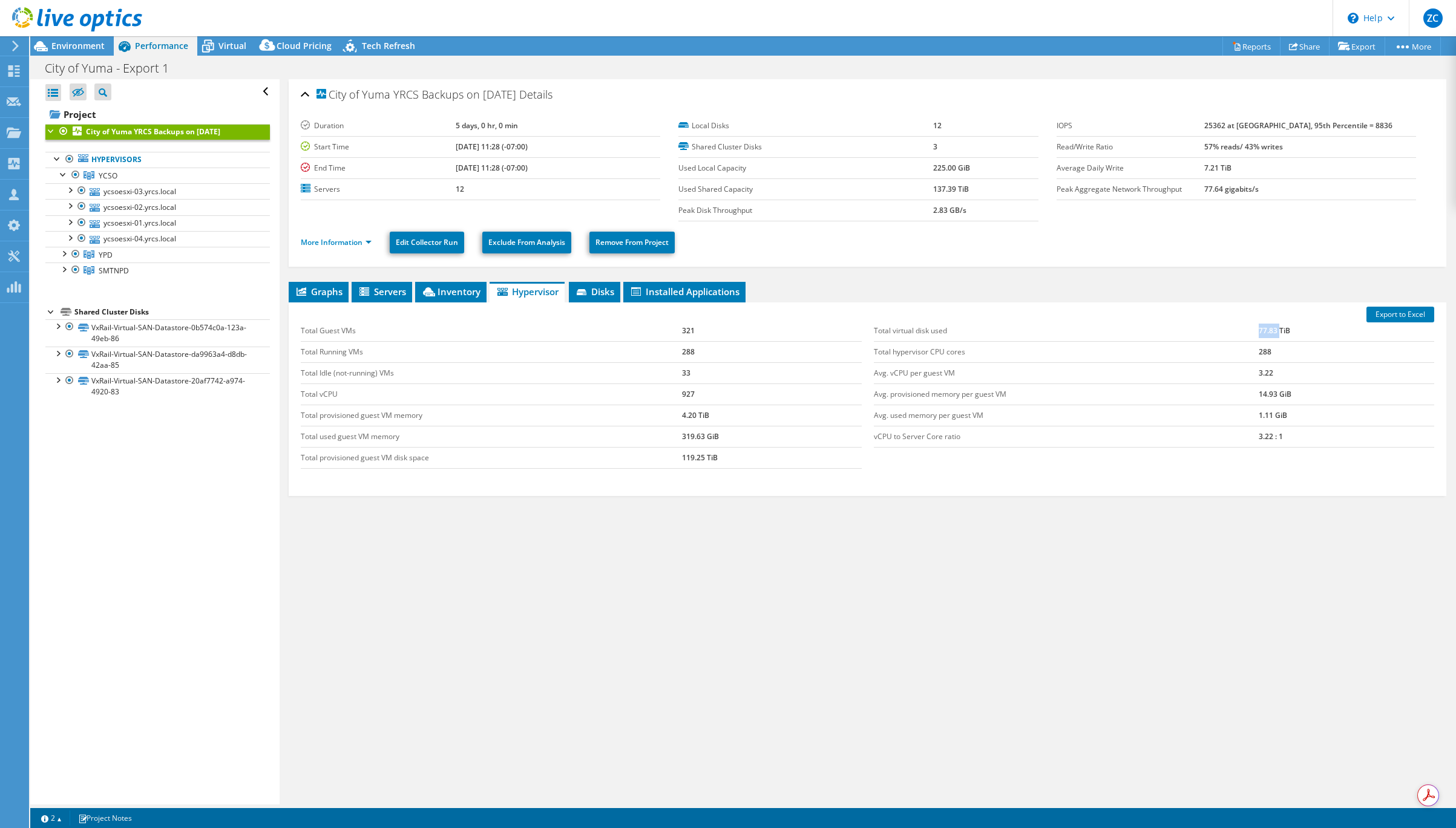
drag, startPoint x: 1258, startPoint y: 331, endPoint x: 1278, endPoint y: 328, distance: 20.2
click at [1278, 331] on tr "Total virtual disk used 77.83 TiB" at bounding box center [1154, 331] width 560 height 21
click at [858, 268] on div "City of Yuma YRCS Backups on 9/30/2025 Details Duration 5 days, 0 hr, 0 min Sta…" at bounding box center [868, 442] width 1176 height 726
click at [603, 291] on span "Disks" at bounding box center [594, 291] width 39 height 12
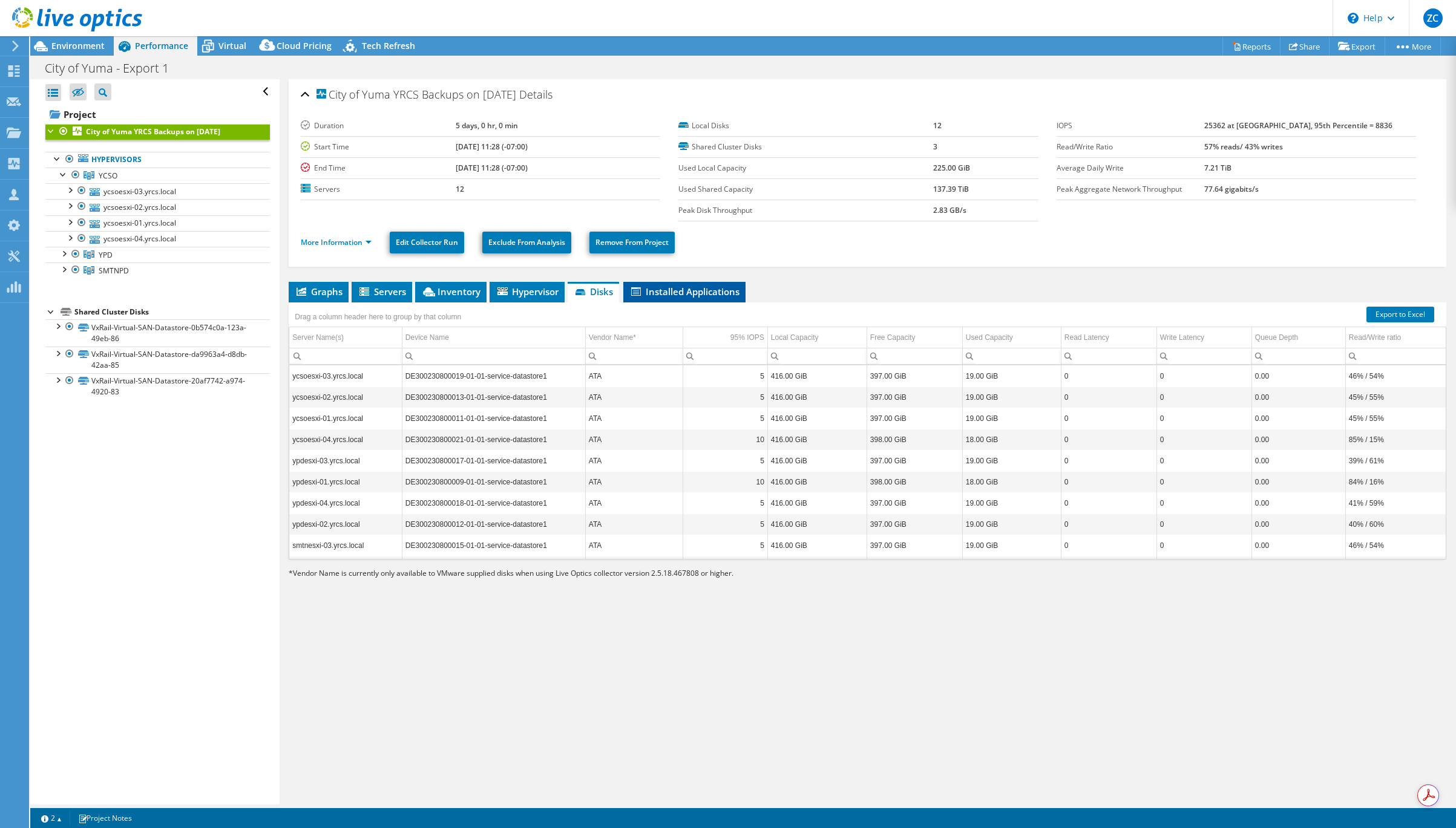
click at [683, 293] on span "Installed Applications" at bounding box center [684, 291] width 110 height 12
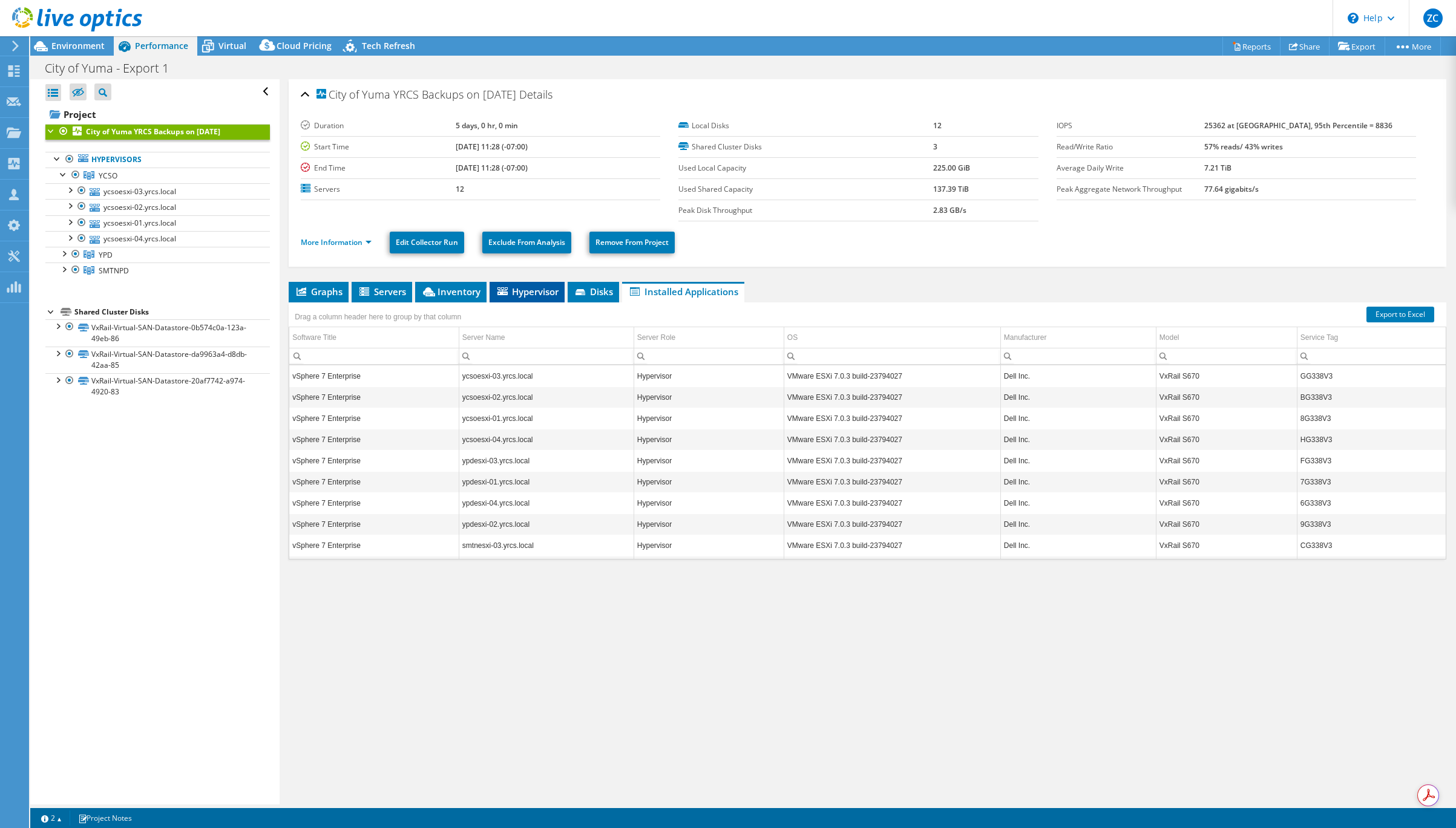
drag, startPoint x: 558, startPoint y: 291, endPoint x: 490, endPoint y: 296, distance: 68.2
click at [558, 291] on span "Hypervisor" at bounding box center [527, 291] width 63 height 12
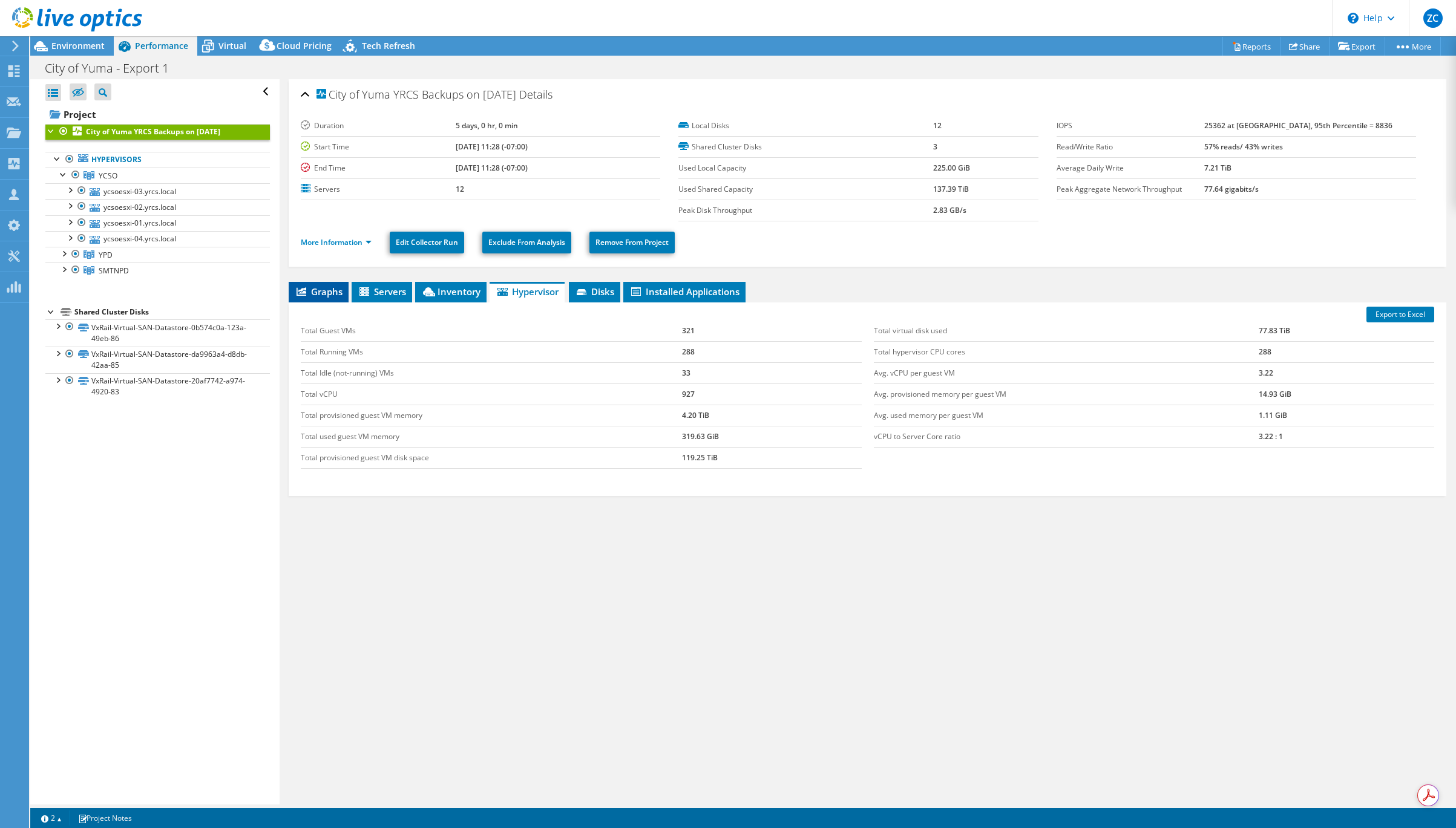
drag, startPoint x: 359, startPoint y: 299, endPoint x: 332, endPoint y: 301, distance: 27.1
click at [359, 299] on li "Servers" at bounding box center [382, 292] width 61 height 21
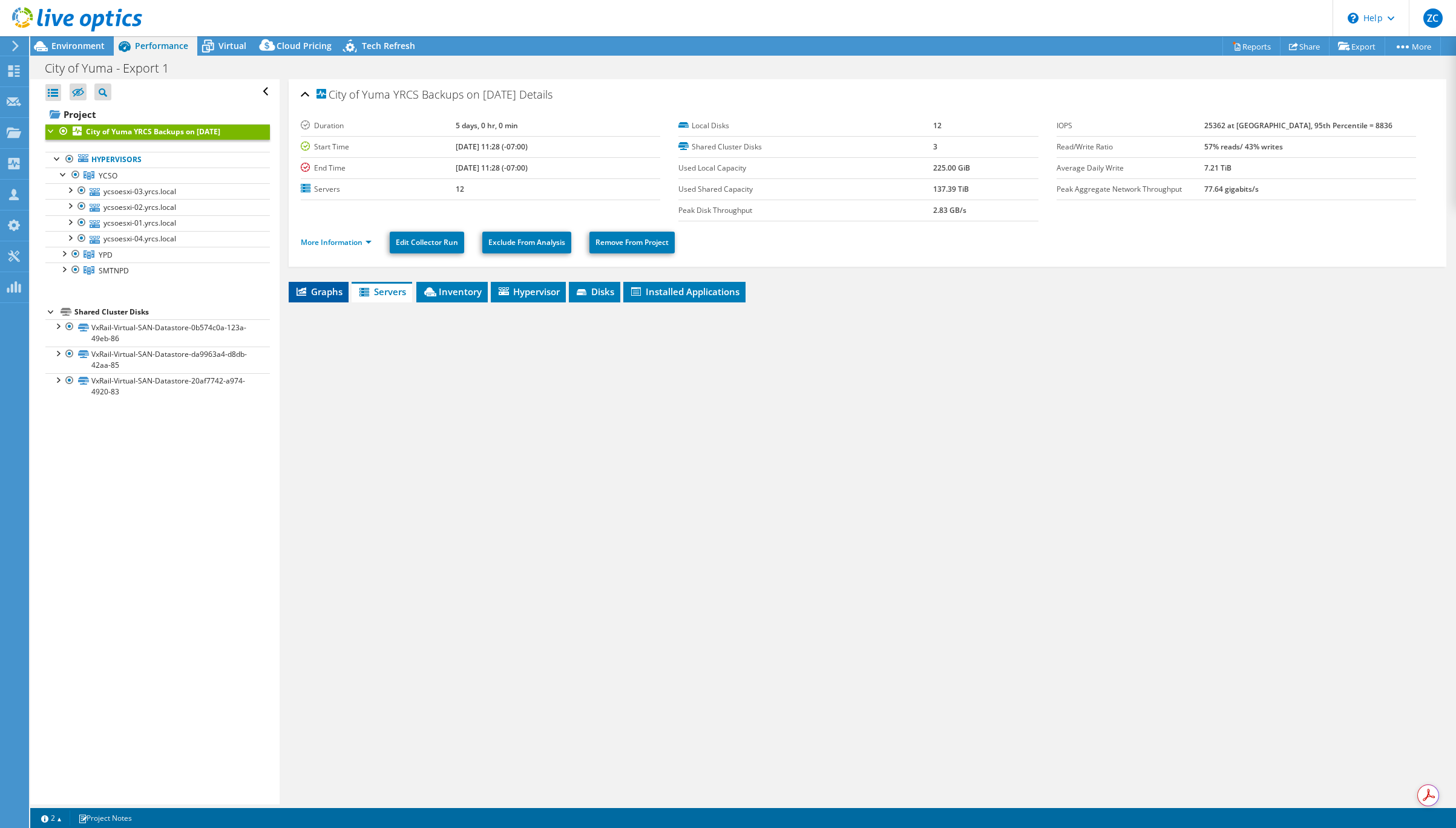
click at [327, 299] on li "Graphs" at bounding box center [319, 292] width 60 height 21
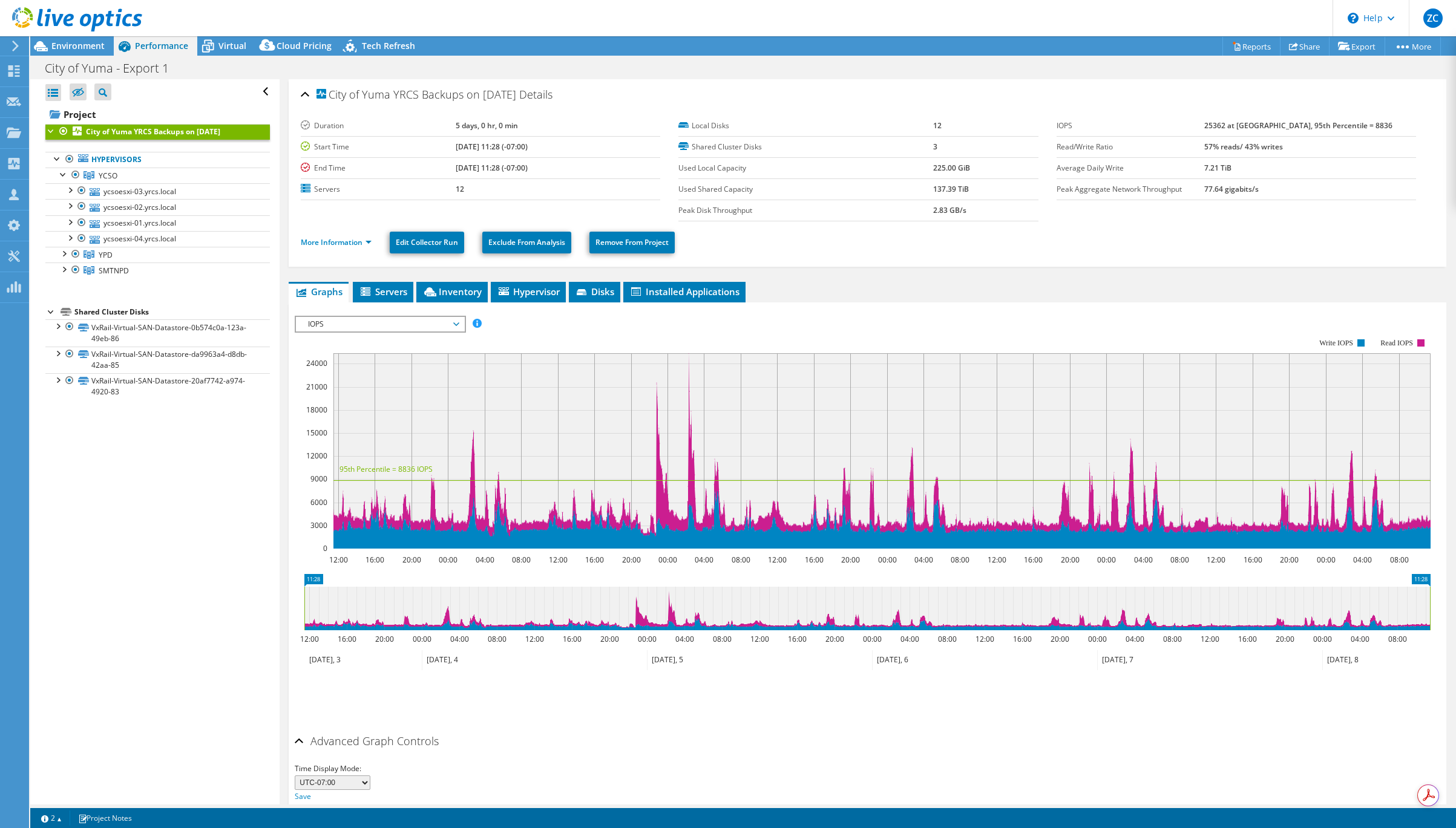
click at [324, 16] on header "ZC Channel Partner Zach Croxford zach.croxford@anm.com ADVANCED NETWORK MANAGEM…" at bounding box center [728, 18] width 1456 height 36
click at [209, 42] on icon at bounding box center [208, 47] width 21 height 21
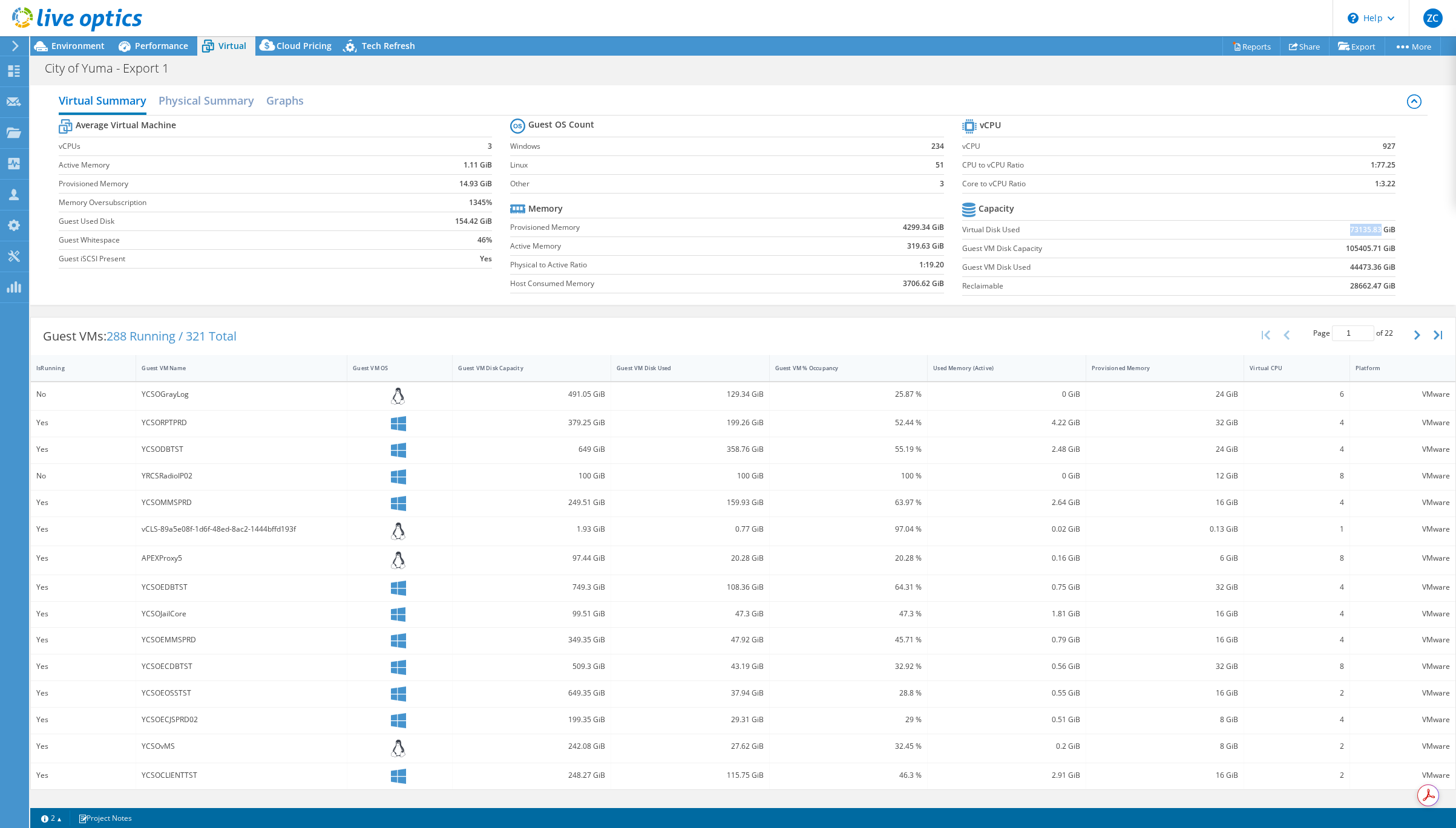
drag, startPoint x: 1349, startPoint y: 230, endPoint x: 1381, endPoint y: 229, distance: 32.0
click at [1382, 228] on td "73135.83 GiB" at bounding box center [1316, 230] width 158 height 19
copy b "73135.83"
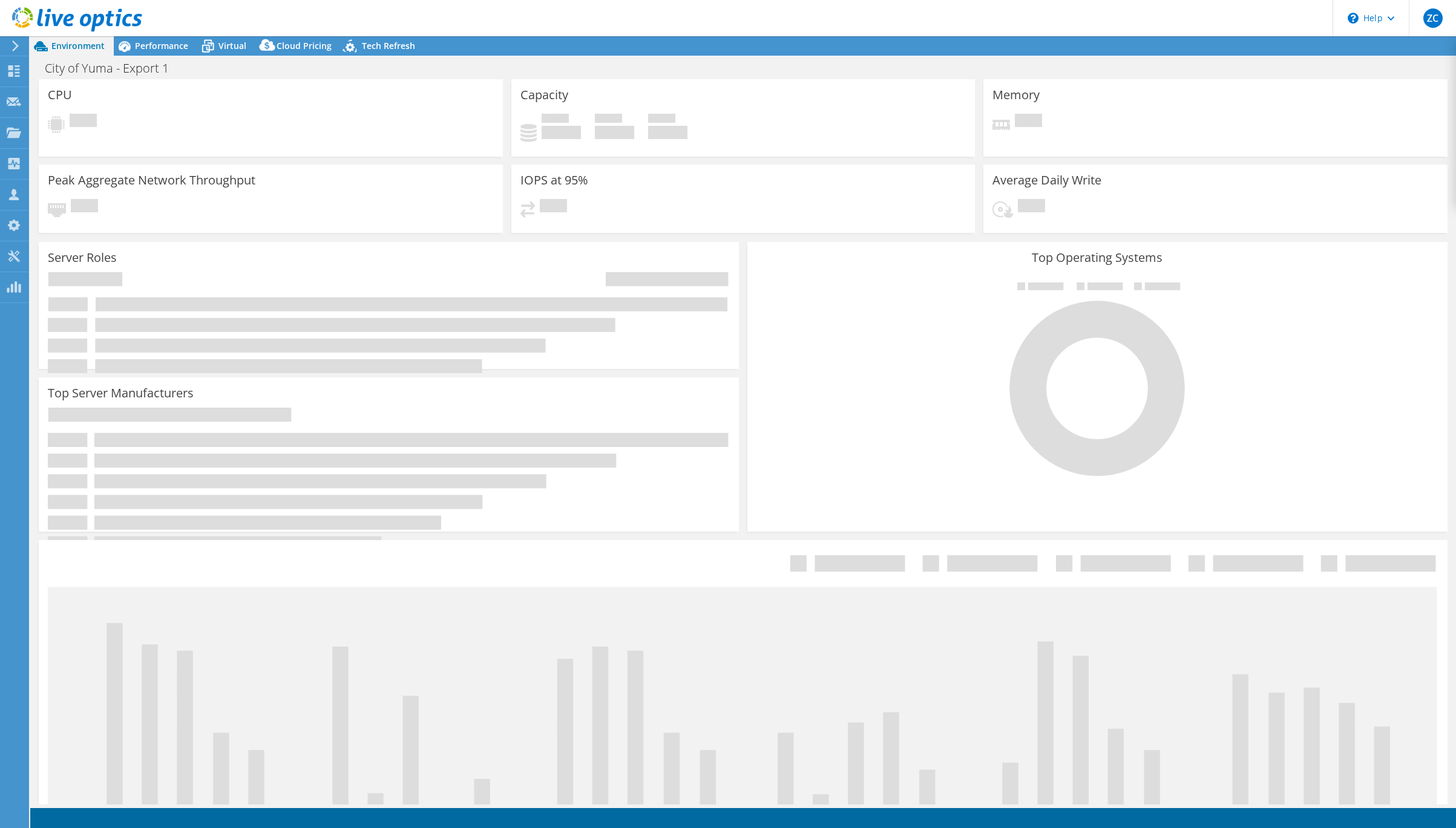
select select "SelectRegion"
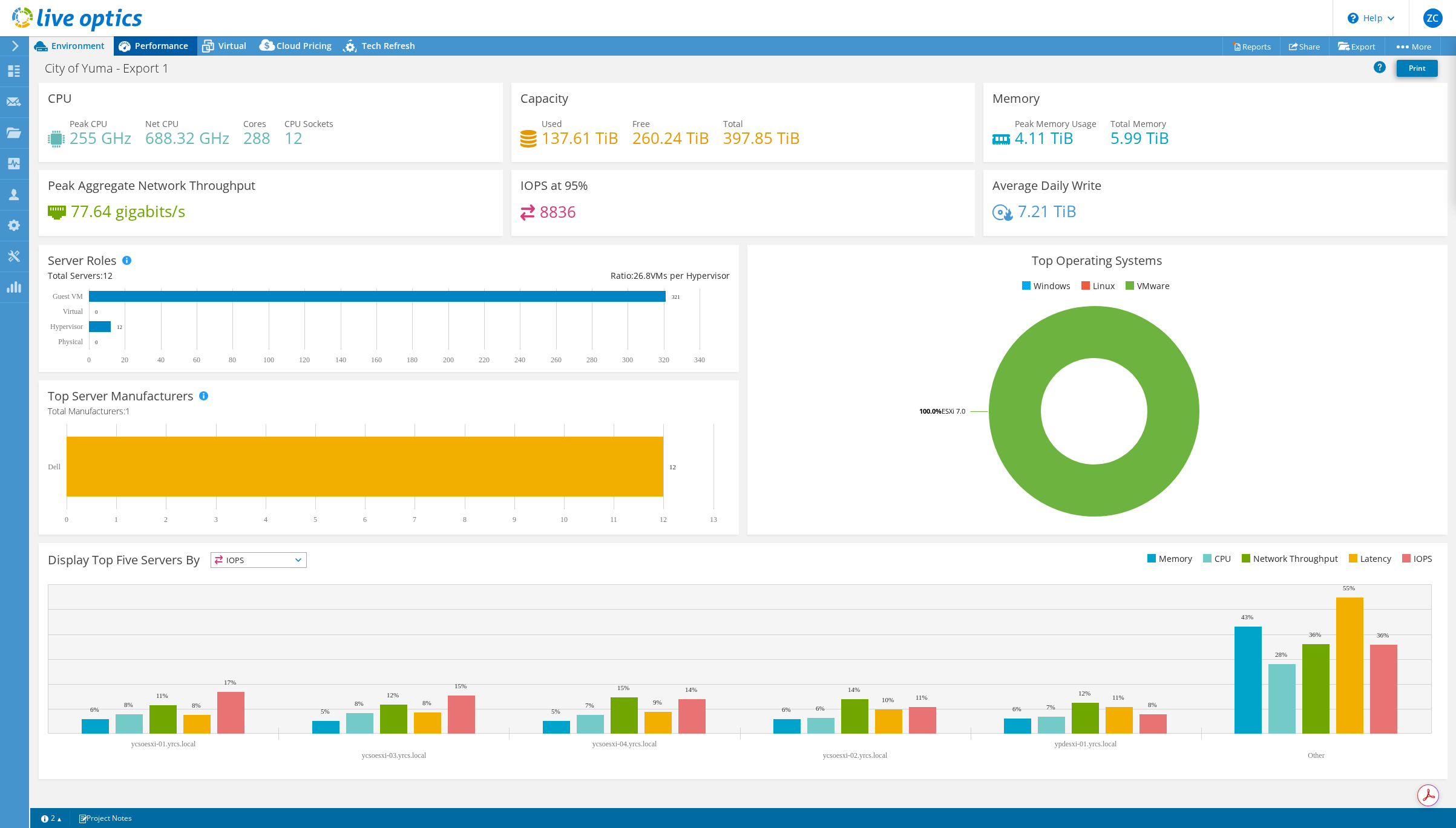
click at [163, 44] on span "Performance" at bounding box center [162, 46] width 53 height 11
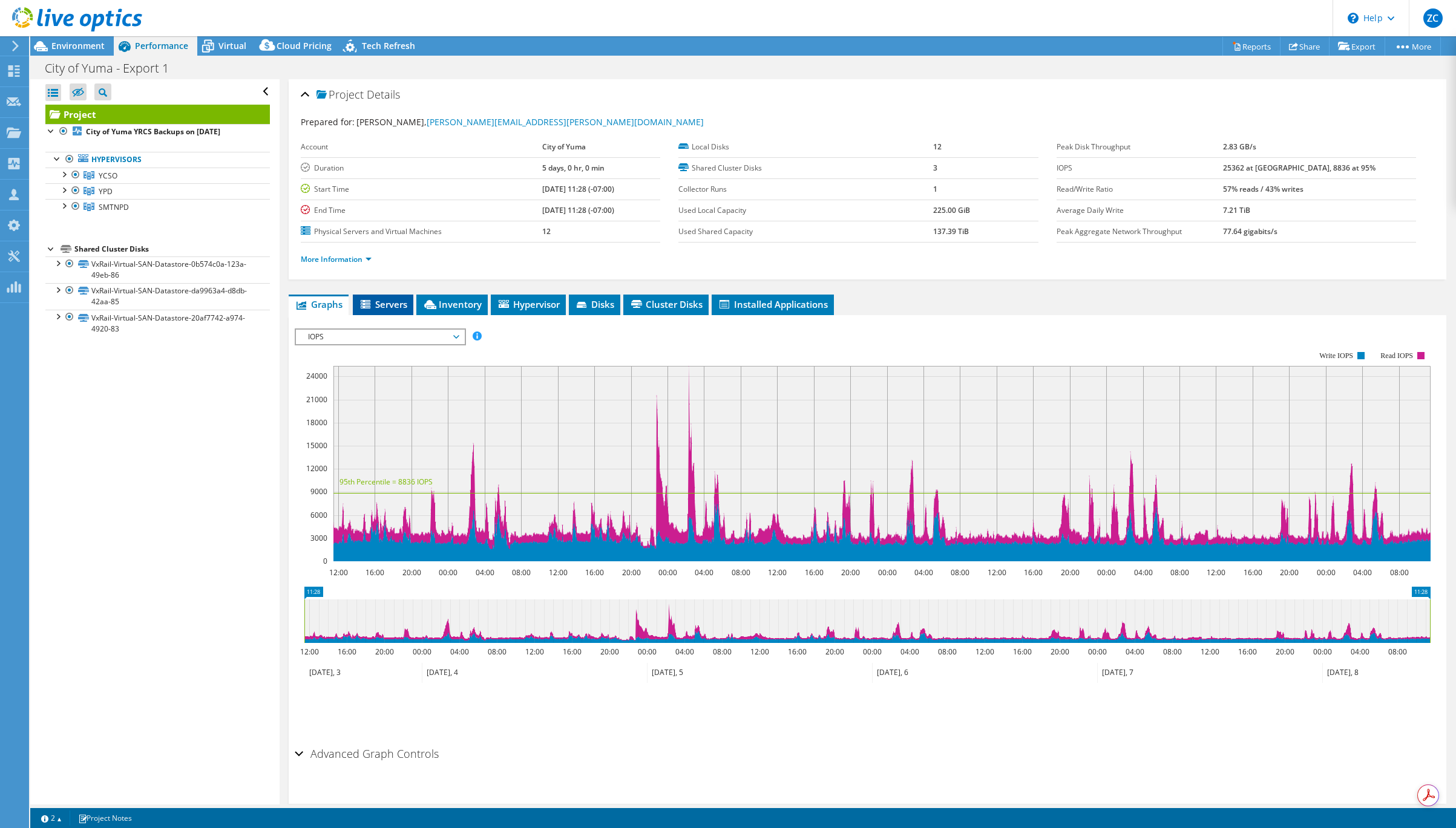
click at [387, 302] on span "Servers" at bounding box center [383, 304] width 49 height 12
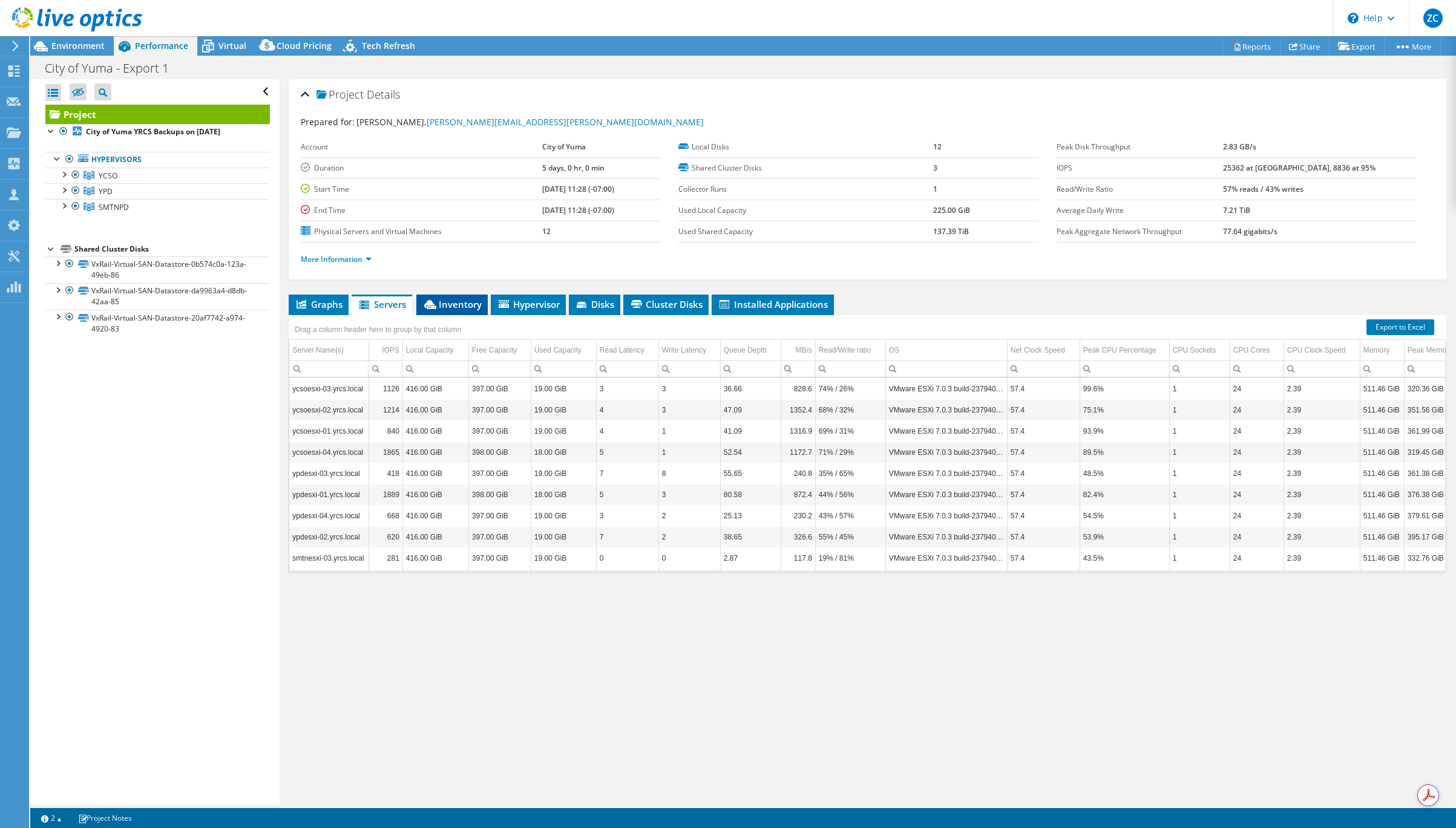
click at [452, 306] on span "Inventory" at bounding box center [452, 304] width 59 height 12
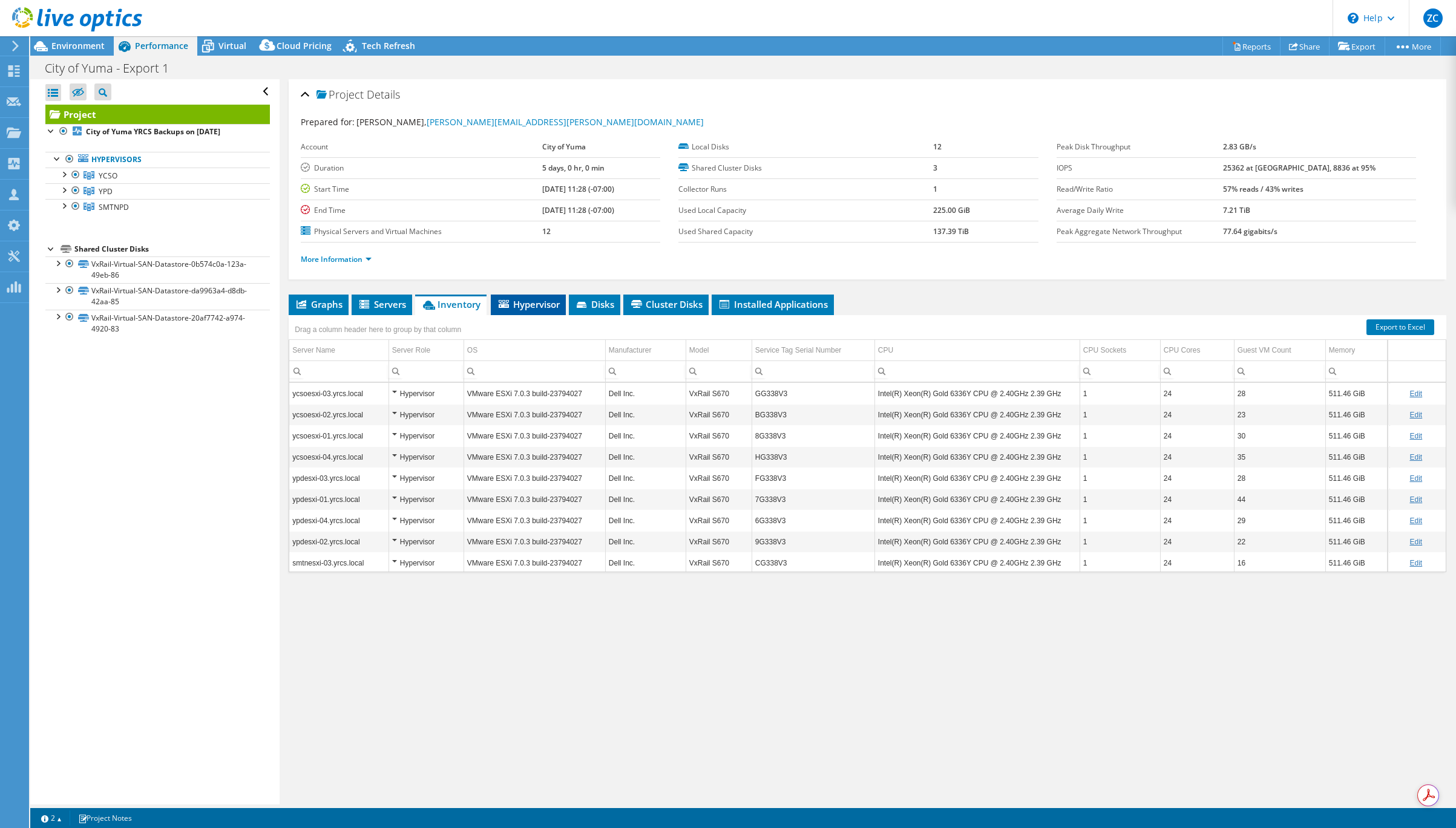
click at [519, 306] on span "Hypervisor" at bounding box center [528, 304] width 63 height 12
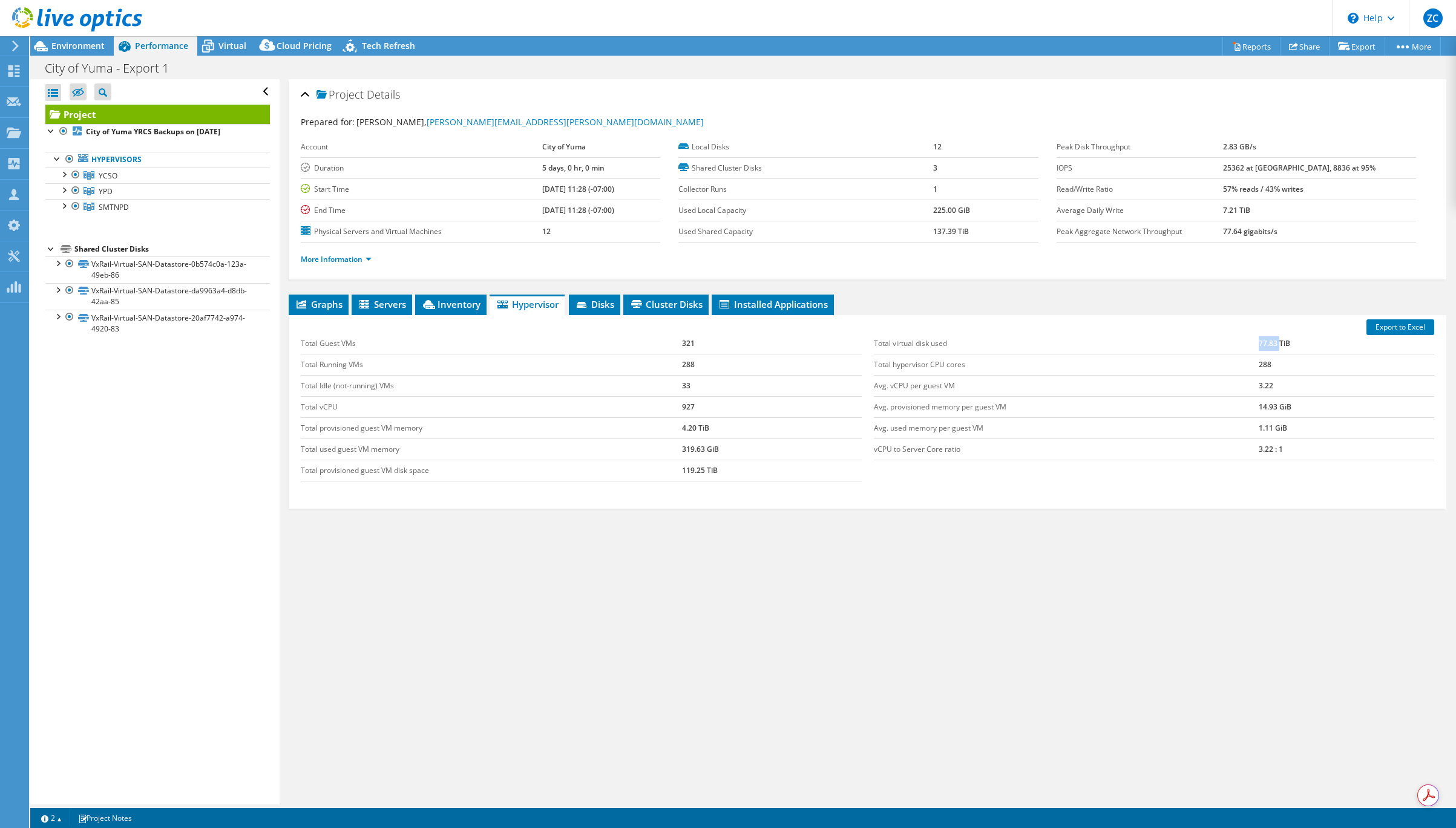
drag, startPoint x: 1260, startPoint y: 345, endPoint x: 1278, endPoint y: 344, distance: 18.0
click at [1278, 344] on td "77.83 TiB" at bounding box center [1346, 344] width 175 height 21
click at [1152, 469] on div "Total virtual disk used 77.83 TiB Total hypervisor CPU cores 288 Avg. vCPU per …" at bounding box center [1154, 396] width 573 height 151
click at [987, 319] on div "Export to Excel Total Guest VMs 321 Total Running VMs 288 Total Idle (not-runni…" at bounding box center [867, 411] width 1157 height 194
click at [600, 303] on span "Disks" at bounding box center [594, 304] width 39 height 12
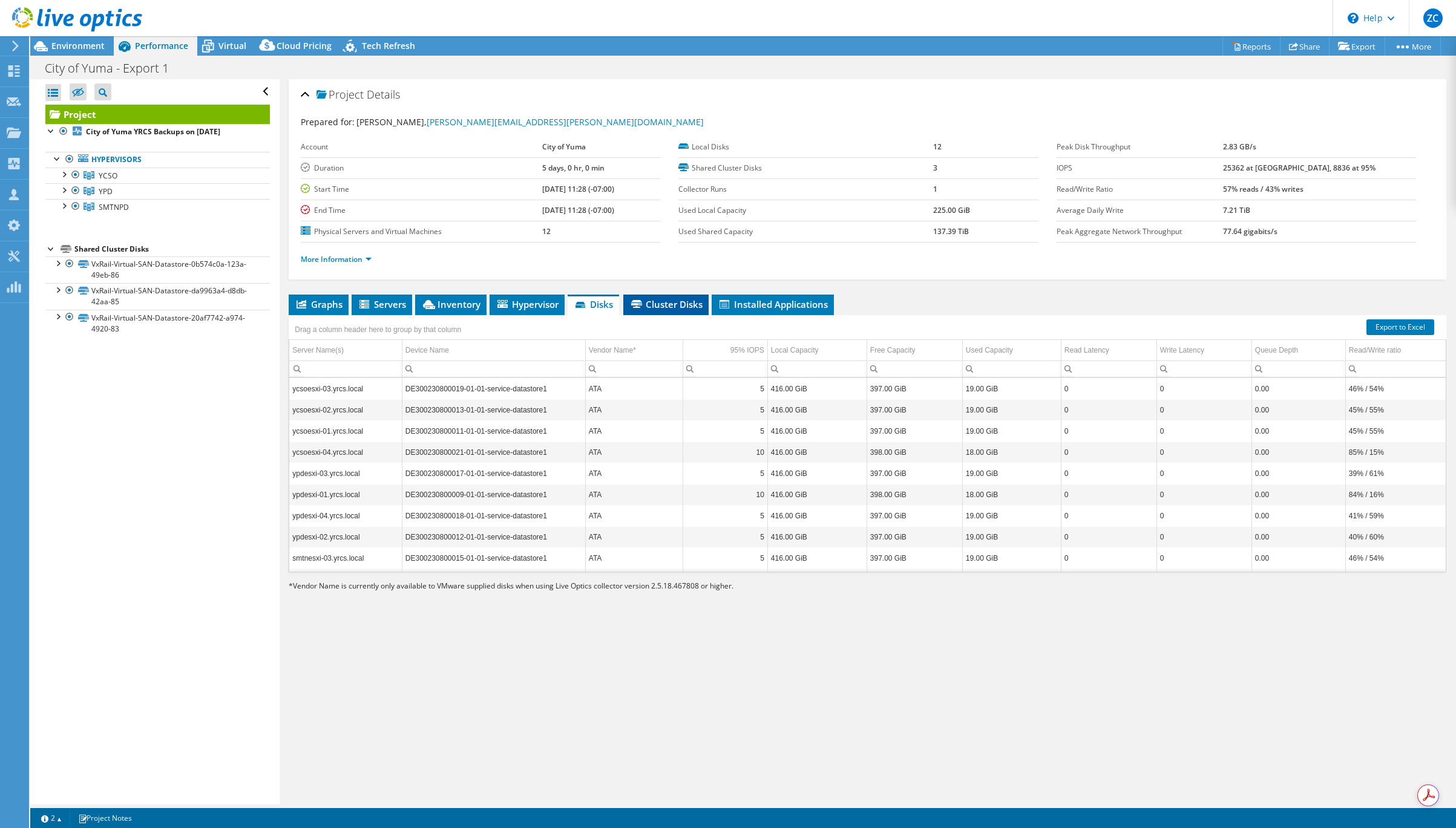
click at [662, 304] on span "Cluster Disks" at bounding box center [666, 304] width 73 height 12
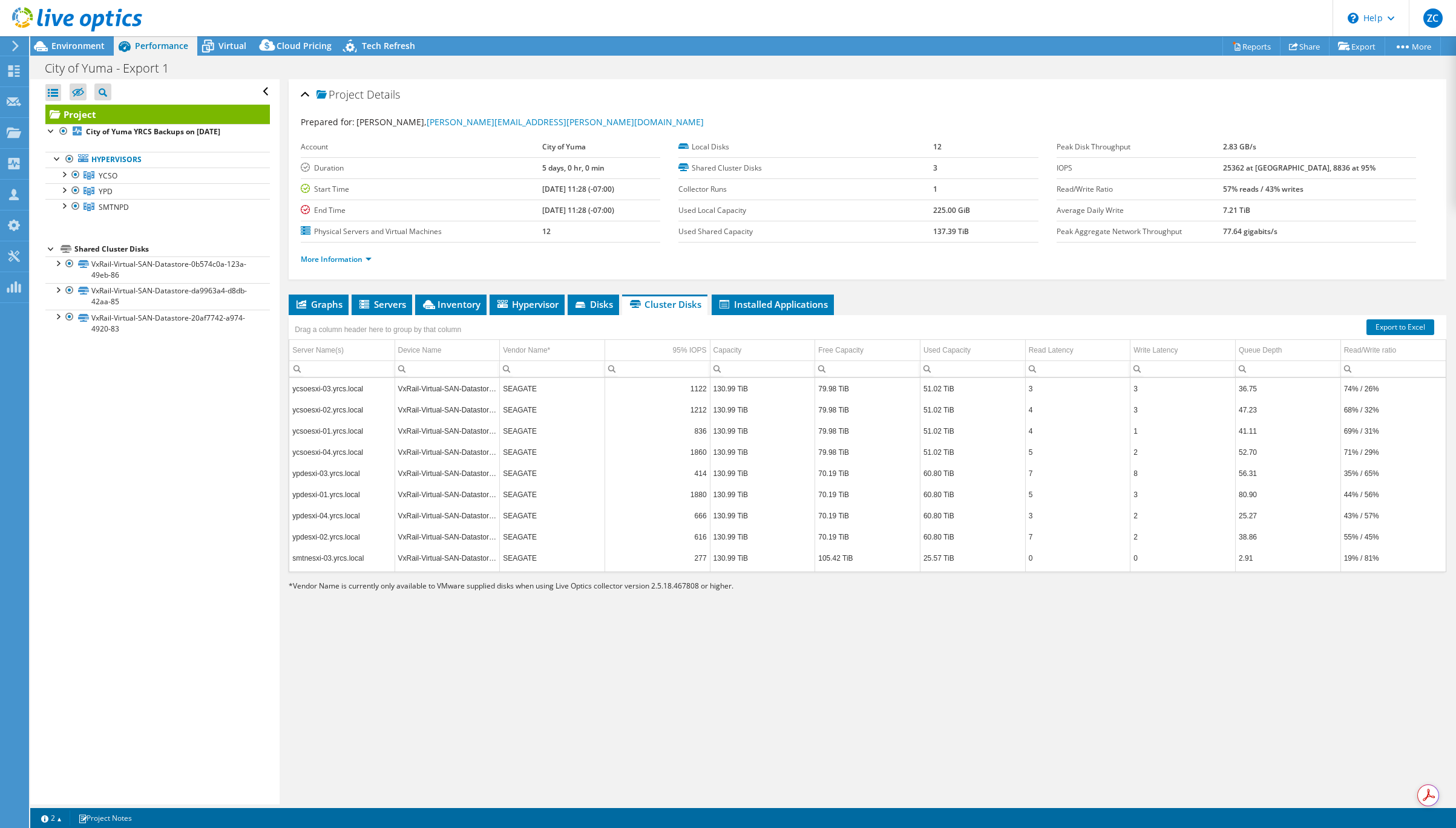
click at [744, 394] on td "130.99 TiB" at bounding box center [762, 389] width 105 height 21
click at [744, 411] on td "130.99 TiB" at bounding box center [762, 410] width 105 height 21
click at [734, 439] on td "130.99 TiB" at bounding box center [762, 432] width 105 height 21
click at [733, 458] on td "130.99 TiB" at bounding box center [762, 452] width 105 height 21
click at [54, 264] on div at bounding box center [57, 262] width 12 height 12
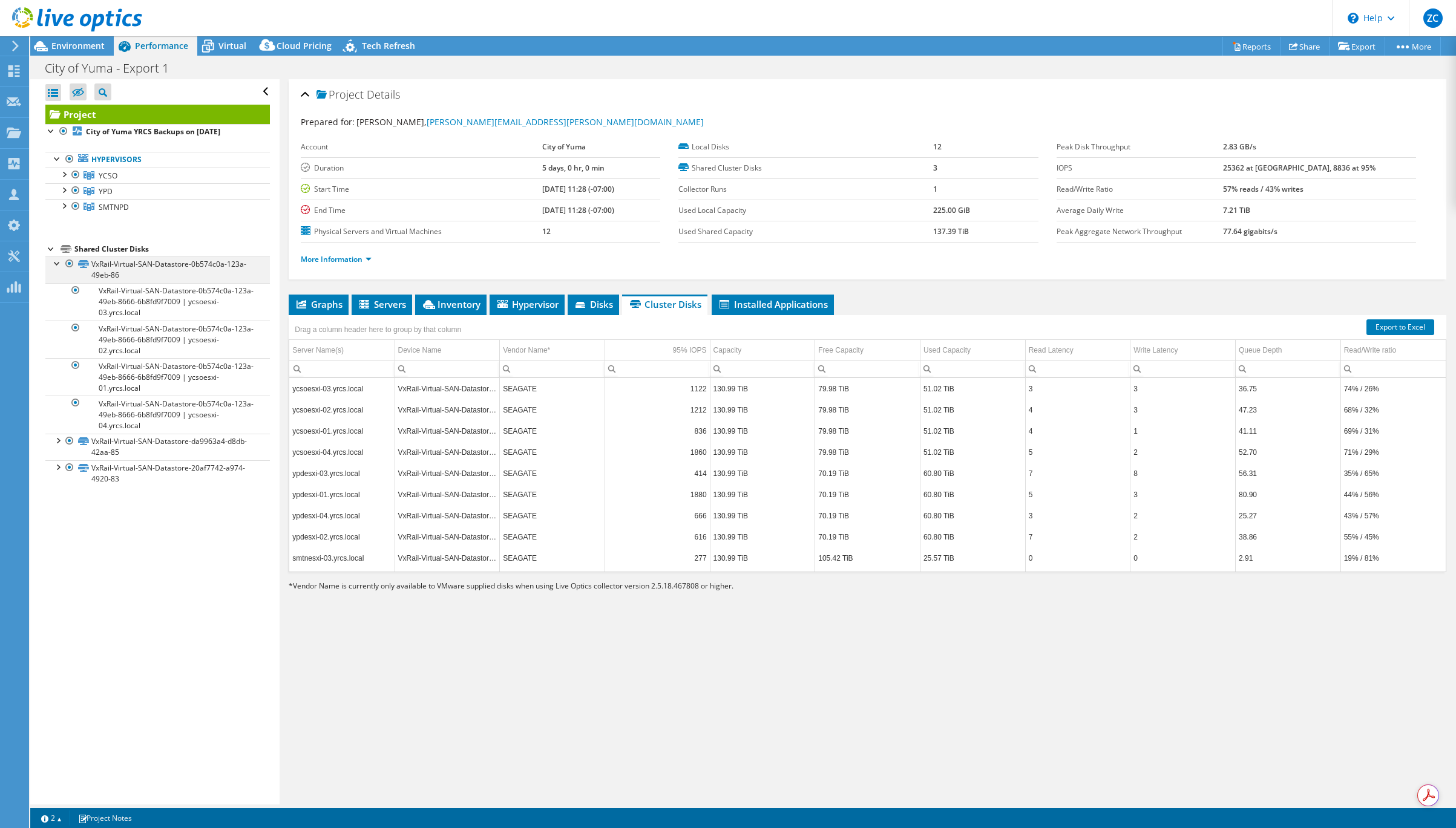
click at [54, 264] on div at bounding box center [57, 262] width 12 height 12
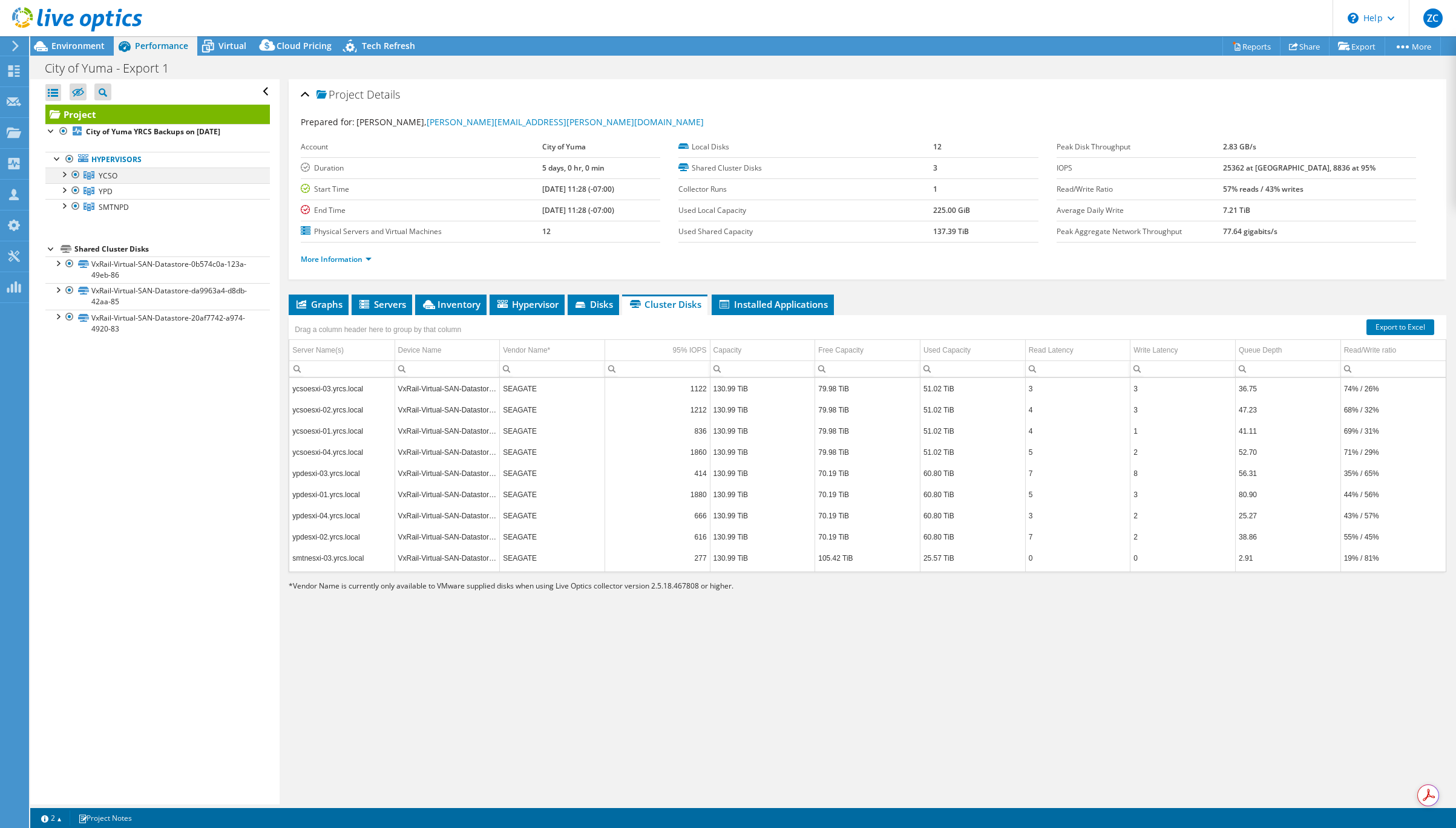
click at [63, 172] on div at bounding box center [63, 173] width 12 height 12
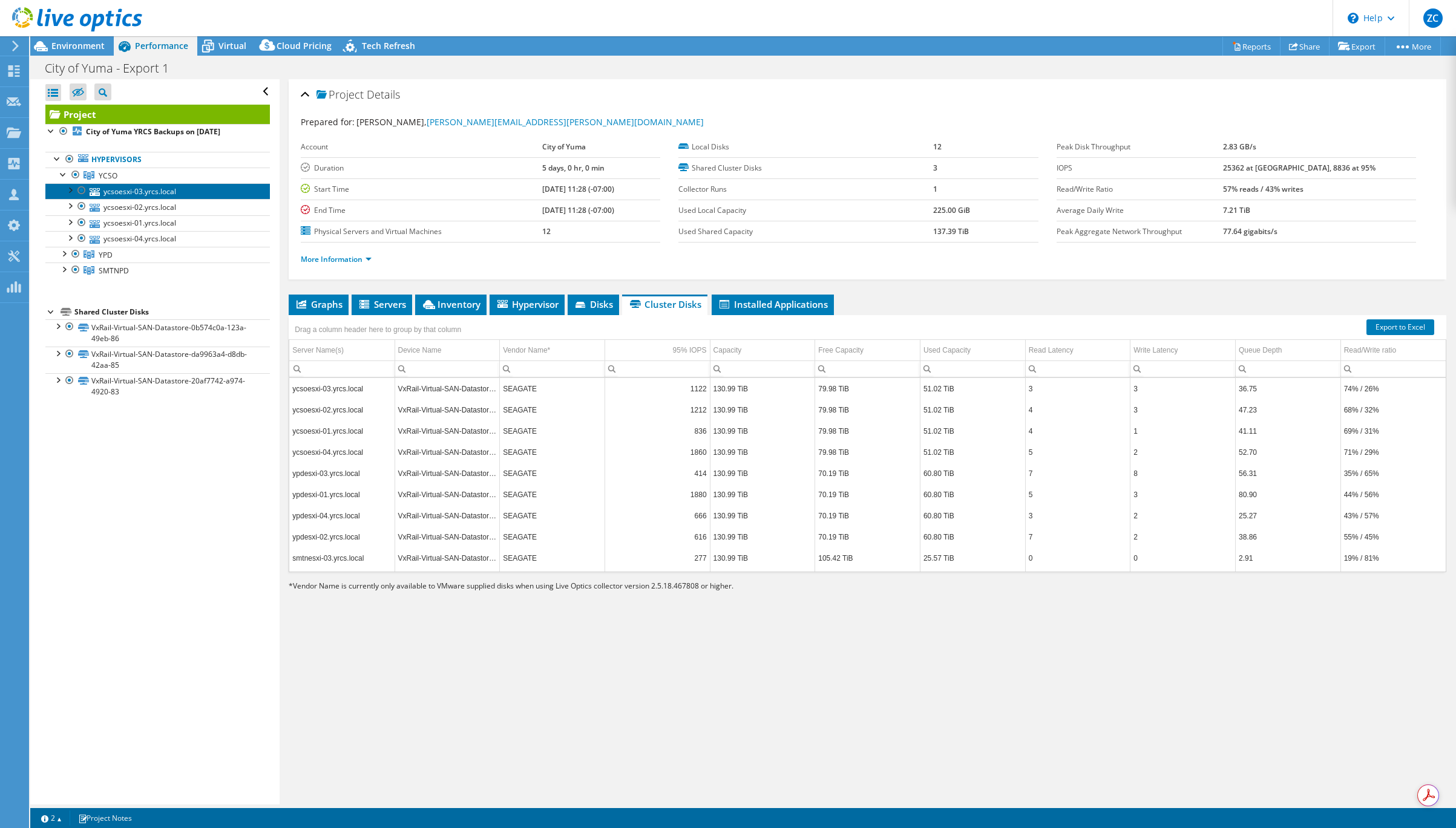
click at [122, 194] on link "ycsoesxi-03.yrcs.local" at bounding box center [157, 191] width 225 height 16
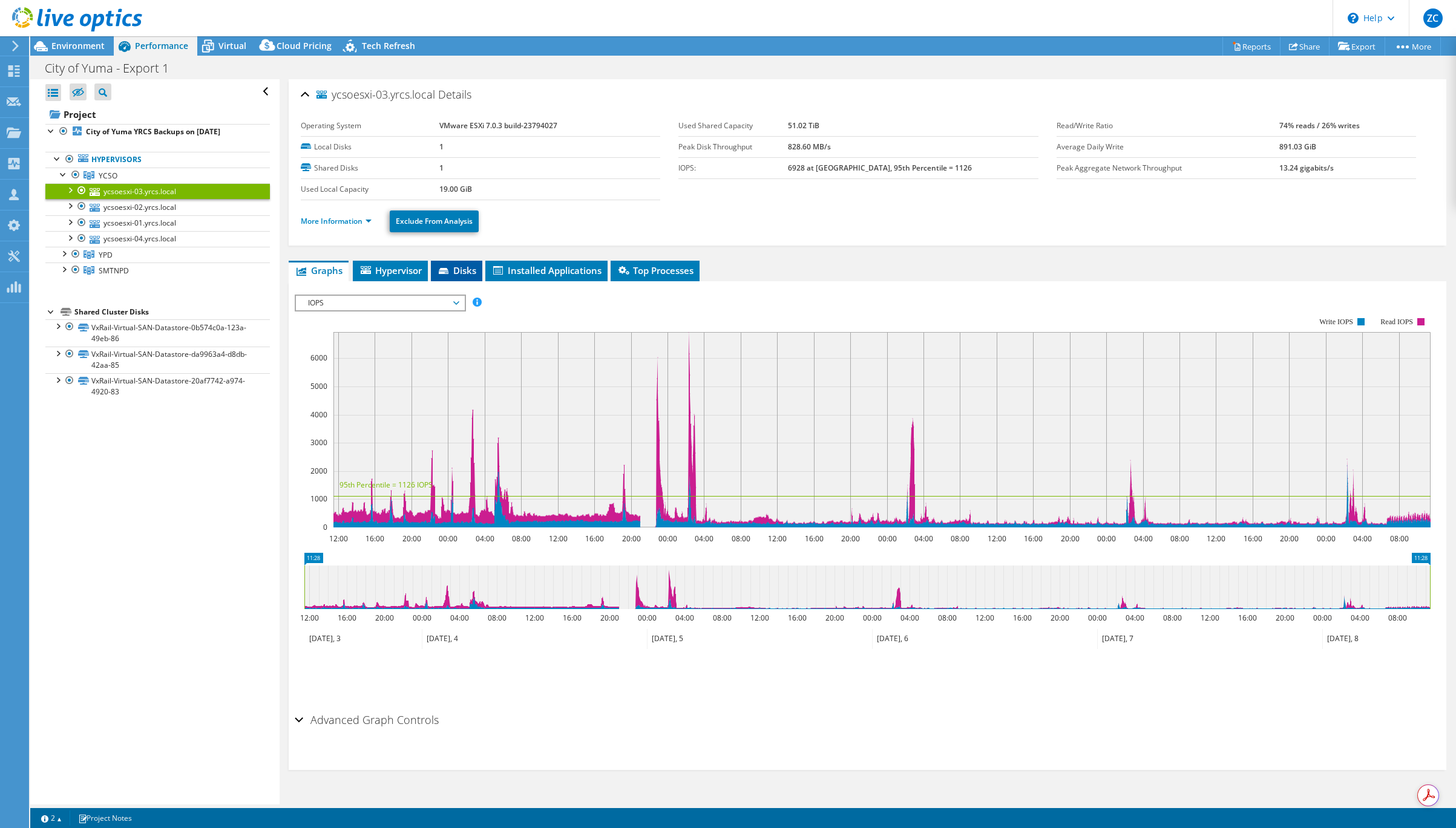
click at [463, 272] on span "Disks" at bounding box center [456, 270] width 39 height 12
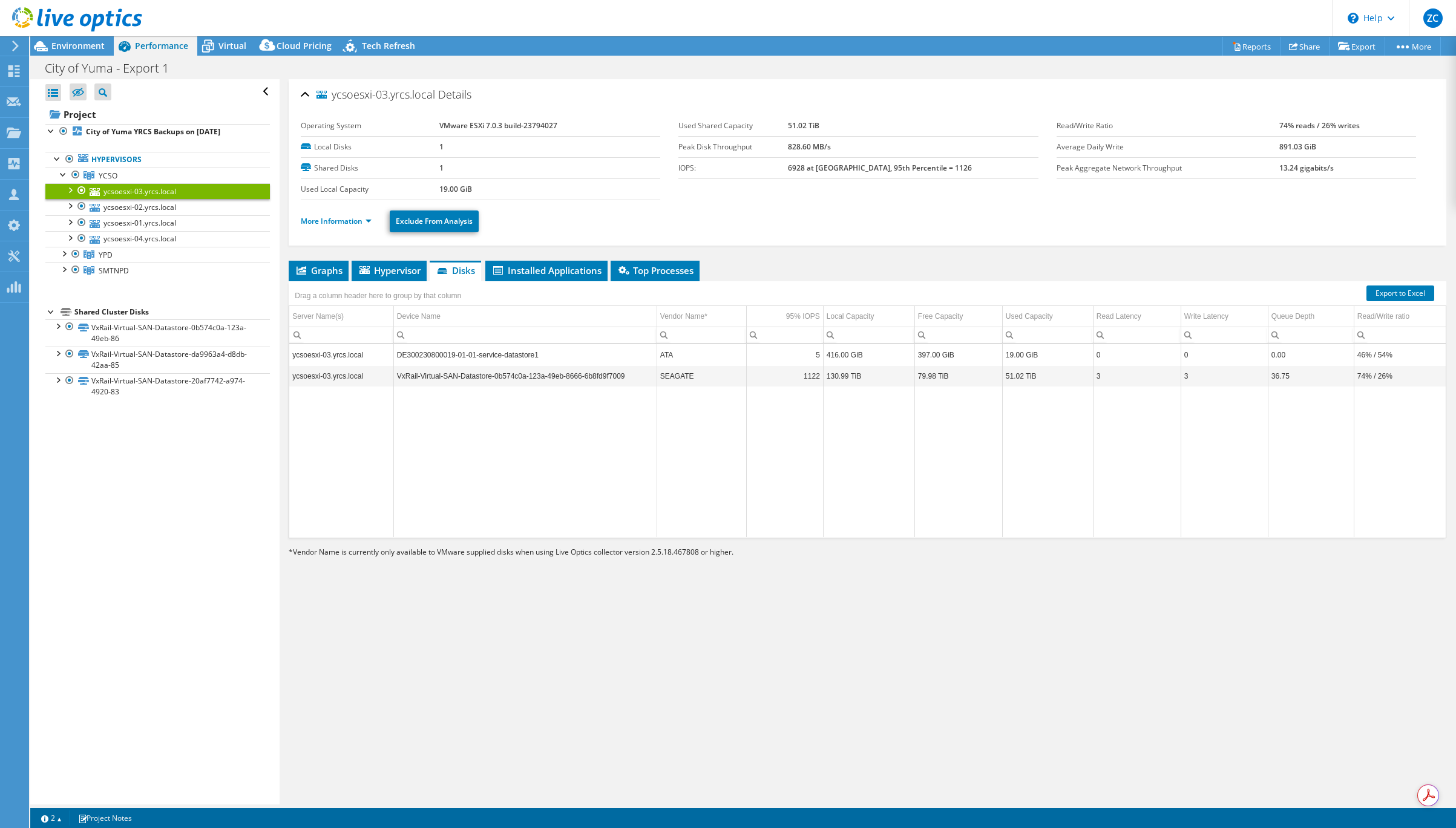
click at [529, 380] on td "VxRail-Virtual-SAN-Datastore-0b574c0a-123a-49eb-8666-6b8fd9f7009" at bounding box center [525, 376] width 263 height 21
click at [656, 378] on td "SEAGATE" at bounding box center [701, 376] width 89 height 21
click at [699, 378] on td "SEAGATE" at bounding box center [701, 376] width 89 height 21
click at [410, 273] on span "Hypervisor" at bounding box center [389, 270] width 63 height 12
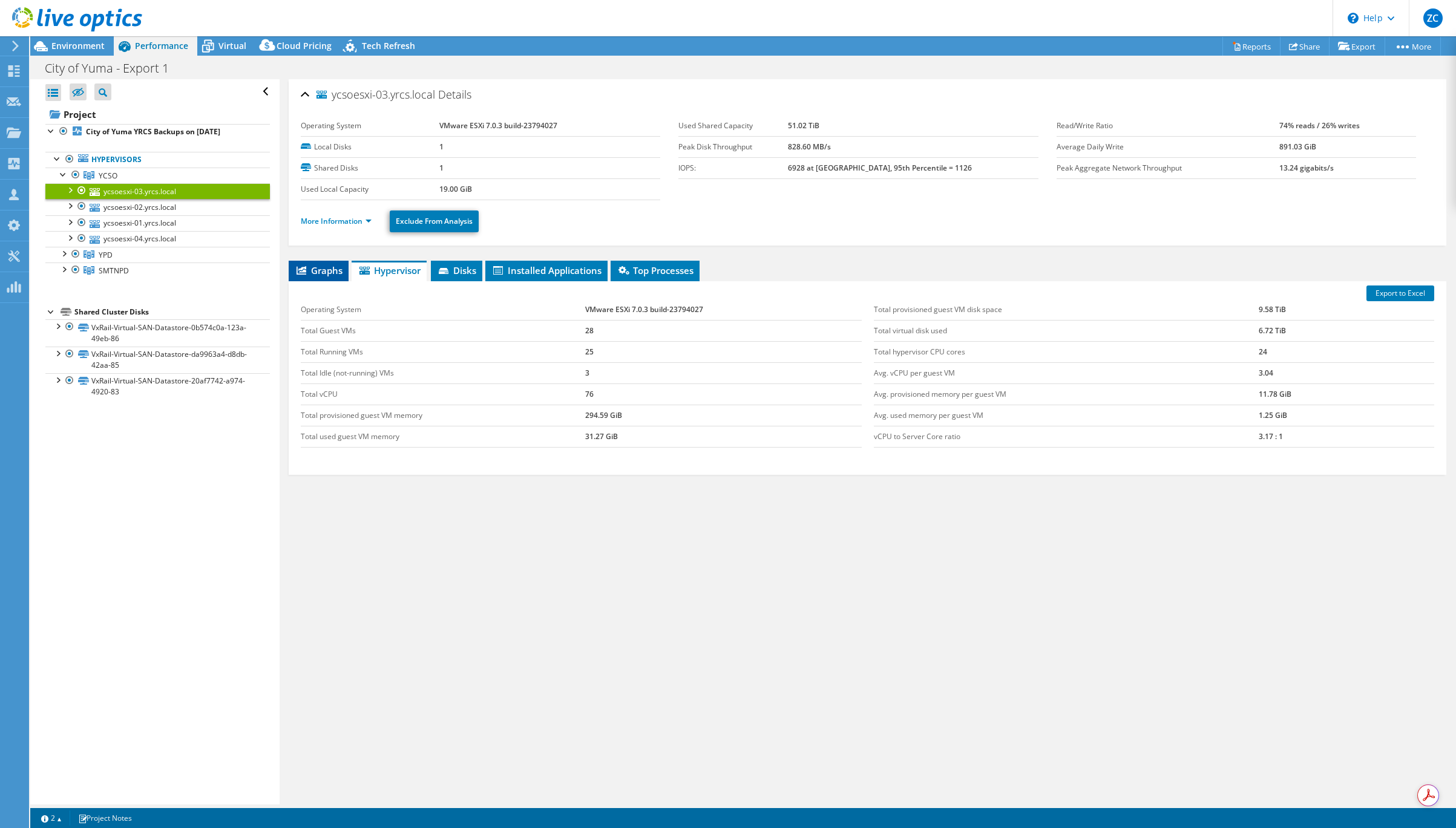
click at [304, 270] on icon at bounding box center [301, 271] width 10 height 9
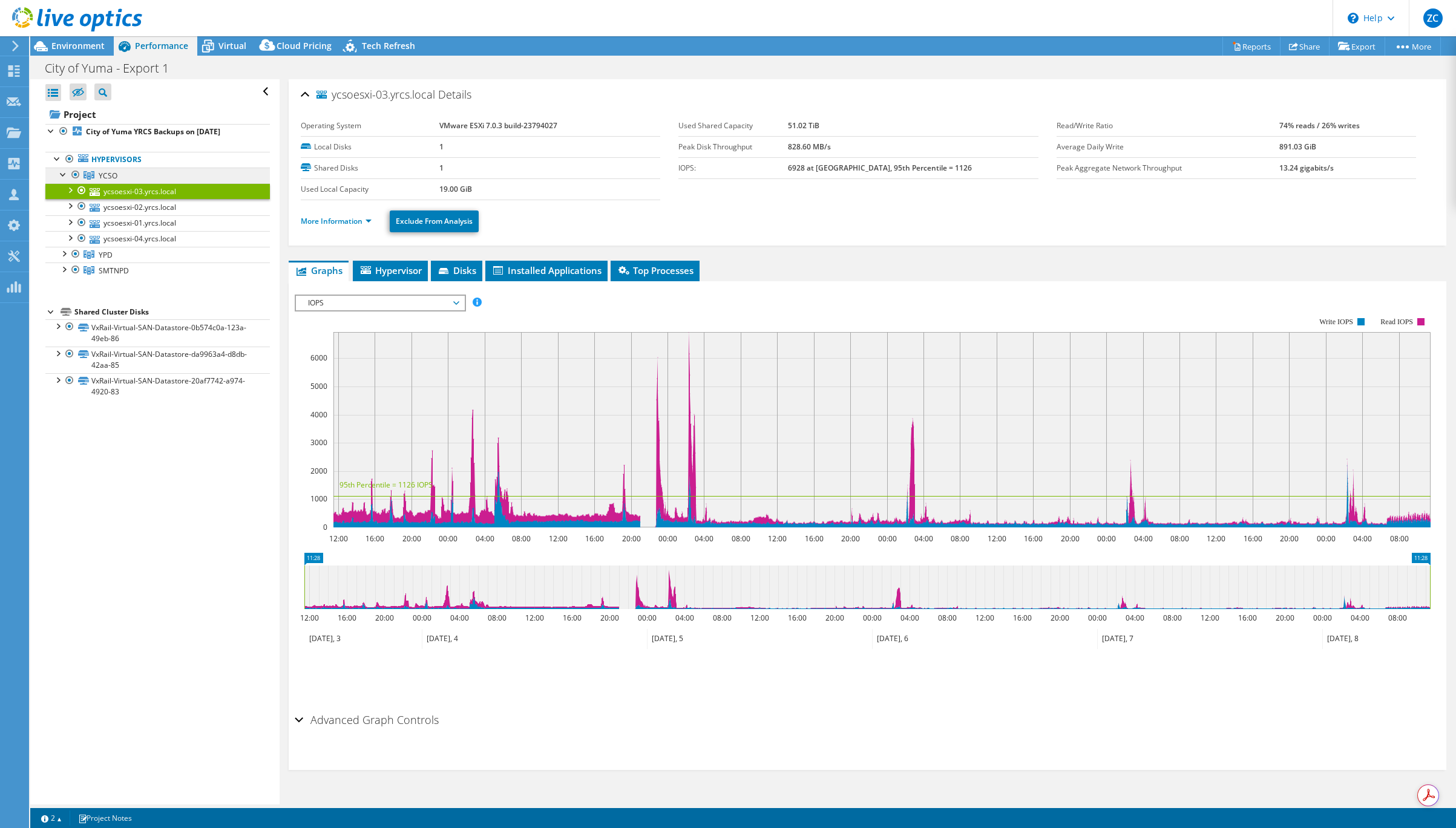
click at [96, 177] on link "YCSO" at bounding box center [157, 175] width 225 height 16
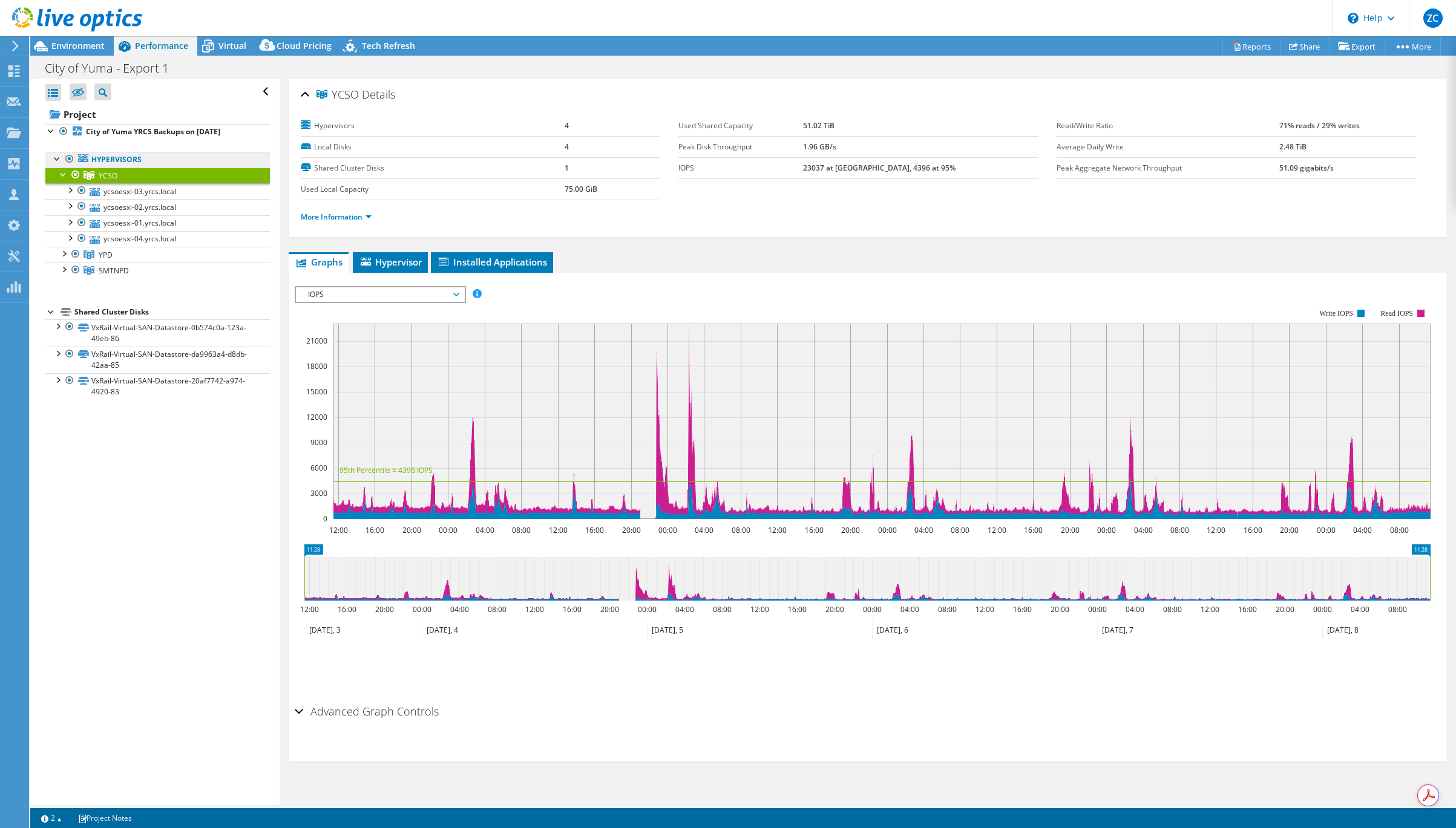
click at [102, 158] on link "Hypervisors" at bounding box center [157, 160] width 225 height 16
click at [142, 162] on link "Hypervisors" at bounding box center [157, 160] width 225 height 16
click at [129, 165] on link "Hypervisors" at bounding box center [157, 160] width 225 height 16
drag, startPoint x: 61, startPoint y: 175, endPoint x: 61, endPoint y: 169, distance: 6.0
click at [61, 174] on div at bounding box center [63, 173] width 12 height 12
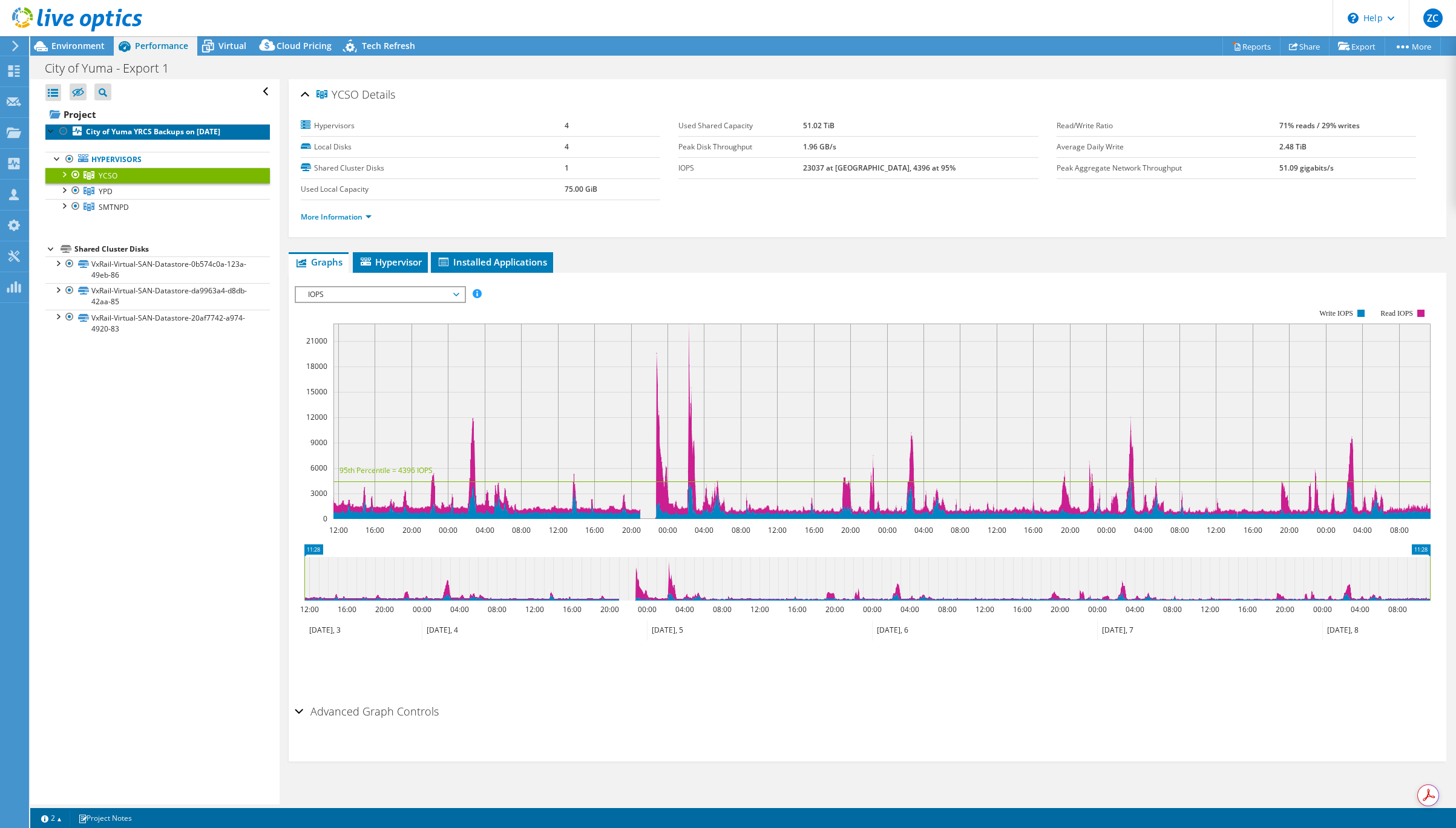
click at [134, 135] on b "City of Yuma YRCS Backups on [DATE]" at bounding box center [153, 132] width 135 height 10
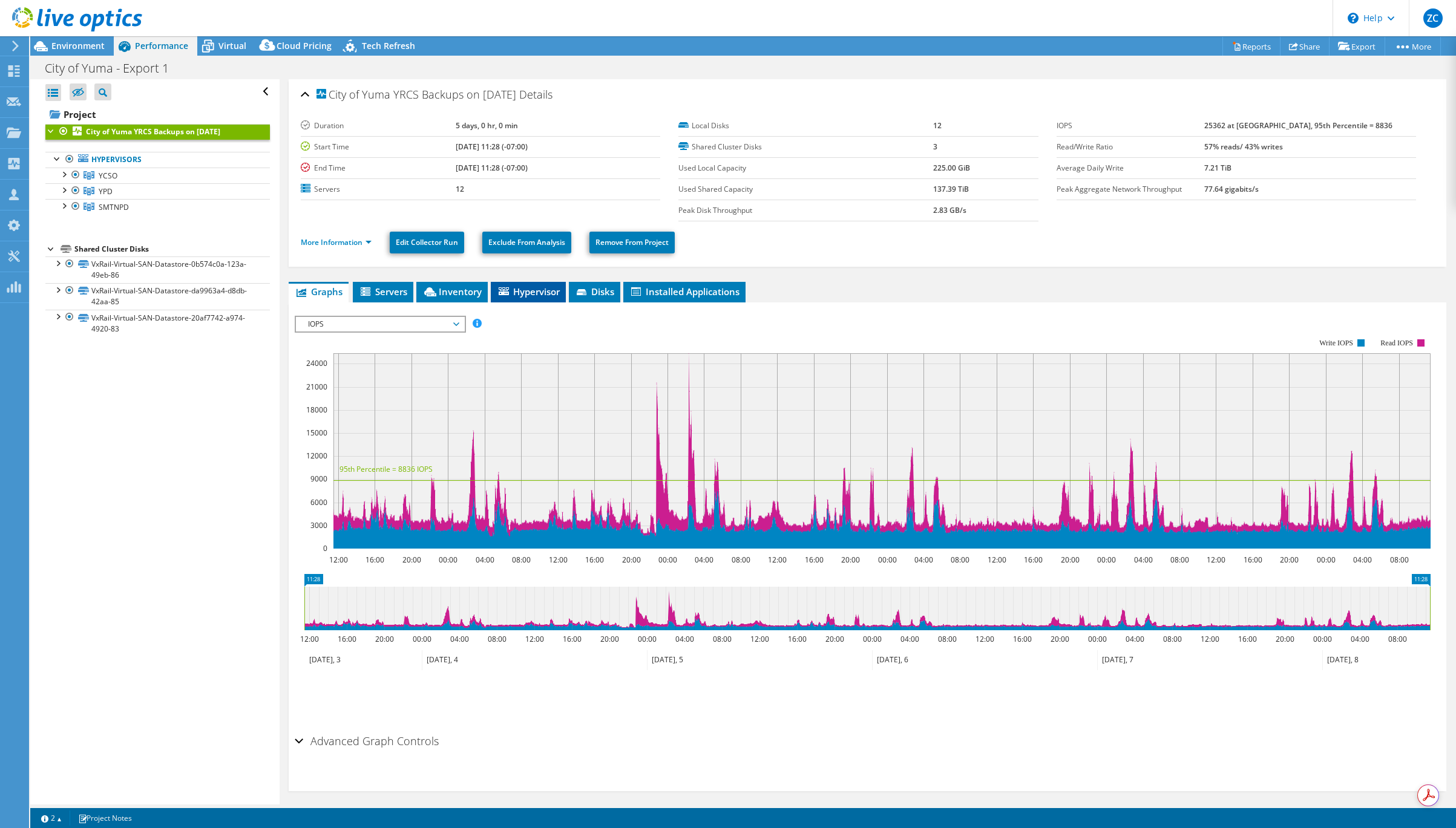
click at [535, 286] on span "Hypervisor" at bounding box center [528, 291] width 63 height 12
